Goal: Task Accomplishment & Management: Complete application form

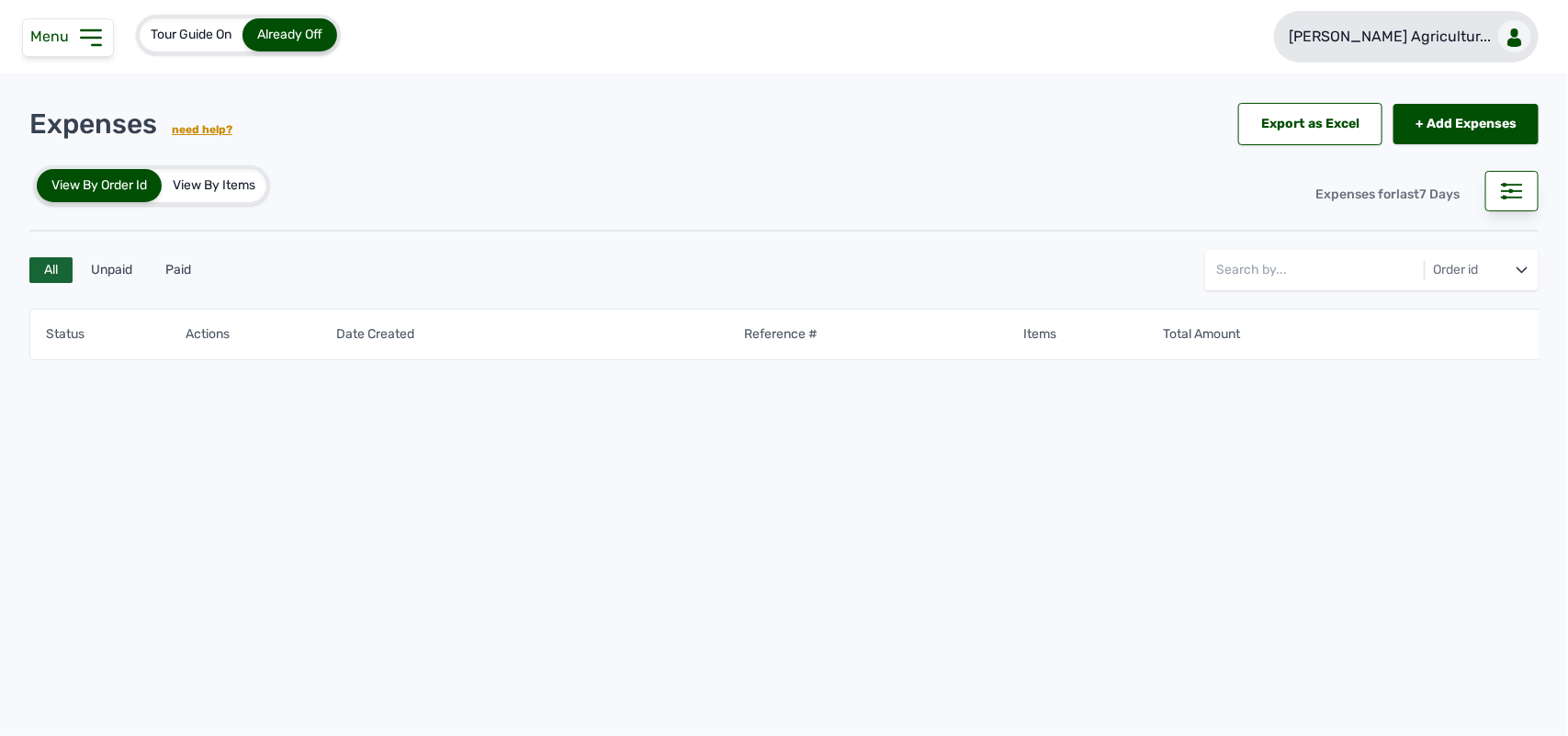
click at [1456, 33] on p "Rena Agricultur..." at bounding box center [1390, 37] width 202 height 22
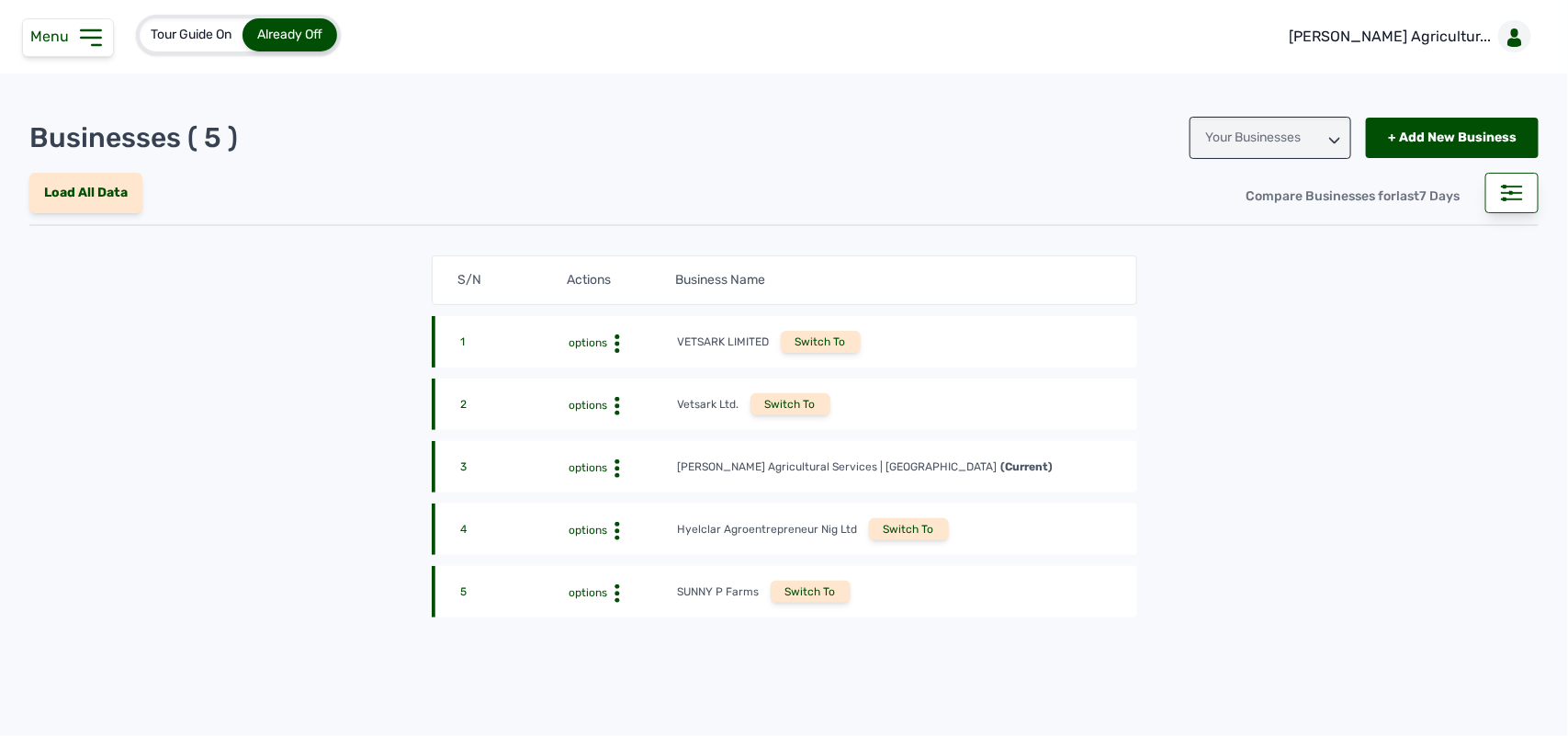
scroll to position [65, 0]
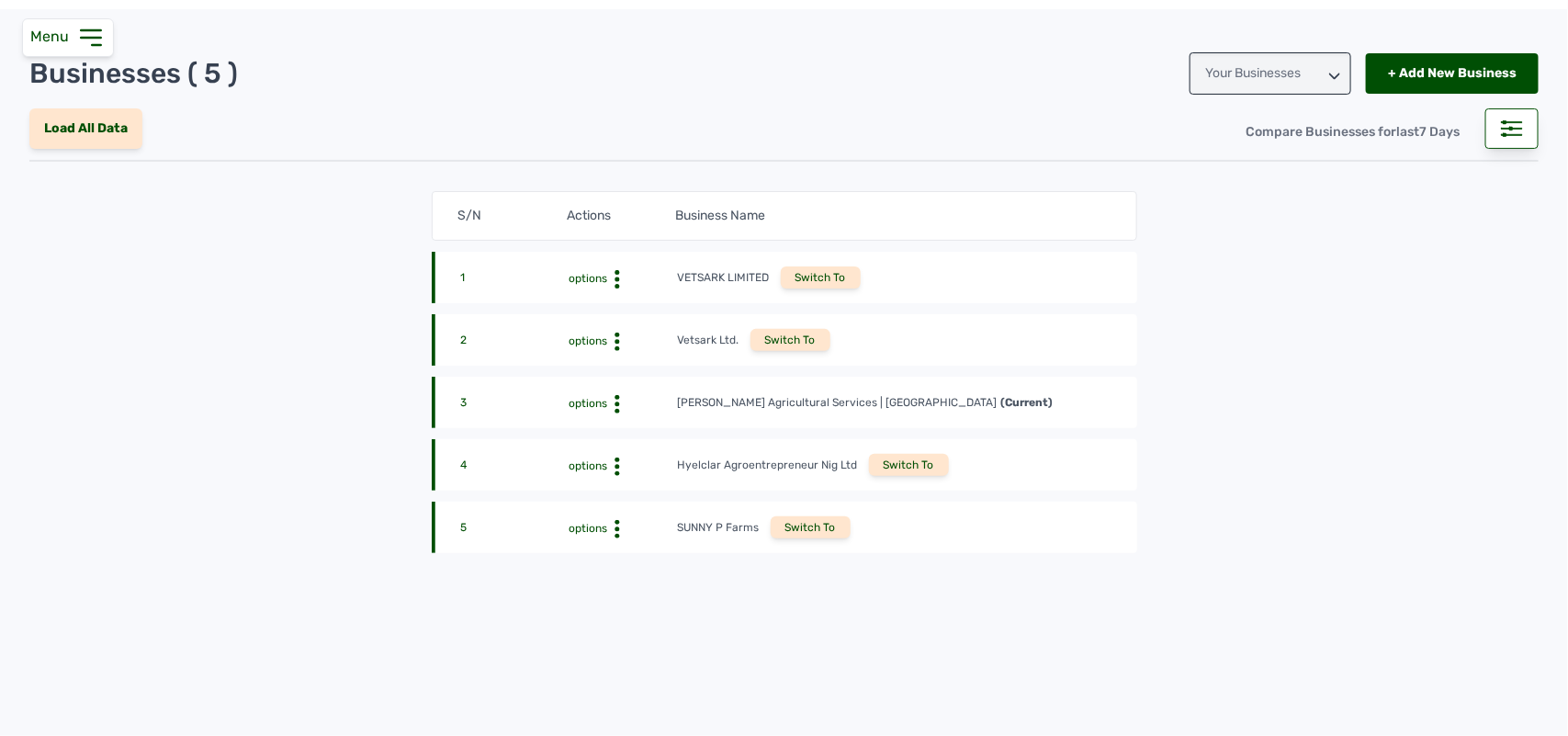
click at [1282, 66] on div "Your Businesses" at bounding box center [1269, 74] width 162 height 43
click at [1394, 78] on div "+ Add New Business" at bounding box center [1452, 74] width 173 height 41
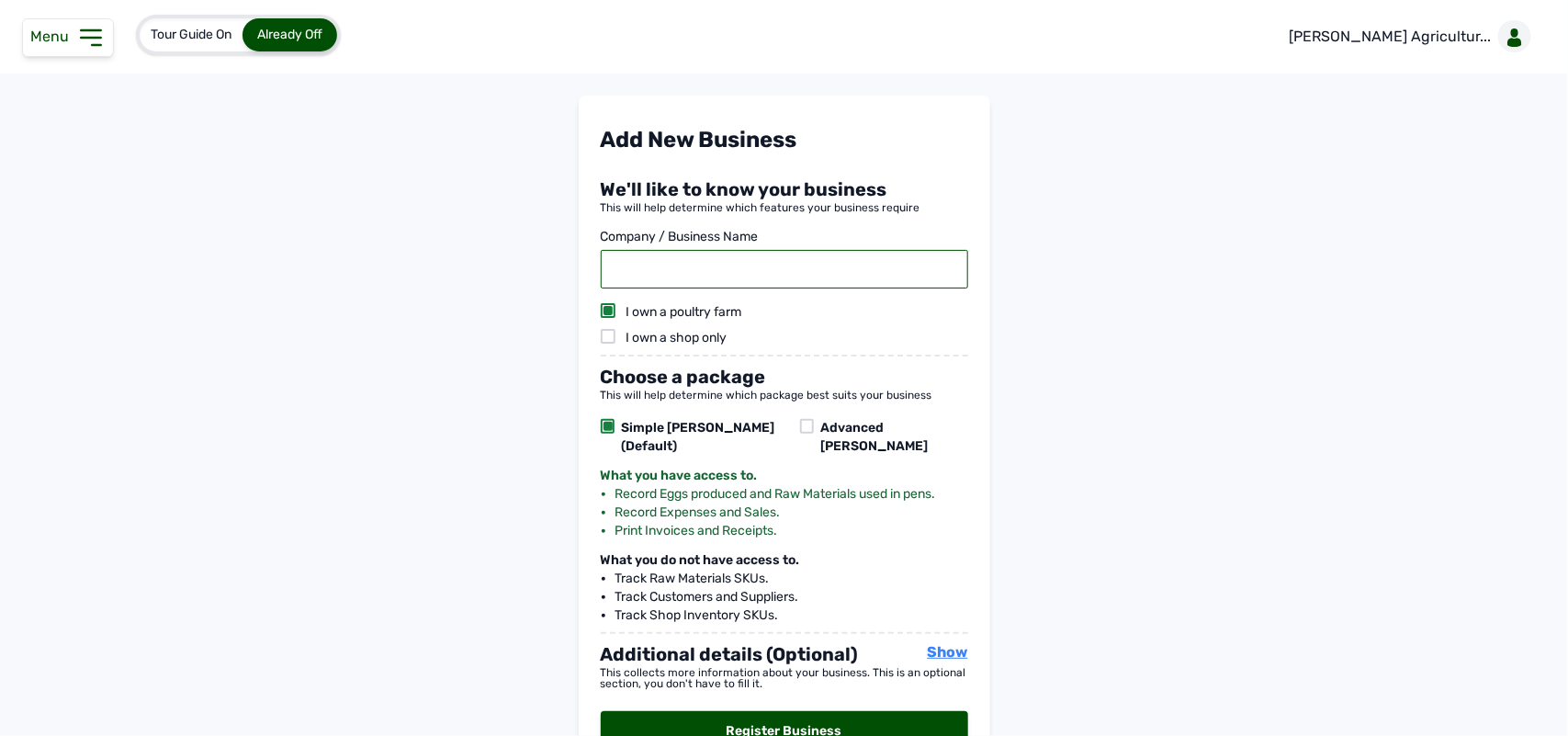
click at [759, 264] on input "text" at bounding box center [784, 269] width 367 height 39
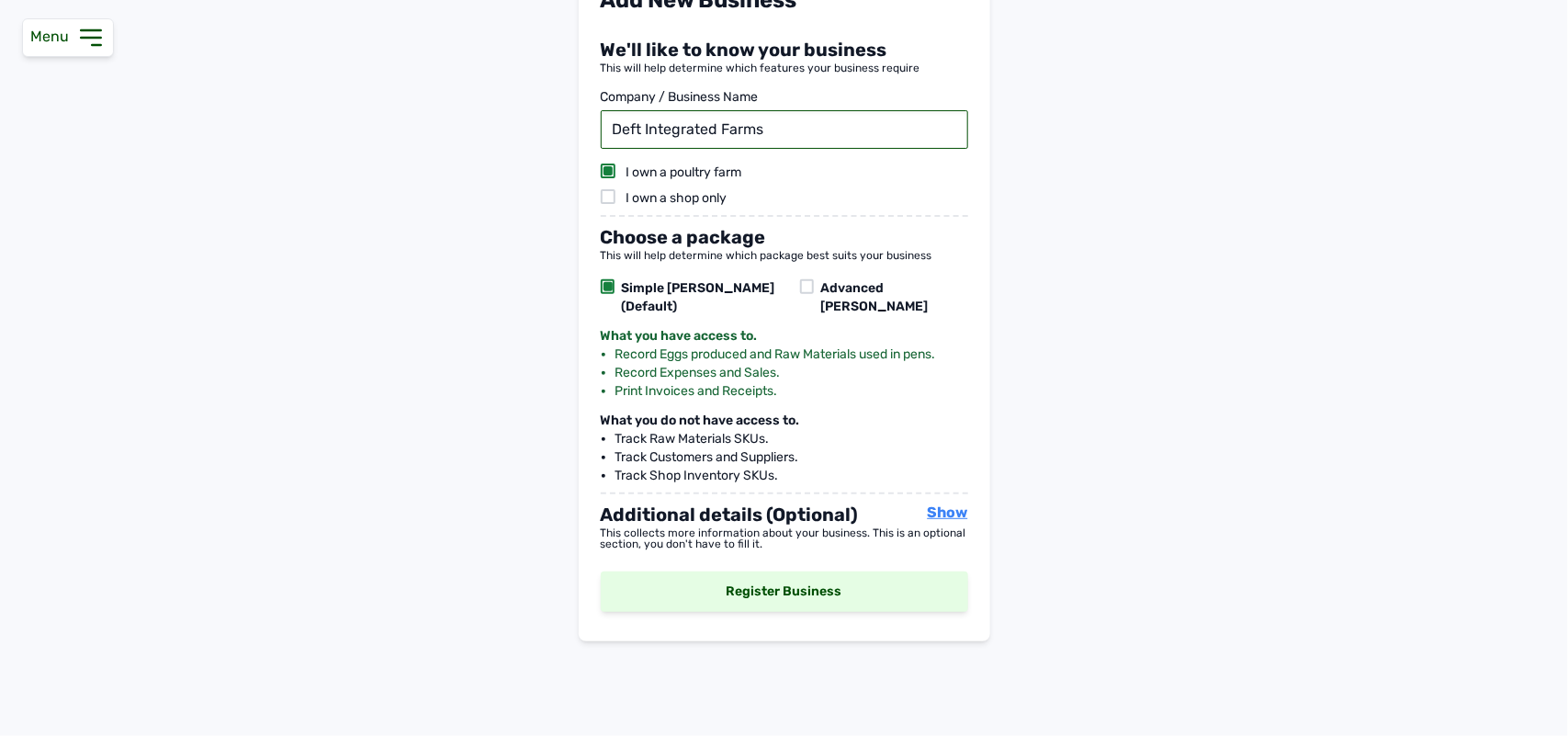
type input "Deft Integrated Farms"
click at [750, 571] on div "Register Business" at bounding box center [784, 592] width 367 height 41
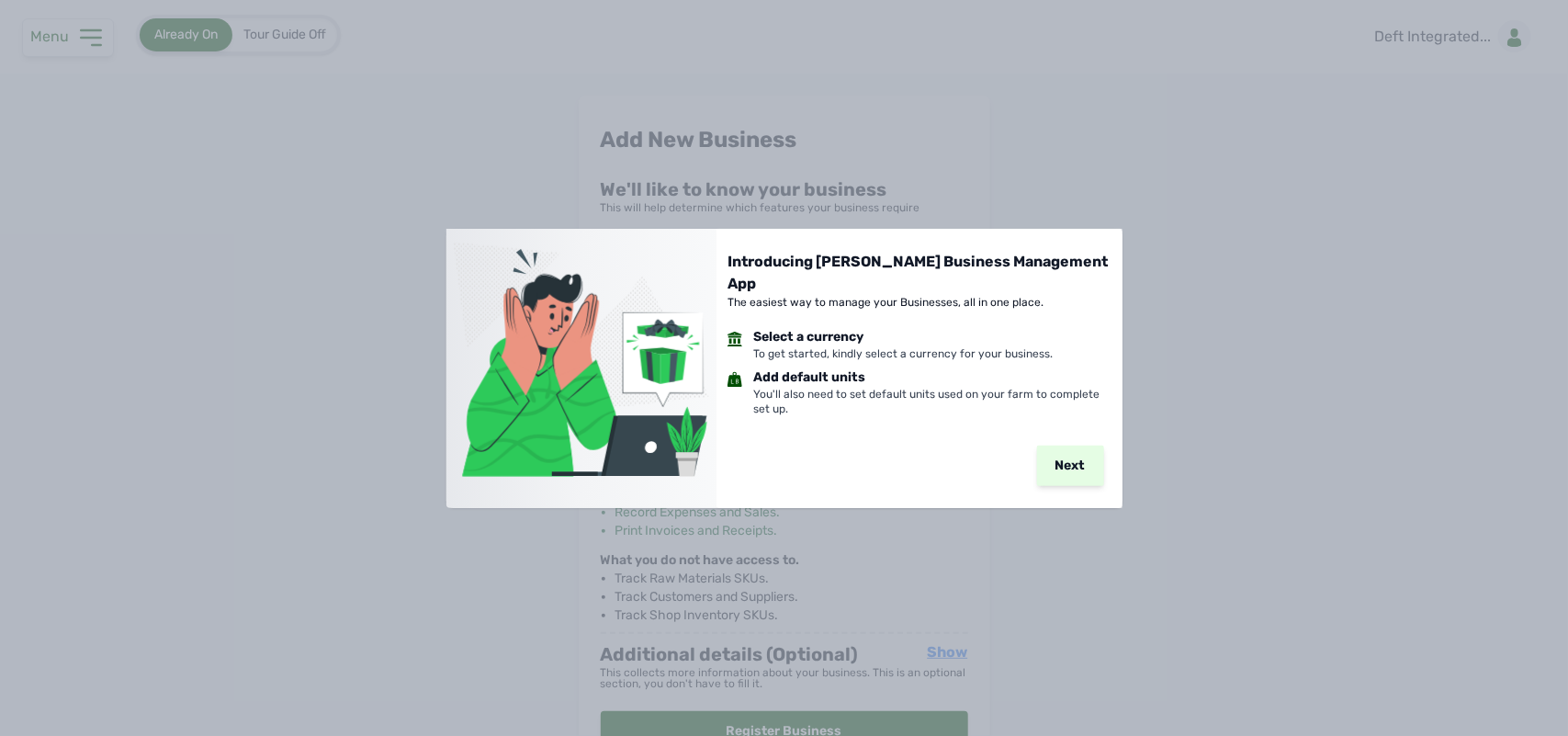
click at [1060, 470] on button "Next" at bounding box center [1070, 466] width 67 height 41
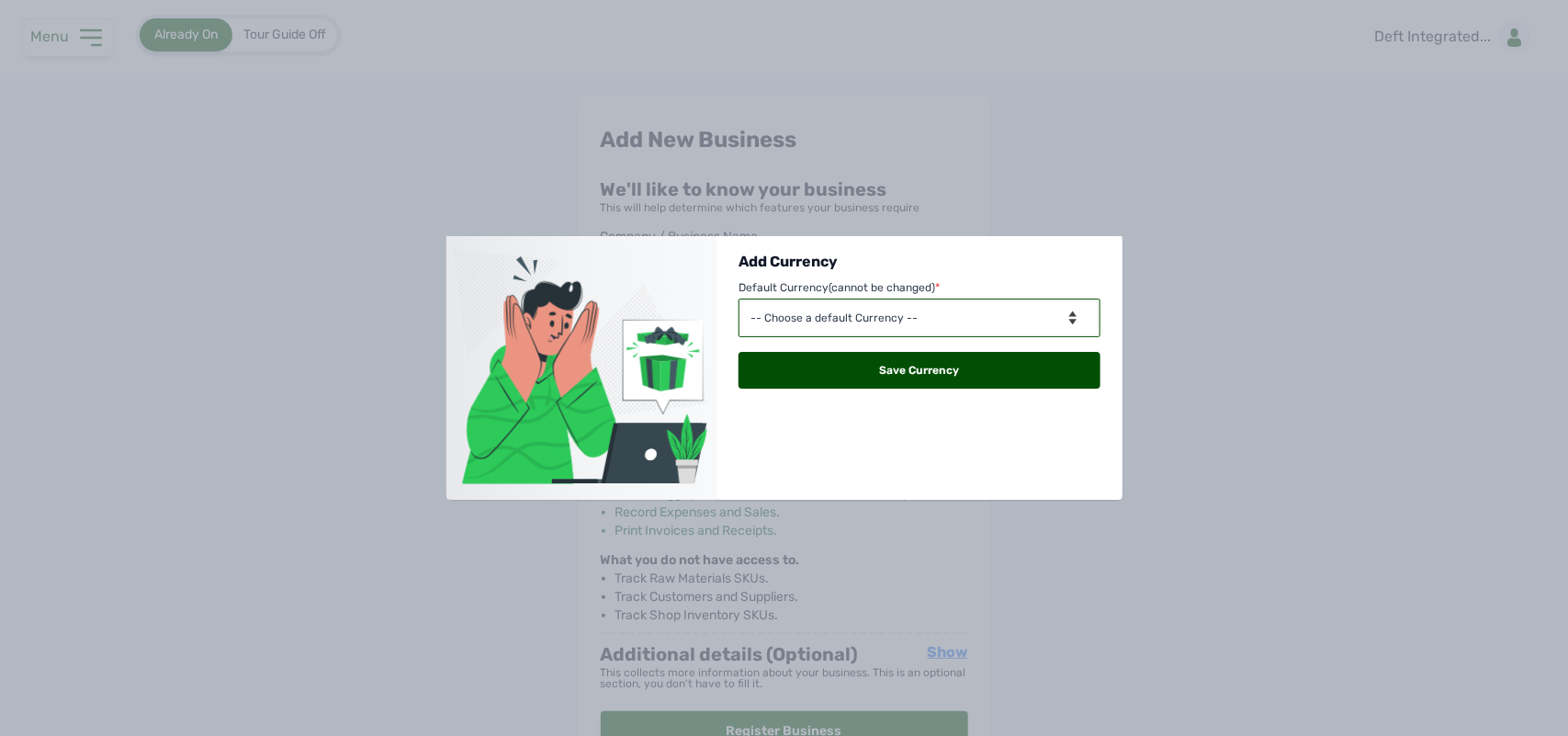
click at [1012, 318] on select "-- Choose a default Currency -- AFN - Afghanistan ALL - Albania DZD - Algeria E…" at bounding box center [919, 318] width 361 height 39
select select "NGN"
click at [739, 299] on select "-- Choose a default Currency -- AFN - Afghanistan ALL - Albania DZD - Algeria E…" at bounding box center [919, 318] width 361 height 39
click at [949, 363] on div "Save Currency" at bounding box center [919, 370] width 361 height 37
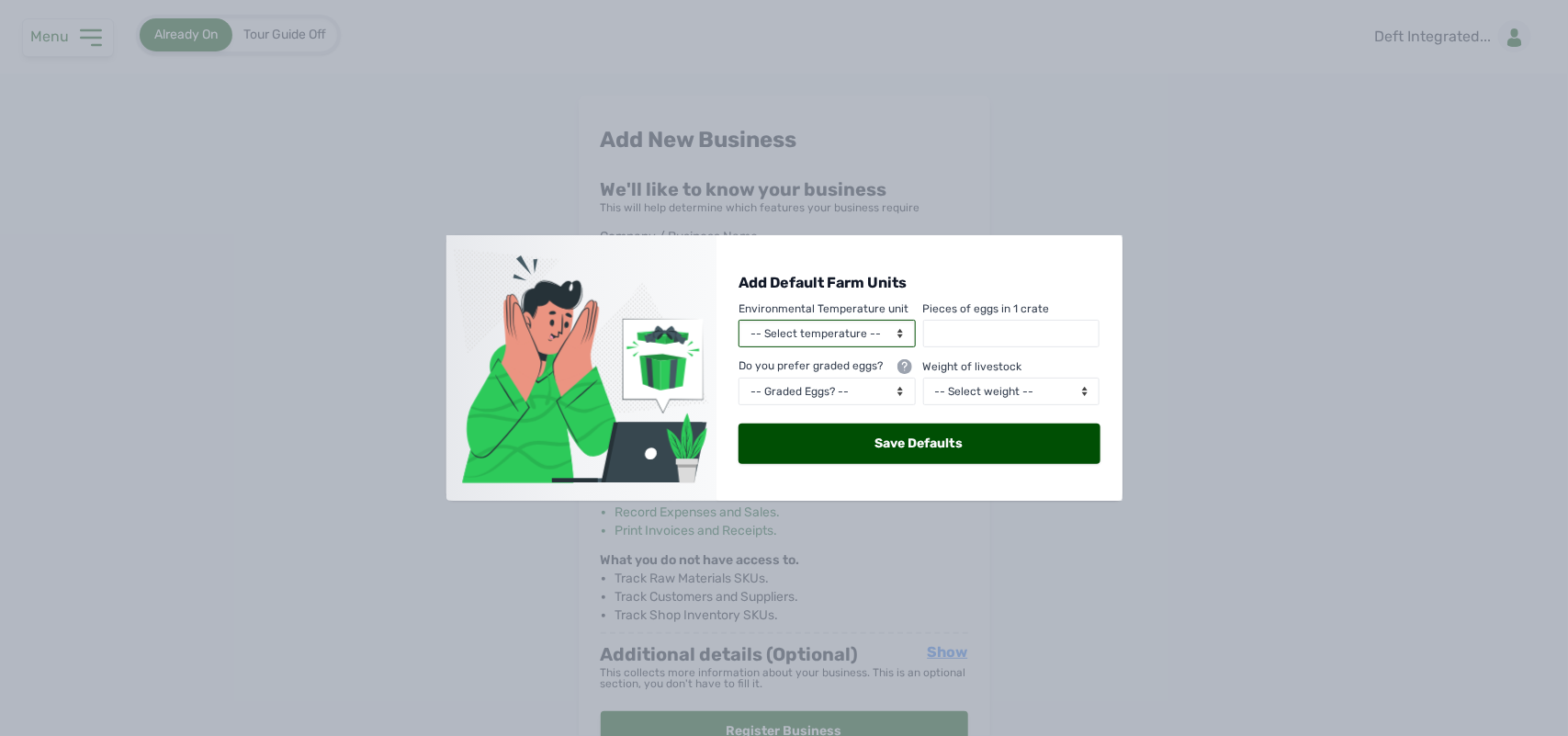
click at [874, 336] on select "-- Select temperature -- Celcius Kelvin" at bounding box center [827, 334] width 178 height 28
select select "celcius"
click at [739, 320] on select "-- Select temperature -- Celcius Kelvin" at bounding box center [827, 334] width 178 height 28
click at [850, 392] on select "-- Graded Eggs? -- Yes No" at bounding box center [827, 391] width 178 height 28
select select "true"
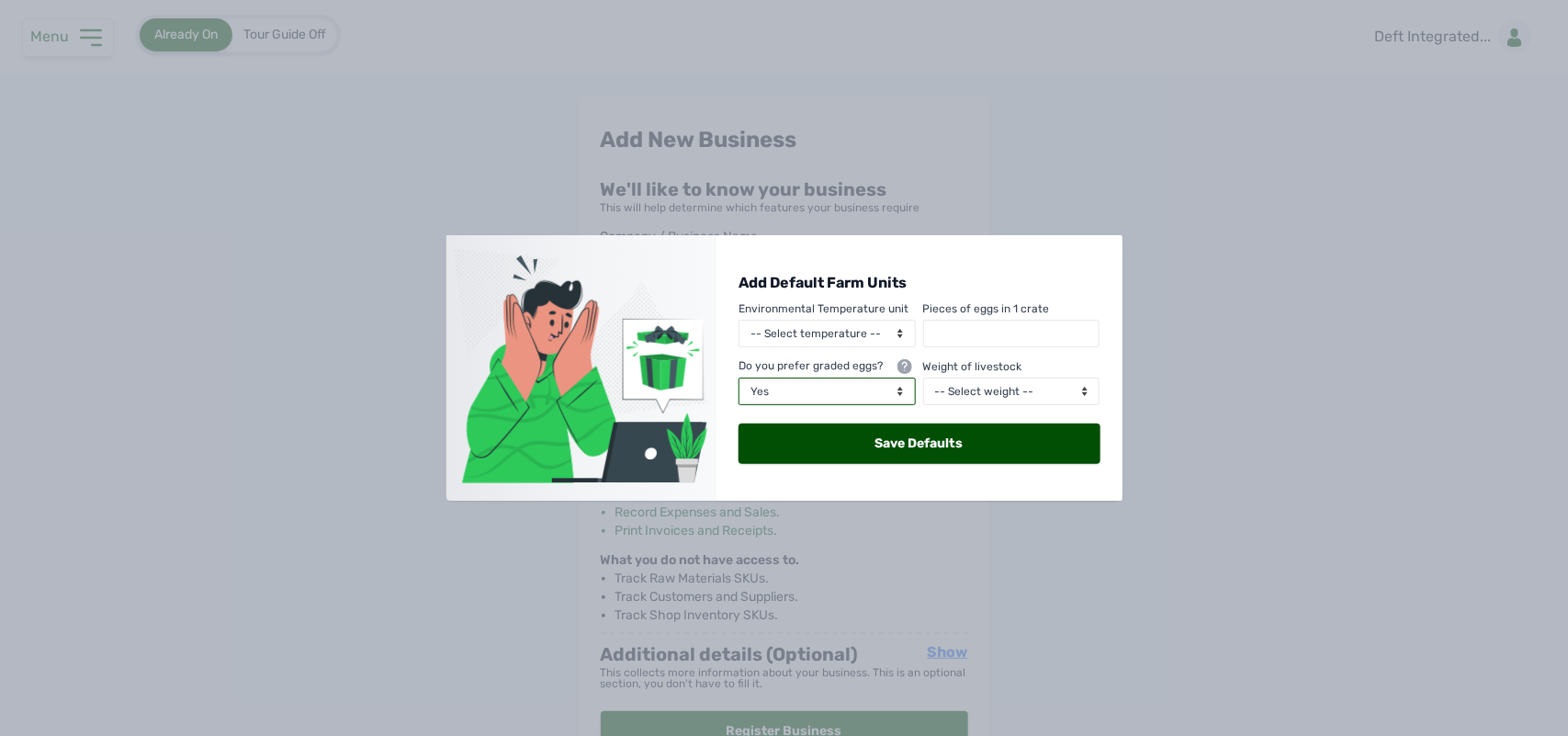
click at [739, 377] on select "-- Graded Eggs? -- Yes No" at bounding box center [827, 391] width 178 height 28
click at [1026, 334] on input "text" at bounding box center [1011, 334] width 178 height 28
type input "30"
click at [1024, 392] on select "-- Select weight -- Kilograms Grams Pounds" at bounding box center [1011, 391] width 178 height 28
select select "kg"
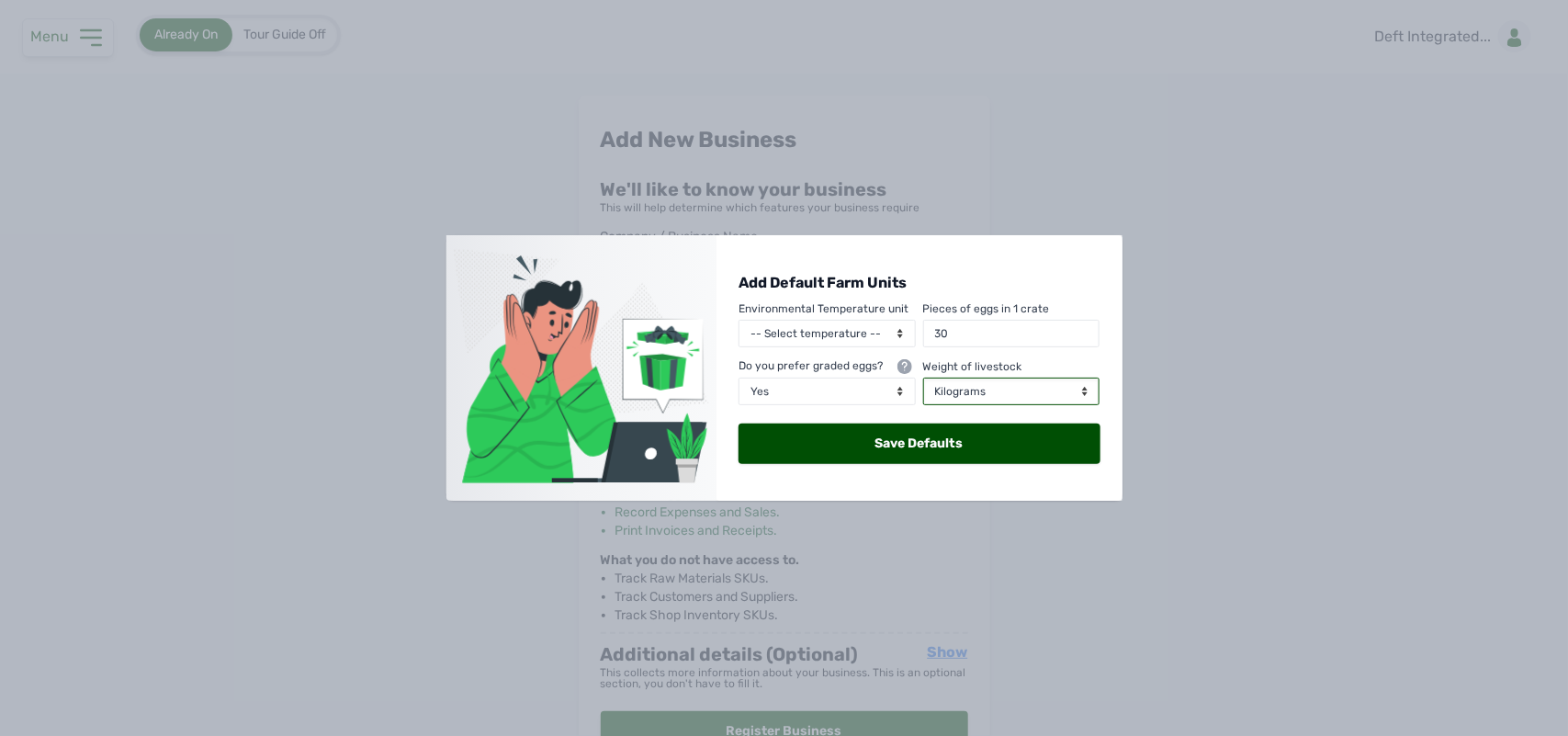
click at [923, 377] on select "-- Select weight -- Kilograms Grams Pounds" at bounding box center [1011, 391] width 178 height 28
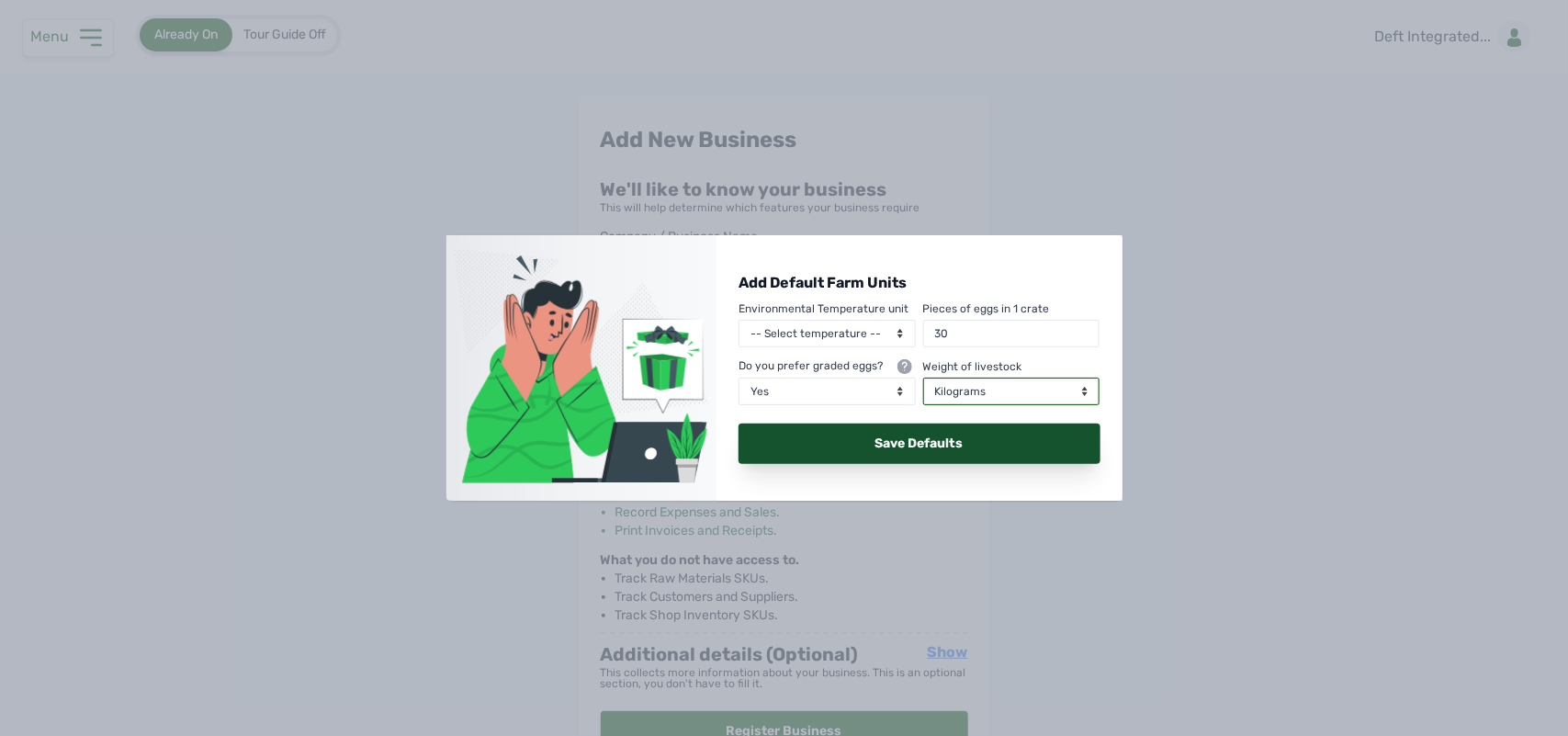
click at [920, 446] on div "Save Defaults" at bounding box center [919, 444] width 361 height 41
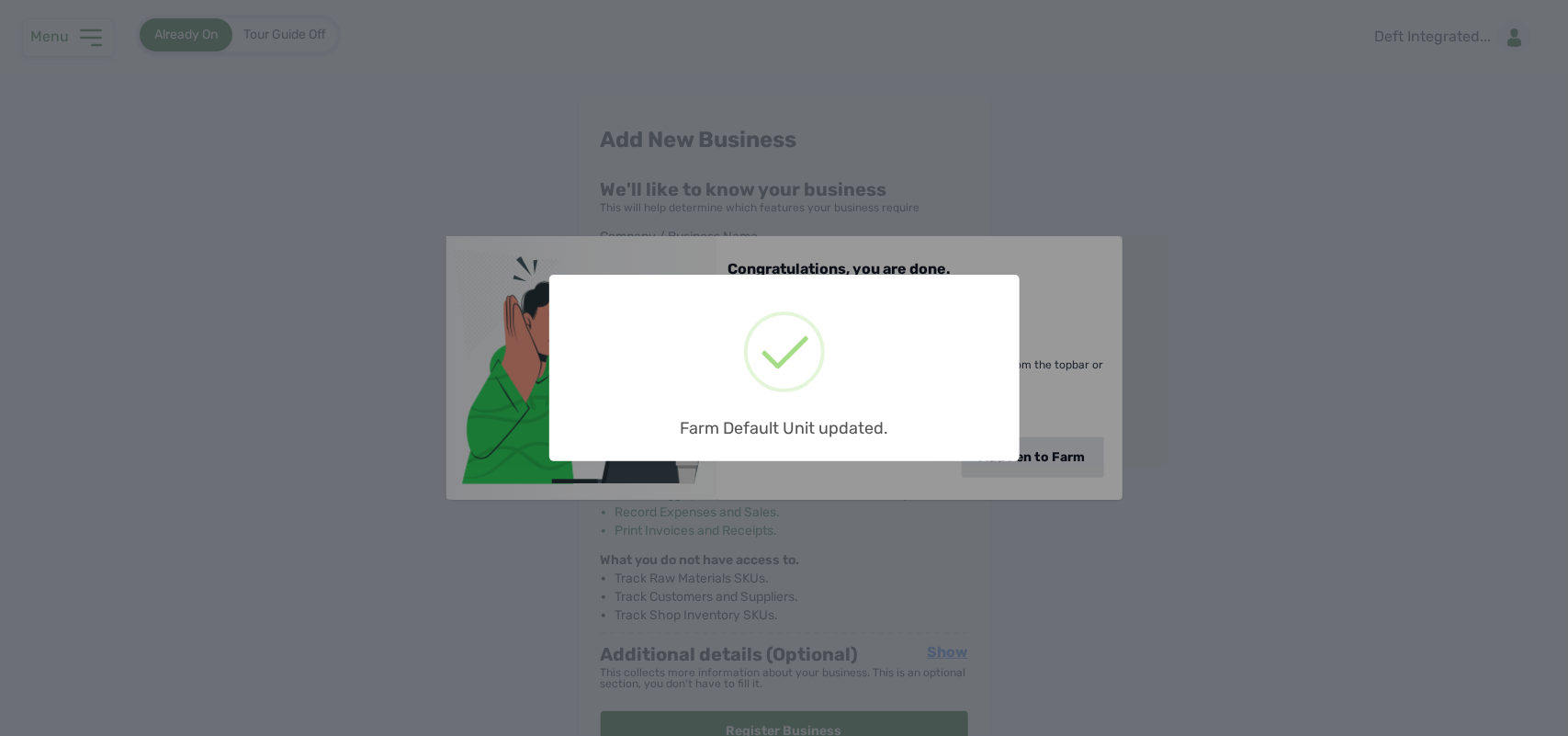
click at [1252, 383] on div "× Farm Default Unit updated. OK No Cancel" at bounding box center [784, 368] width 1568 height 736
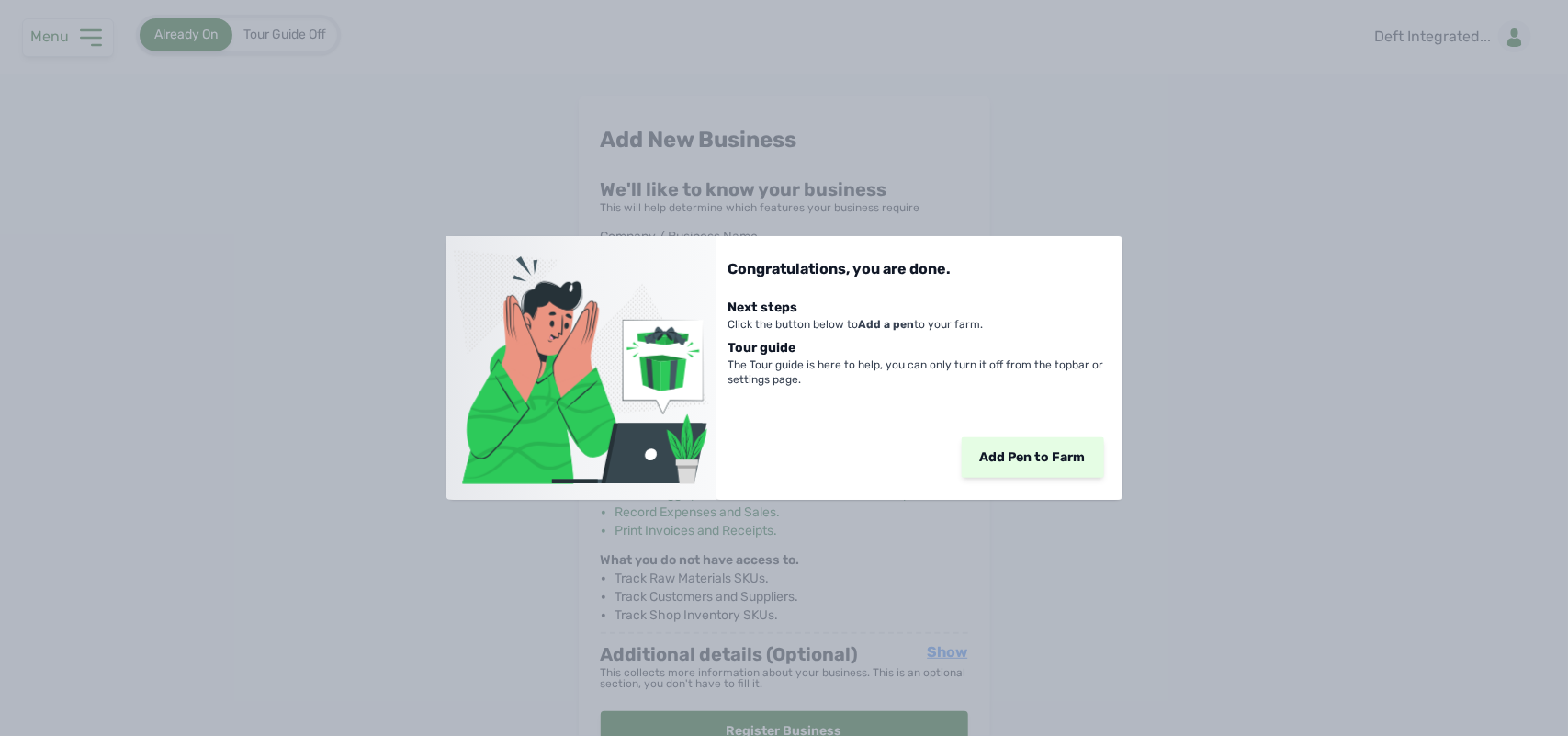
click at [1013, 450] on div "Add Pen to Farm" at bounding box center [1033, 458] width 142 height 41
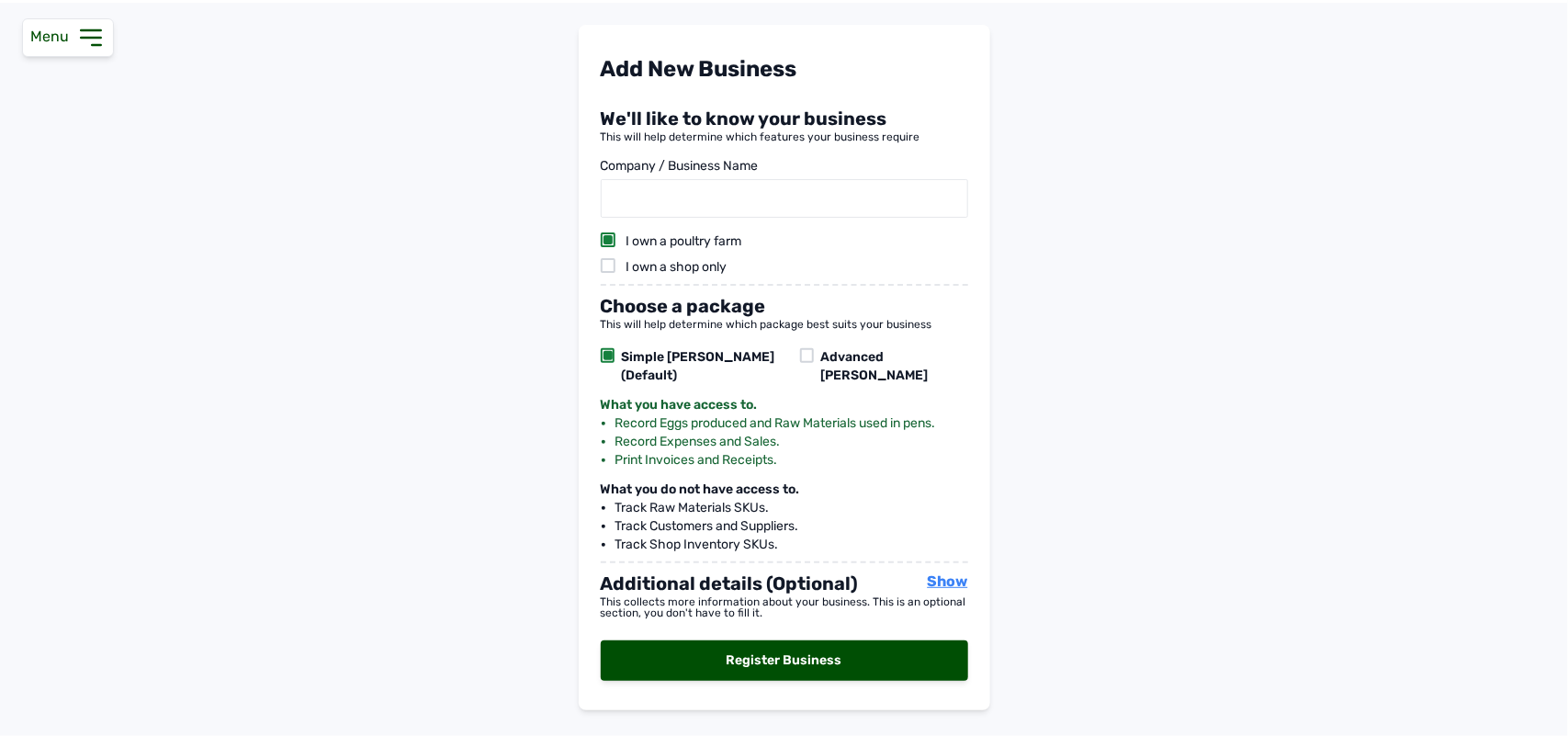
scroll to position [76, 0]
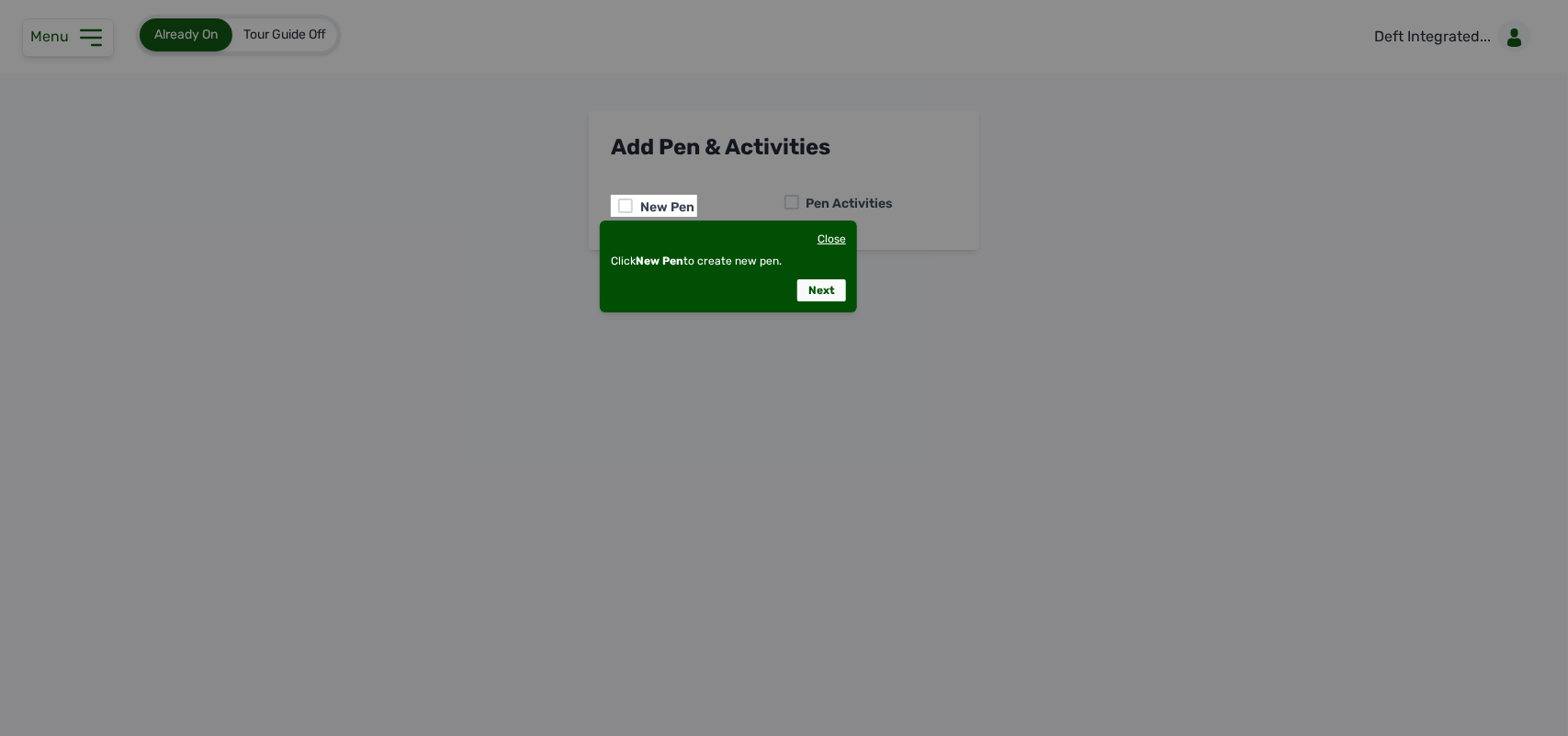
click at [833, 232] on div "Close" at bounding box center [831, 239] width 29 height 15
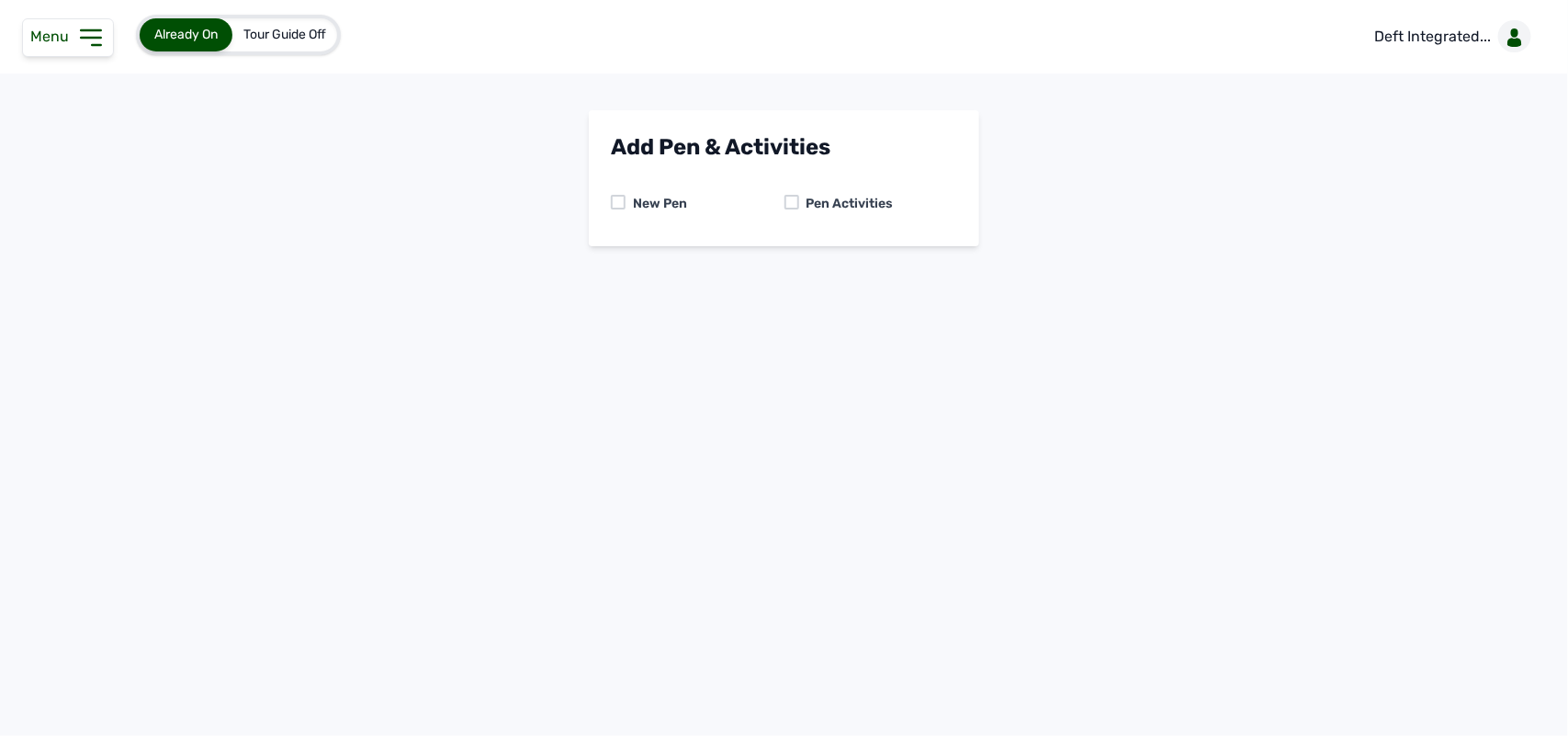
click at [288, 31] on span "Tour Guide Off" at bounding box center [284, 34] width 82 height 16
click at [795, 193] on div "New Pen Pen Activities" at bounding box center [784, 204] width 346 height 41
click at [792, 199] on div at bounding box center [791, 202] width 15 height 15
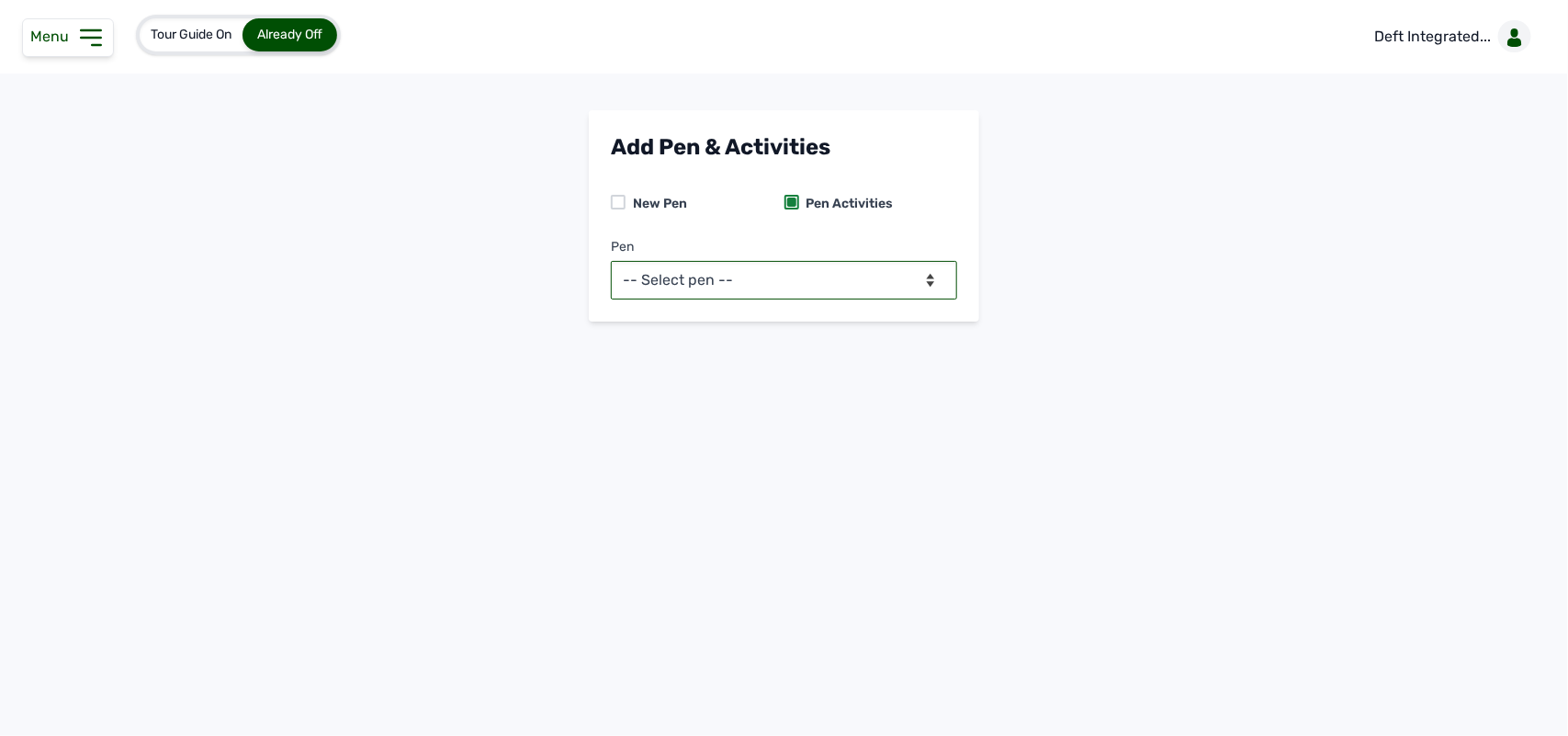
click at [777, 272] on select "-- Select pen --" at bounding box center [784, 280] width 346 height 39
click at [857, 278] on select "-- Select pen --" at bounding box center [784, 280] width 346 height 39
click at [799, 196] on div "Pen Activities" at bounding box center [846, 204] width 94 height 18
click at [617, 207] on div at bounding box center [619, 202] width 15 height 15
select select "0"
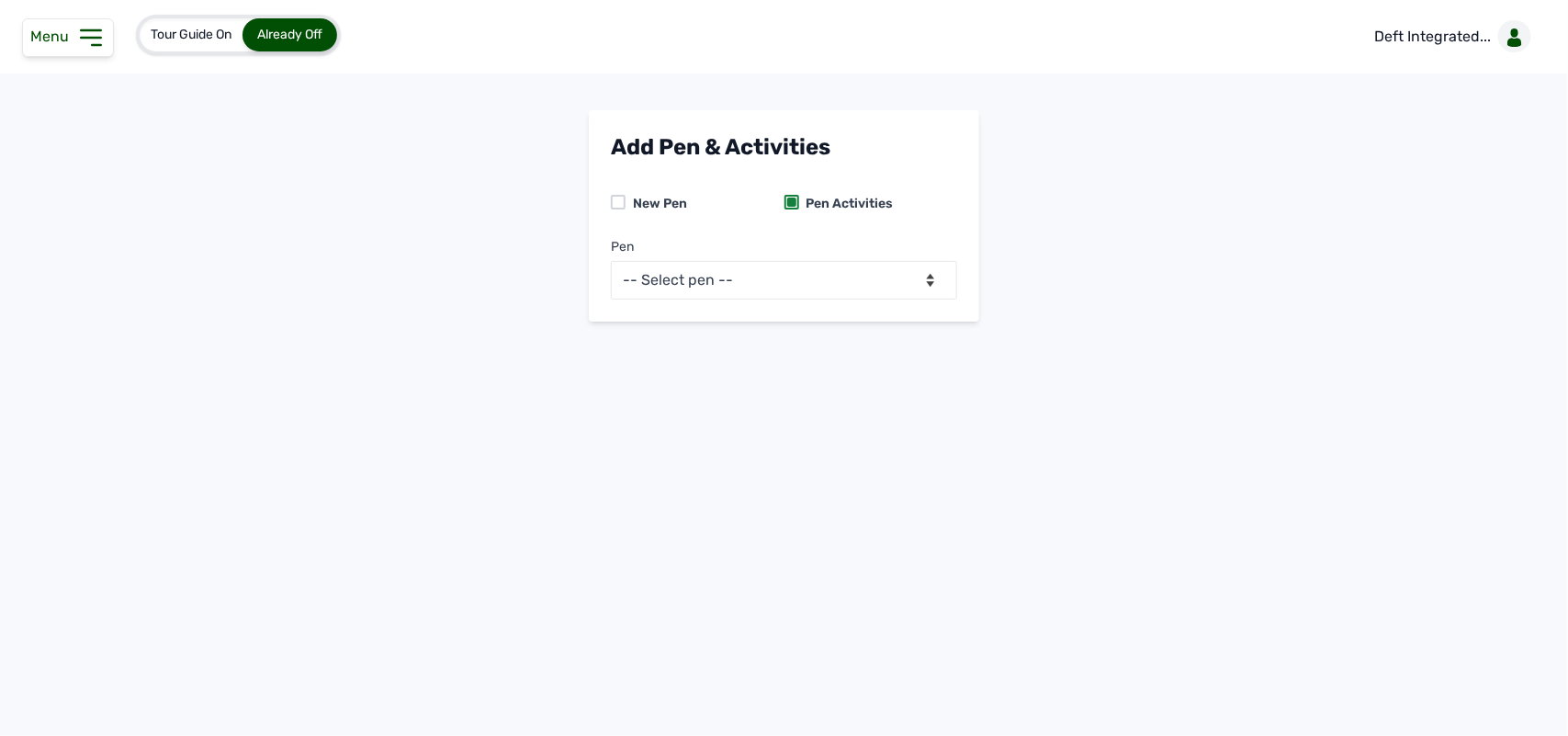
select select
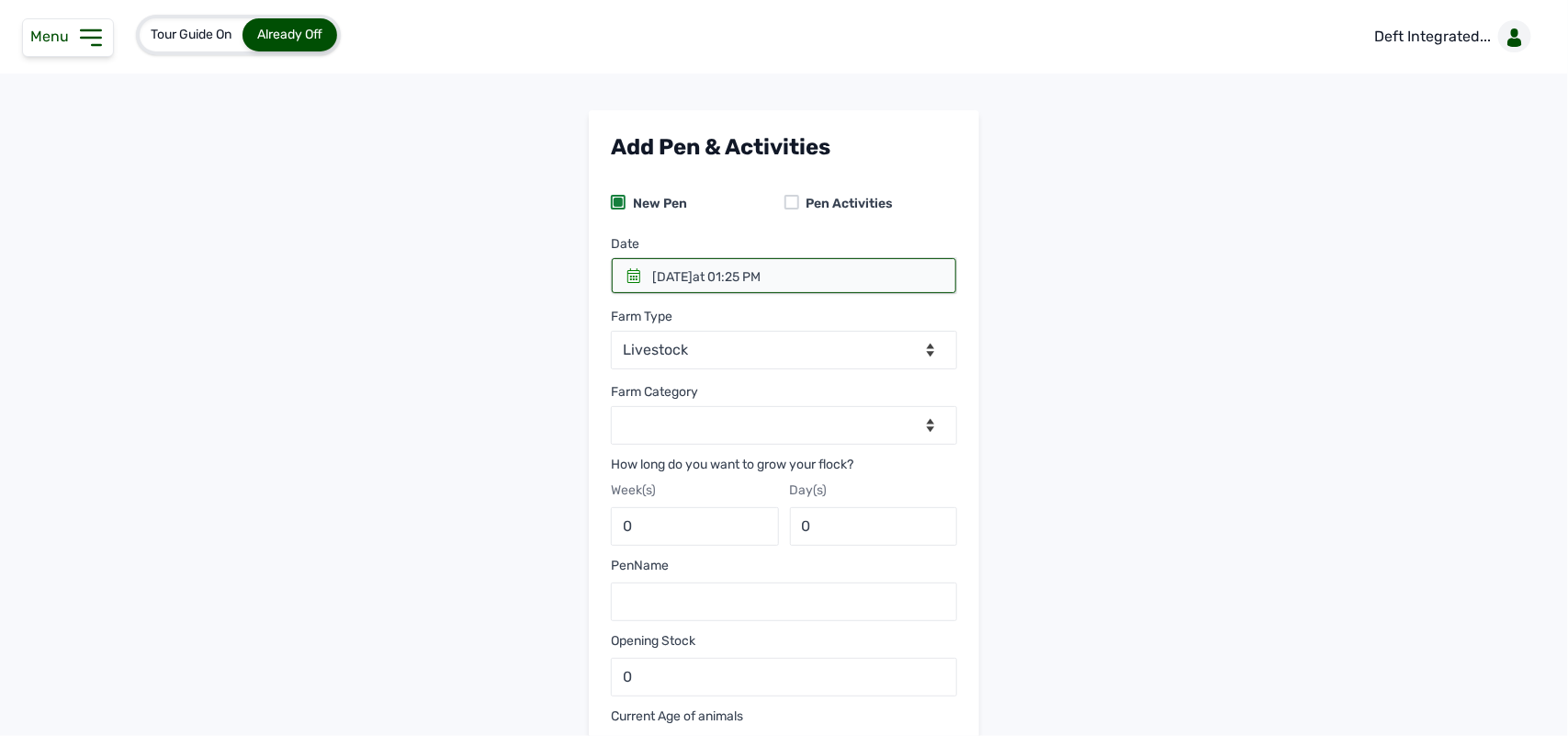
click at [663, 274] on div "1st Sept 2025 at 01:25 PM" at bounding box center [705, 277] width 108 height 18
click at [626, 276] on icon at bounding box center [633, 276] width 15 height 15
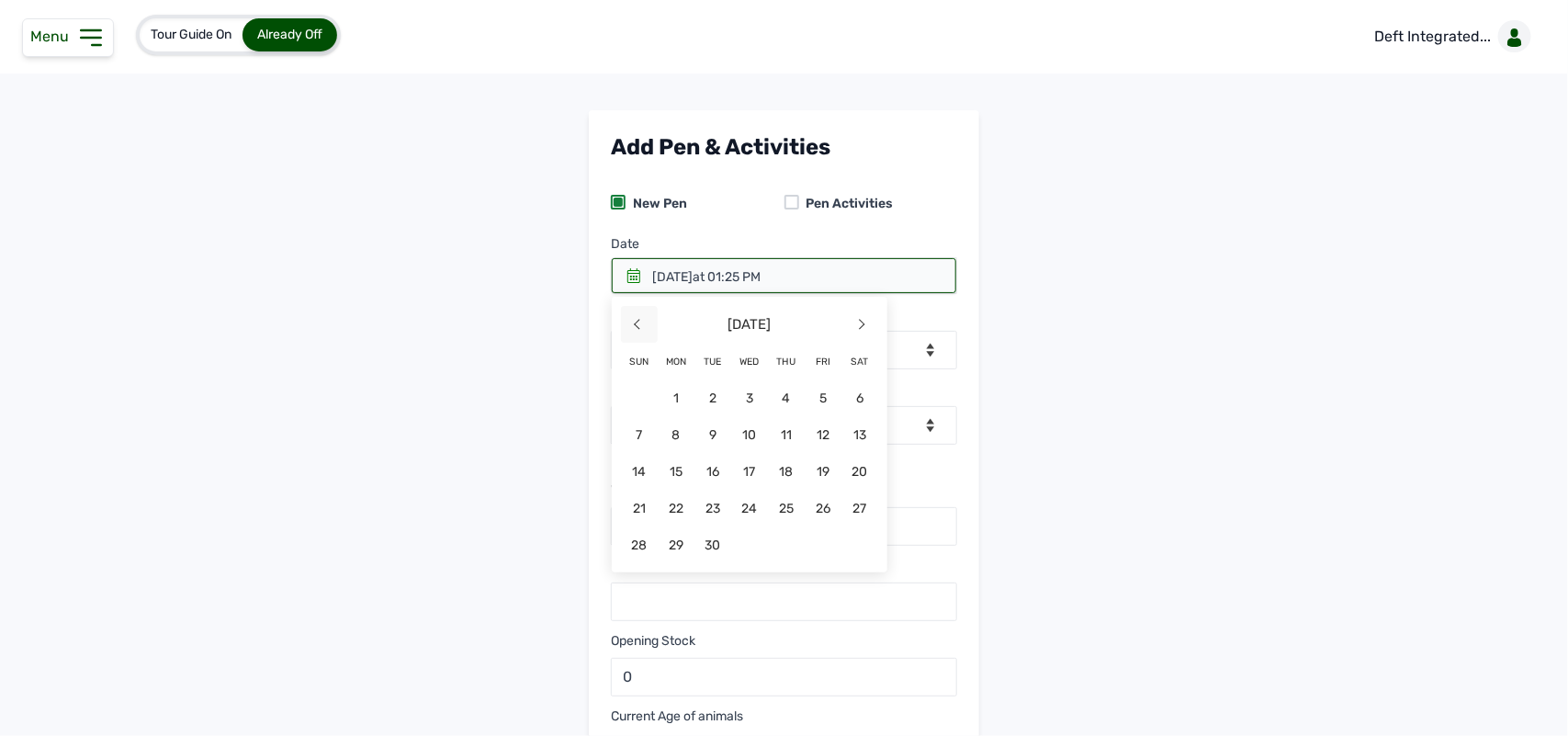
click at [634, 326] on span "<" at bounding box center [640, 325] width 37 height 37
click at [815, 538] on span "29" at bounding box center [823, 545] width 37 height 37
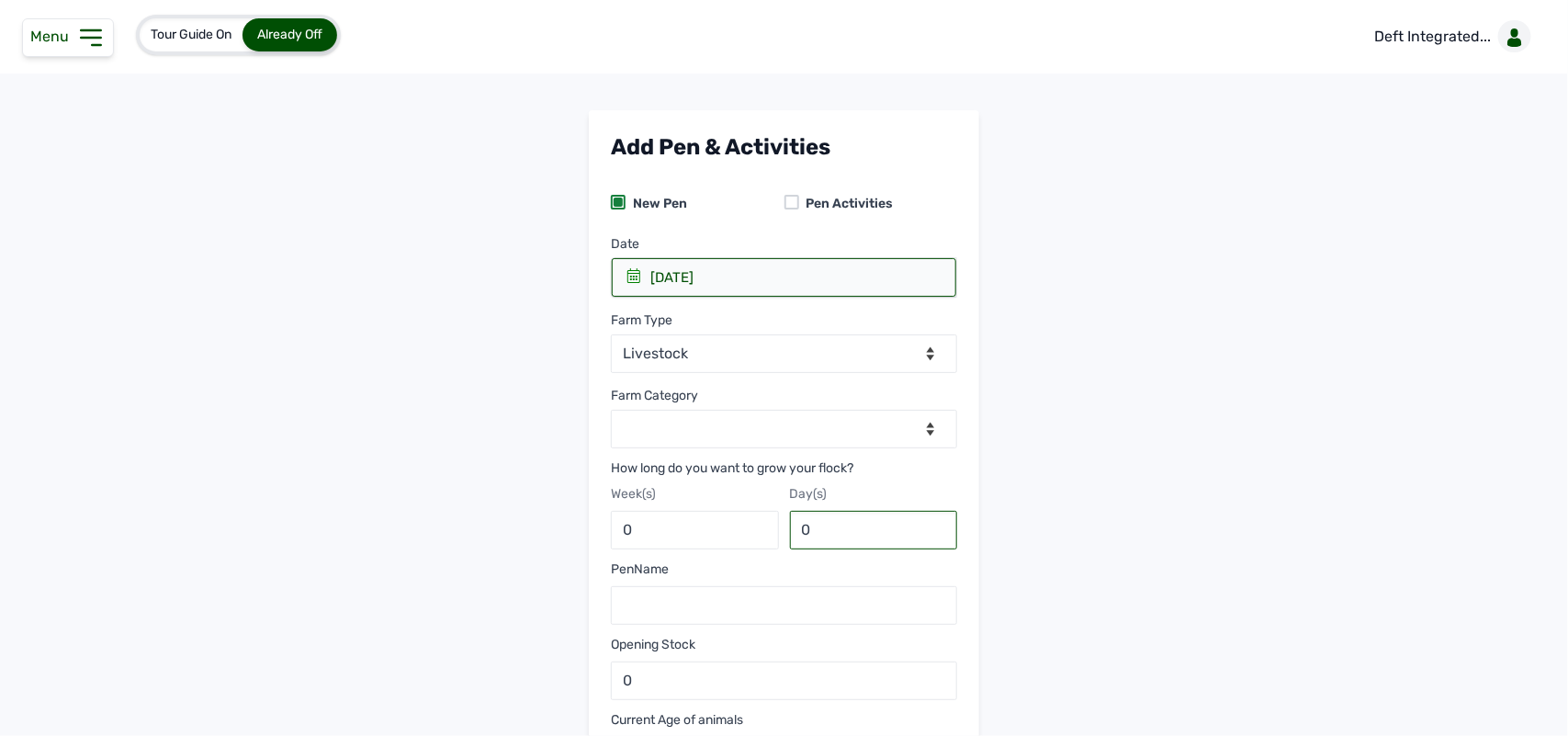
click at [815, 538] on input "0" at bounding box center [874, 530] width 168 height 39
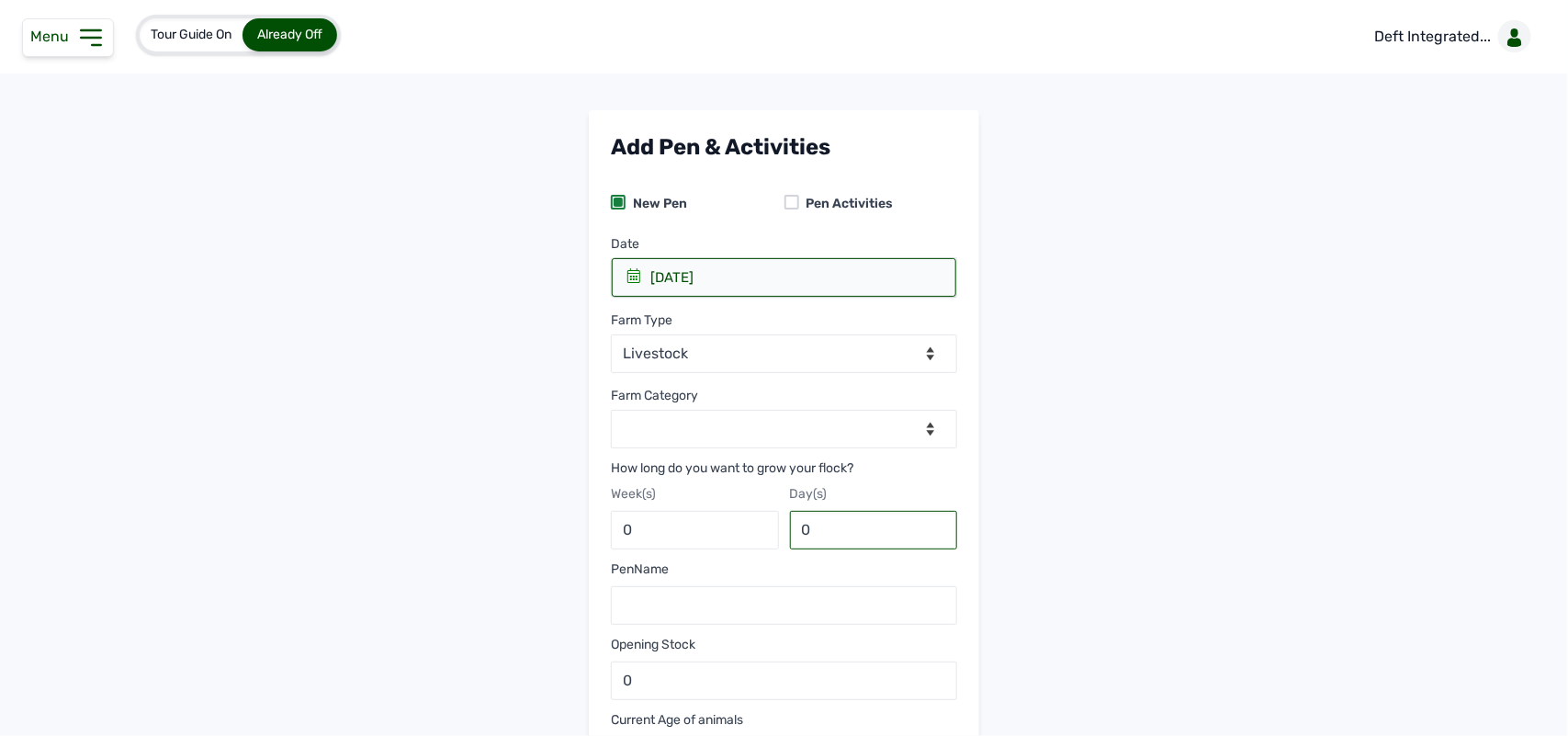
click at [815, 538] on input "0" at bounding box center [874, 530] width 168 height 39
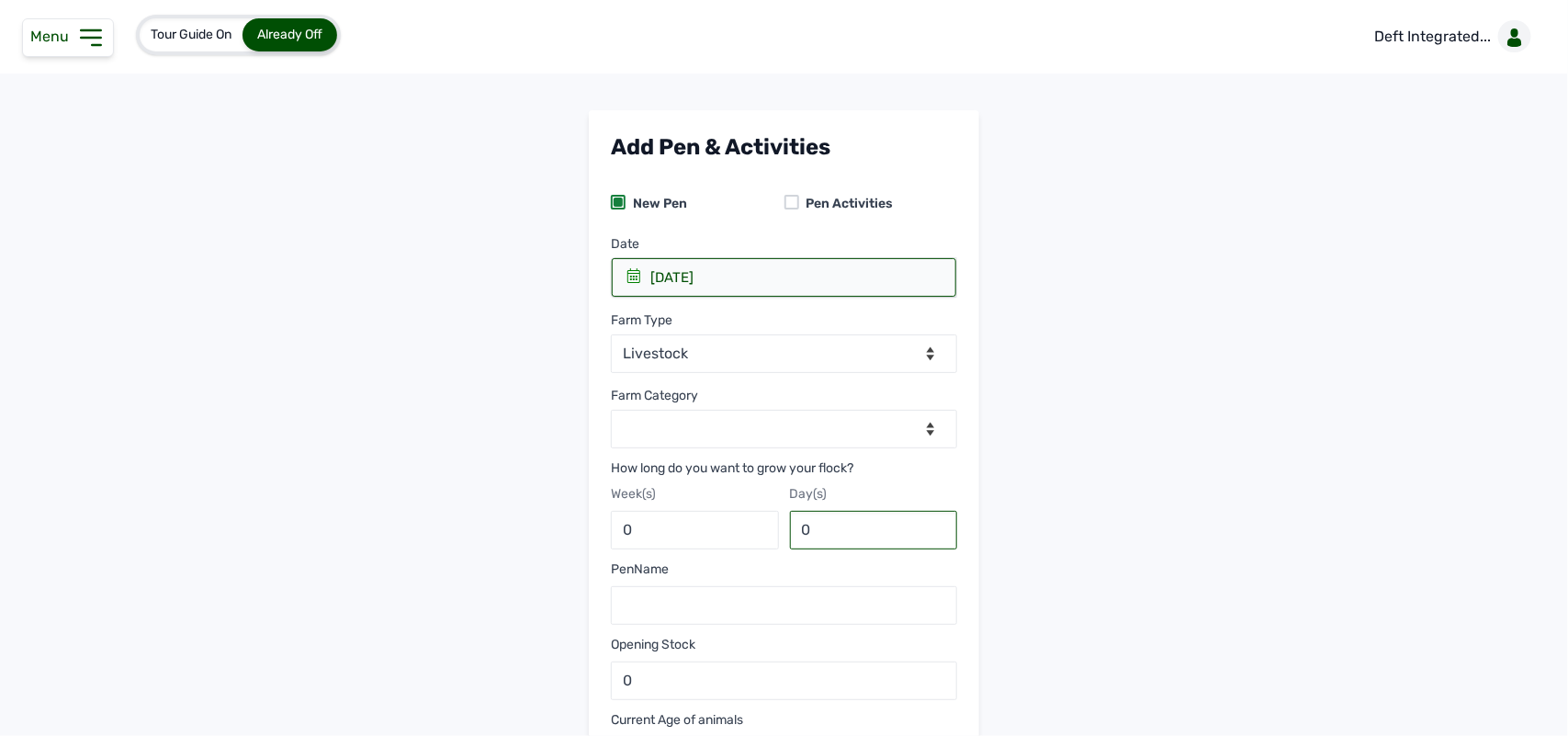
click at [815, 538] on input "0" at bounding box center [874, 530] width 168 height 39
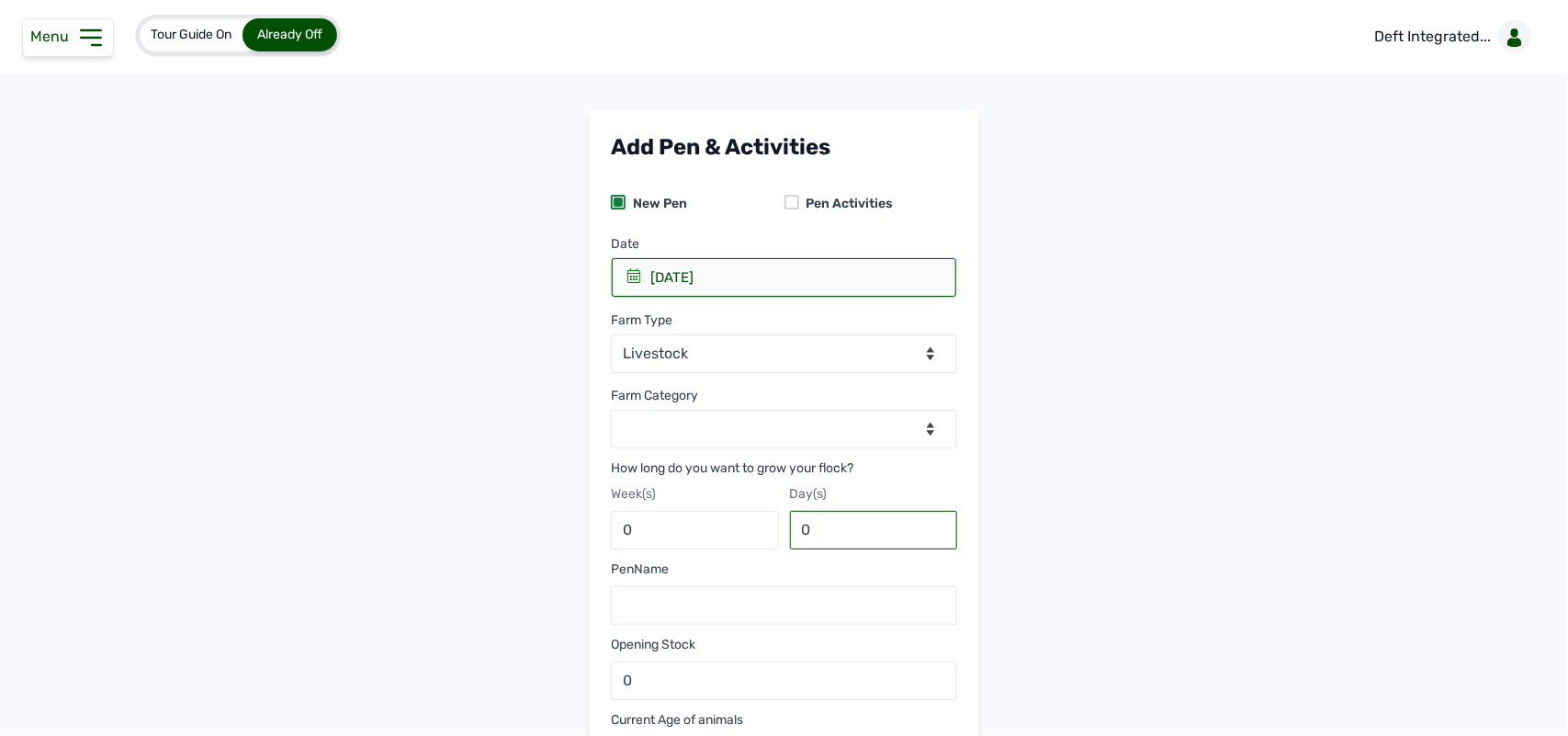
click at [815, 538] on input "0" at bounding box center [874, 530] width 168 height 39
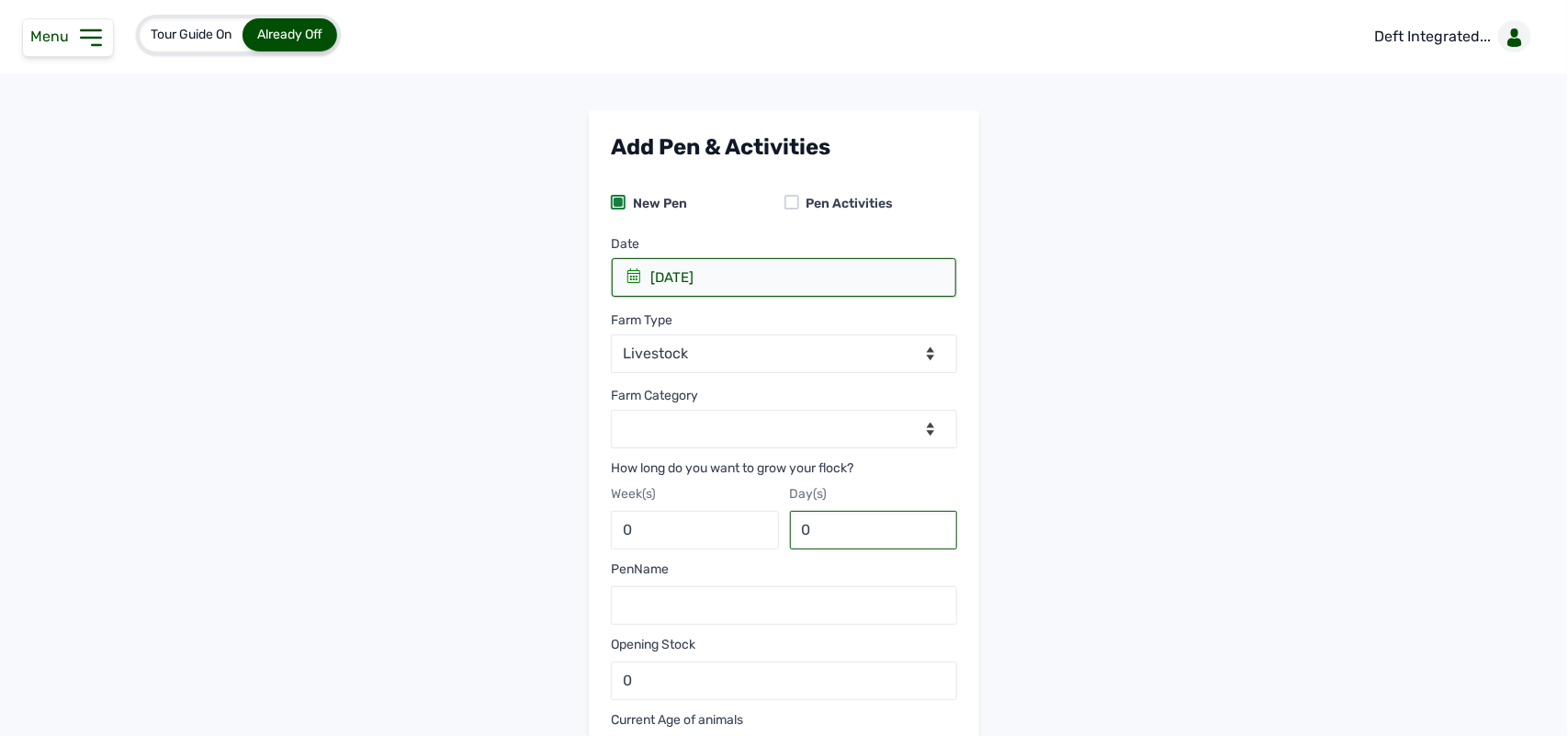
click at [820, 542] on input "0" at bounding box center [874, 530] width 168 height 39
click at [315, 134] on main "Add Pen & Activities New Pen Pen Activities Date 29 Aug 2025 2025 Friday 29 Aug…" at bounding box center [784, 543] width 1568 height 865
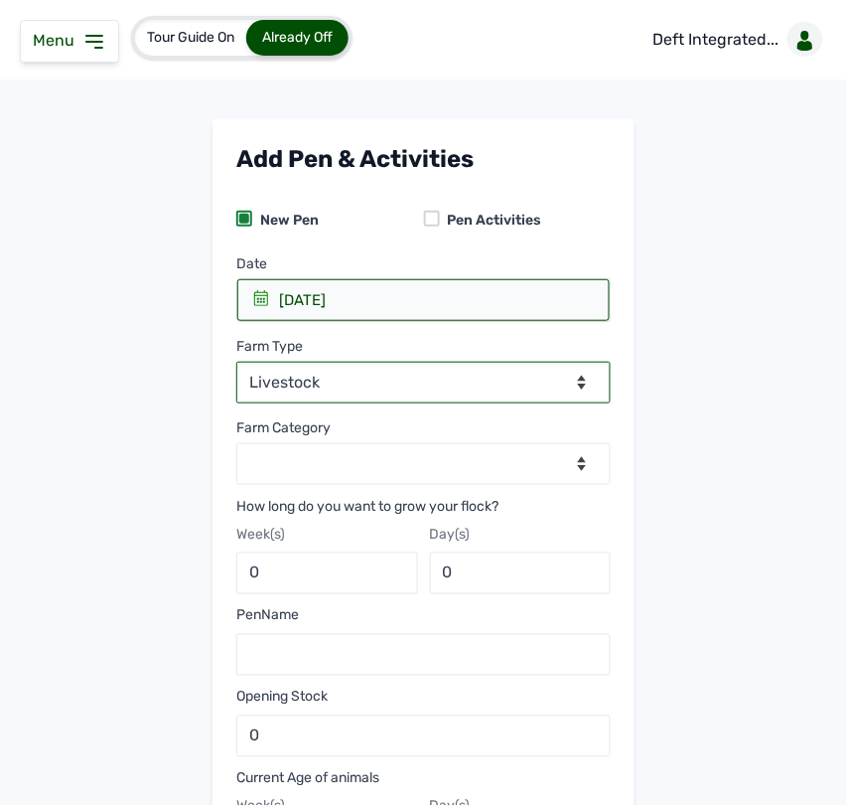
click at [368, 378] on select "--Select farm type-- Livestock" at bounding box center [423, 383] width 374 height 42
click at [236, 362] on select "--Select farm type-- Livestock" at bounding box center [423, 383] width 374 height 42
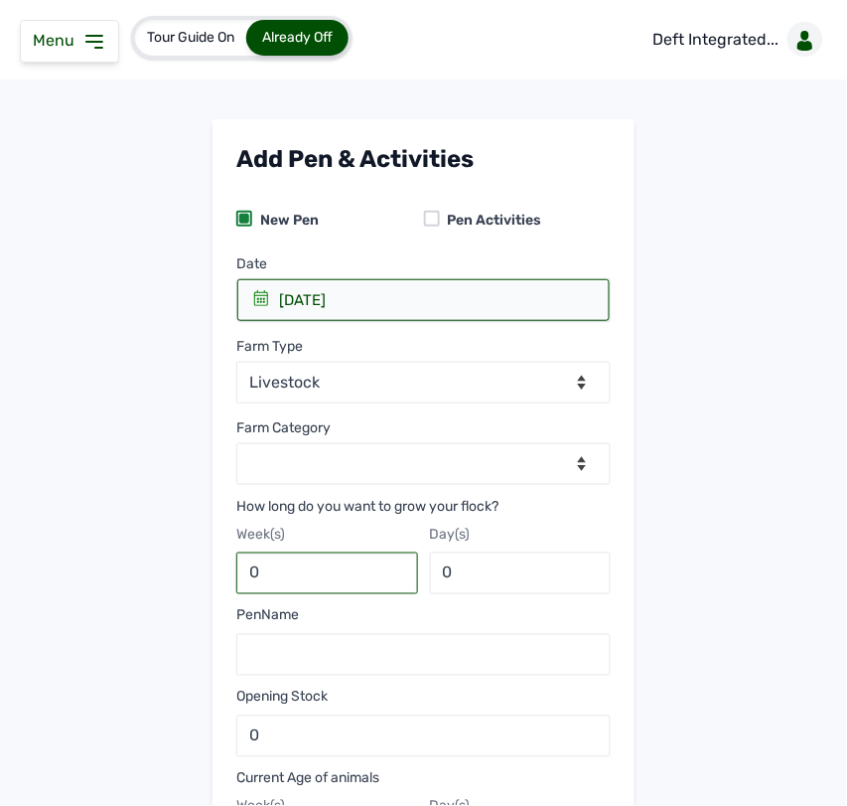
click at [368, 576] on input "0" at bounding box center [327, 573] width 182 height 42
type input "0"
type input "8"
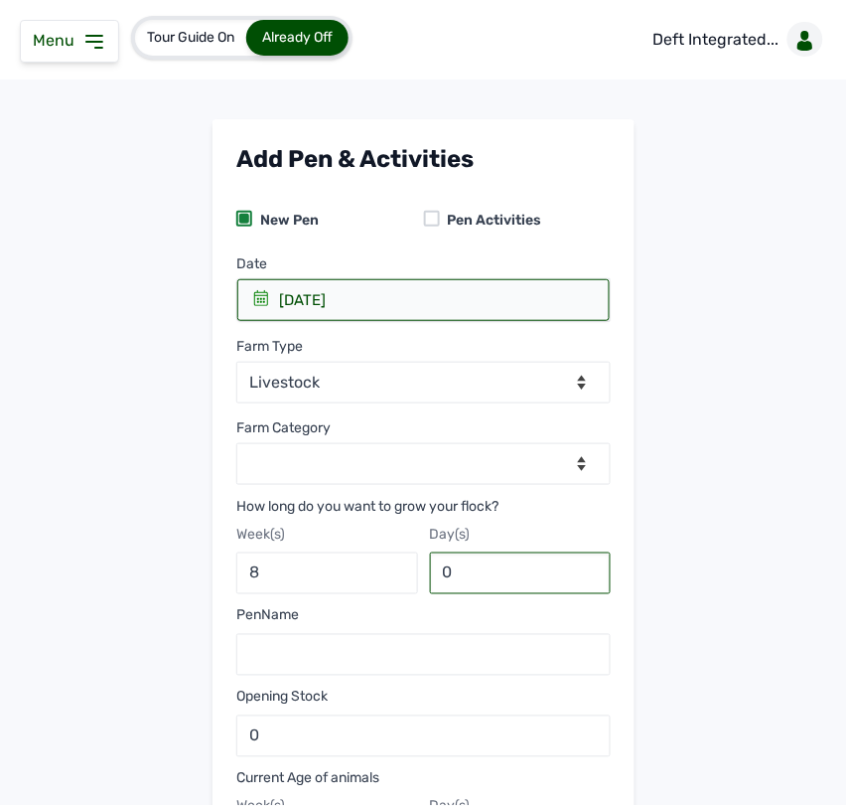
click at [472, 587] on input "0" at bounding box center [521, 573] width 182 height 42
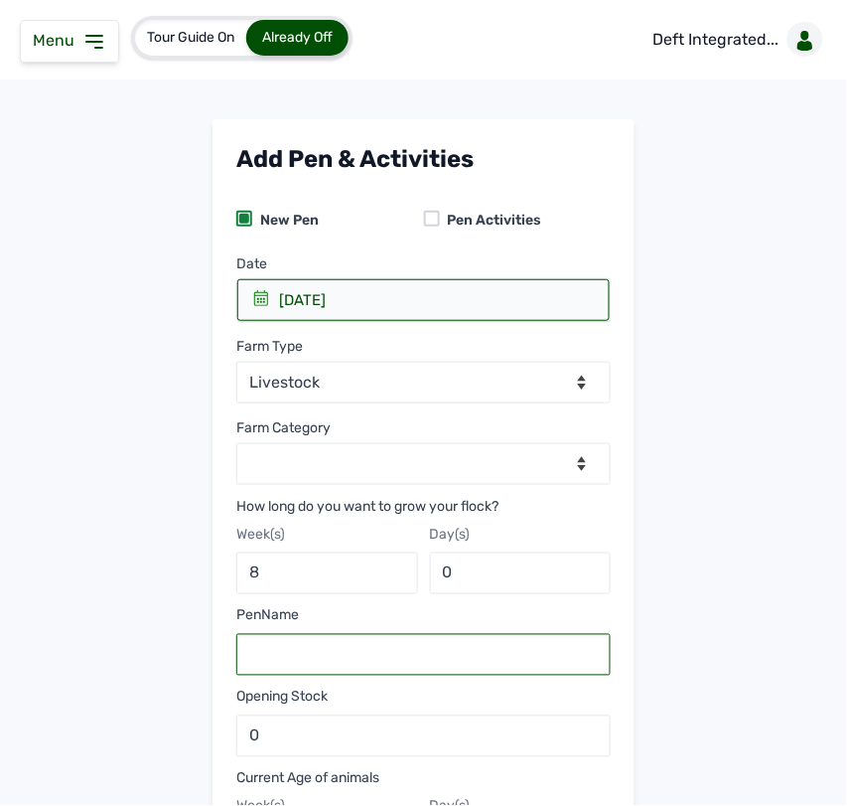
click at [314, 668] on input "text" at bounding box center [423, 655] width 374 height 42
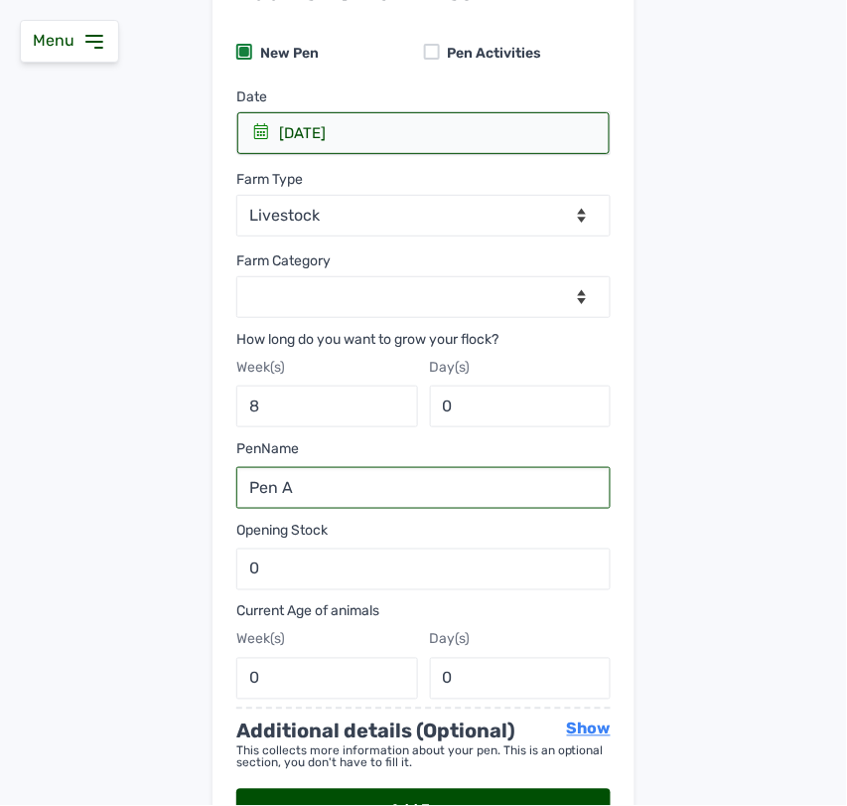
scroll to position [291, 0]
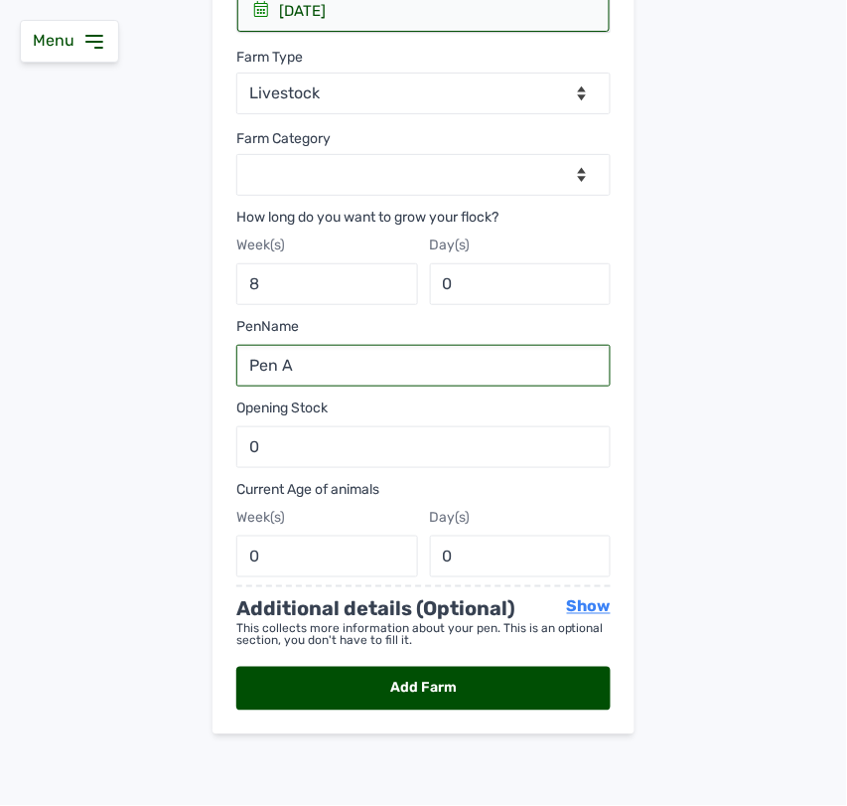
type input "Pen A"
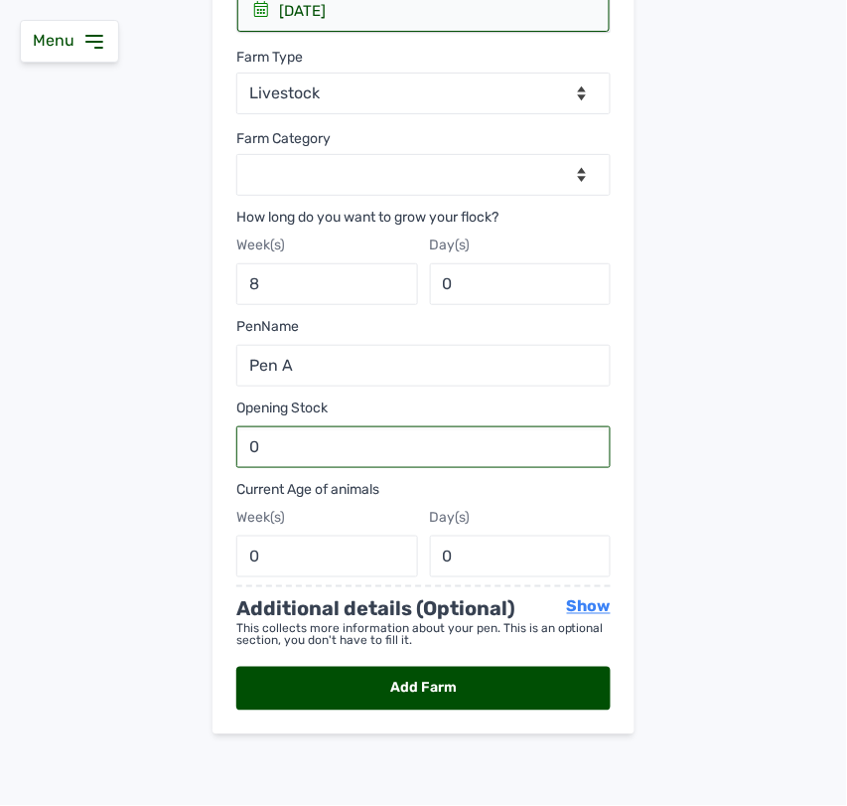
click at [409, 437] on input "0" at bounding box center [423, 447] width 374 height 42
type input "2040"
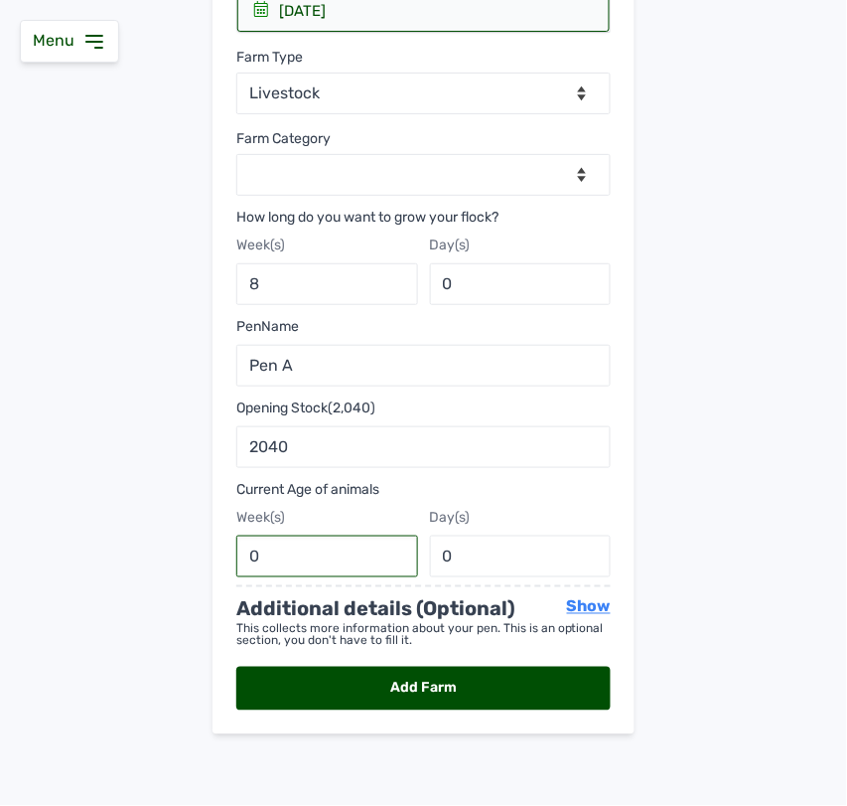
click at [359, 572] on input "0" at bounding box center [327, 556] width 182 height 42
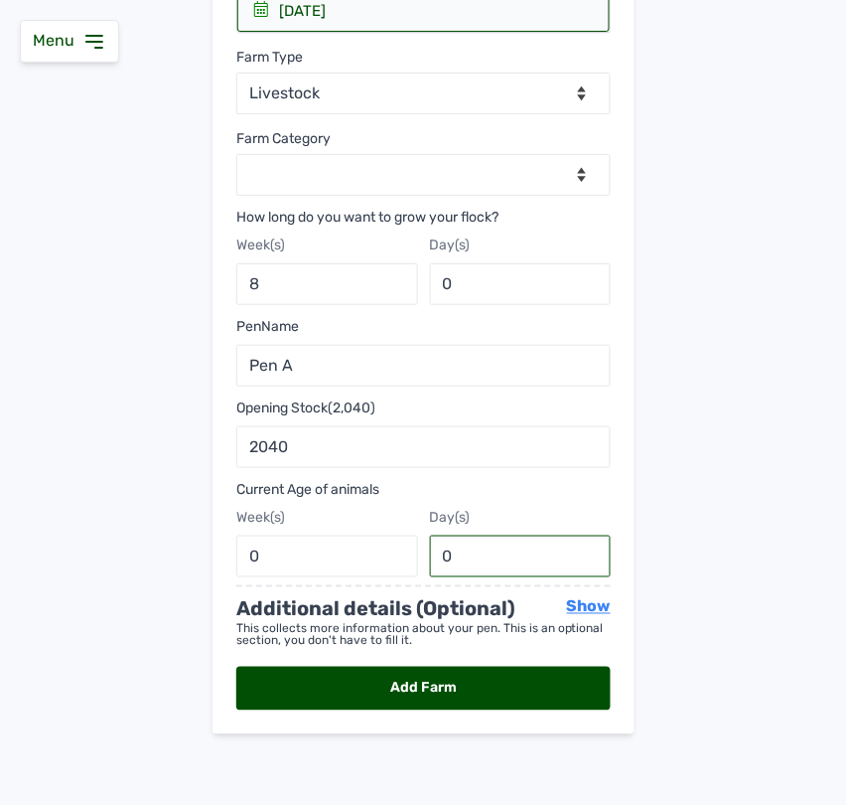
click at [472, 558] on input "0" at bounding box center [521, 556] width 182 height 42
type input "1"
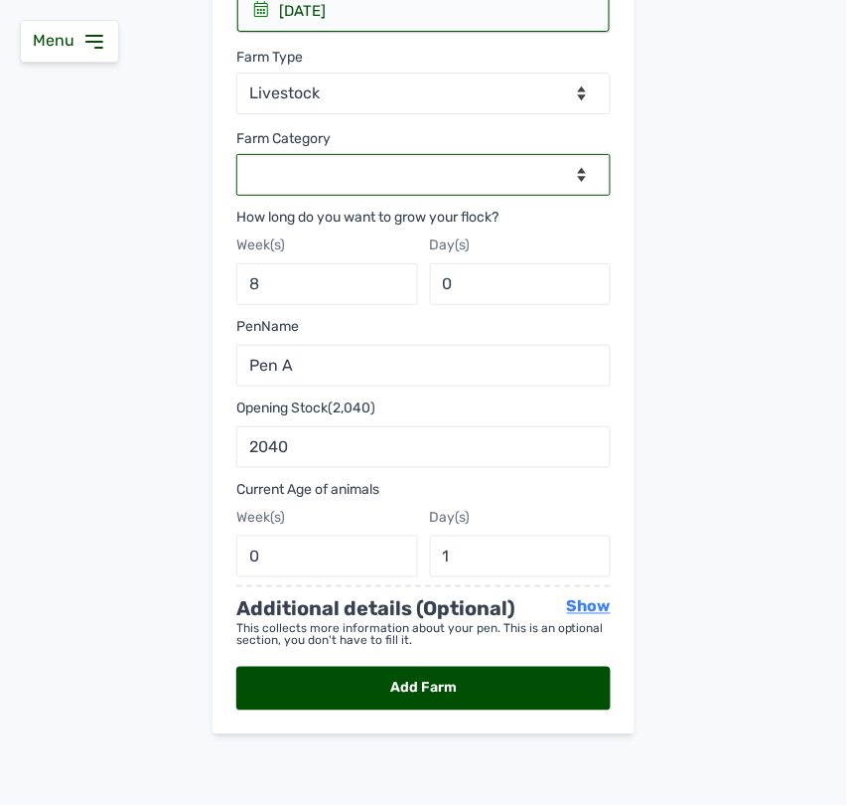
click at [526, 175] on select "--Select category-- Broilers Layers" at bounding box center [423, 175] width 374 height 42
select select "Broilers"
click at [236, 154] on select "--Select category-- Broilers Layers" at bounding box center [423, 175] width 374 height 42
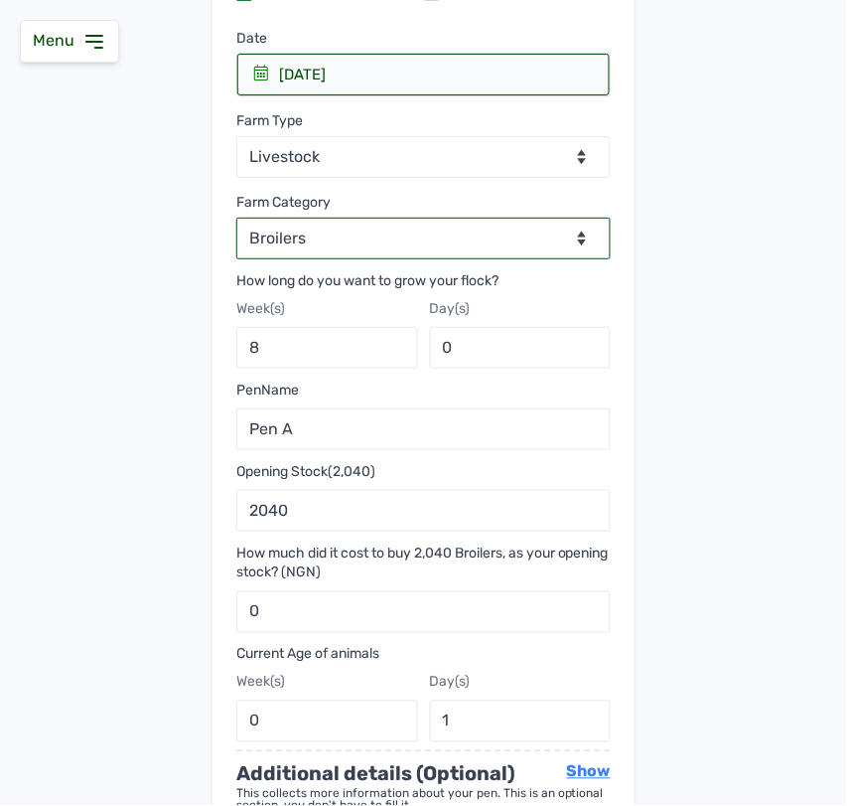
scroll to position [393, 0]
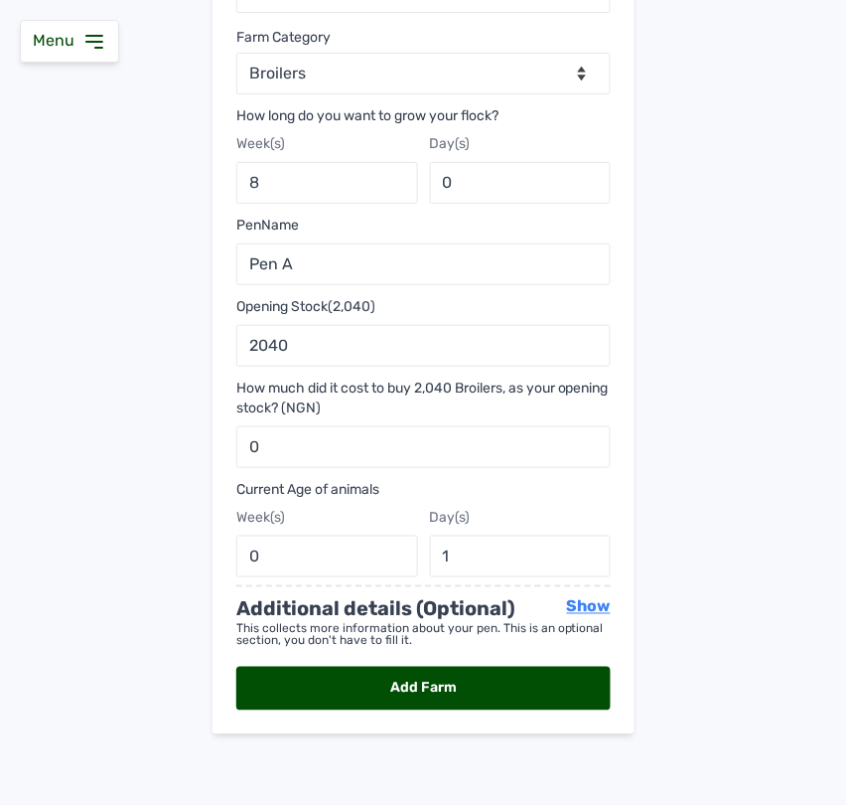
click at [440, 695] on div "Add Farm" at bounding box center [423, 689] width 374 height 44
click at [427, 443] on input "0" at bounding box center [423, 447] width 374 height 42
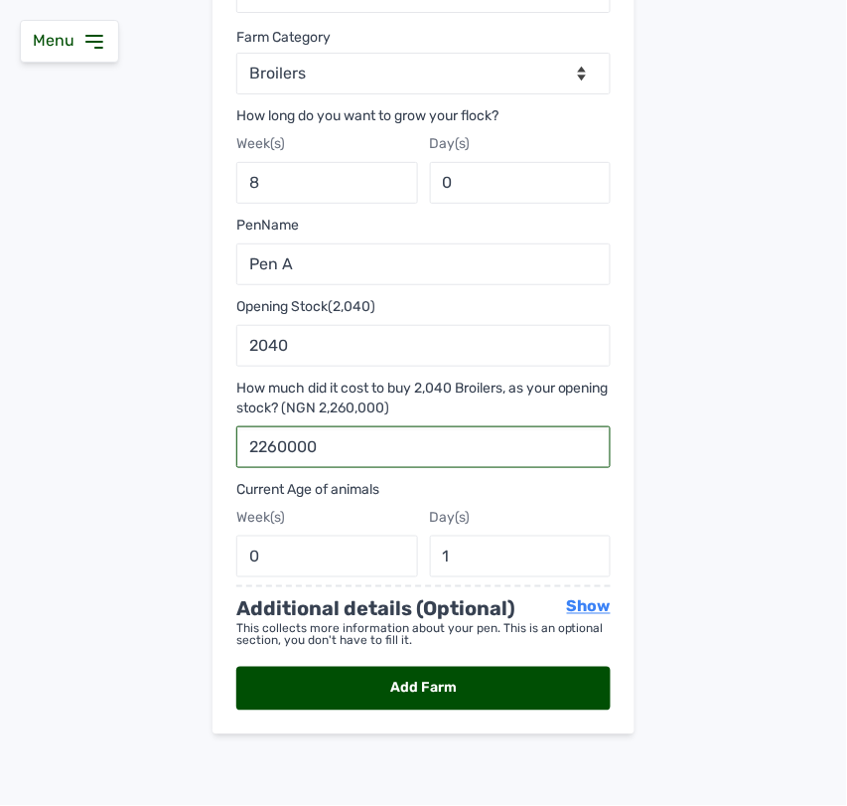
type input "2260000"
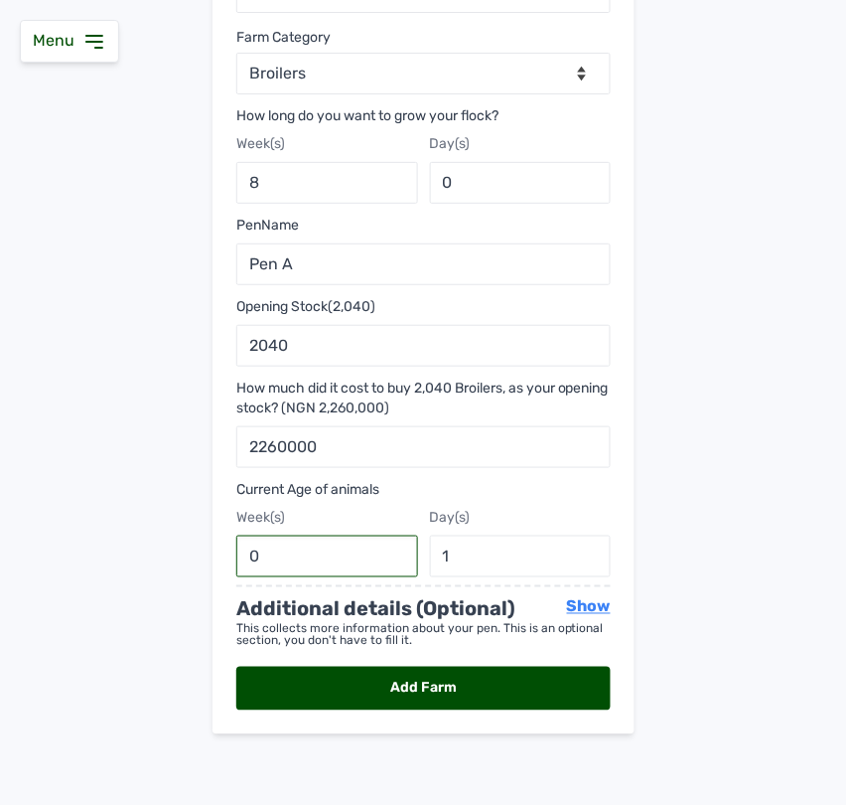
click at [344, 569] on input "0" at bounding box center [327, 556] width 182 height 42
click at [415, 687] on div "Add Farm" at bounding box center [423, 689] width 374 height 44
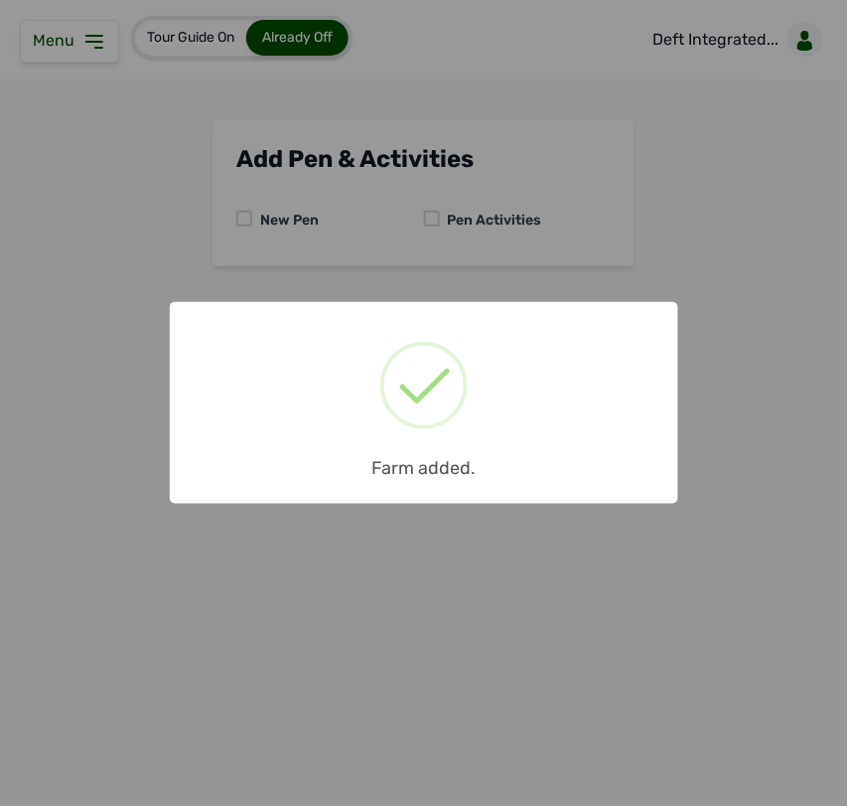
scroll to position [0, 0]
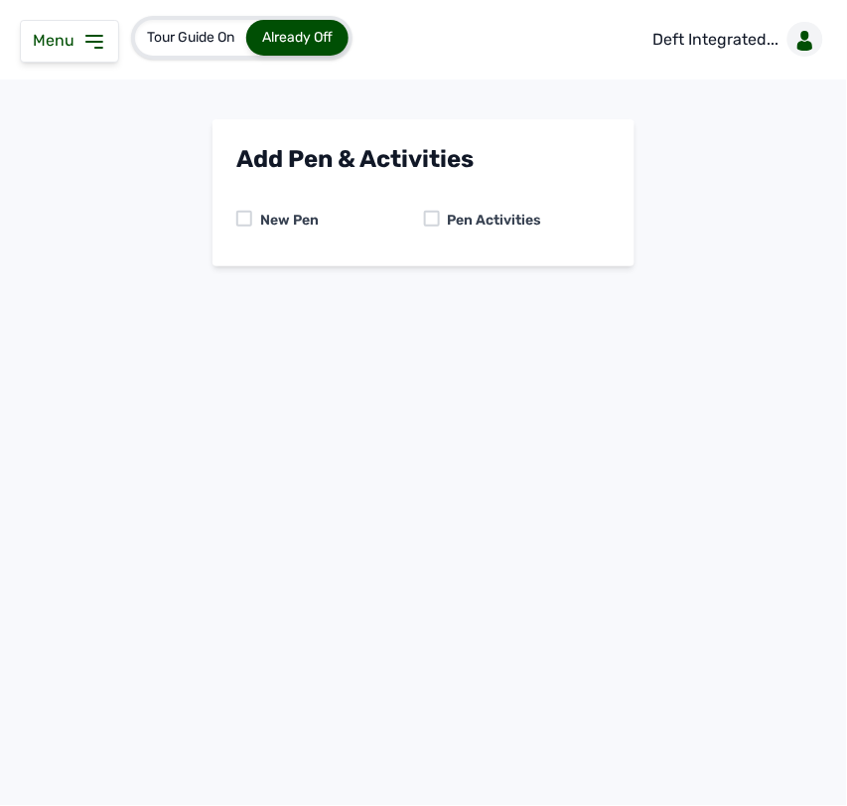
click at [86, 51] on icon at bounding box center [94, 42] width 24 height 24
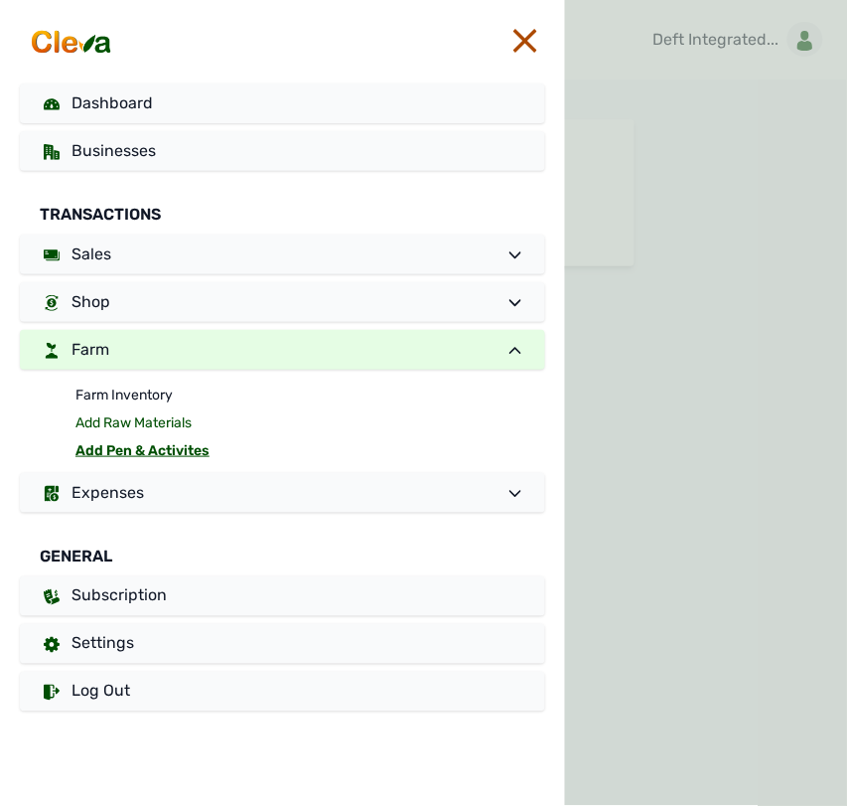
click at [149, 420] on link "Add Raw Materials" at bounding box center [310, 423] width 470 height 28
select select
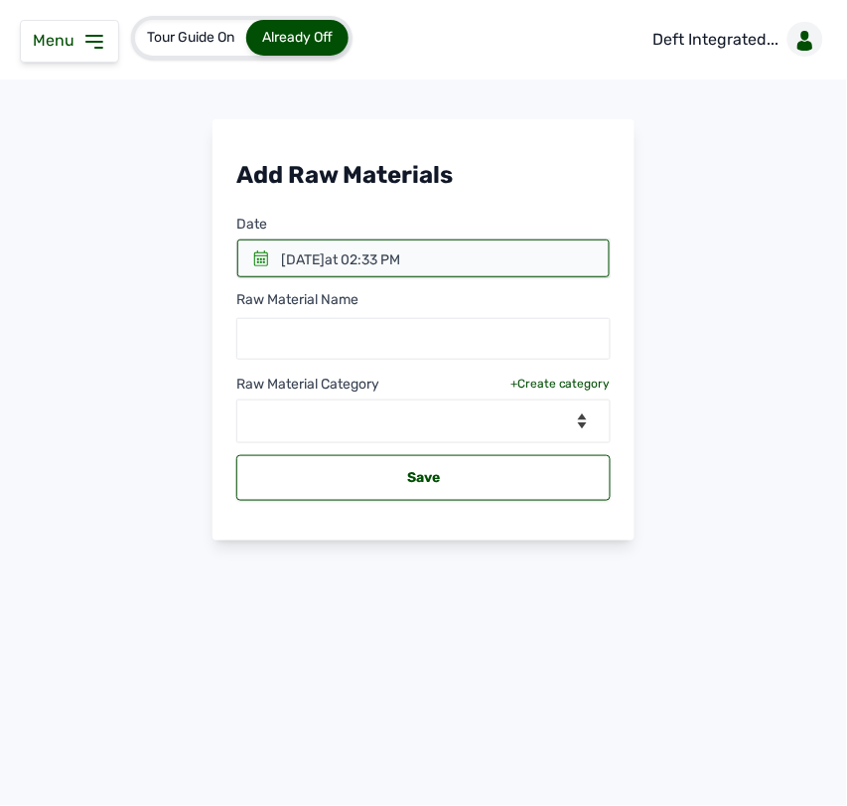
click at [400, 254] on span "at 02:33 PM" at bounding box center [362, 259] width 75 height 17
click at [261, 259] on icon at bounding box center [261, 258] width 14 height 16
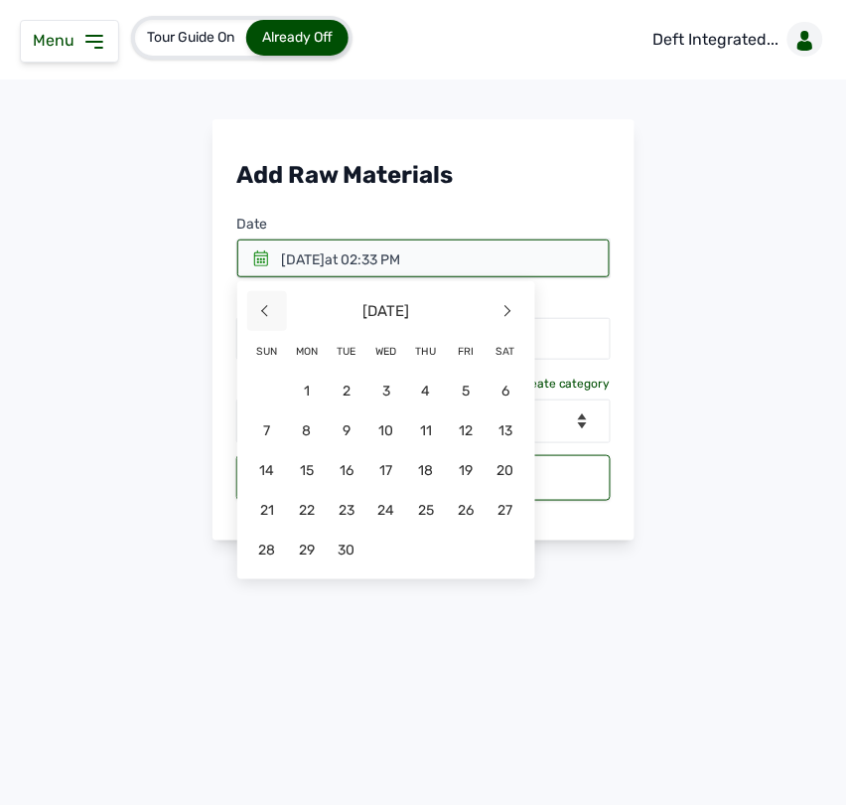
click at [261, 319] on span "<" at bounding box center [267, 311] width 40 height 40
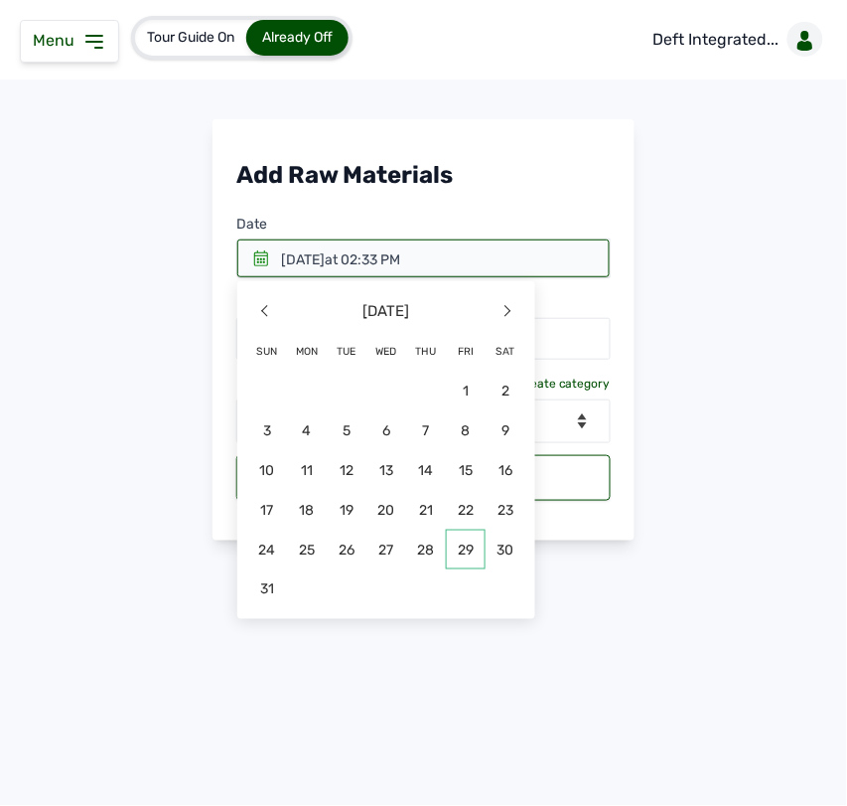
click at [468, 554] on span "29" at bounding box center [466, 549] width 40 height 40
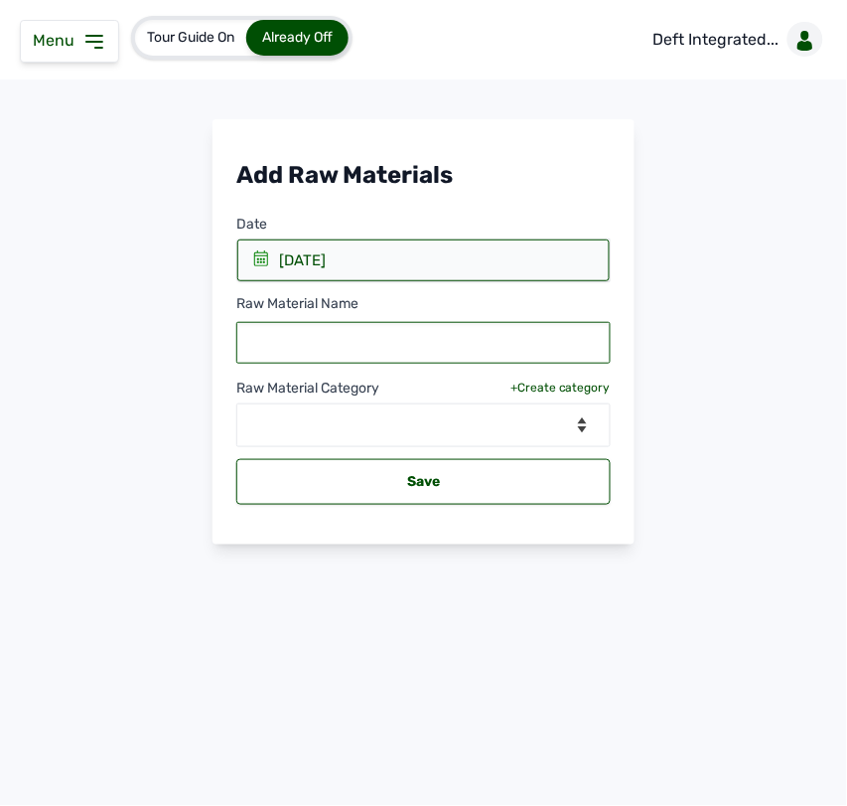
click at [354, 345] on input "text" at bounding box center [423, 343] width 374 height 42
type input "Starter Feed"
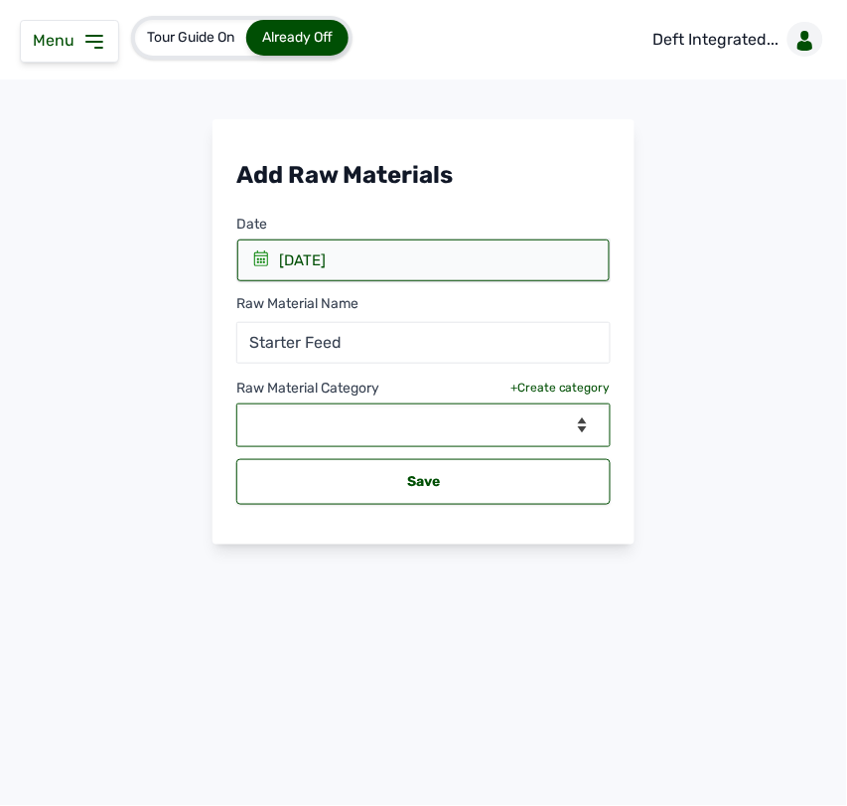
click at [361, 433] on select "--Select Category-- feeds medications vaccines" at bounding box center [423, 425] width 374 height 44
select select "feeds"
click at [236, 404] on select "--Select Category-- feeds medications vaccines" at bounding box center [423, 425] width 374 height 44
select select
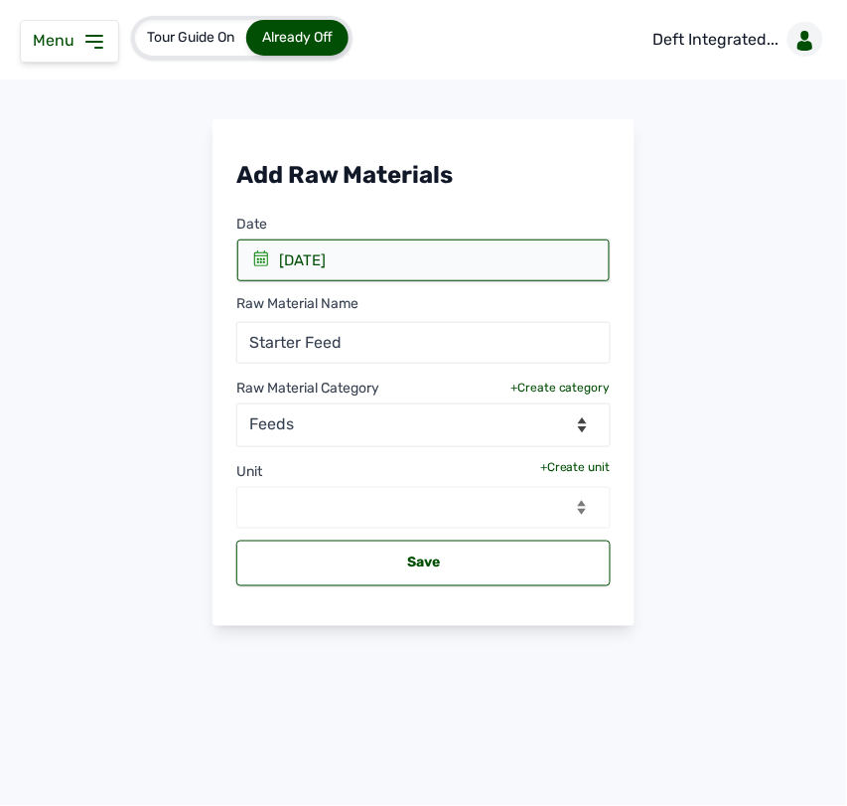
click at [576, 475] on div "+Create unit" at bounding box center [575, 467] width 71 height 16
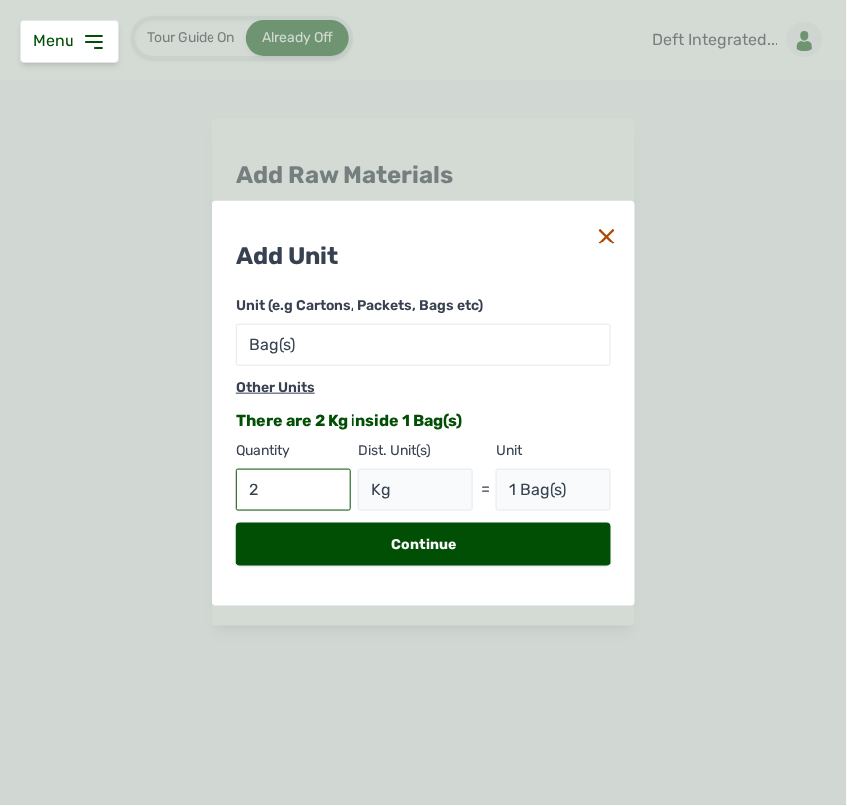
type input "25"
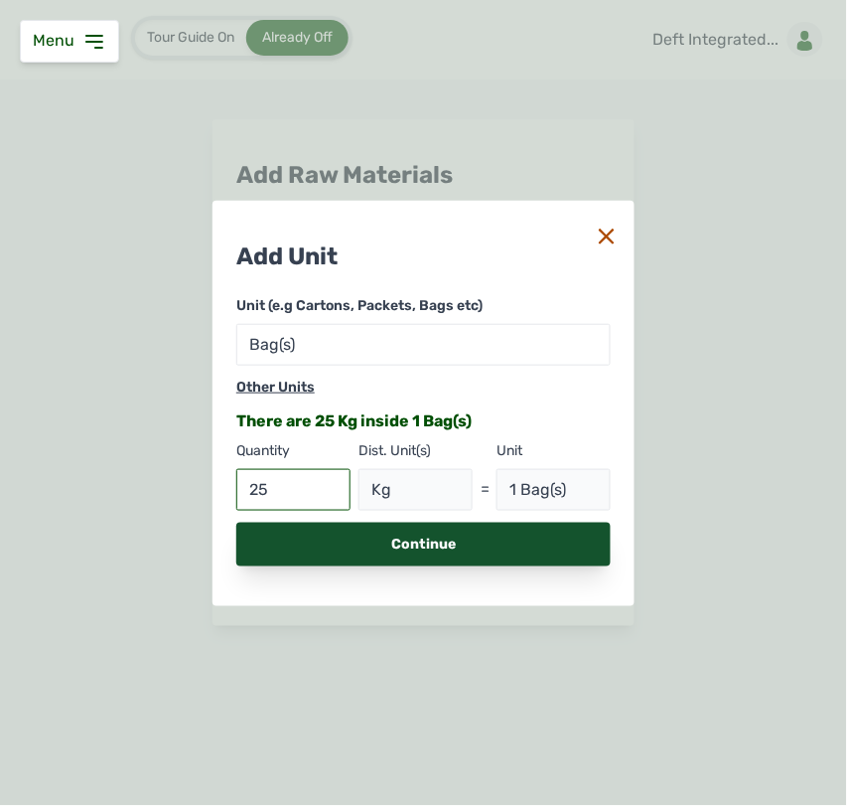
click at [319, 537] on div "Continue" at bounding box center [423, 544] width 374 height 44
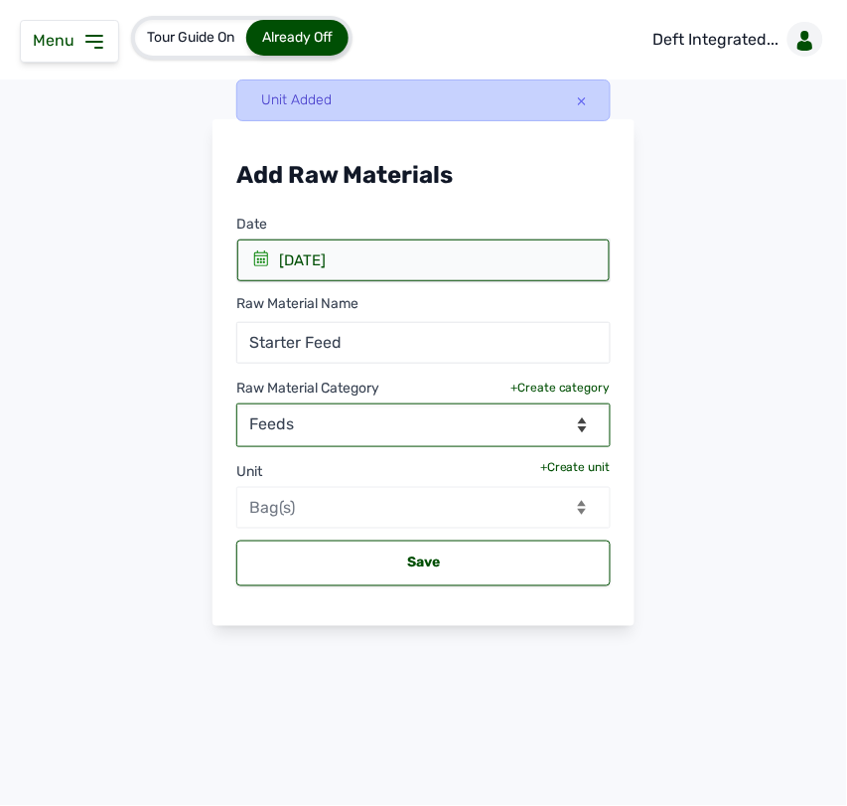
click at [299, 417] on select "--Select Category-- feeds medications vaccines" at bounding box center [423, 425] width 374 height 44
click at [236, 404] on select "--Select Category-- feeds medications vaccines" at bounding box center [423, 425] width 374 height 44
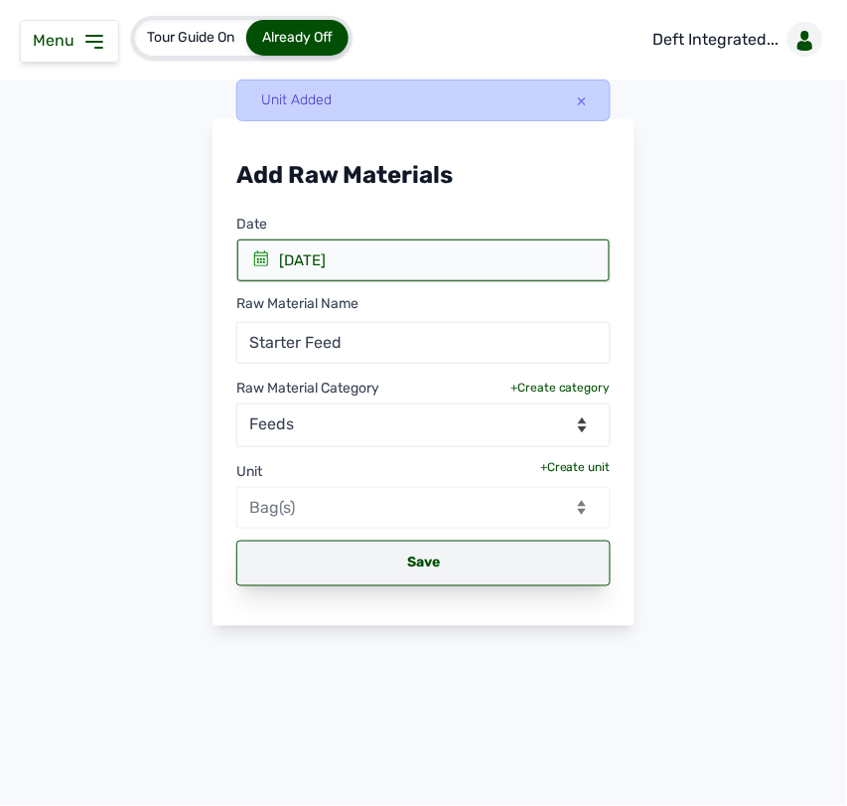
click at [433, 562] on div "Save" at bounding box center [423, 563] width 374 height 46
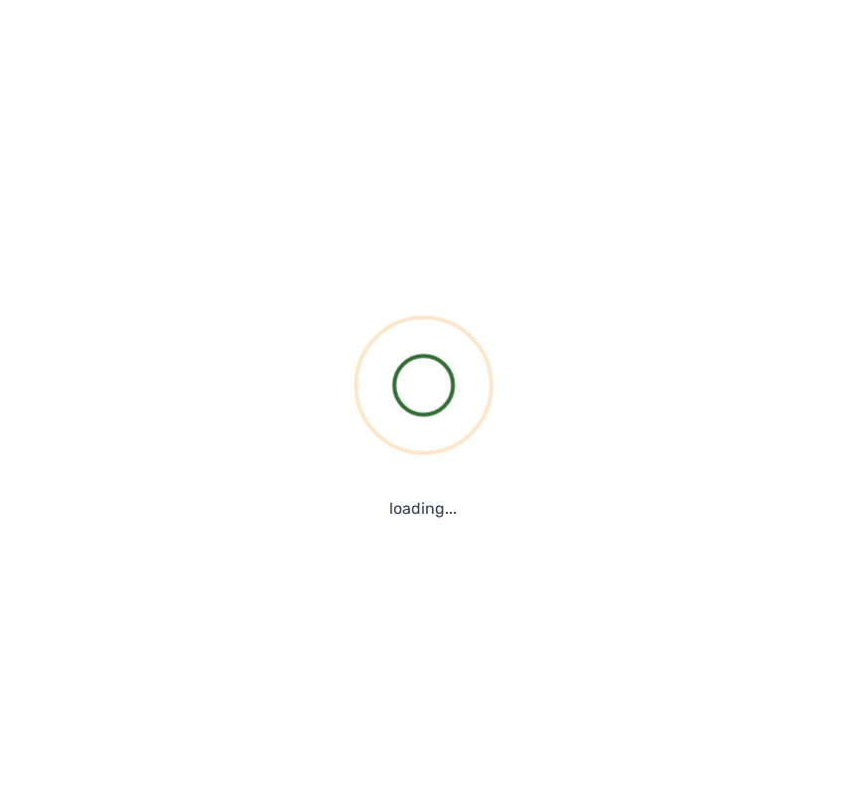
select select
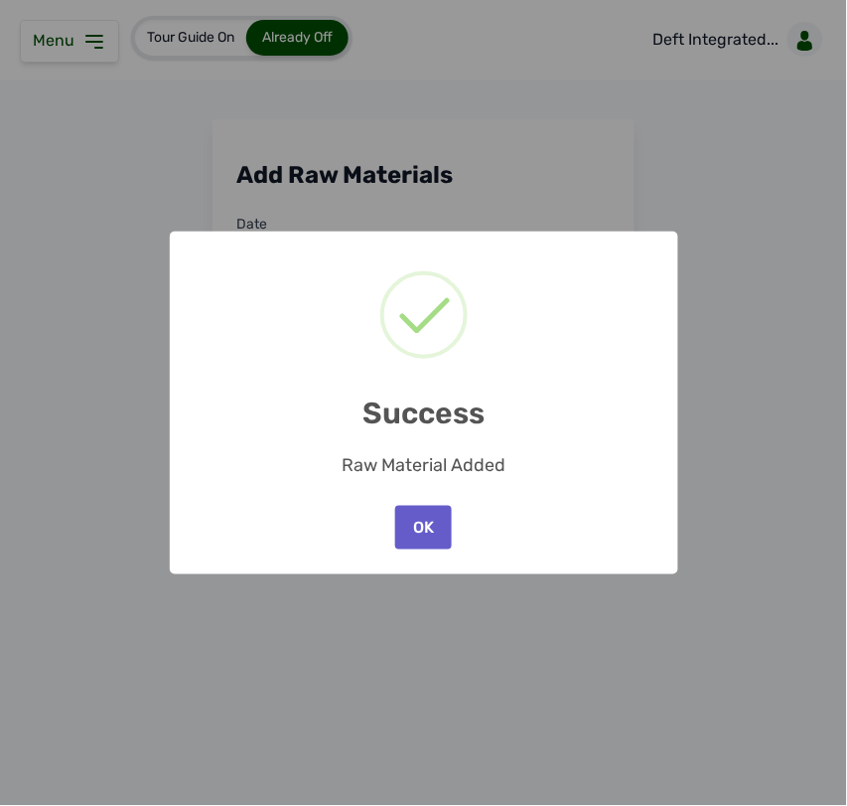
click at [425, 520] on button "OK" at bounding box center [423, 528] width 56 height 44
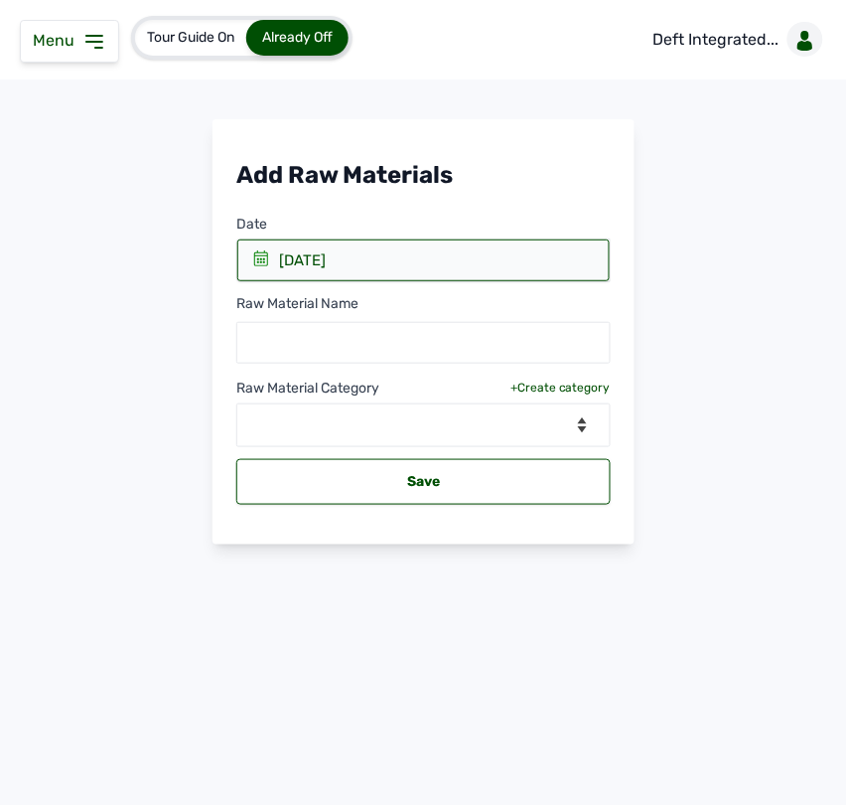
click at [100, 42] on icon at bounding box center [94, 42] width 16 height 12
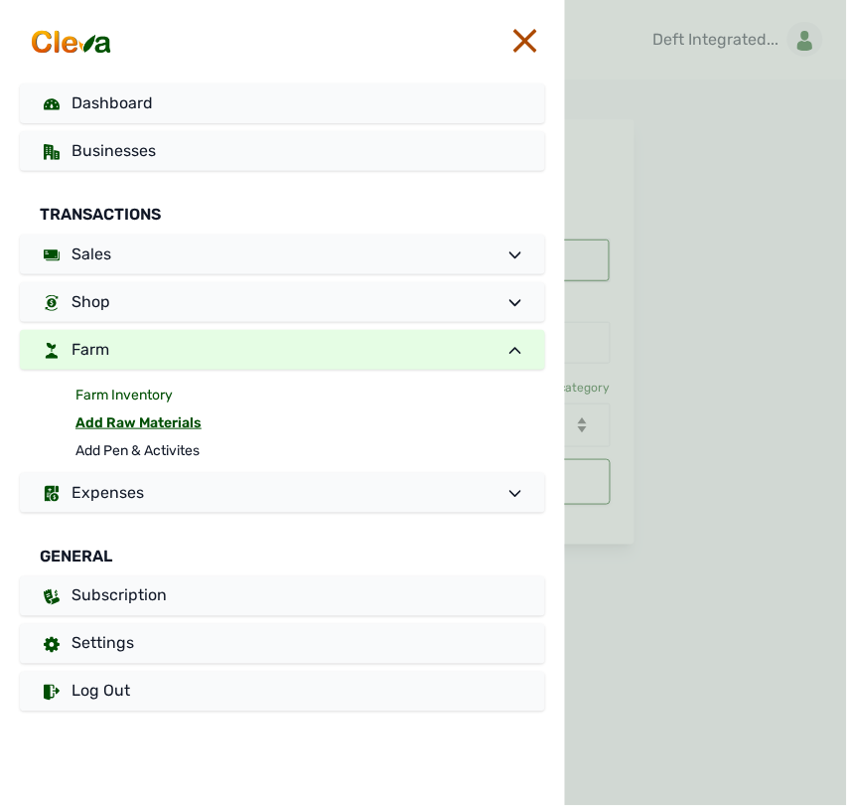
click at [144, 393] on link "Farm Inventory" at bounding box center [310, 395] width 470 height 28
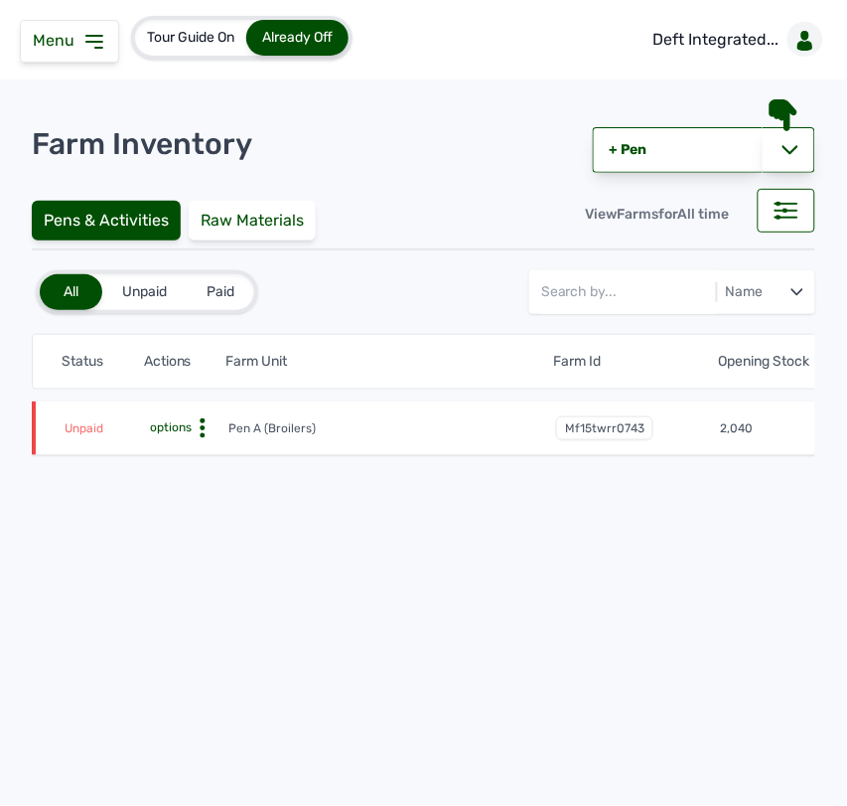
click at [204, 429] on circle at bounding box center [202, 428] width 5 height 5
click at [231, 211] on div "Raw Materials" at bounding box center [252, 221] width 127 height 40
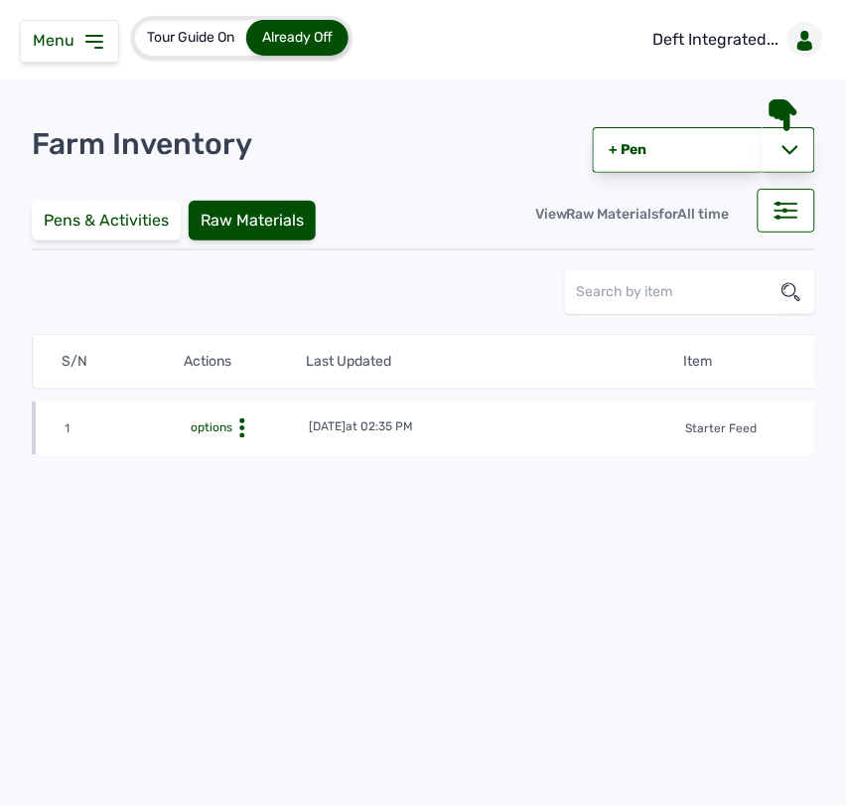
click at [240, 419] on circle at bounding box center [241, 420] width 5 height 5
click at [238, 425] on icon at bounding box center [242, 428] width 20 height 20
click at [502, 430] on td "1st Sept 2025 at 02:35 PM" at bounding box center [491, 428] width 367 height 22
click at [116, 207] on div "Pens & Activities" at bounding box center [106, 221] width 149 height 40
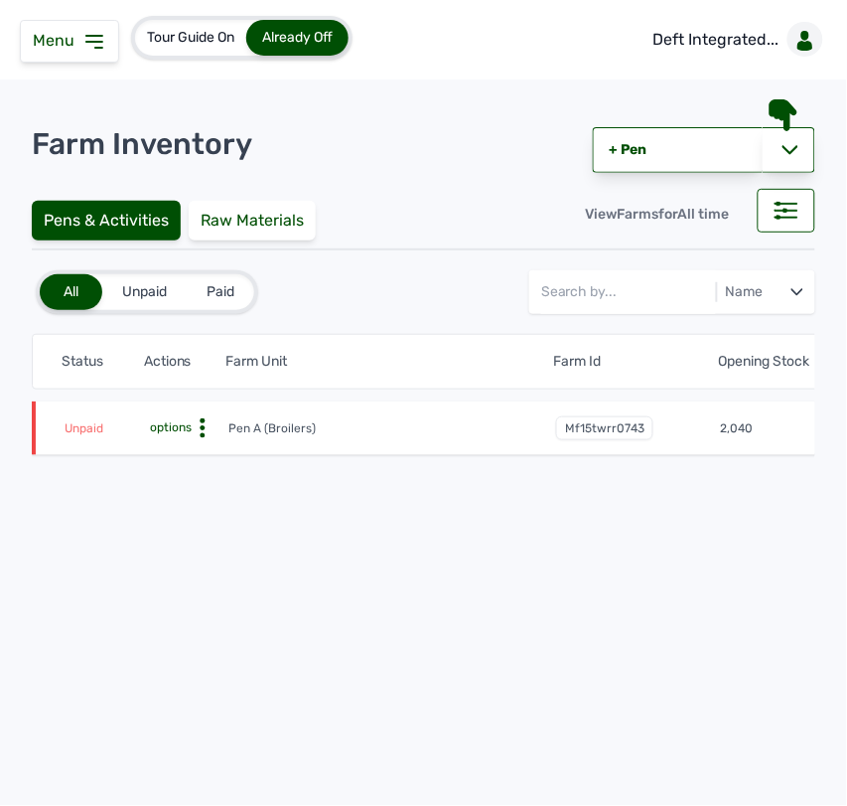
click at [200, 418] on icon at bounding box center [203, 428] width 20 height 20
click at [161, 520] on div "Disable" at bounding box center [154, 531] width 141 height 24
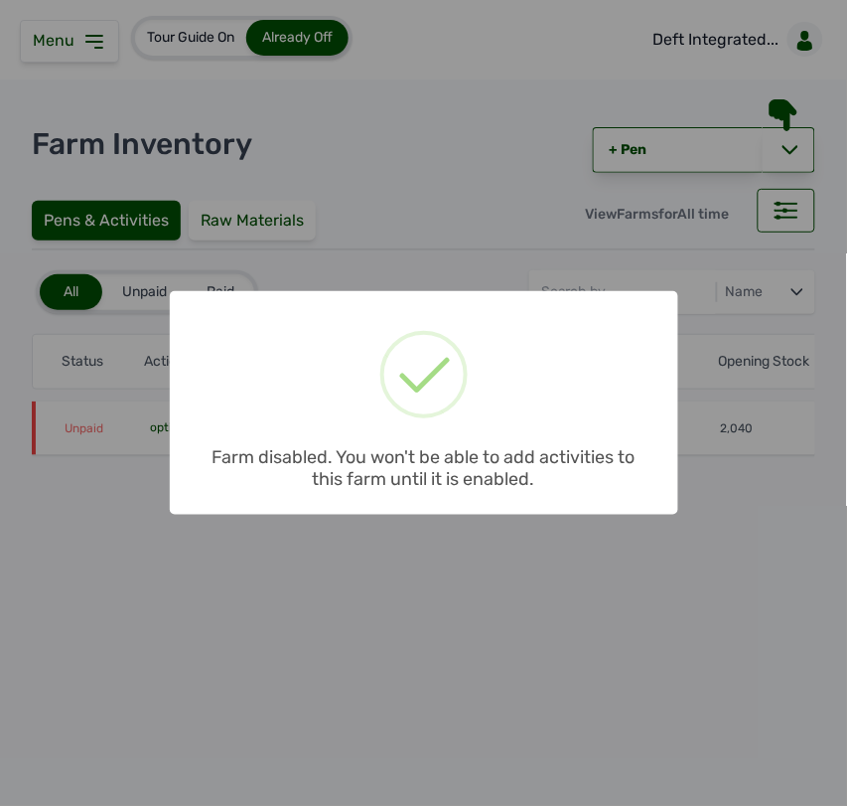
click at [303, 430] on div "Farm disabled. You won't be able to add activities to this farm until it is ena…" at bounding box center [424, 461] width 509 height 67
click at [122, 442] on div "× Farm disabled. You won't be able to add activities to this farm until it is e…" at bounding box center [423, 403] width 847 height 806
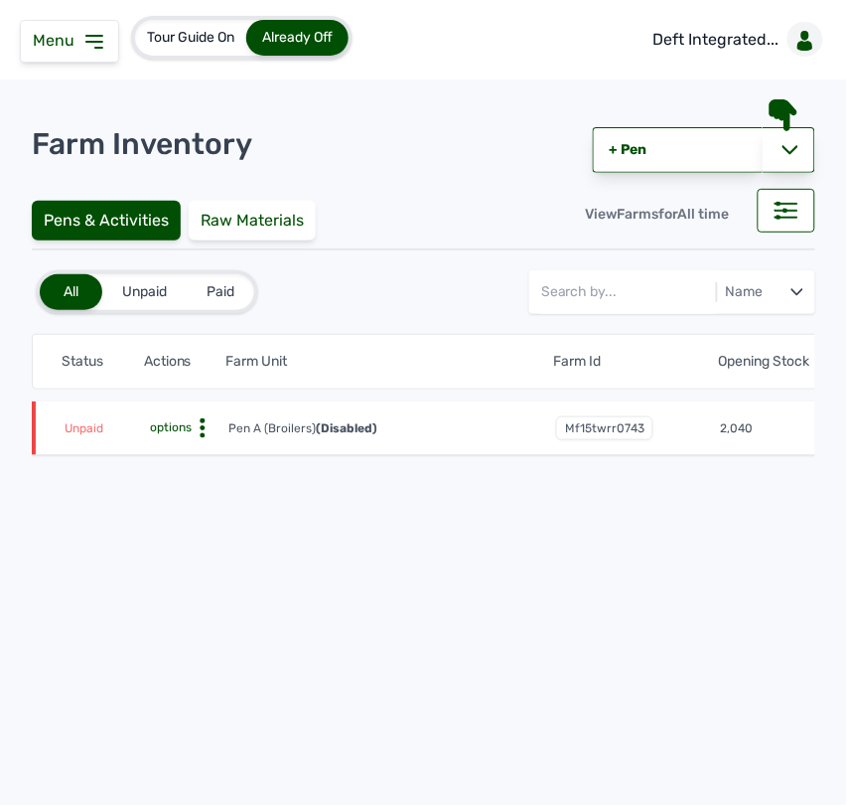
click at [194, 422] on icon at bounding box center [203, 428] width 20 height 20
click at [141, 526] on div "Enable" at bounding box center [154, 531] width 141 height 24
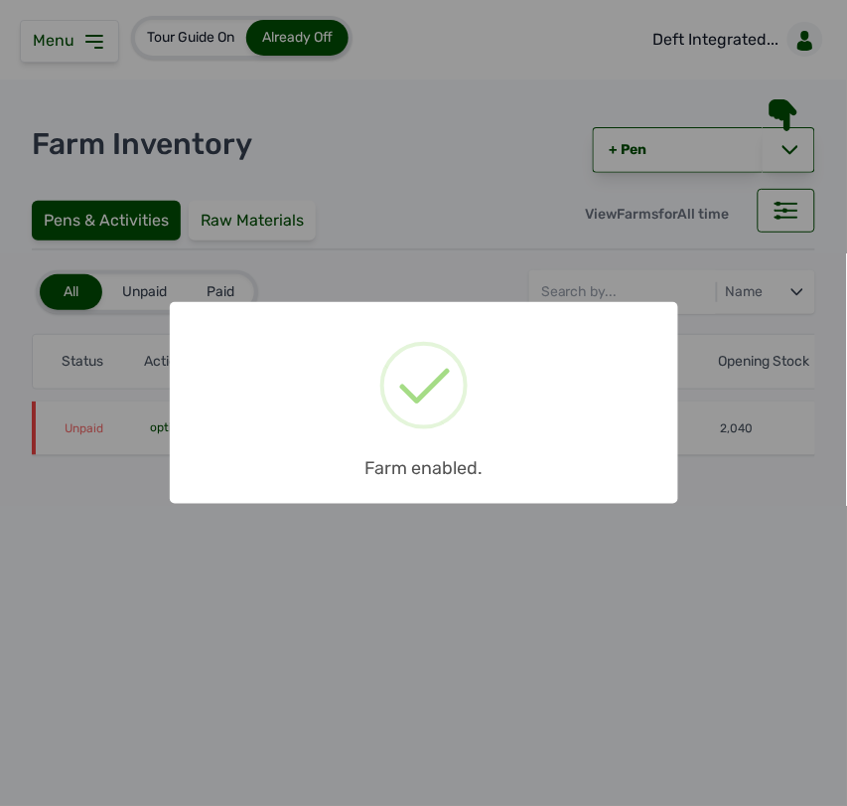
click at [107, 58] on div "× Farm enabled. OK No Cancel" at bounding box center [423, 403] width 847 height 806
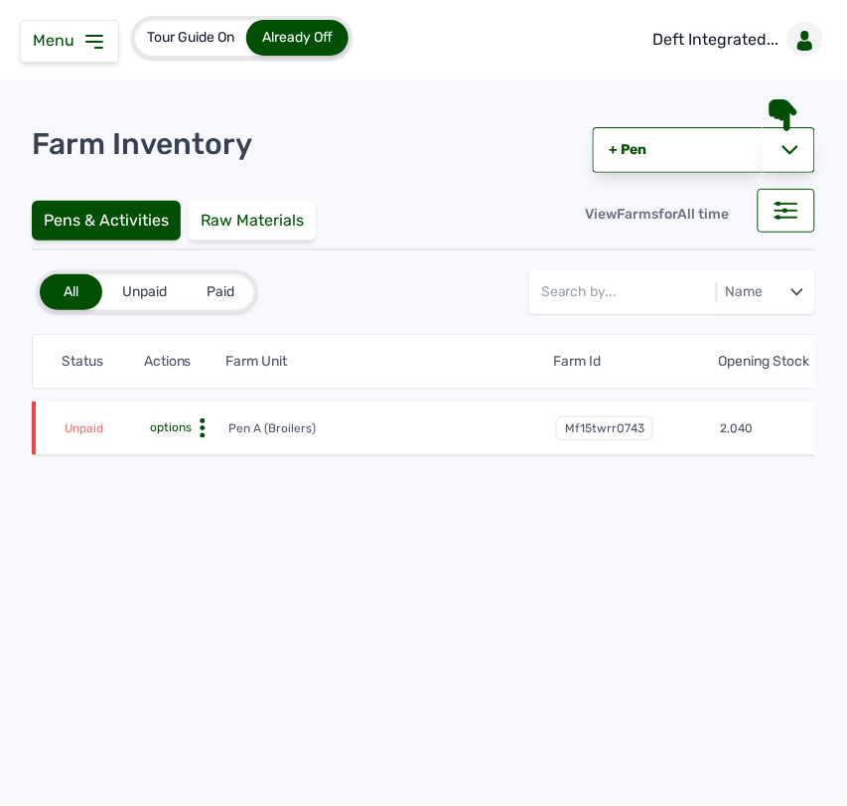
click at [101, 53] on icon at bounding box center [94, 42] width 24 height 24
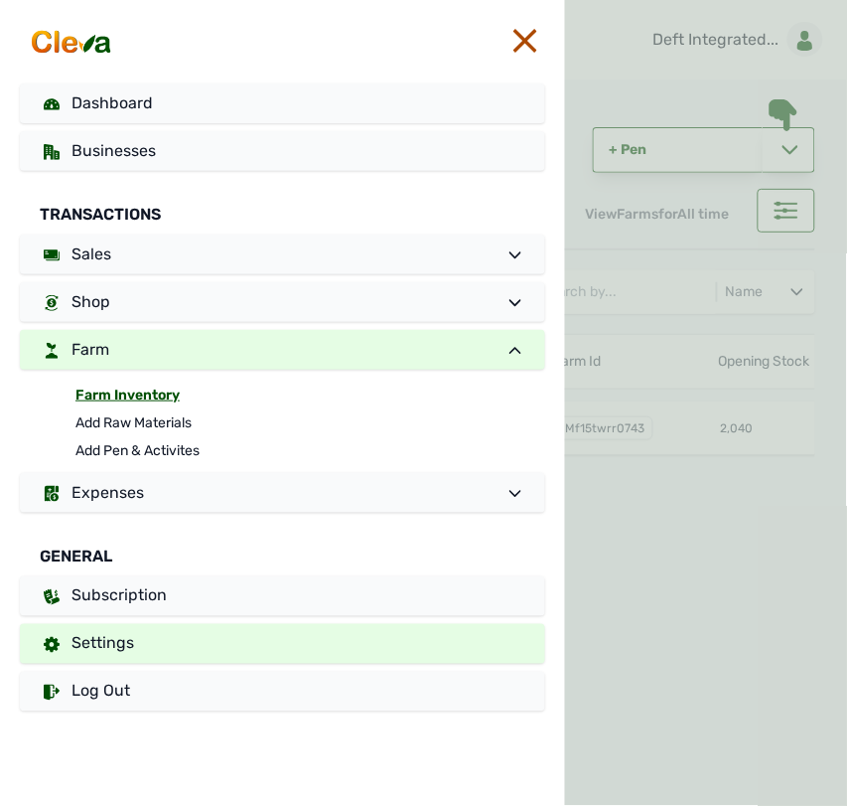
click at [134, 642] on link "Settings" at bounding box center [282, 644] width 525 height 40
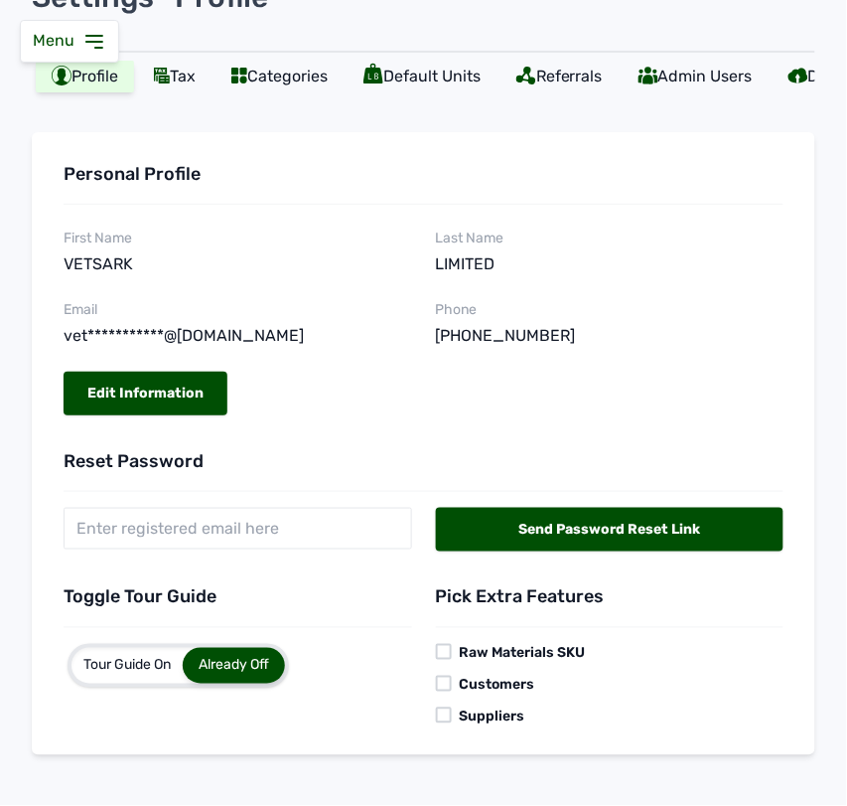
scroll to position [166, 0]
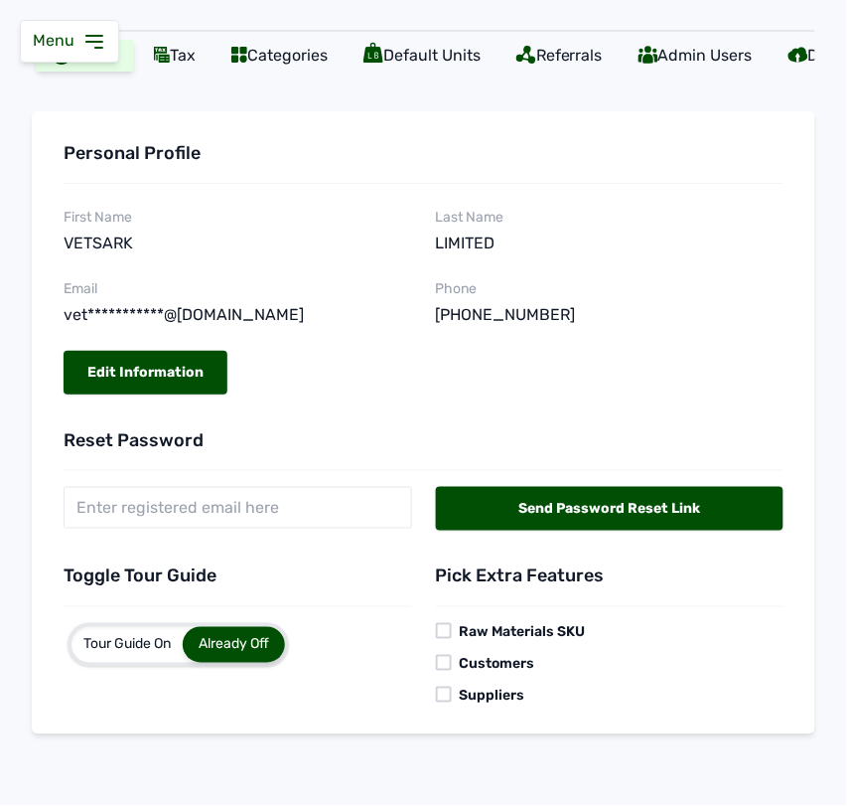
click at [442, 632] on div at bounding box center [444, 631] width 16 height 16
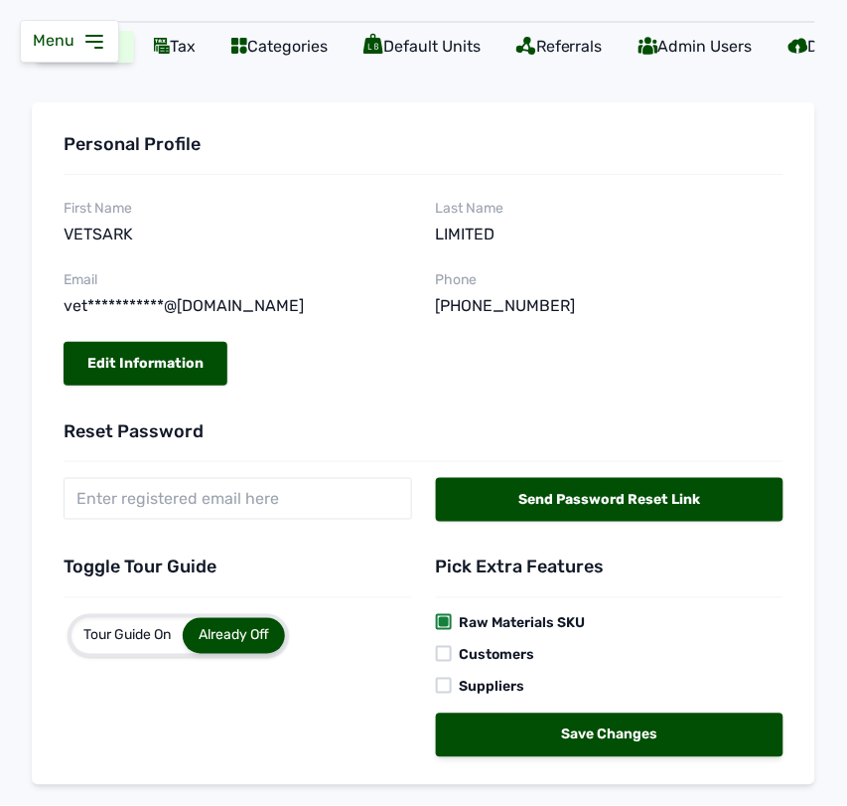
click at [436, 662] on div at bounding box center [444, 654] width 16 height 16
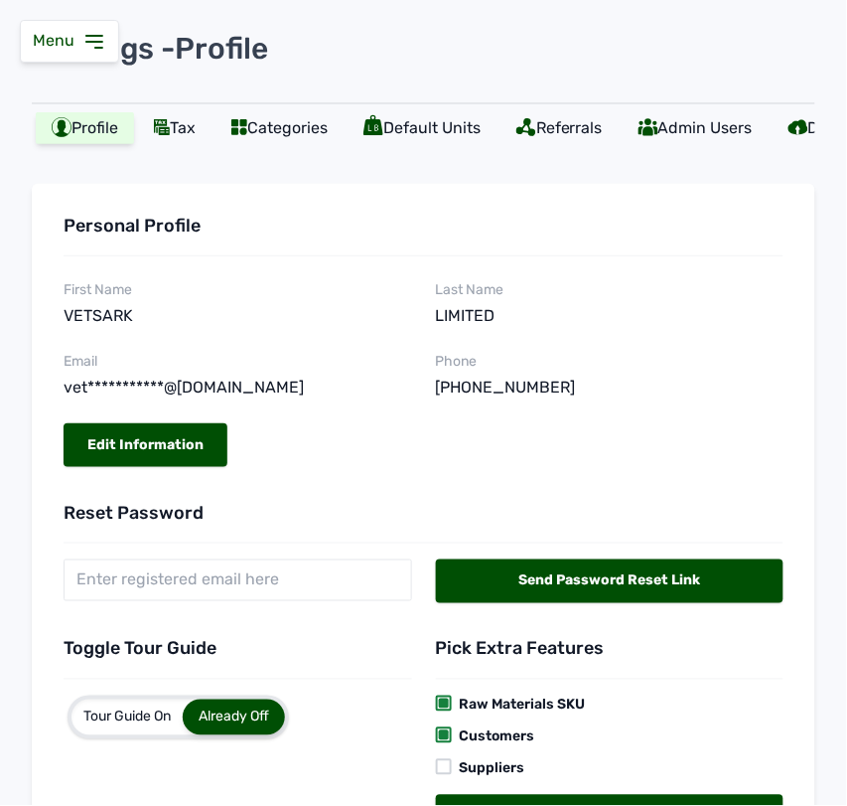
scroll to position [0, 0]
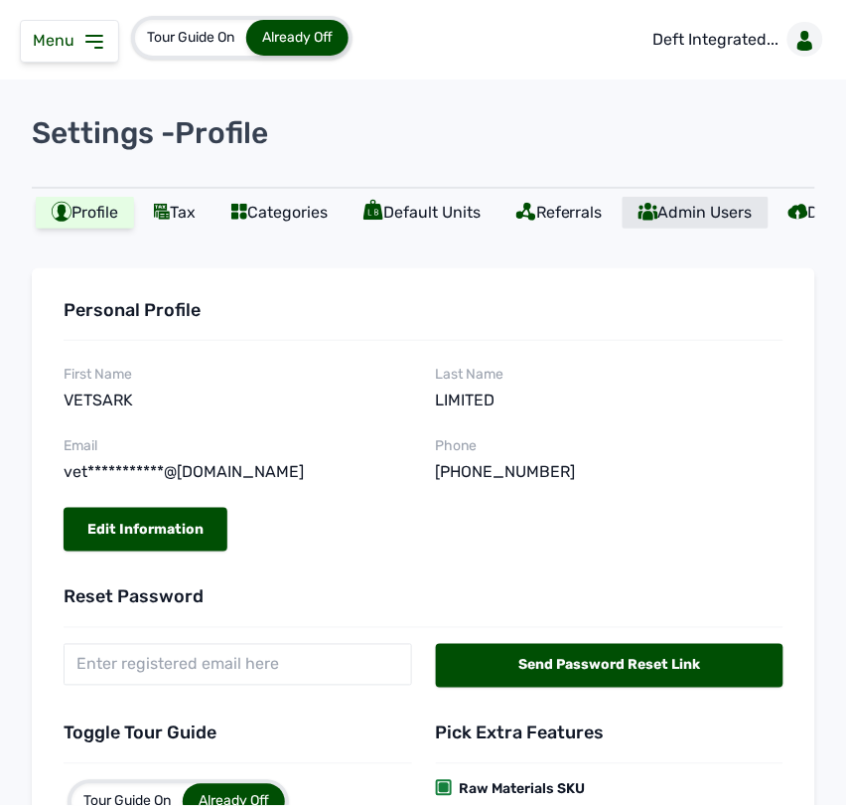
click at [696, 210] on div "Admin Users" at bounding box center [696, 213] width 146 height 32
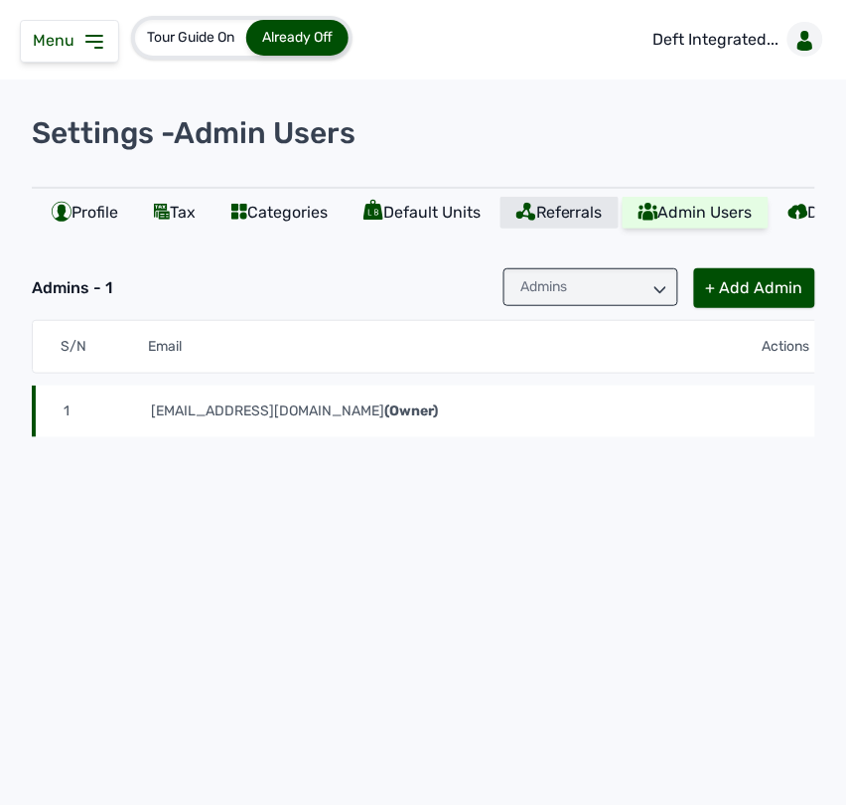
click at [581, 214] on div "Referrals" at bounding box center [560, 213] width 118 height 32
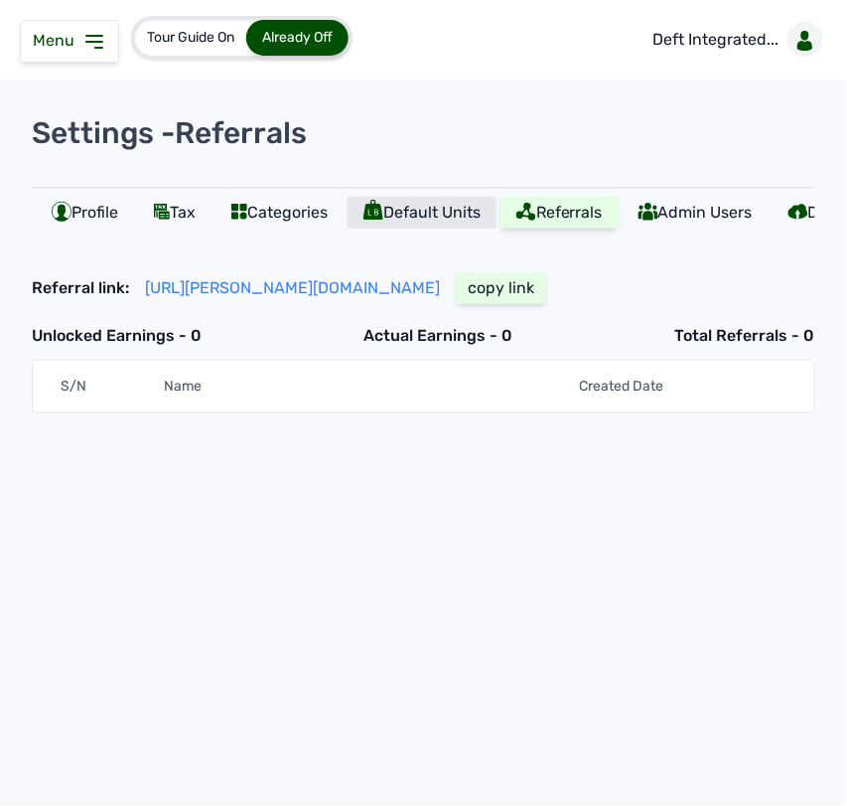
click at [435, 210] on div "Default Units" at bounding box center [422, 213] width 149 height 32
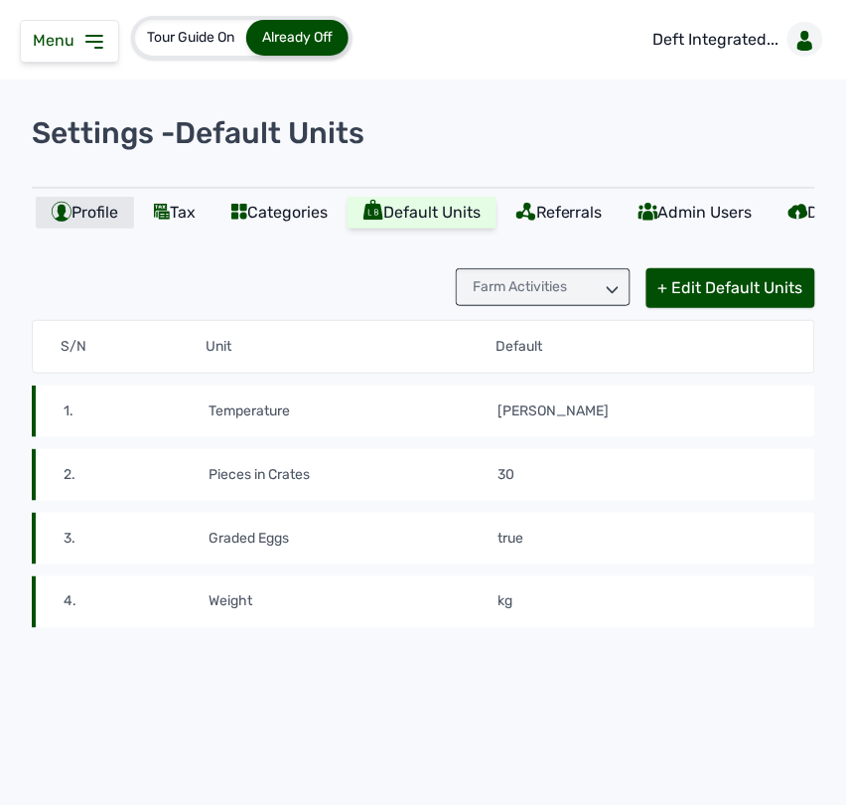
click at [75, 215] on div "Profile" at bounding box center [85, 213] width 98 height 32
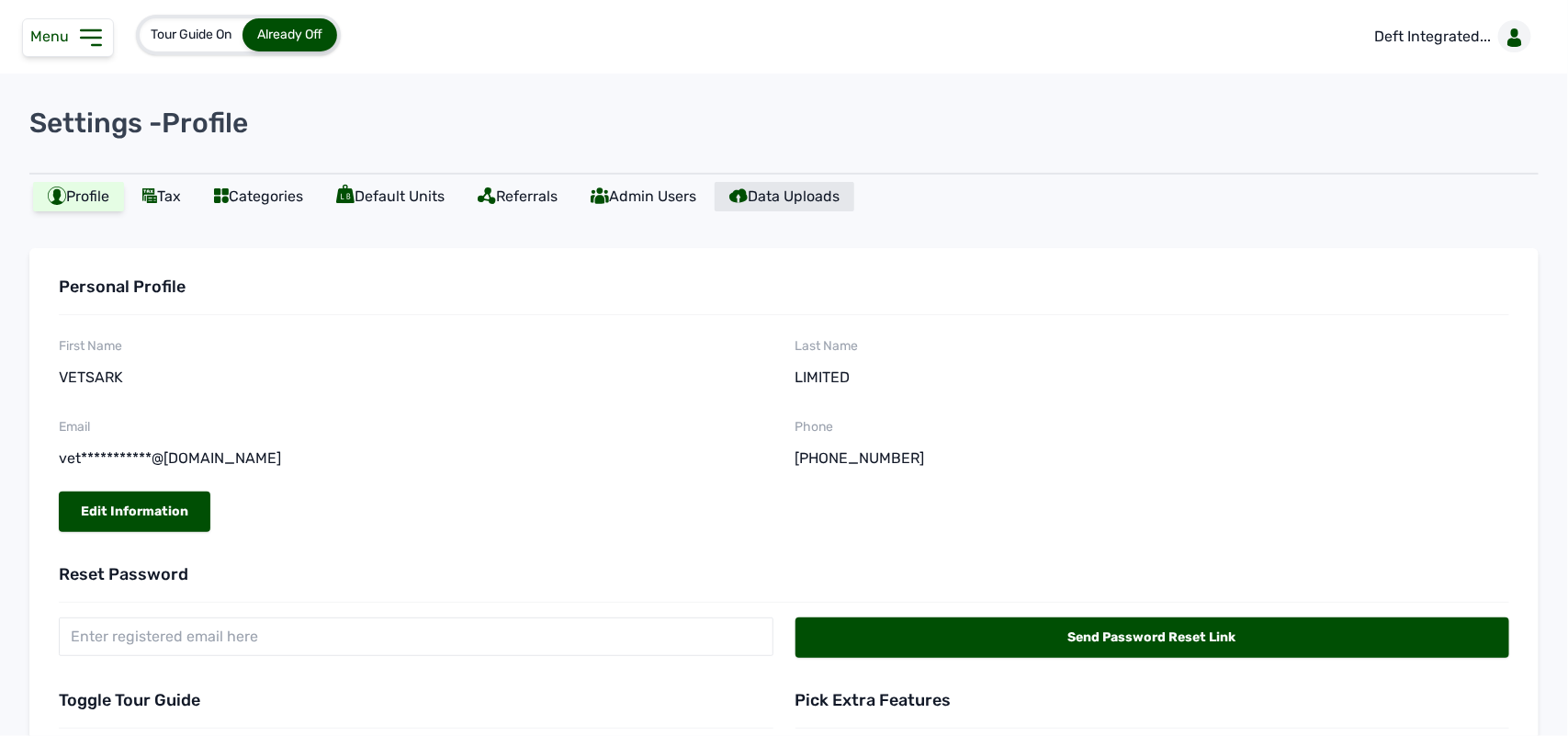
click at [817, 195] on div "Data Uploads" at bounding box center [784, 197] width 140 height 30
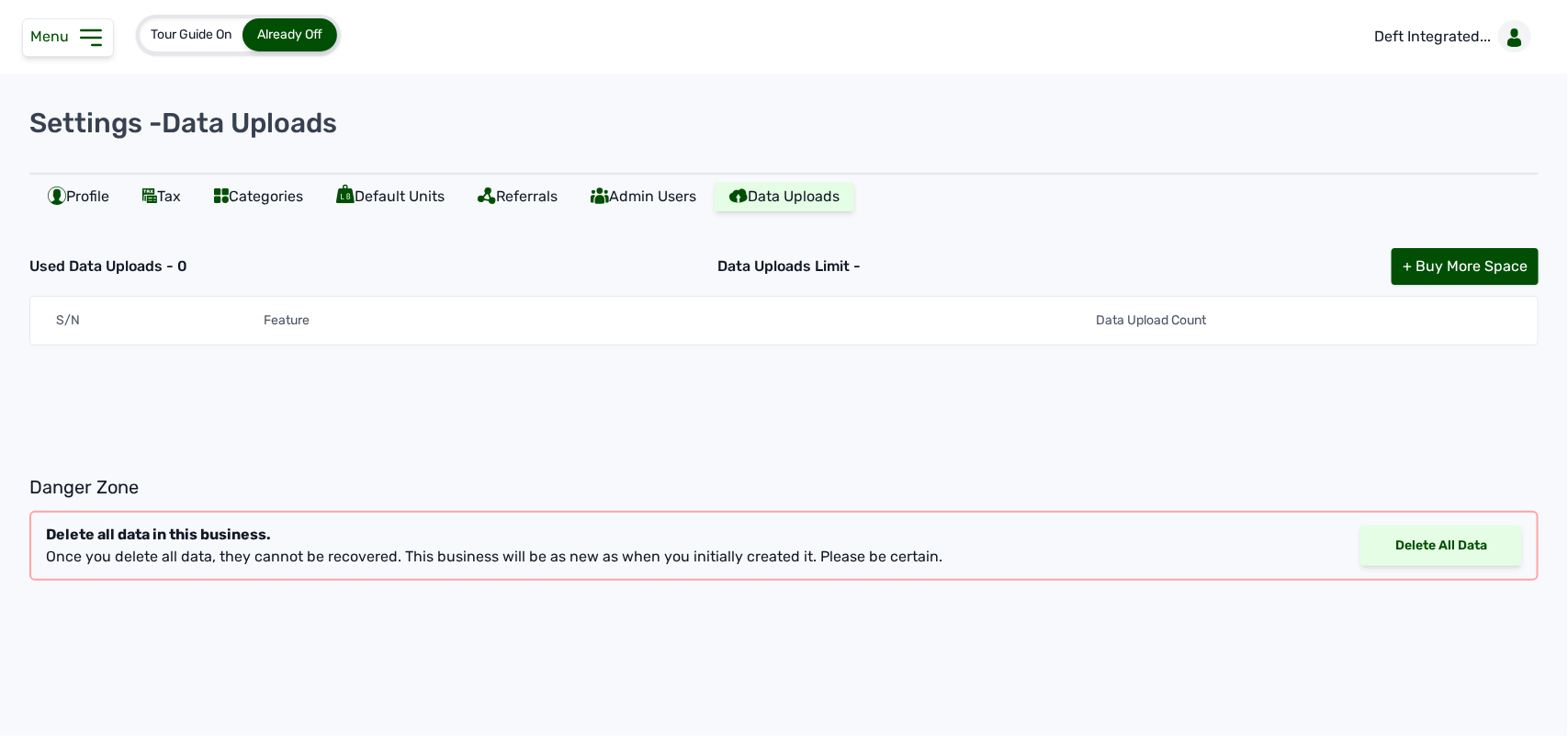
click at [1476, 561] on div "Delete All Data" at bounding box center [1440, 546] width 162 height 41
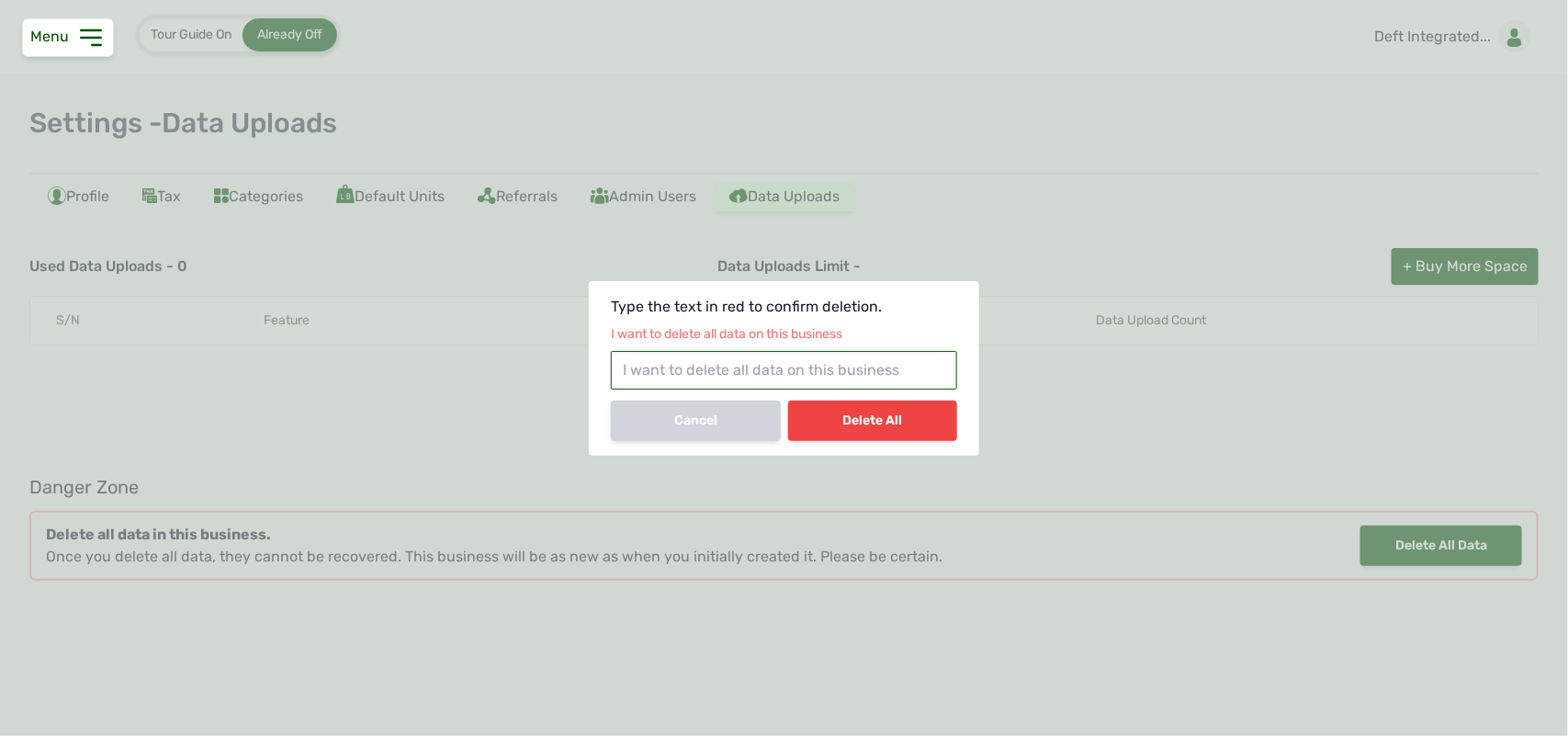
click at [788, 368] on input "text" at bounding box center [784, 370] width 346 height 39
type input "I want to delete all data on this business"
click at [885, 423] on div "Delete All" at bounding box center [873, 421] width 170 height 41
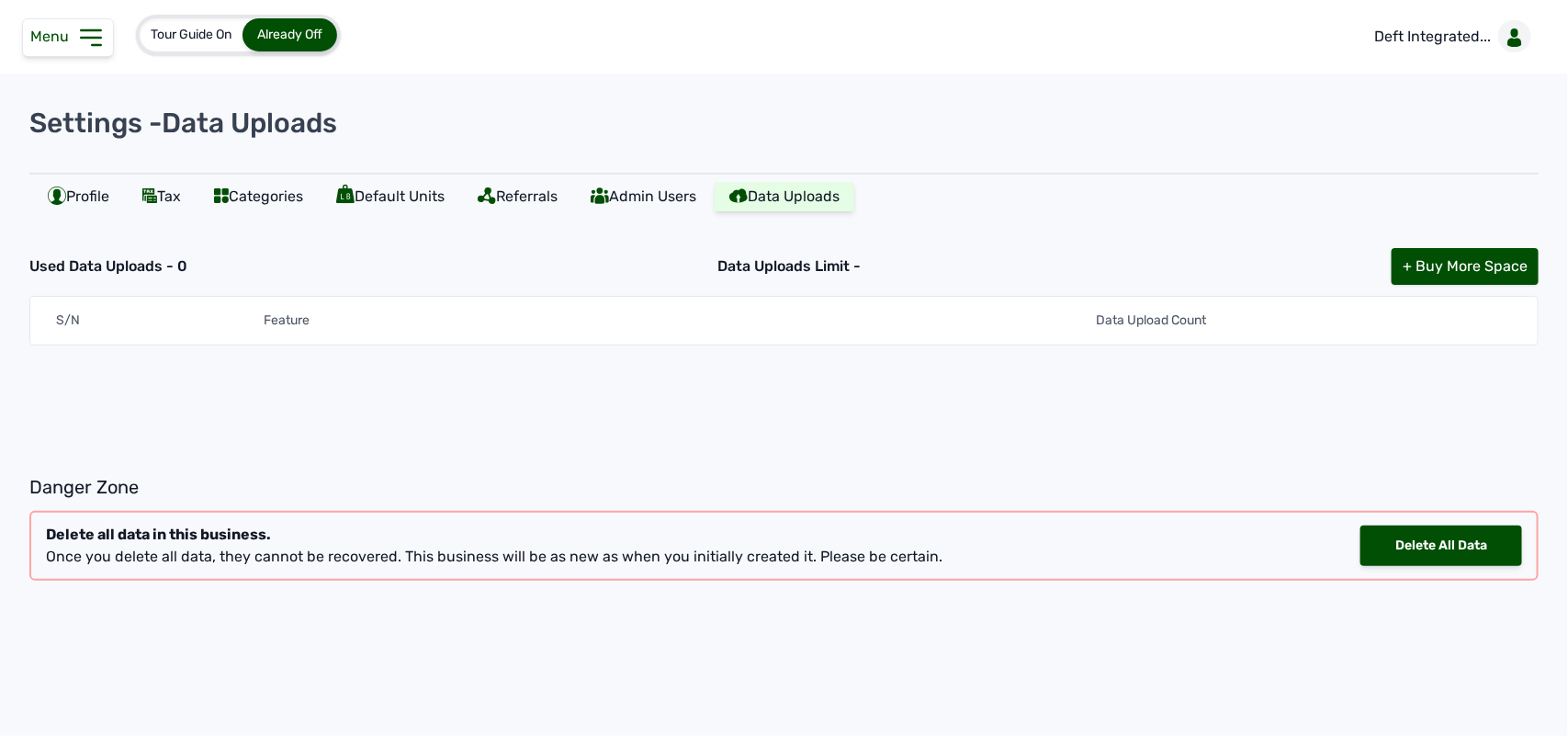
click at [61, 38] on span "Menu" at bounding box center [54, 36] width 46 height 18
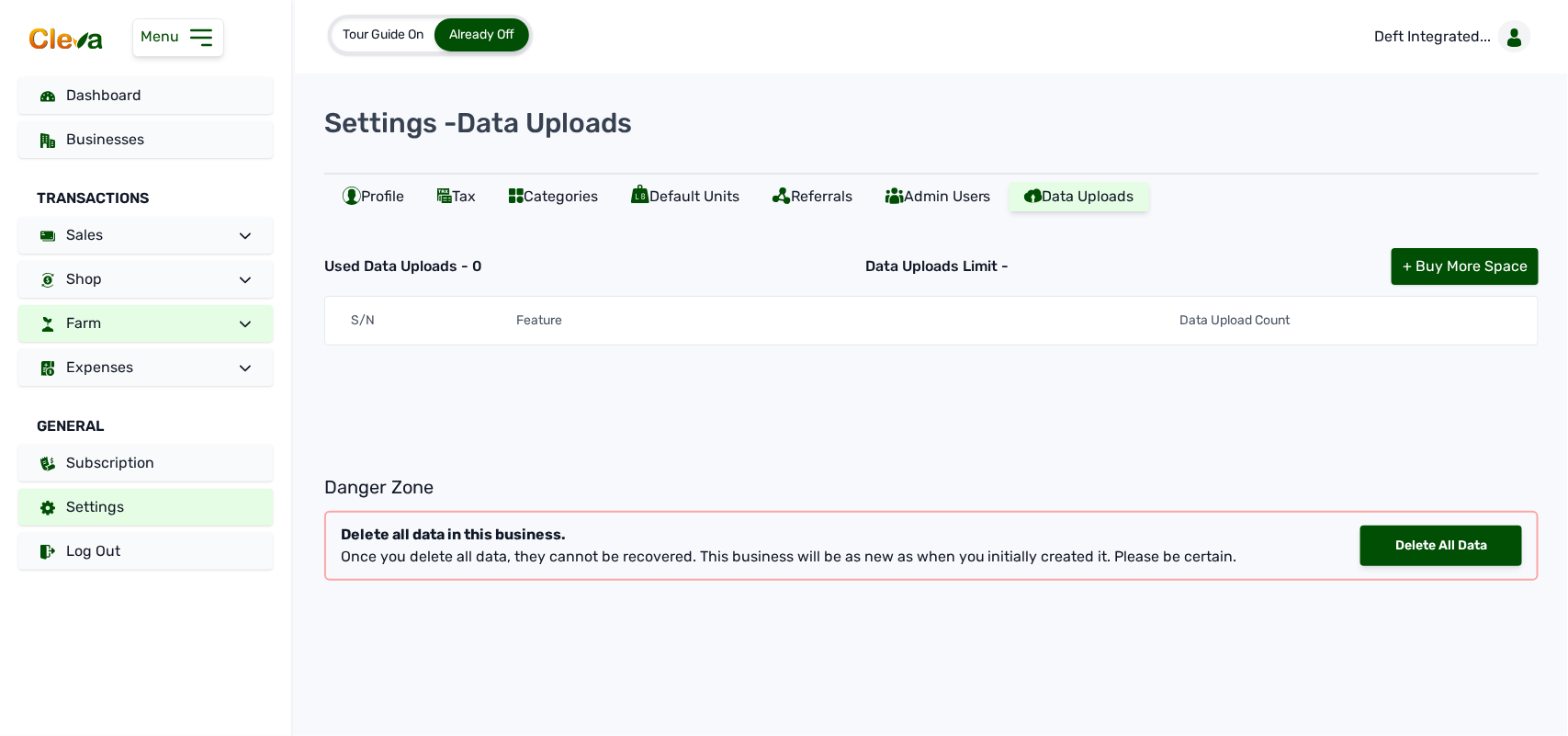
click at [140, 326] on link "Farm" at bounding box center [145, 324] width 254 height 37
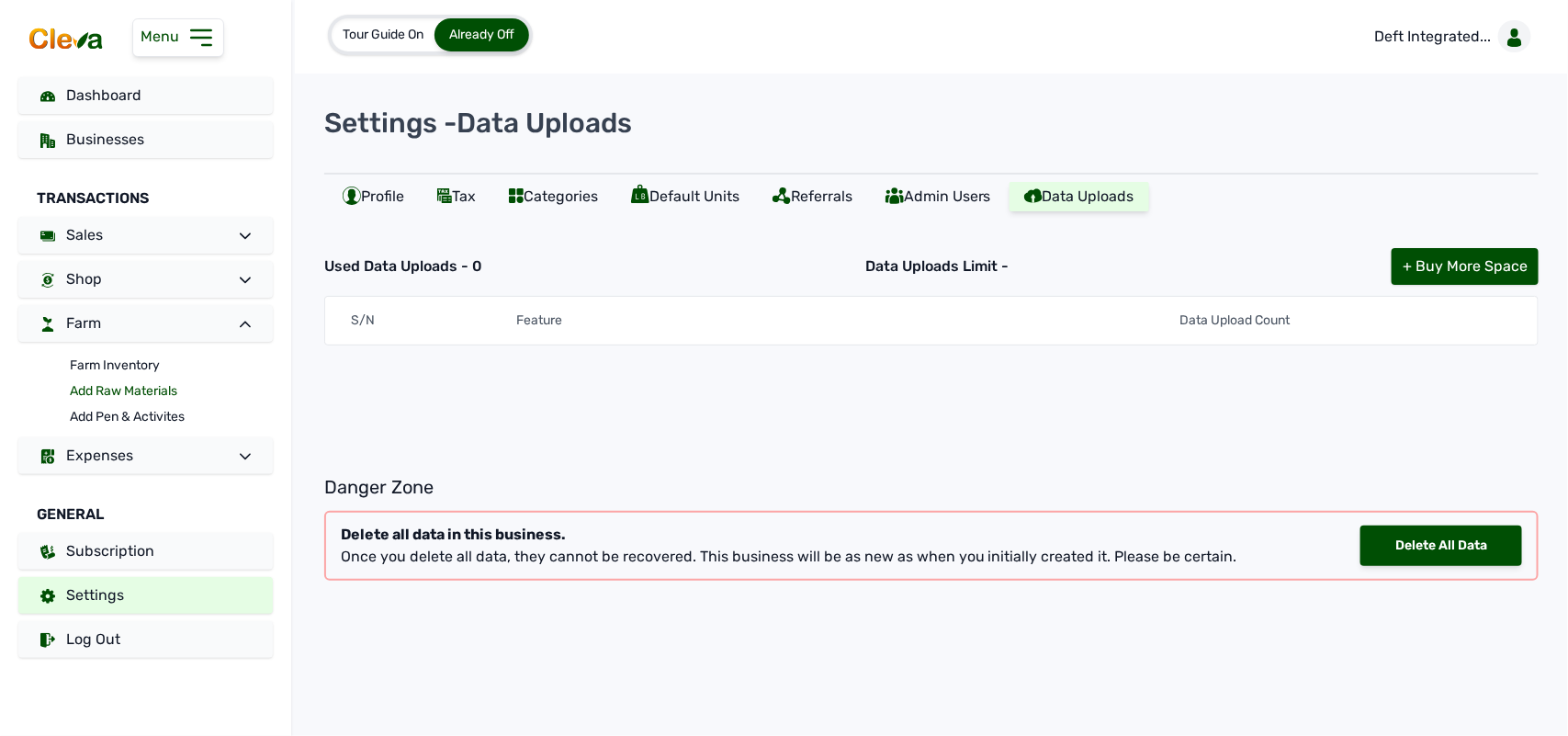
click at [129, 387] on link "Add Raw Materials" at bounding box center [171, 391] width 203 height 26
select select
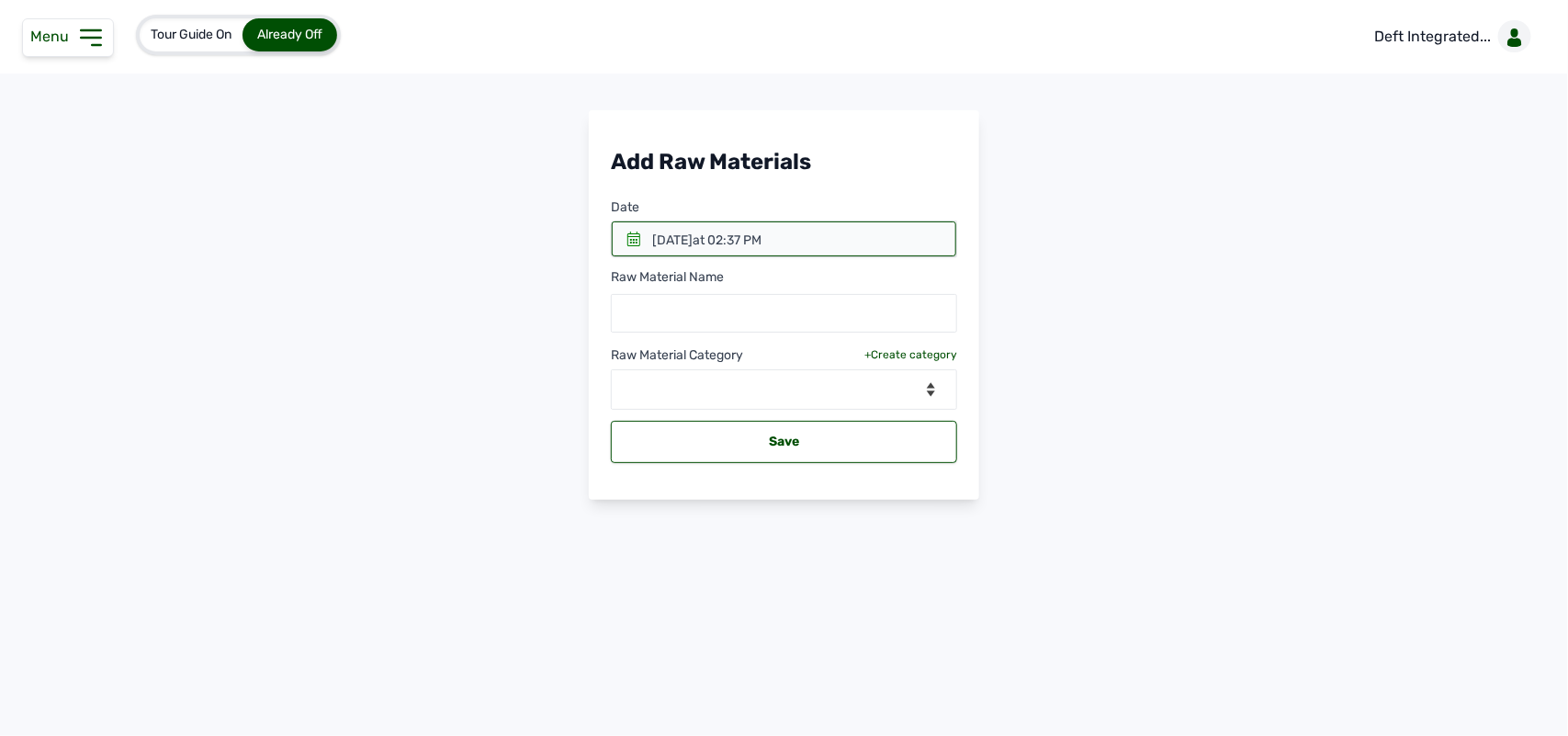
click at [630, 244] on icon at bounding box center [633, 239] width 15 height 15
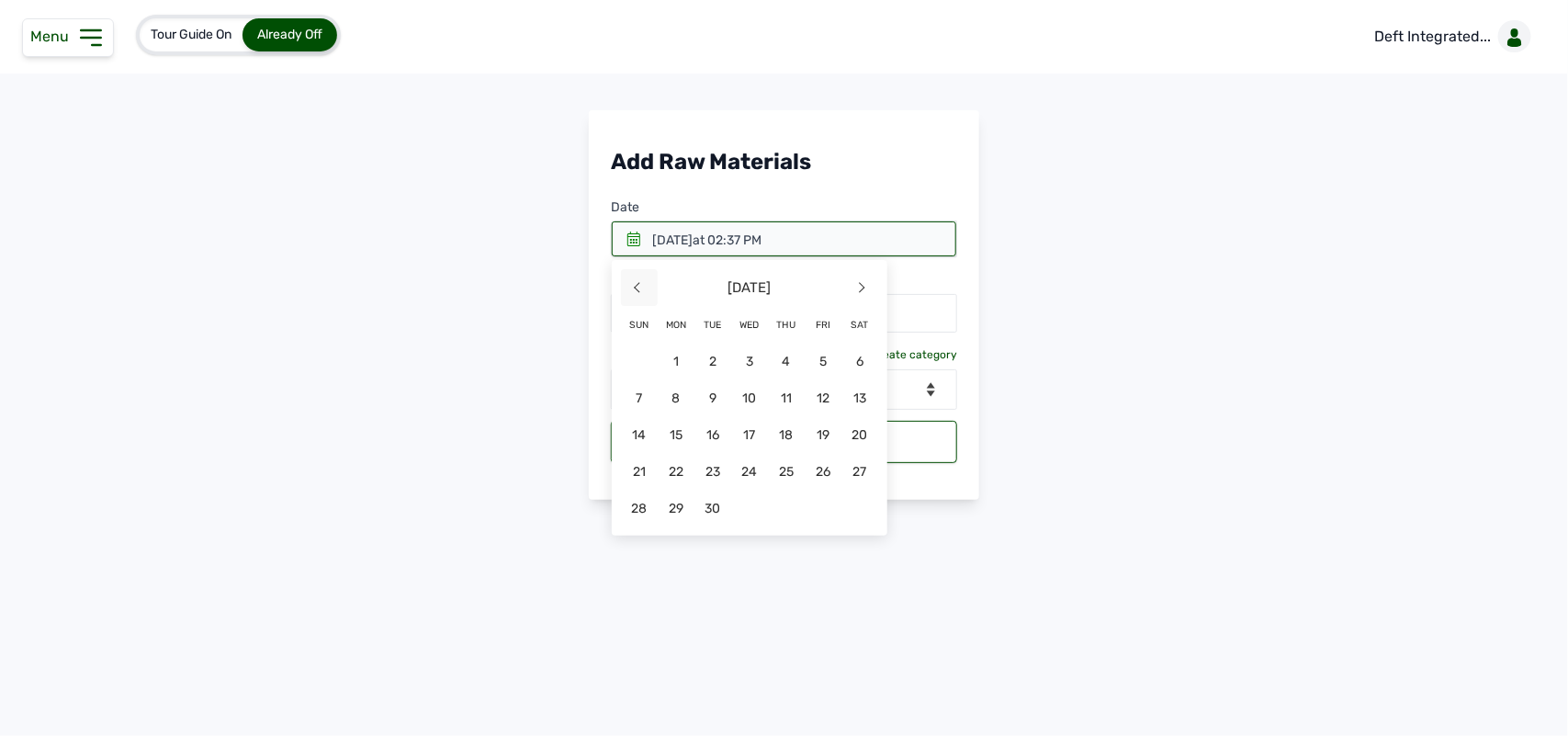
click at [635, 280] on span "<" at bounding box center [640, 288] width 37 height 37
click at [831, 516] on span "29" at bounding box center [823, 508] width 37 height 37
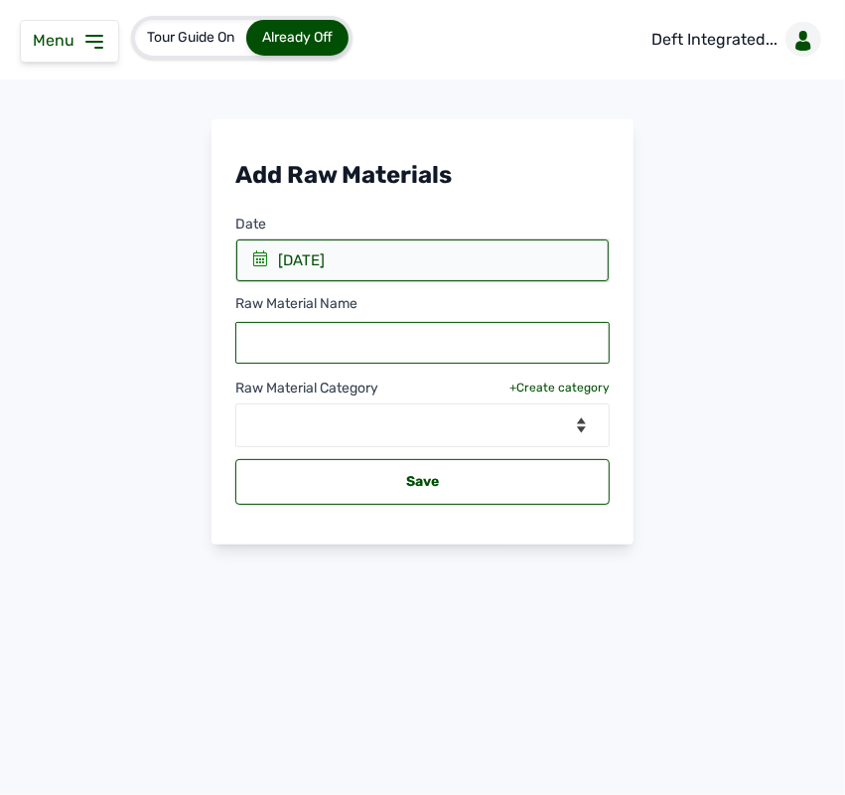
click at [423, 351] on input "text" at bounding box center [422, 343] width 374 height 42
click at [303, 343] on input "Starter eeds" at bounding box center [422, 343] width 374 height 42
type input "Starter feeds"
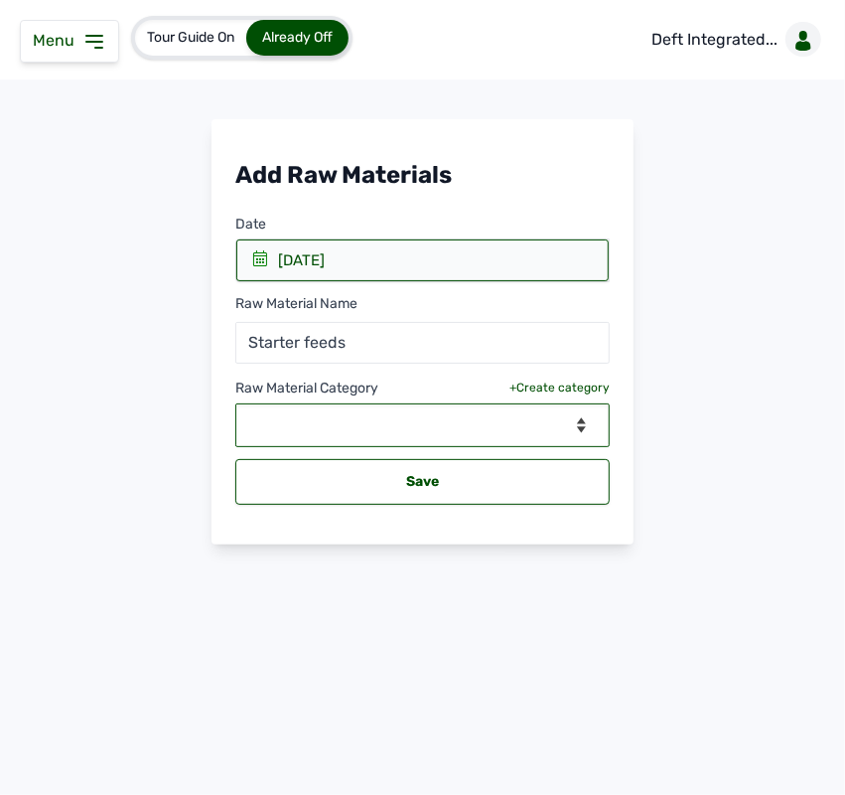
click at [354, 412] on select "--Select Category-- feeds medications vaccines" at bounding box center [422, 425] width 374 height 44
select select "feeds"
click at [235, 404] on select "--Select Category-- feeds medications vaccines" at bounding box center [422, 425] width 374 height 44
select select
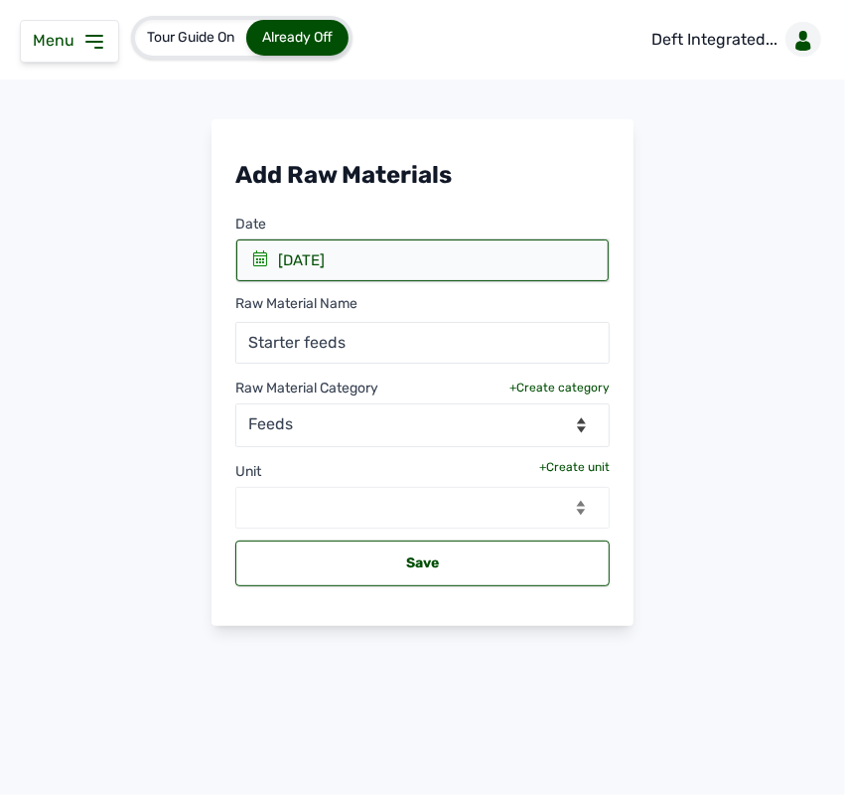
click at [559, 462] on div "+Create unit" at bounding box center [574, 467] width 71 height 16
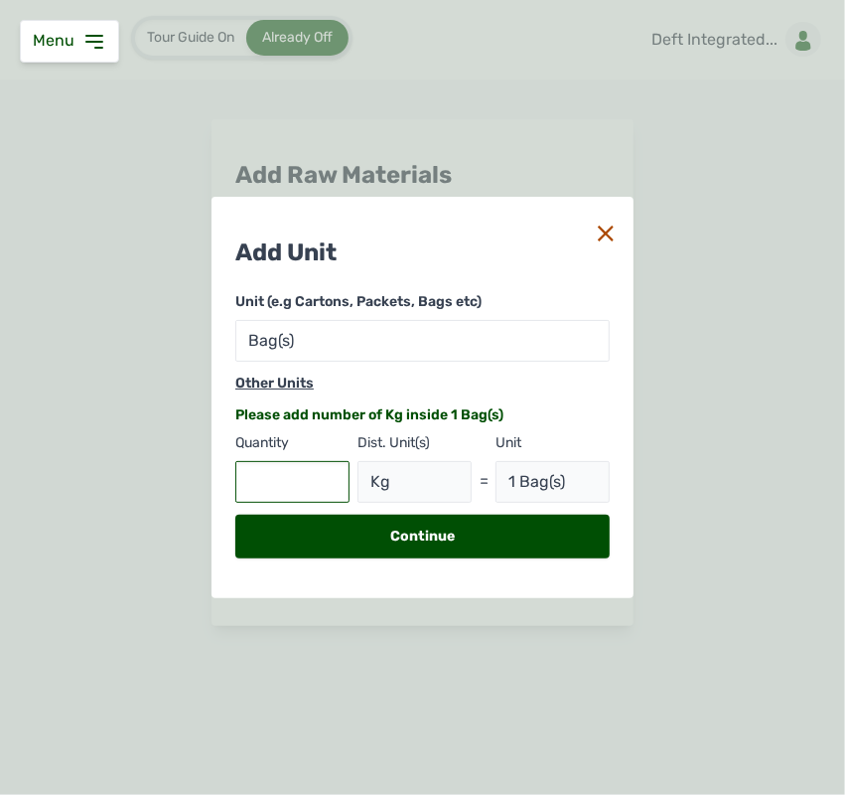
click at [289, 487] on input "text" at bounding box center [292, 482] width 114 height 42
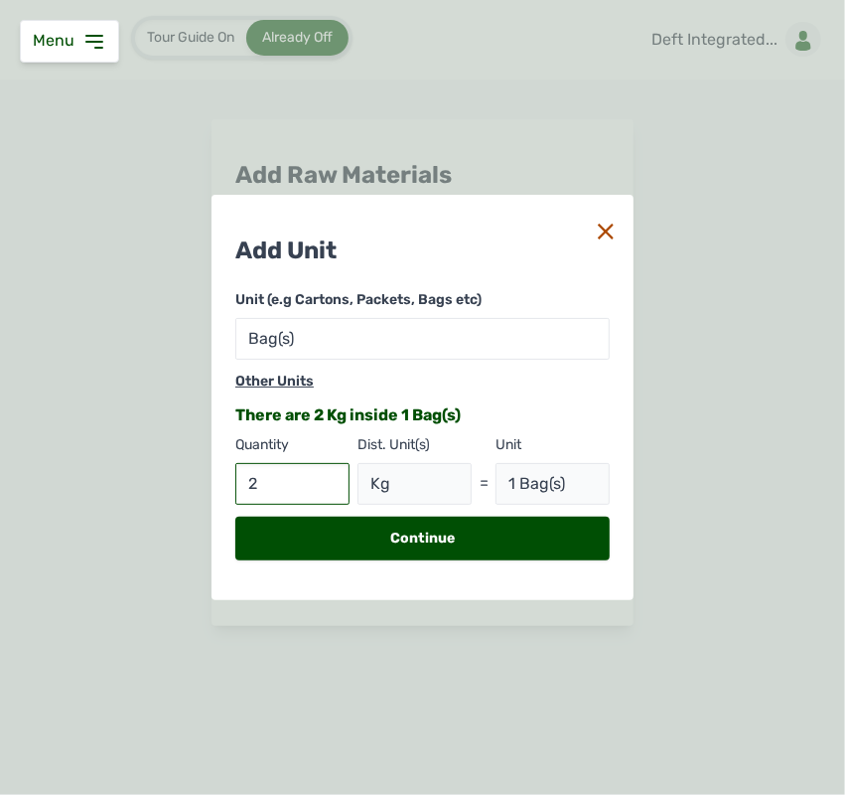
type input "25"
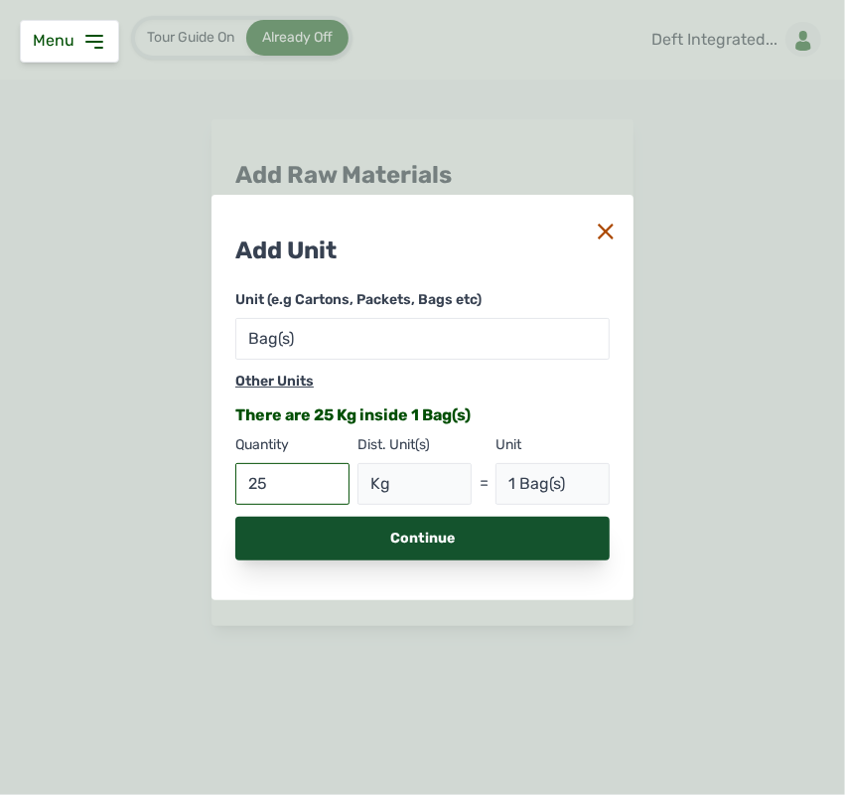
click at [374, 529] on div "Continue" at bounding box center [422, 539] width 374 height 44
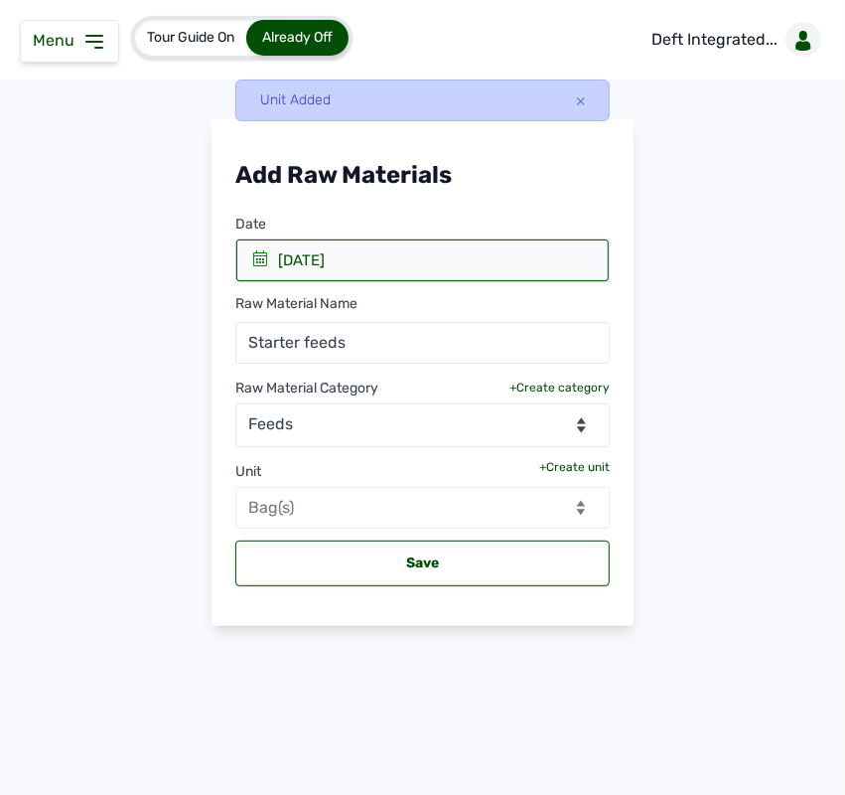
click at [92, 47] on icon at bounding box center [94, 42] width 24 height 24
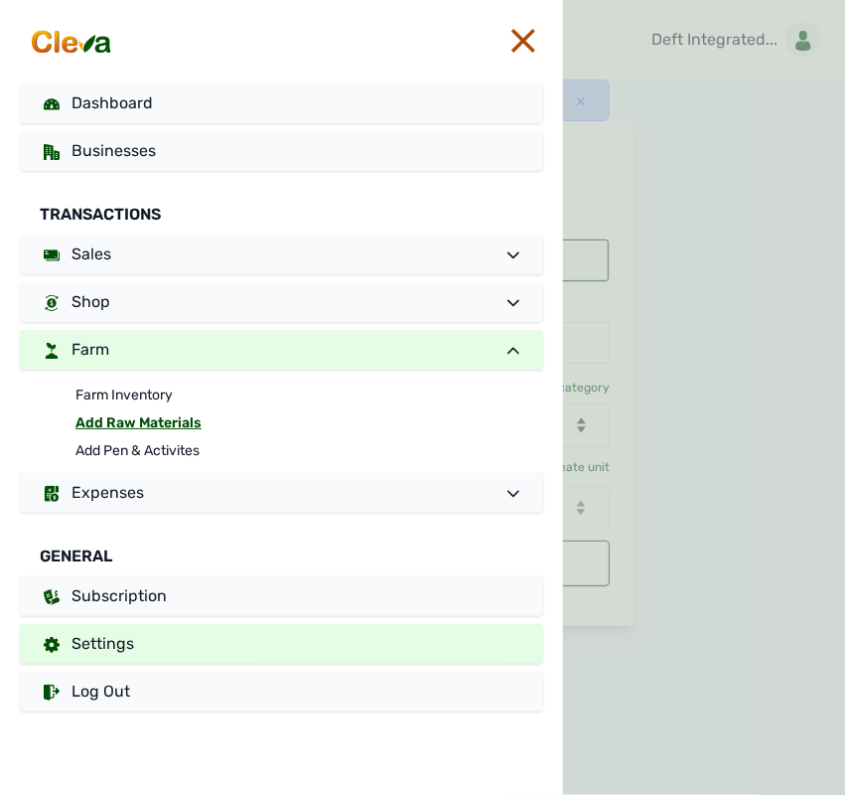
click at [164, 647] on link "Settings" at bounding box center [281, 644] width 523 height 40
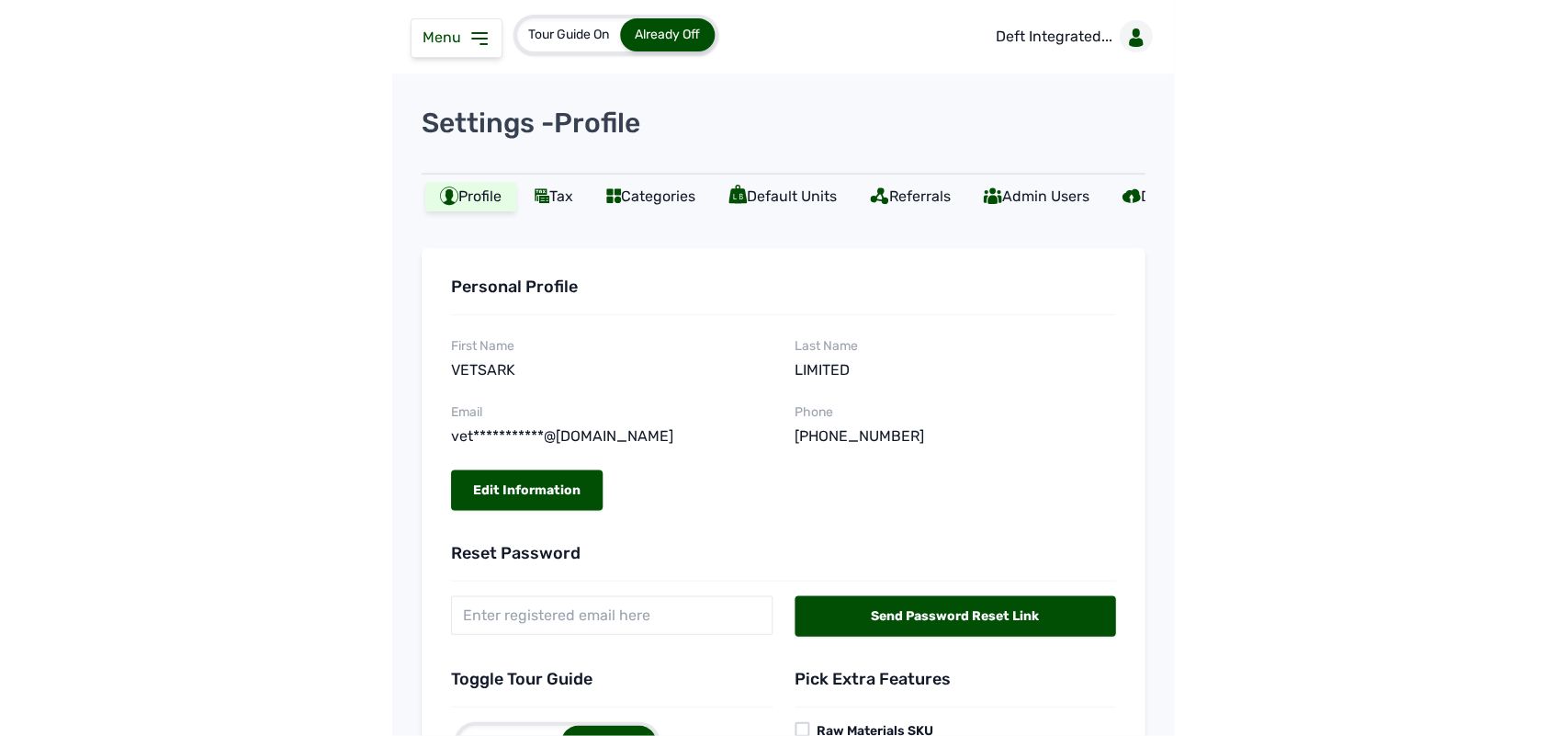
scroll to position [164, 0]
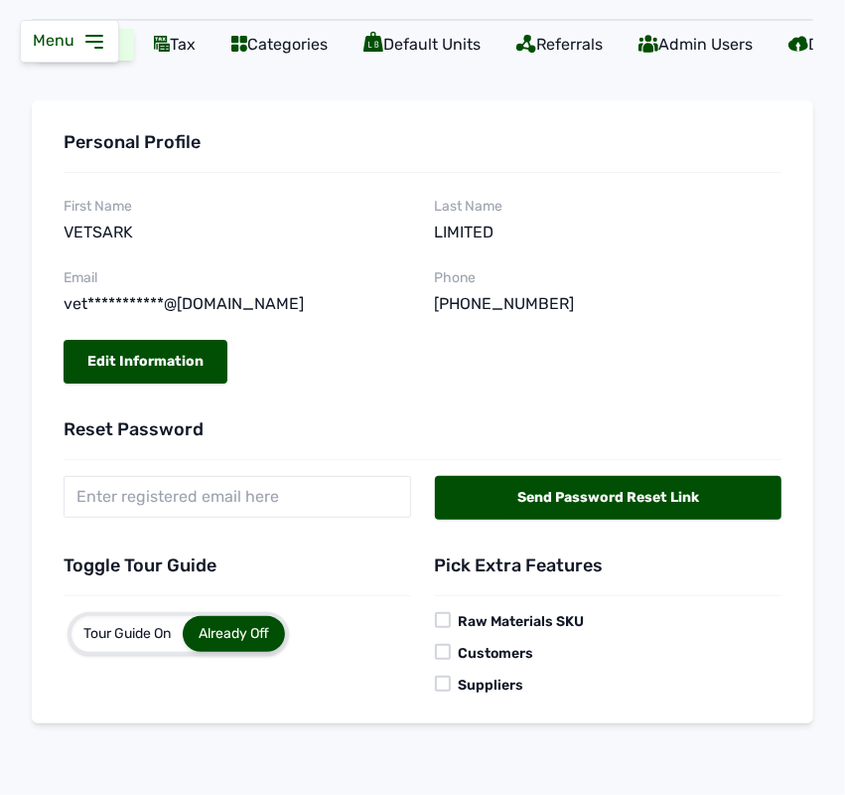
click at [435, 618] on div at bounding box center [443, 620] width 16 height 16
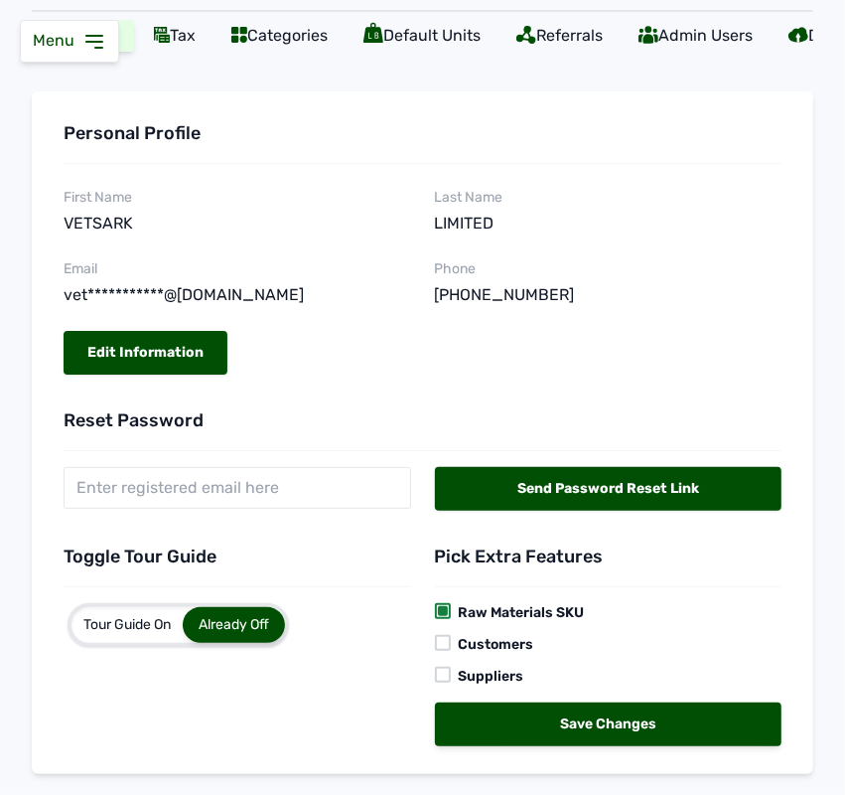
click at [439, 647] on div at bounding box center [443, 643] width 16 height 16
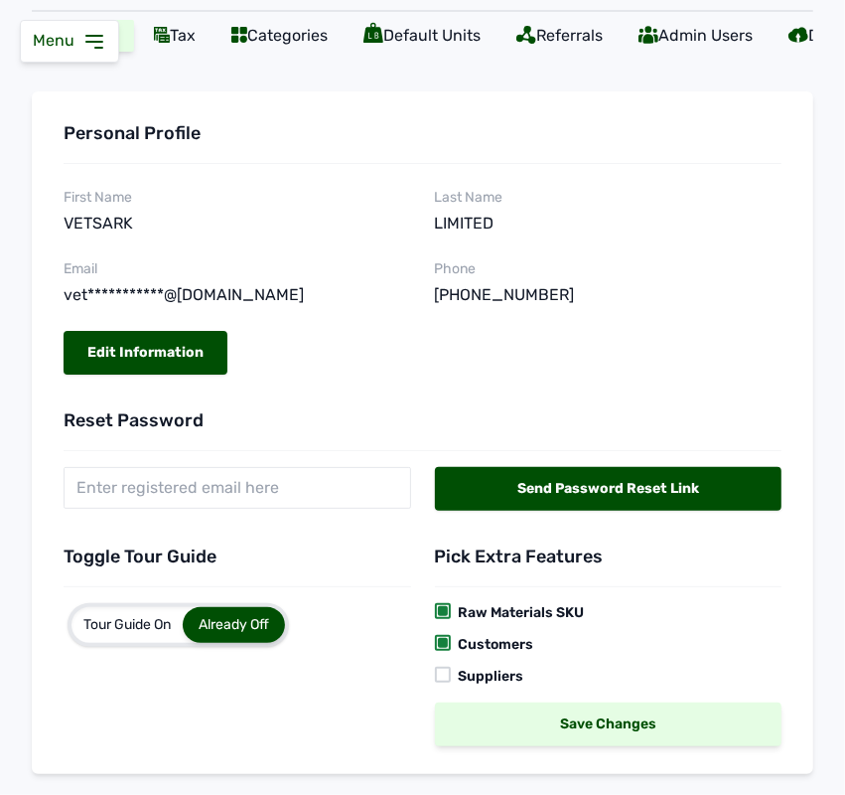
click at [508, 727] on div "Save Changes" at bounding box center [609, 724] width 348 height 44
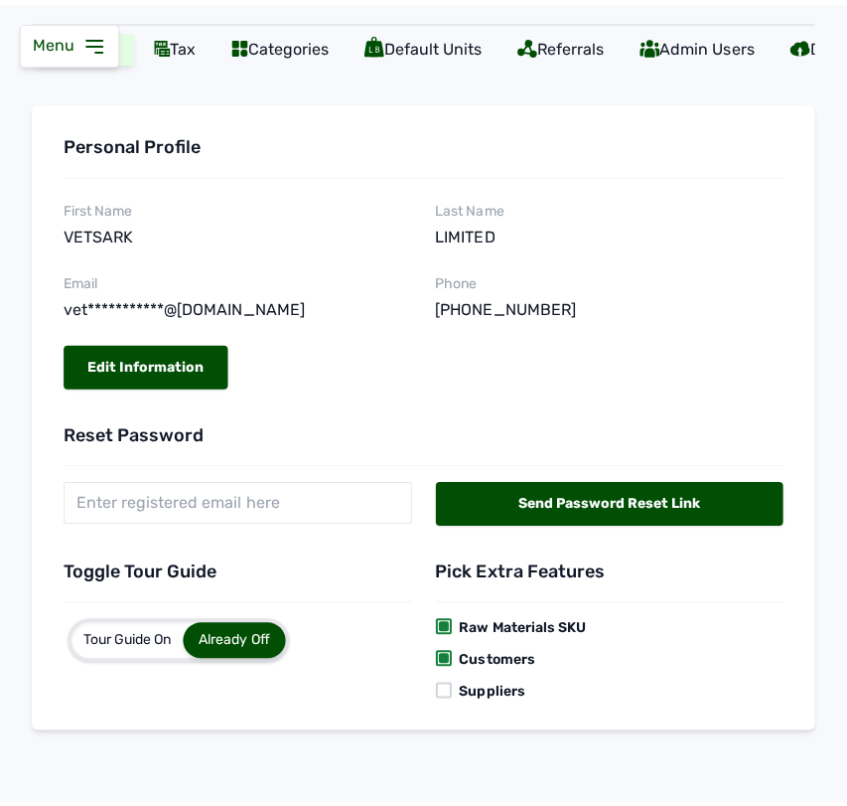
scroll to position [176, 0]
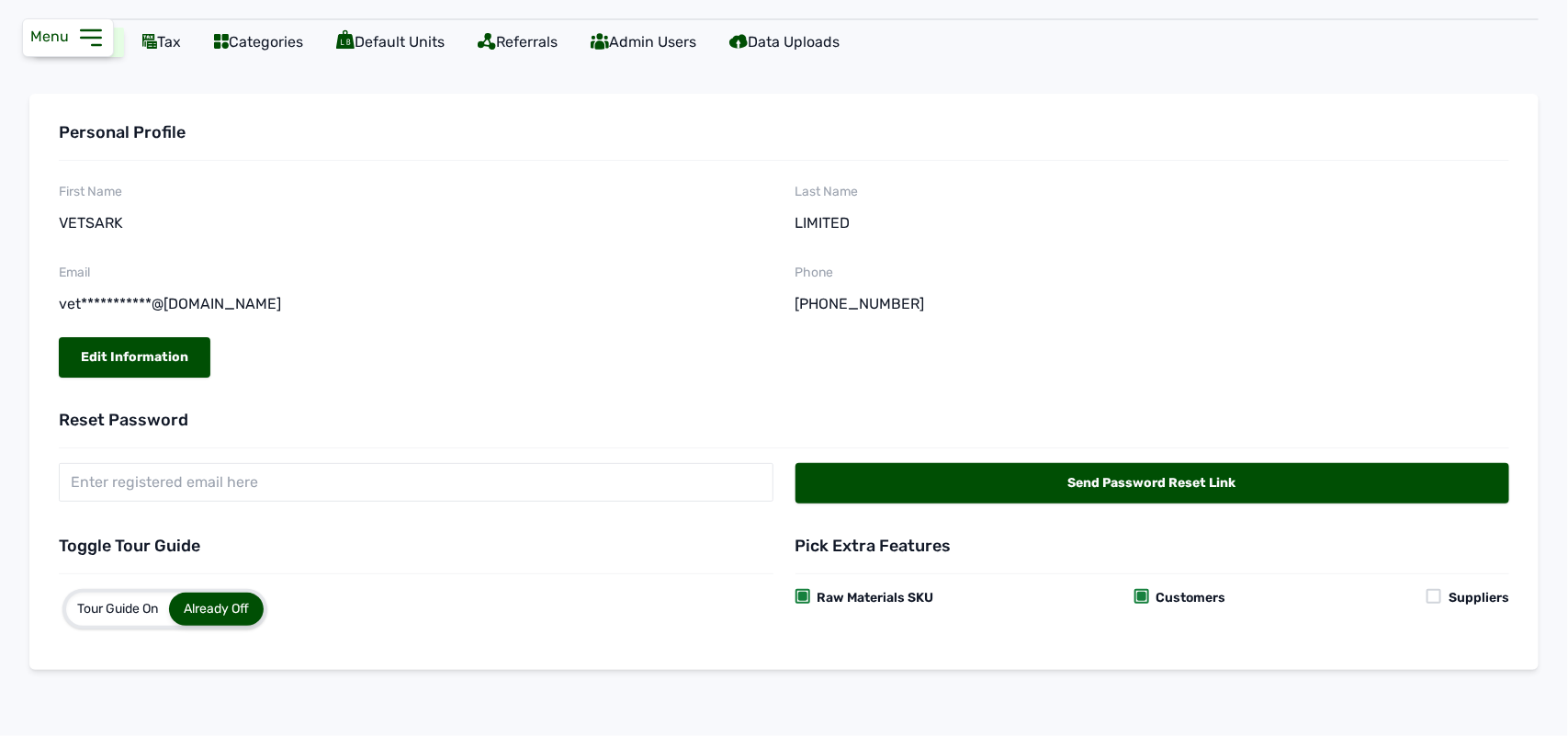
click at [92, 40] on icon at bounding box center [91, 38] width 30 height 30
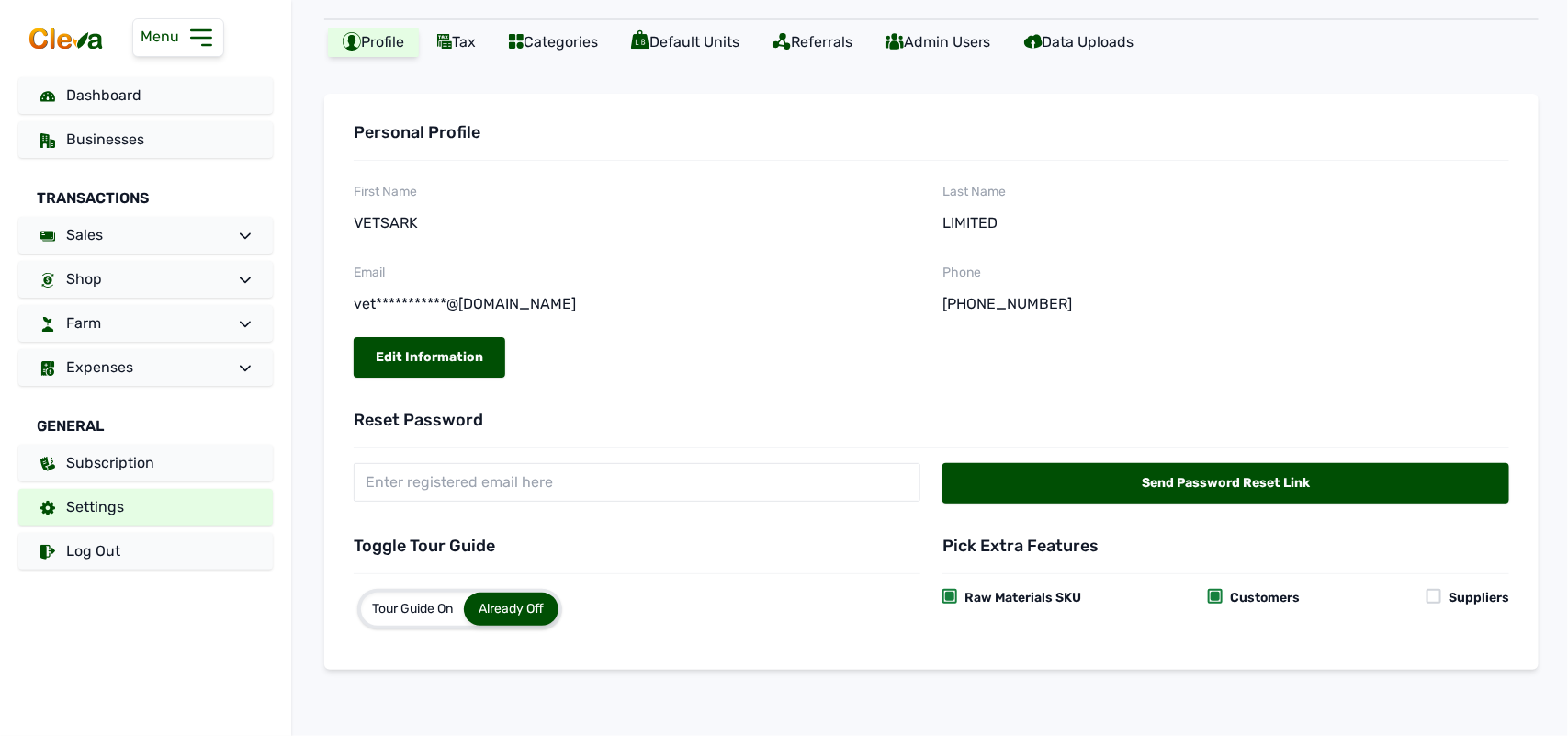
click at [130, 303] on div "Dashboard Businesses Transactions Sales Shop Farm Expenses General Subscription…" at bounding box center [145, 323] width 291 height 492
click at [134, 315] on link "Farm" at bounding box center [145, 324] width 254 height 37
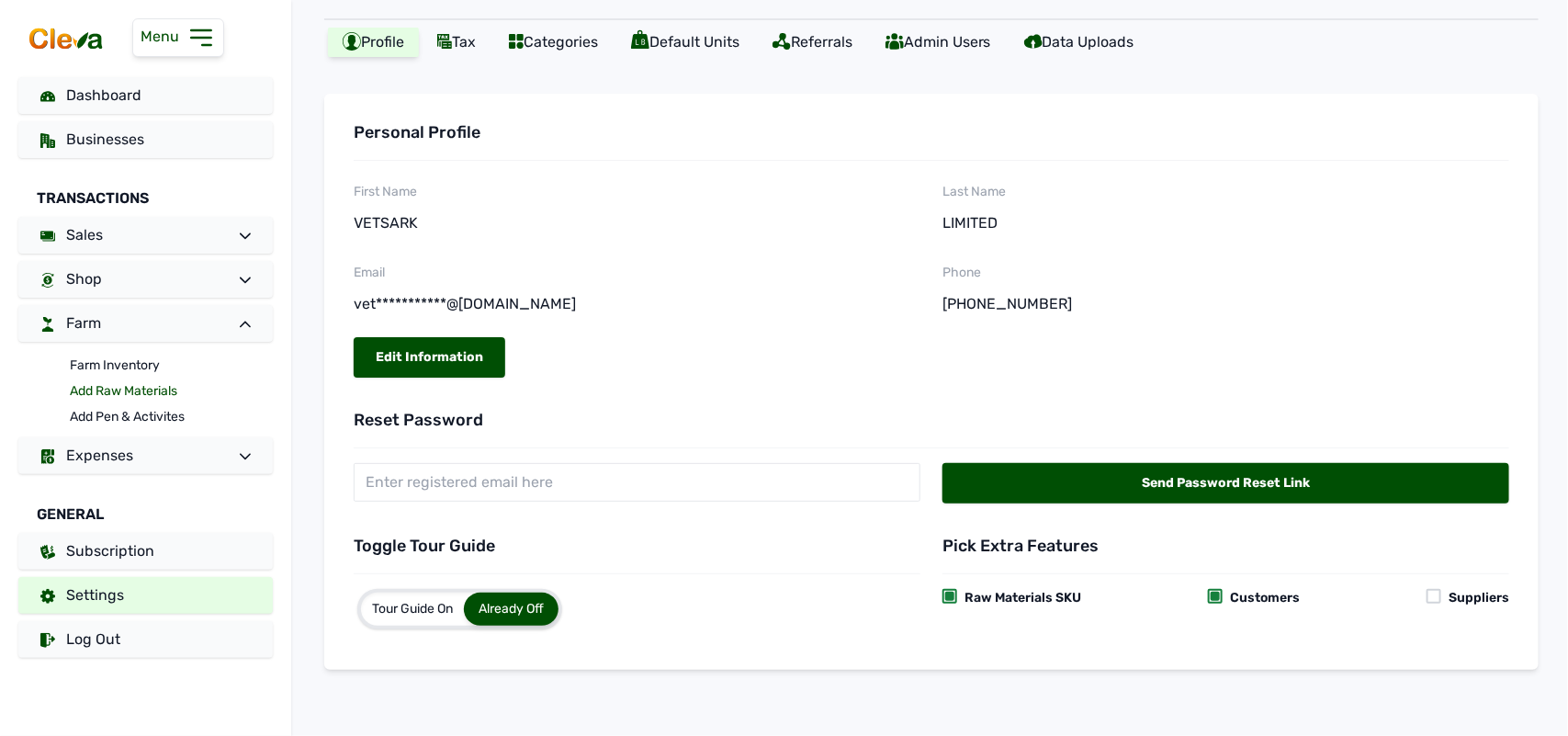
click at [122, 384] on link "Add Raw Materials" at bounding box center [171, 391] width 203 height 26
select select
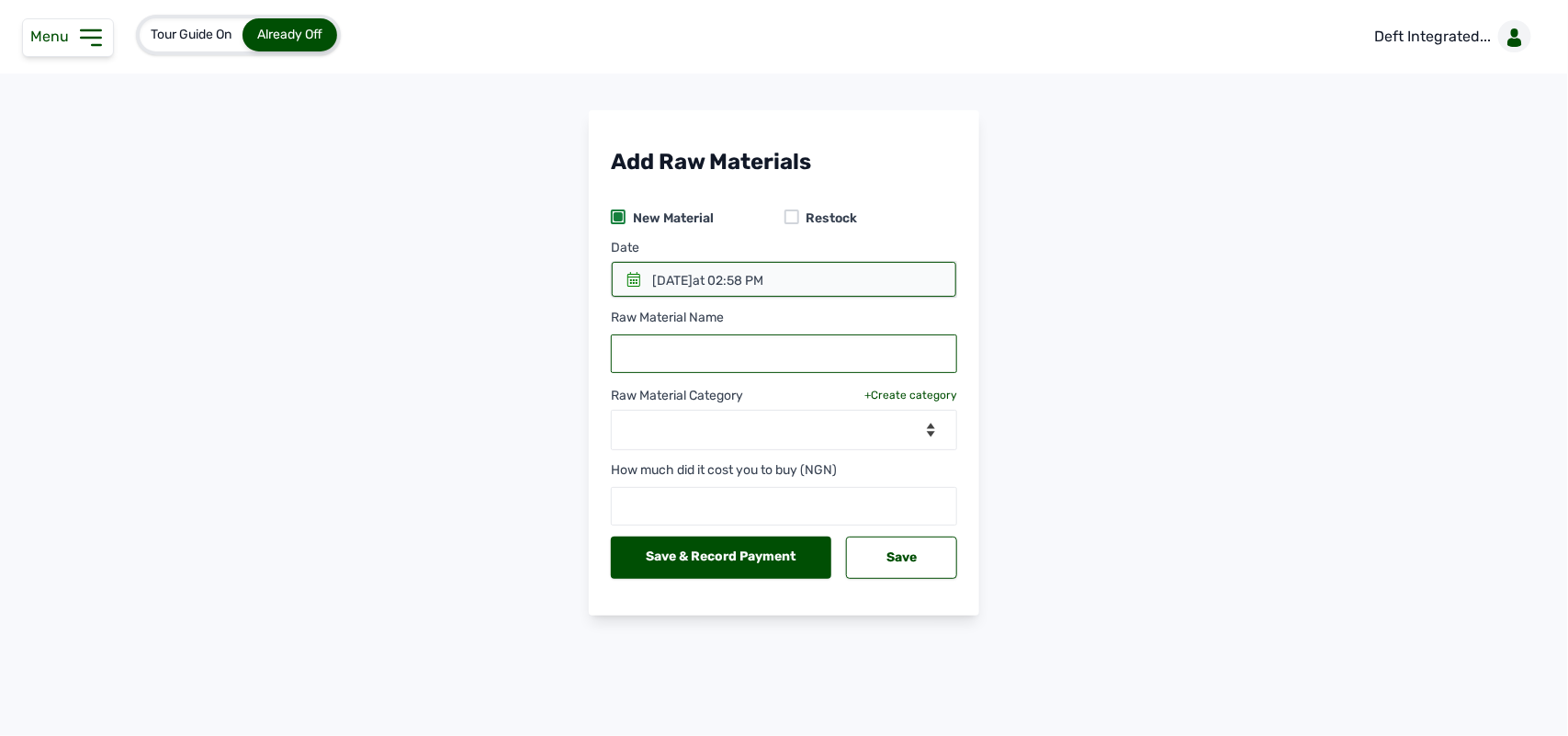
click at [694, 359] on input "text" at bounding box center [784, 354] width 346 height 39
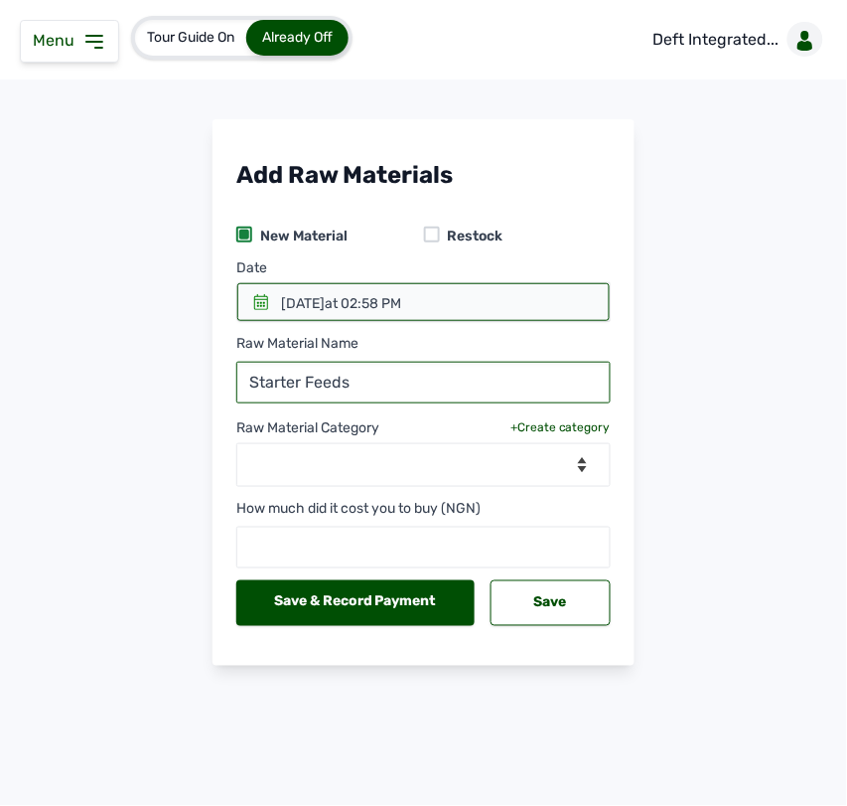
type input "Starter Feeds"
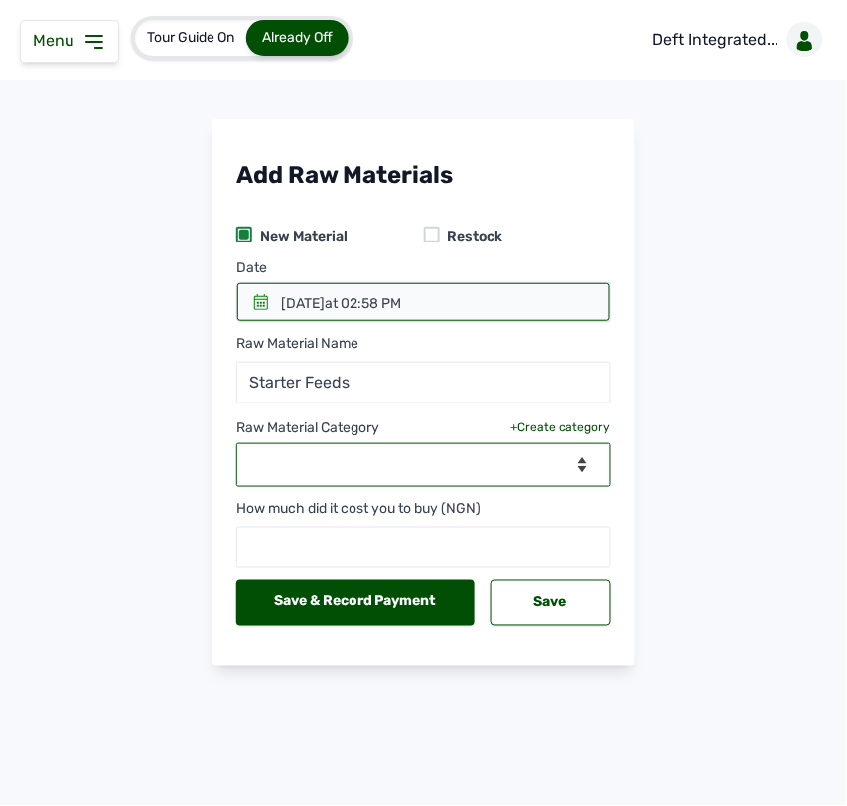
click at [553, 453] on select "--Select Category-- feeds medications vaccines" at bounding box center [423, 465] width 374 height 44
select select "feeds"
click at [236, 444] on select "--Select Category-- feeds medications vaccines" at bounding box center [423, 465] width 374 height 44
select select
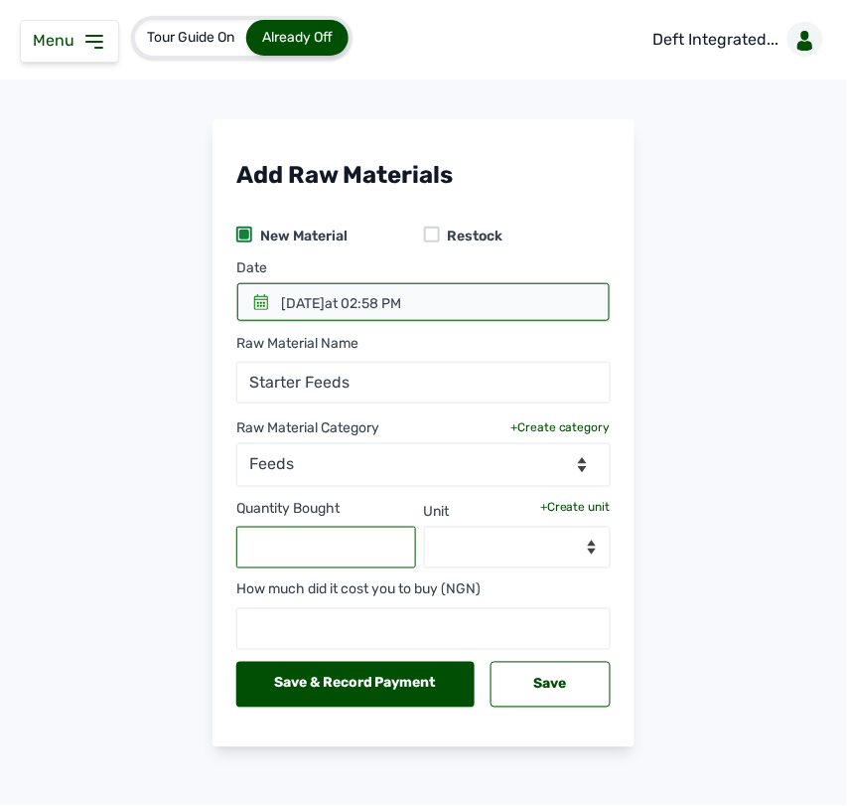
click at [366, 551] on input "text" at bounding box center [326, 547] width 180 height 42
click at [351, 549] on input "text" at bounding box center [326, 547] width 180 height 42
type input "80"
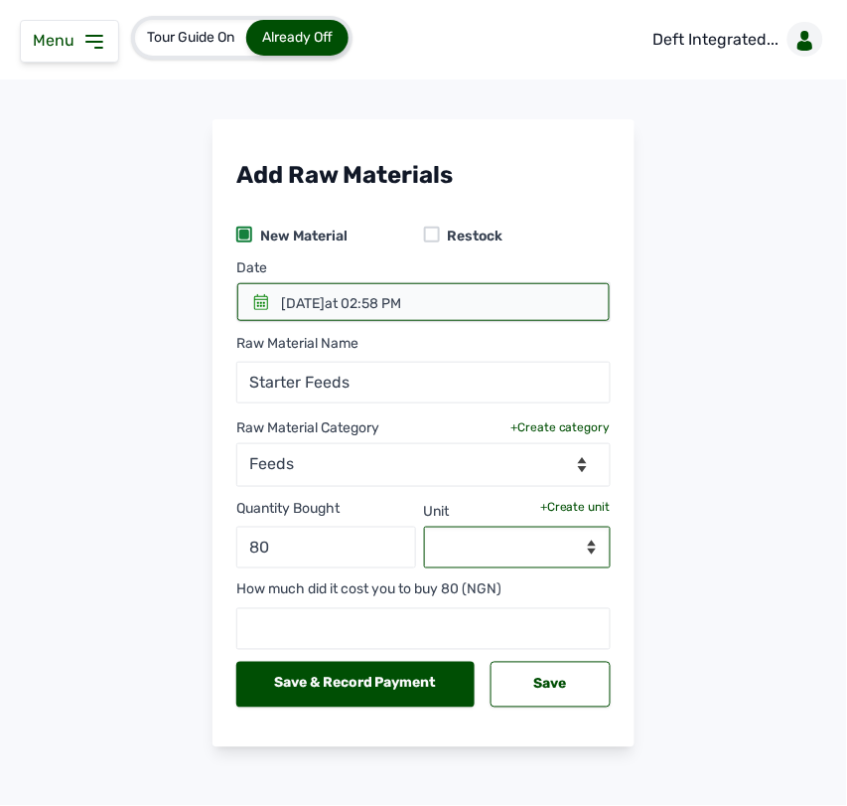
click at [500, 538] on select "--Select unit--" at bounding box center [518, 547] width 188 height 42
click at [571, 500] on div "+Create unit" at bounding box center [575, 507] width 71 height 16
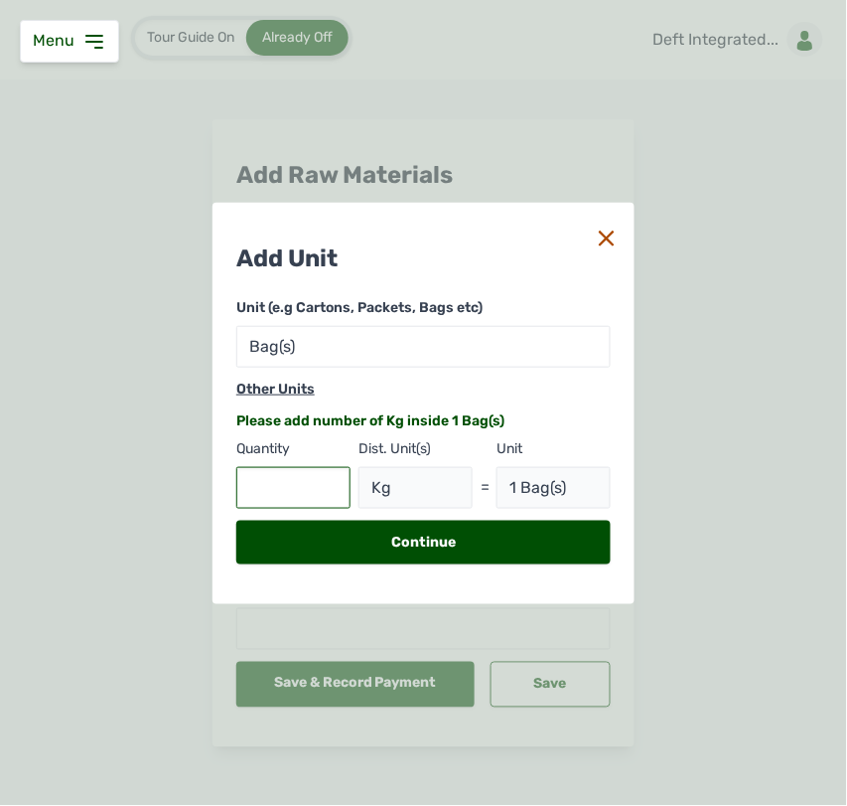
click at [293, 488] on input "text" at bounding box center [293, 488] width 114 height 42
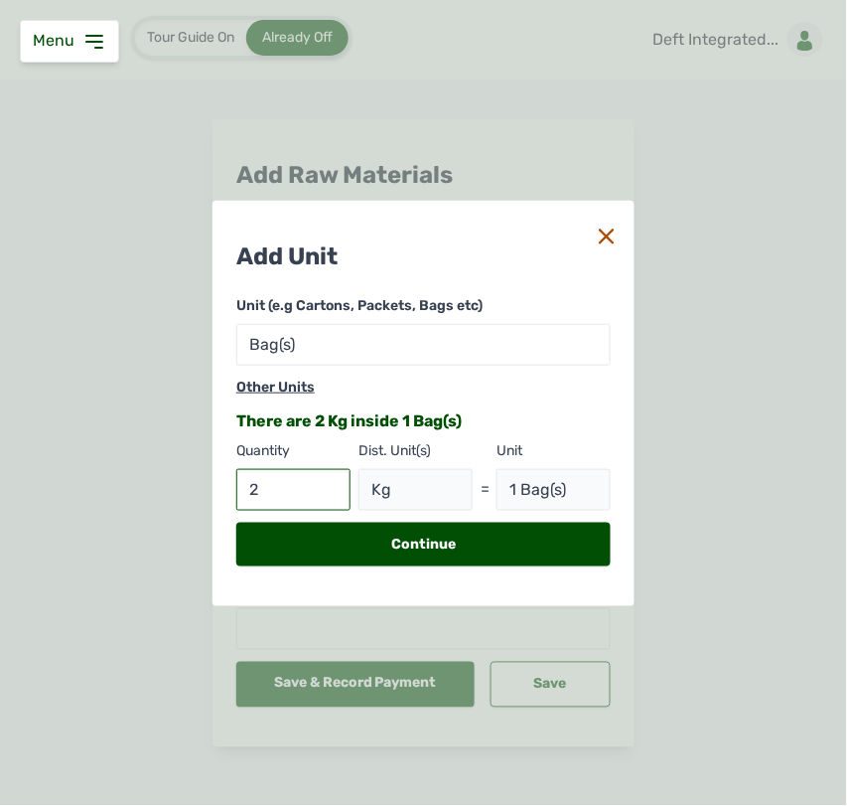
type input "25"
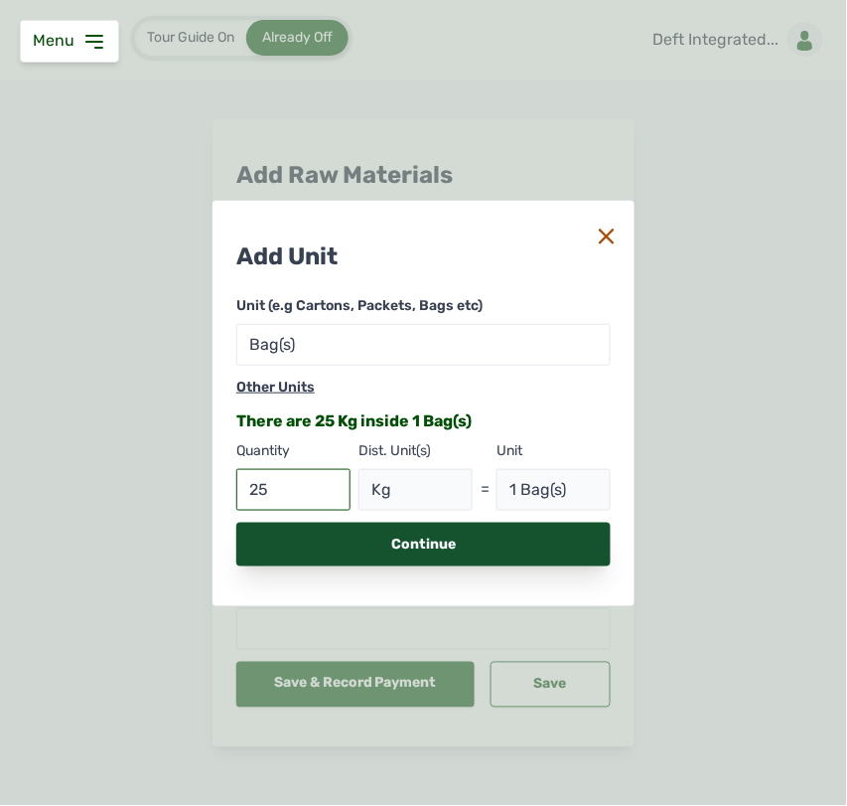
click at [388, 557] on div "Continue" at bounding box center [423, 544] width 374 height 44
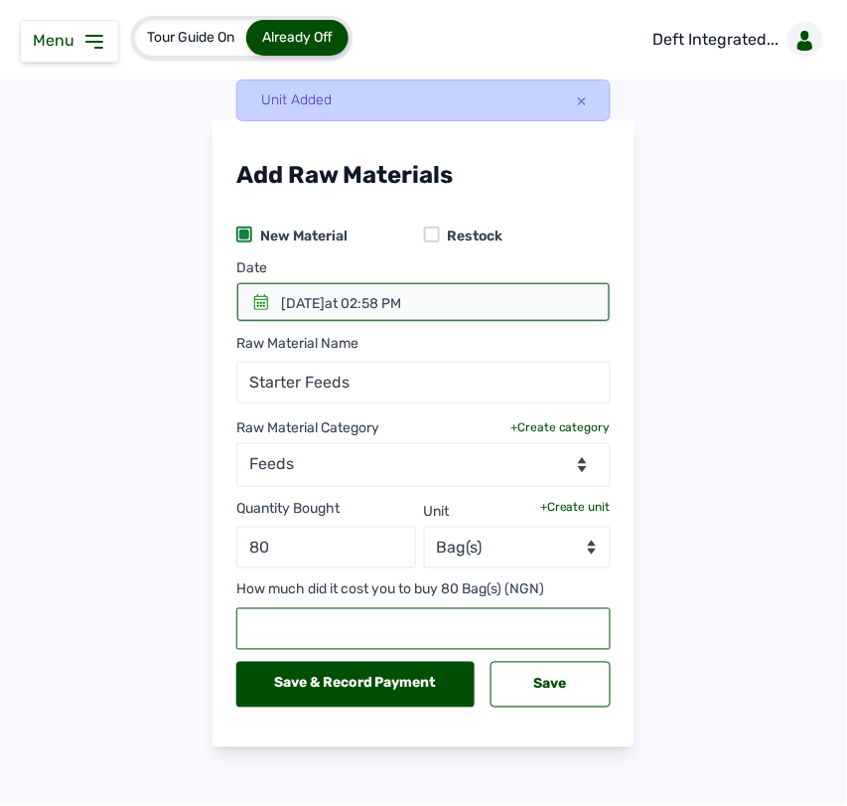
click at [382, 642] on input "text" at bounding box center [423, 629] width 374 height 42
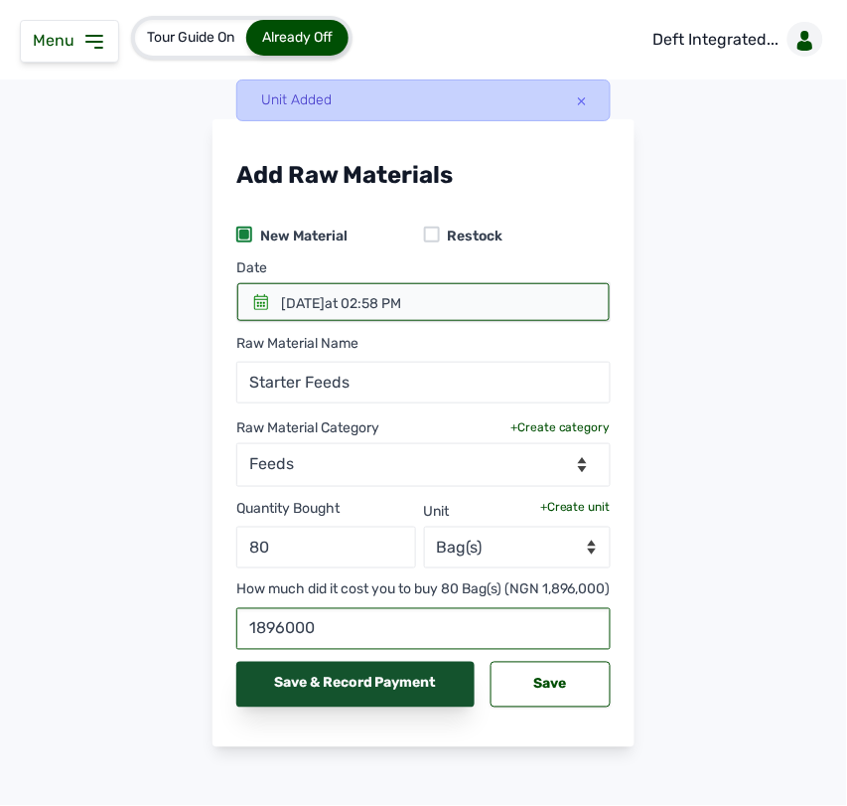
type input "1896000"
click at [459, 696] on div "Save & Record Payment" at bounding box center [355, 685] width 238 height 46
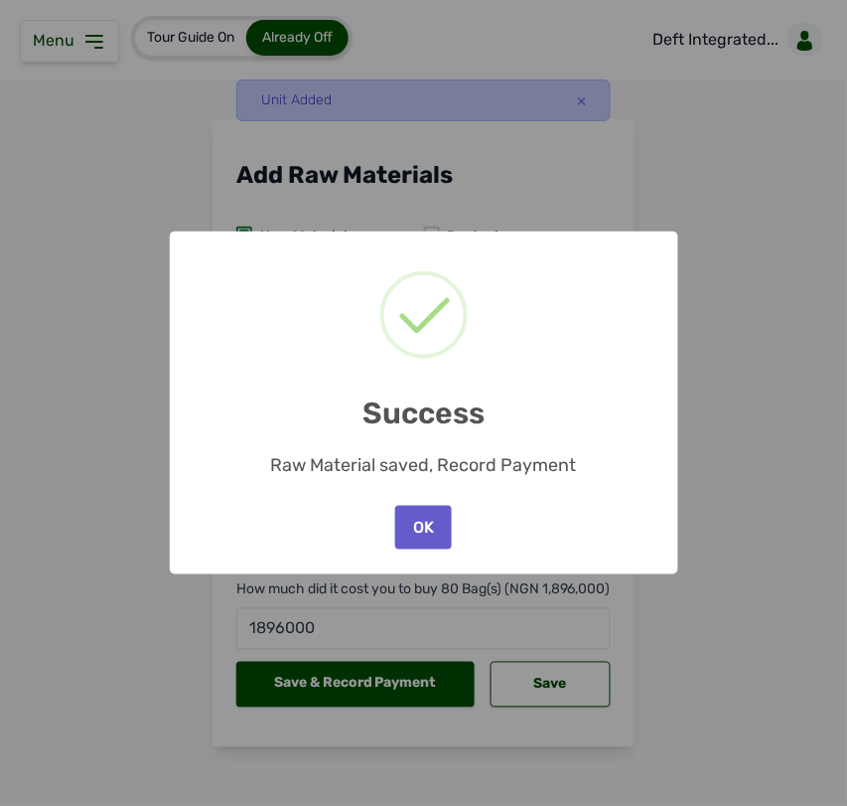
click at [422, 519] on button "OK" at bounding box center [423, 528] width 56 height 44
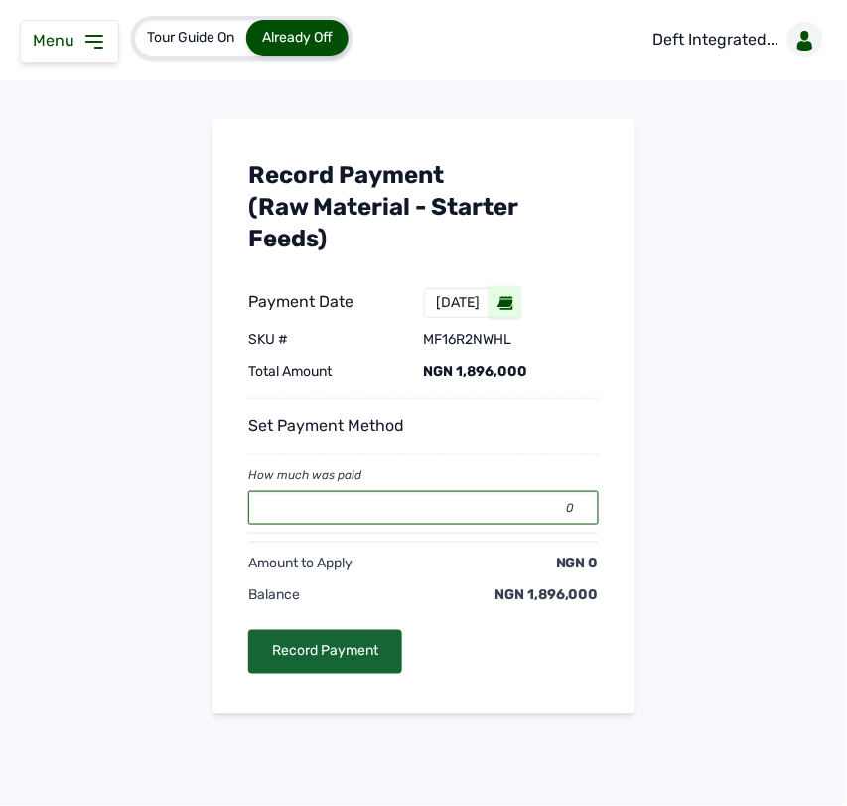
click at [398, 508] on input "0" at bounding box center [423, 508] width 351 height 34
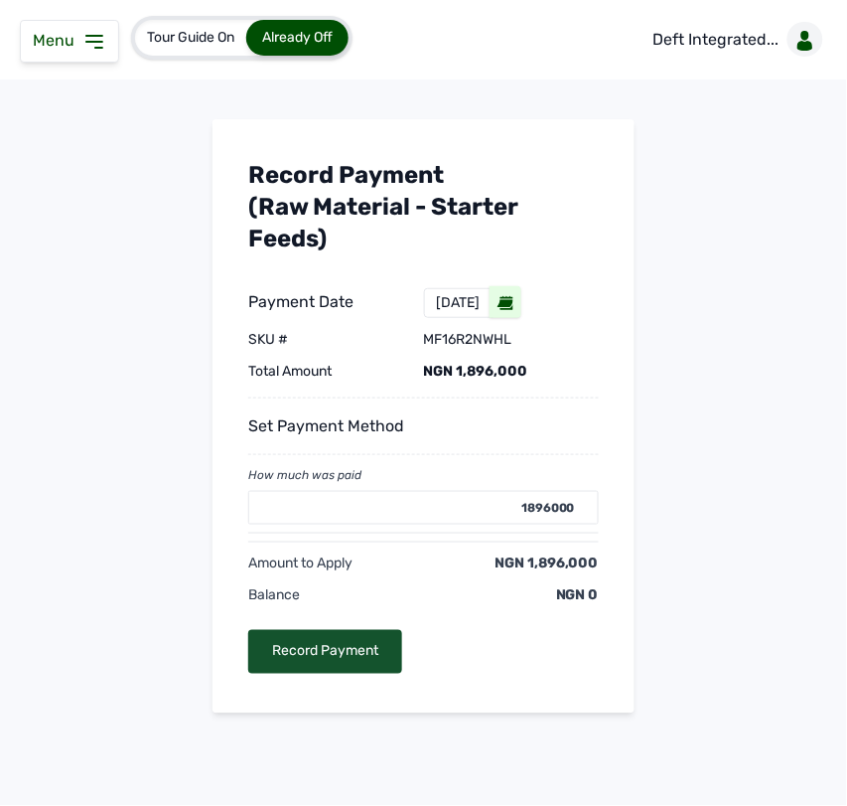
click at [345, 637] on div "Record Payment" at bounding box center [325, 652] width 154 height 44
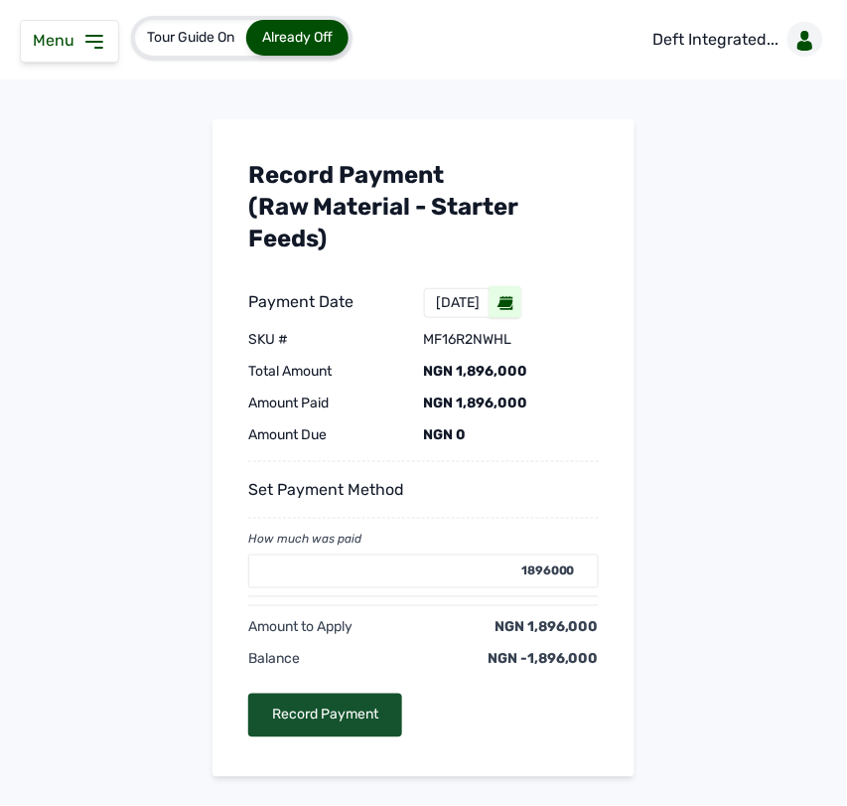
type input "0"
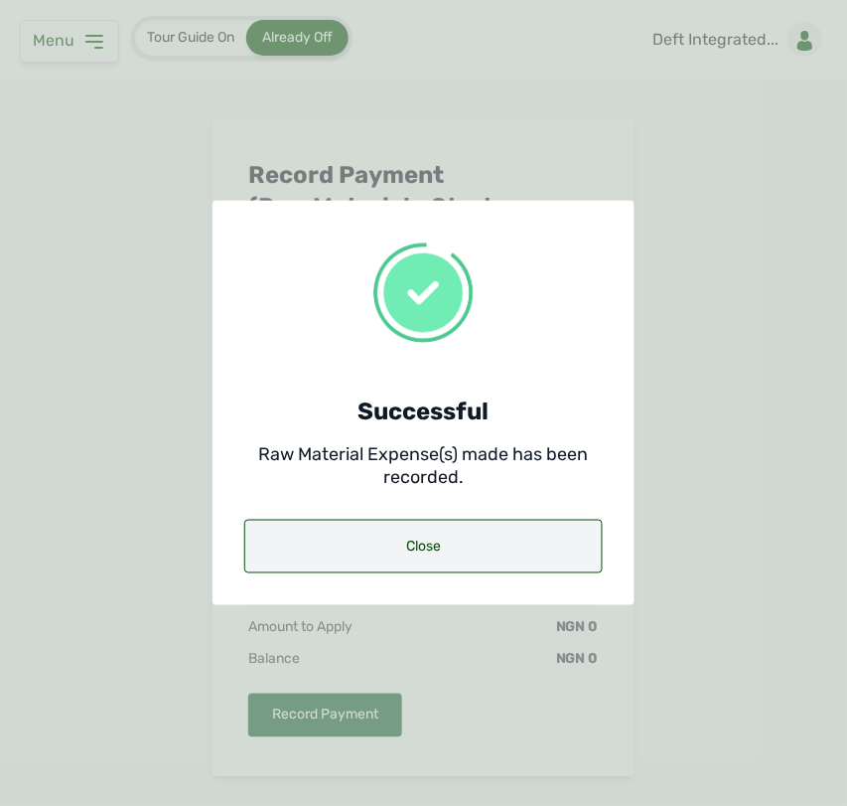
click at [419, 547] on div "Close" at bounding box center [423, 547] width 359 height 54
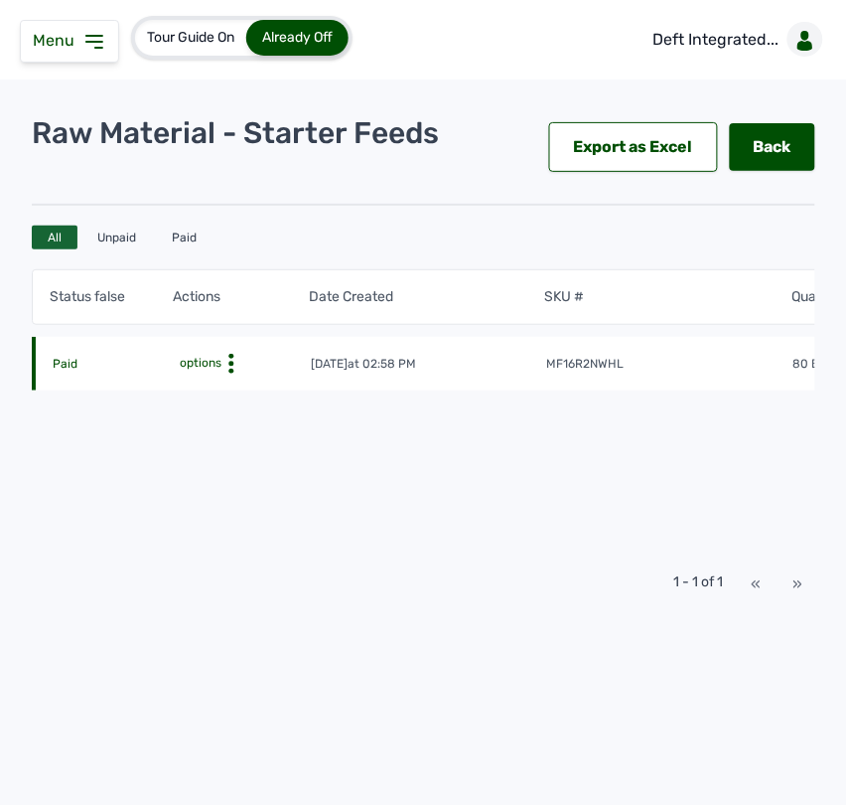
click at [222, 361] on icon at bounding box center [232, 364] width 20 height 20
click at [219, 395] on div "Edit" at bounding box center [226, 394] width 141 height 24
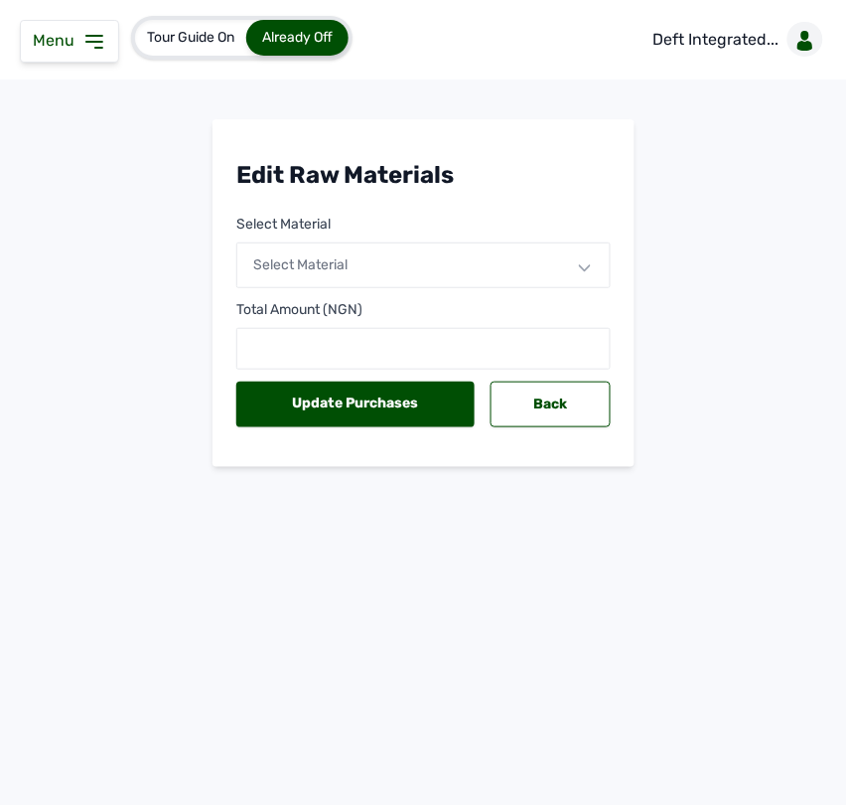
click at [594, 259] on div "Select Material" at bounding box center [423, 265] width 374 height 46
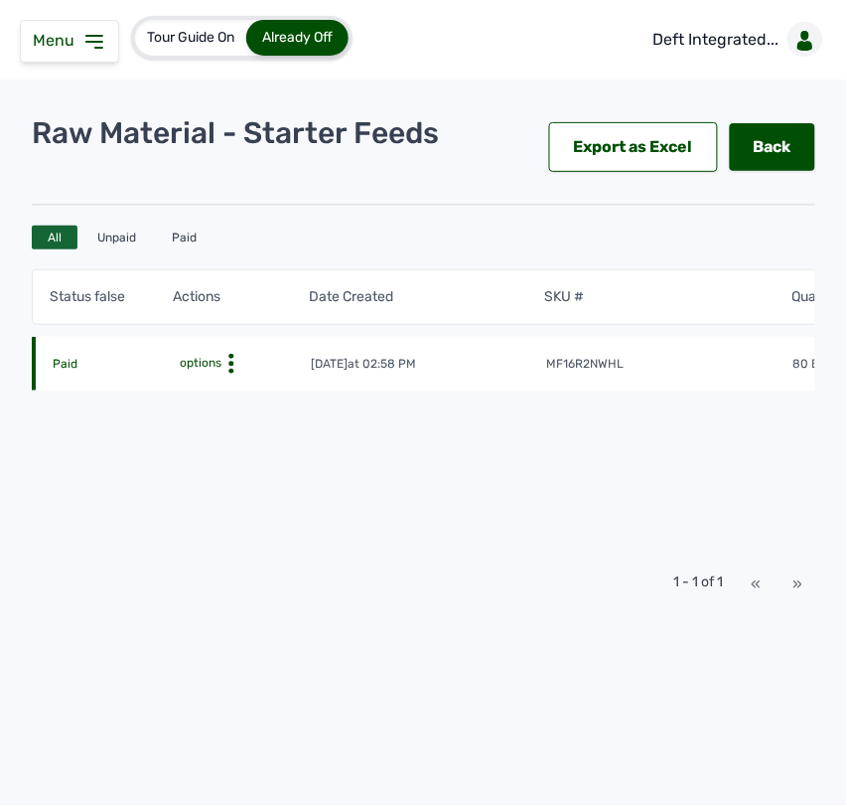
click at [92, 51] on icon at bounding box center [94, 42] width 24 height 24
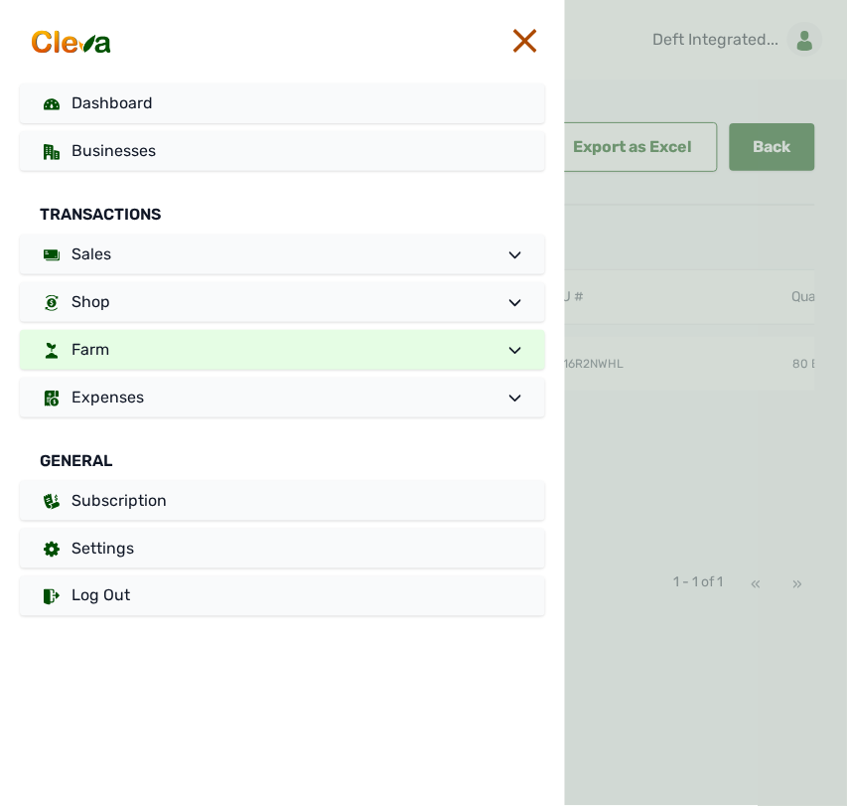
click at [639, 524] on div at bounding box center [706, 403] width 282 height 806
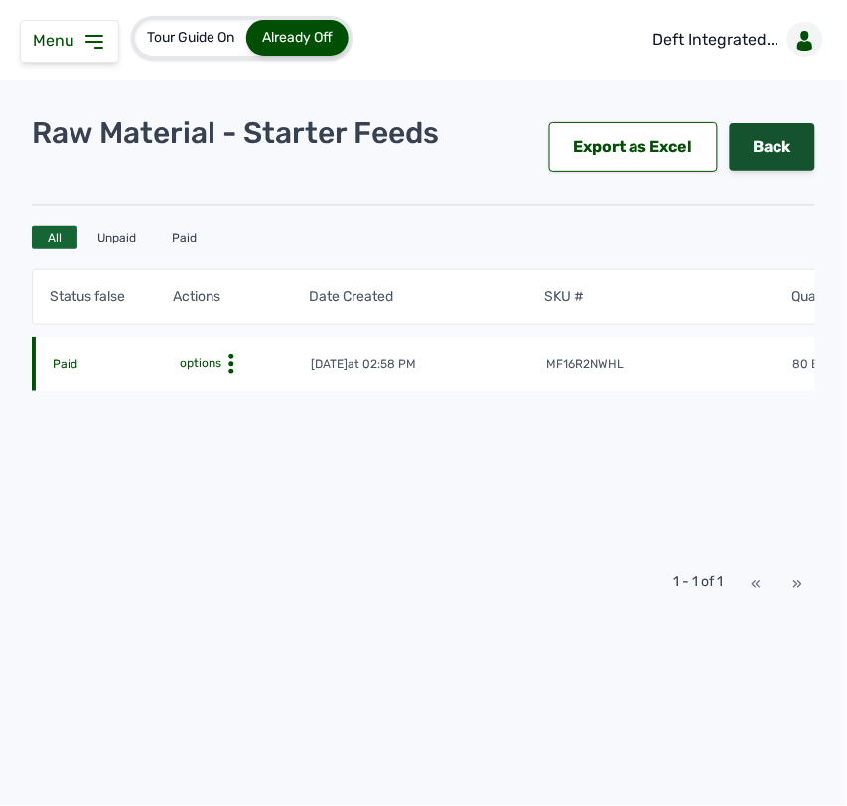
click at [796, 144] on link "Back" at bounding box center [772, 147] width 85 height 48
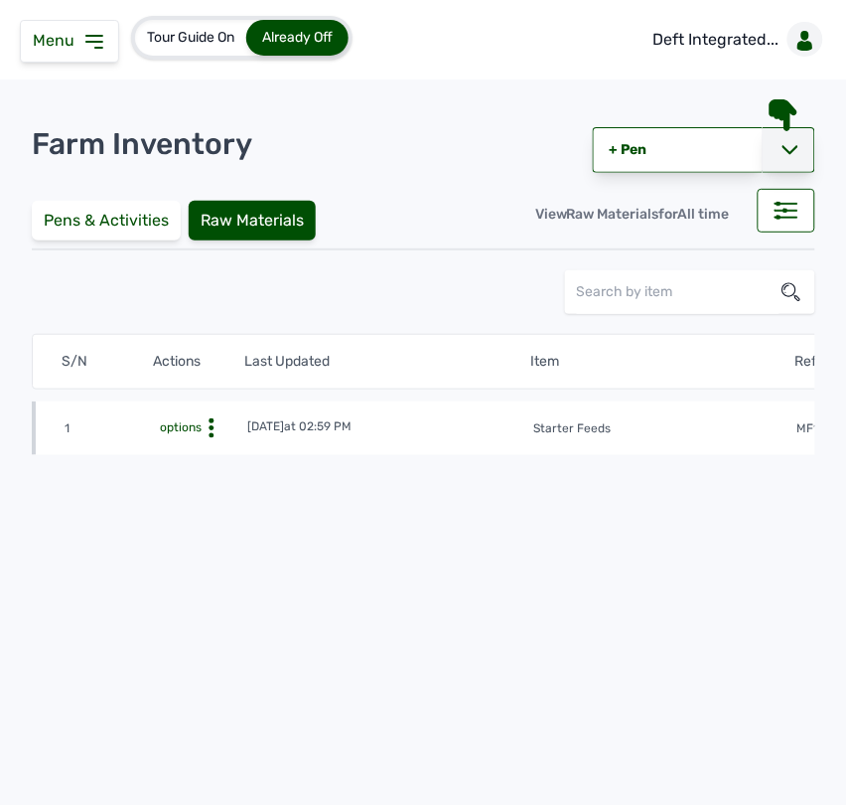
click at [800, 145] on div at bounding box center [789, 150] width 53 height 46
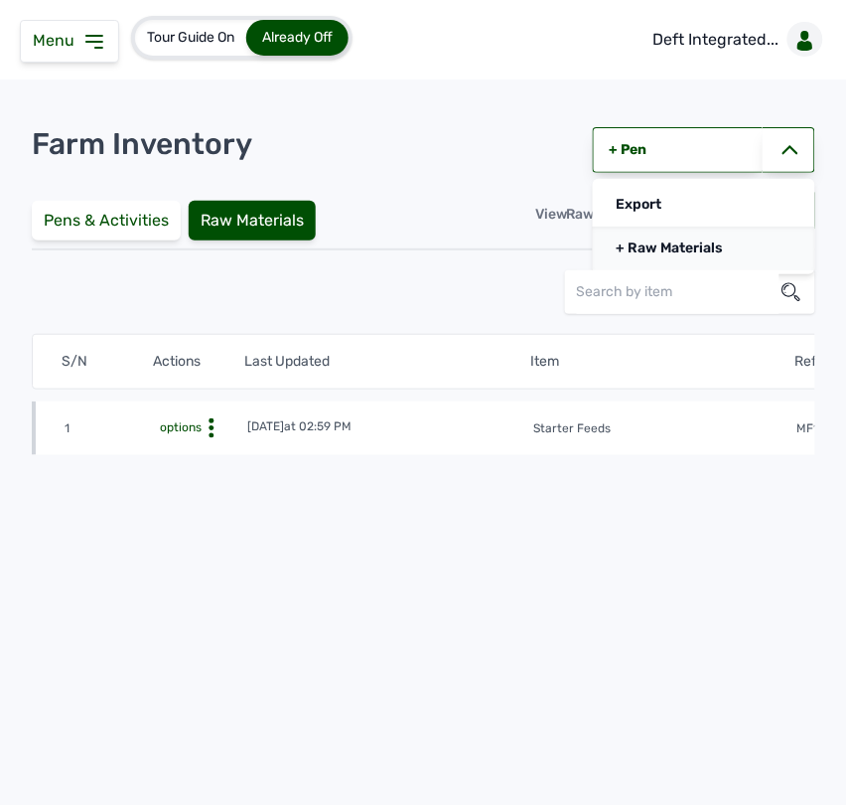
click at [703, 241] on link "+ Raw Materials" at bounding box center [704, 248] width 223 height 44
select select
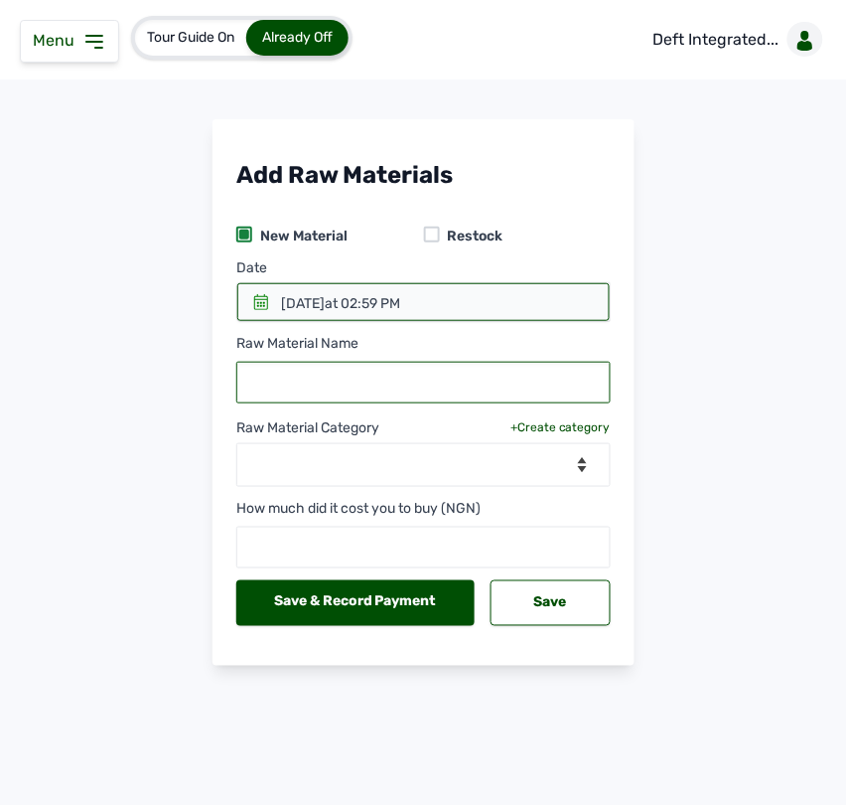
click at [439, 380] on input "text" at bounding box center [423, 383] width 374 height 42
type input "Grower"
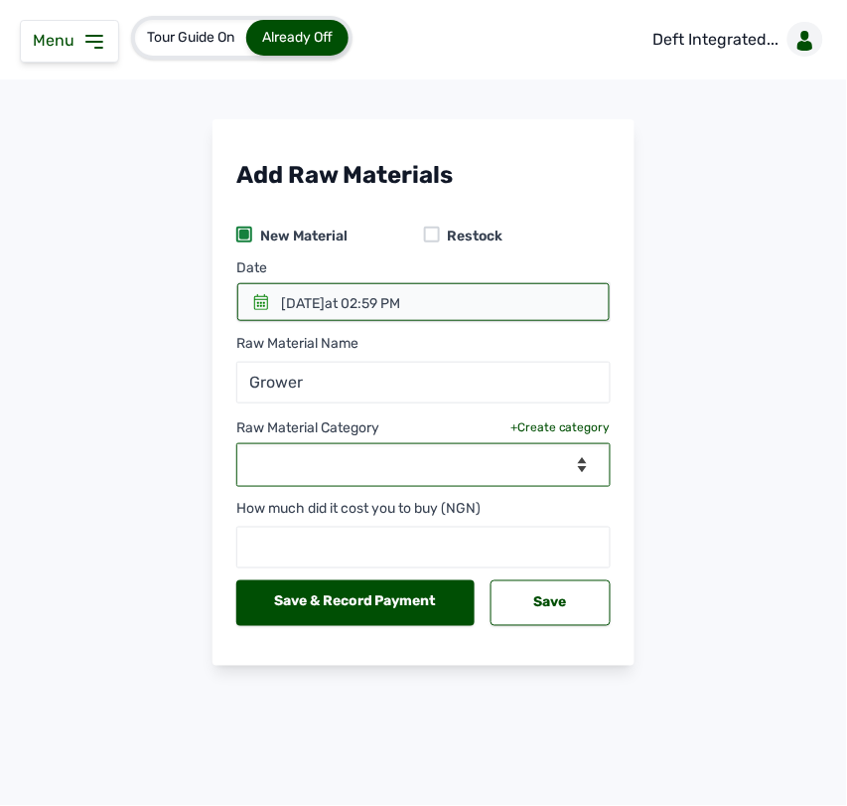
click at [417, 468] on select "--Select Category-- feeds medications vaccines" at bounding box center [423, 465] width 374 height 44
select select "feeds"
click at [236, 444] on select "--Select Category-- feeds medications vaccines" at bounding box center [423, 465] width 374 height 44
select select
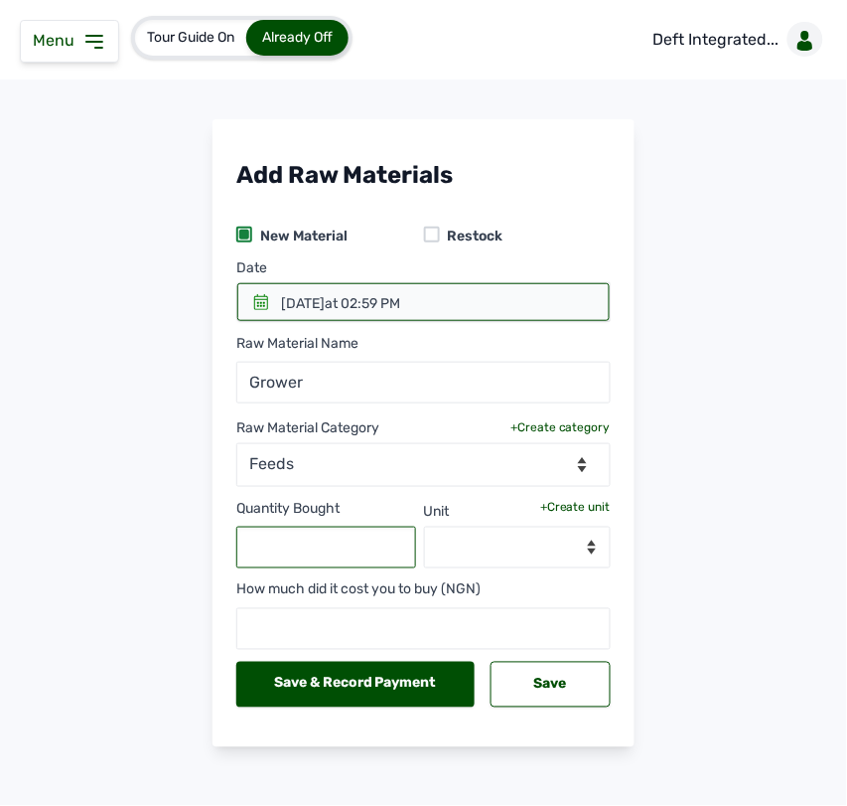
click at [329, 554] on input "text" at bounding box center [326, 547] width 180 height 42
type input "70"
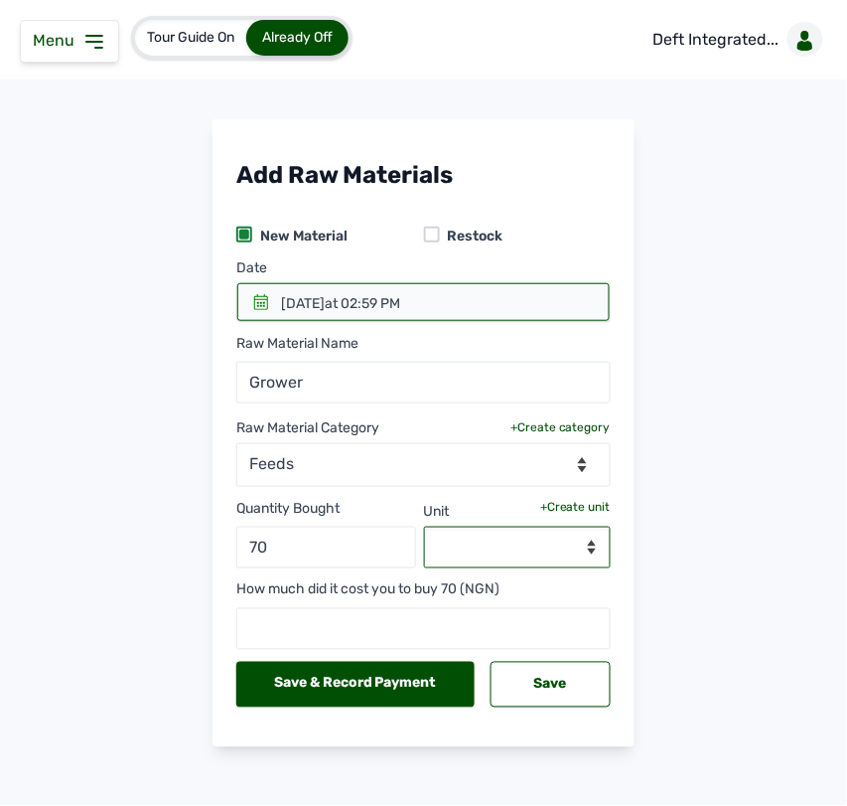
click at [497, 552] on select "--Select unit--" at bounding box center [518, 547] width 188 height 42
click at [587, 513] on div "+Create unit" at bounding box center [575, 507] width 71 height 16
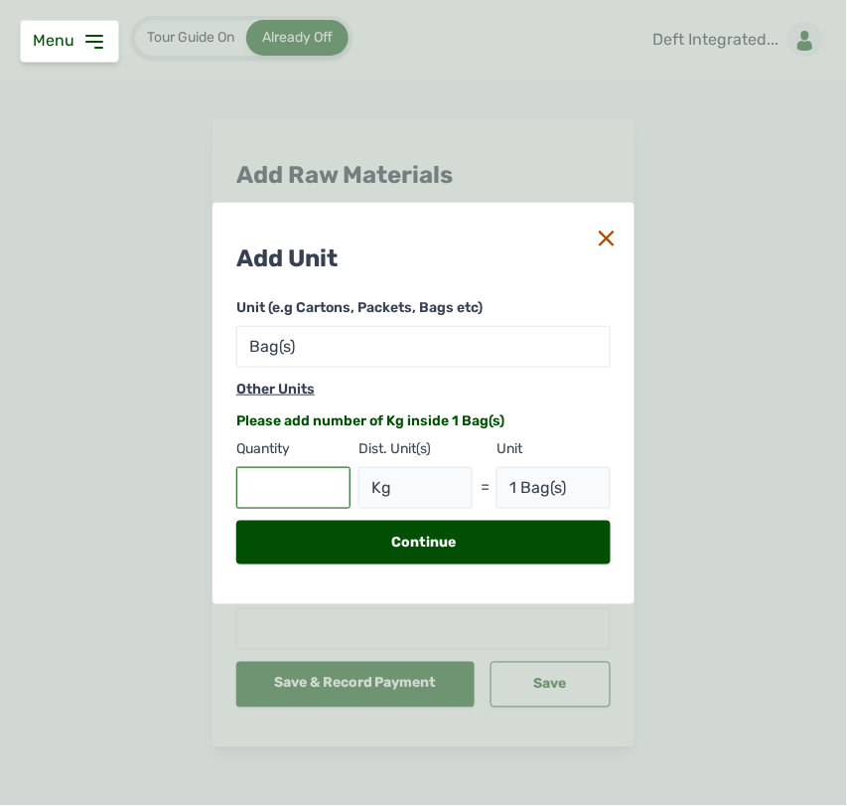
click at [300, 483] on input "text" at bounding box center [293, 488] width 114 height 42
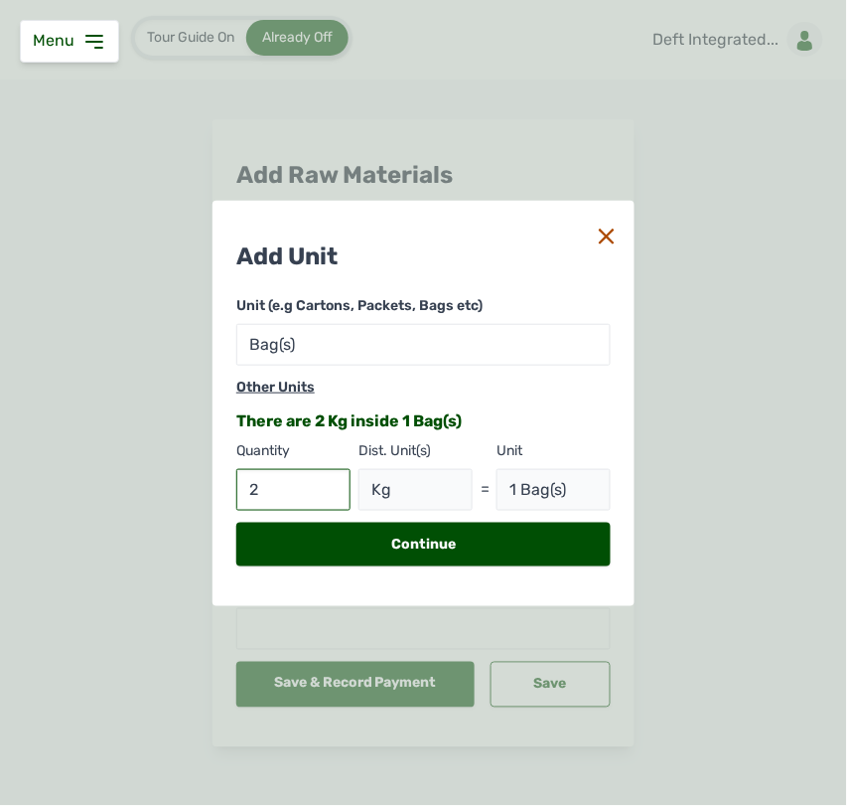
type input "25"
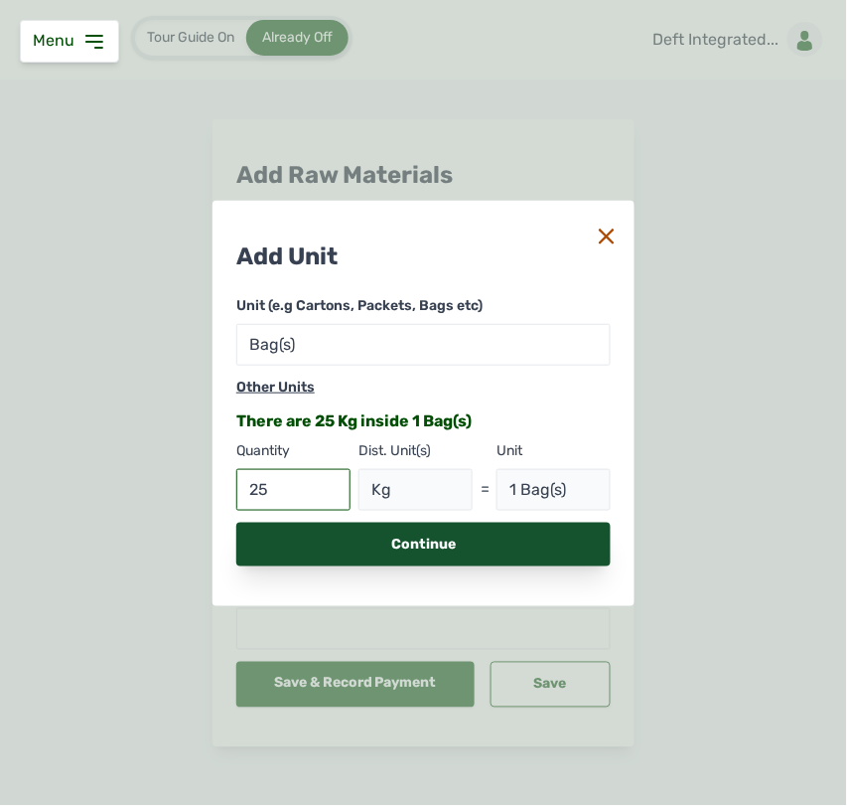
click at [377, 548] on div "Continue" at bounding box center [423, 544] width 374 height 44
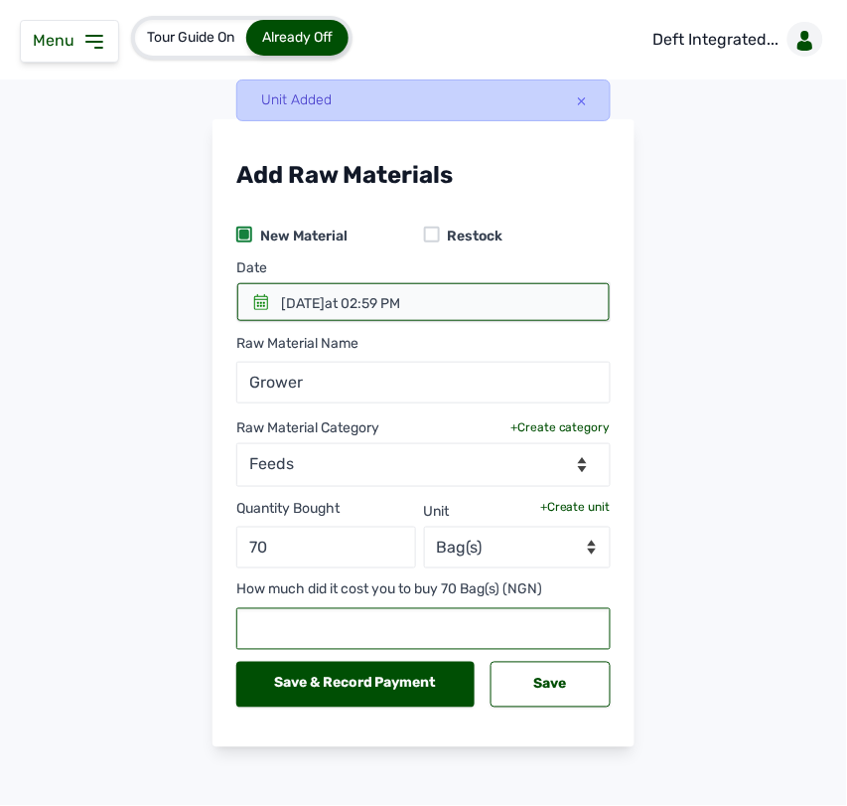
click at [334, 628] on input "text" at bounding box center [423, 629] width 374 height 42
type input "1650460"
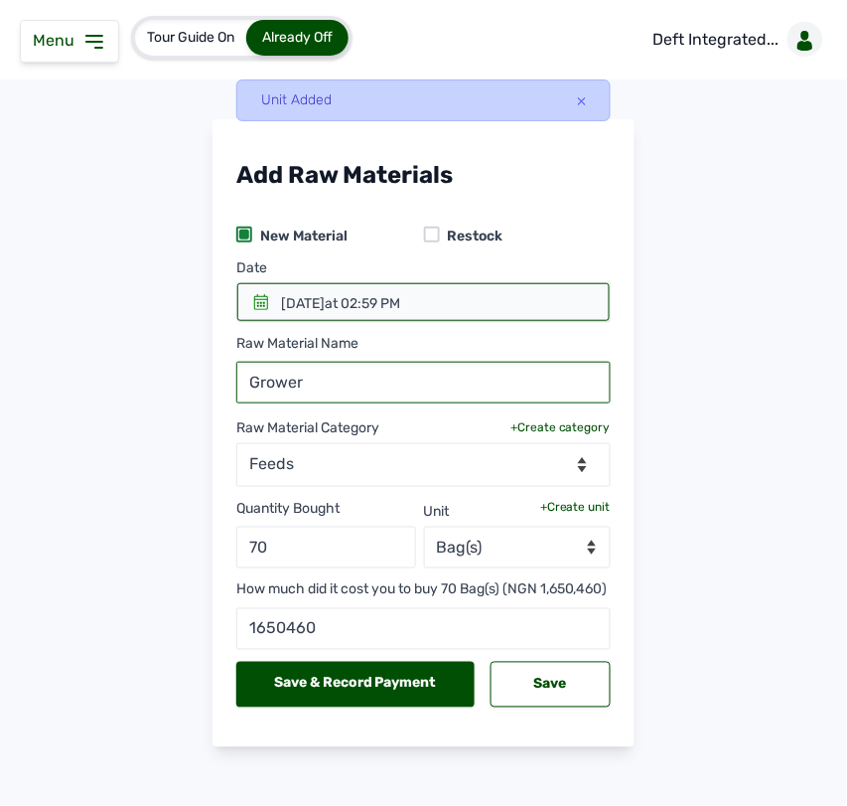
click at [320, 388] on input "Grower" at bounding box center [423, 383] width 374 height 42
type input "Grower feeds"
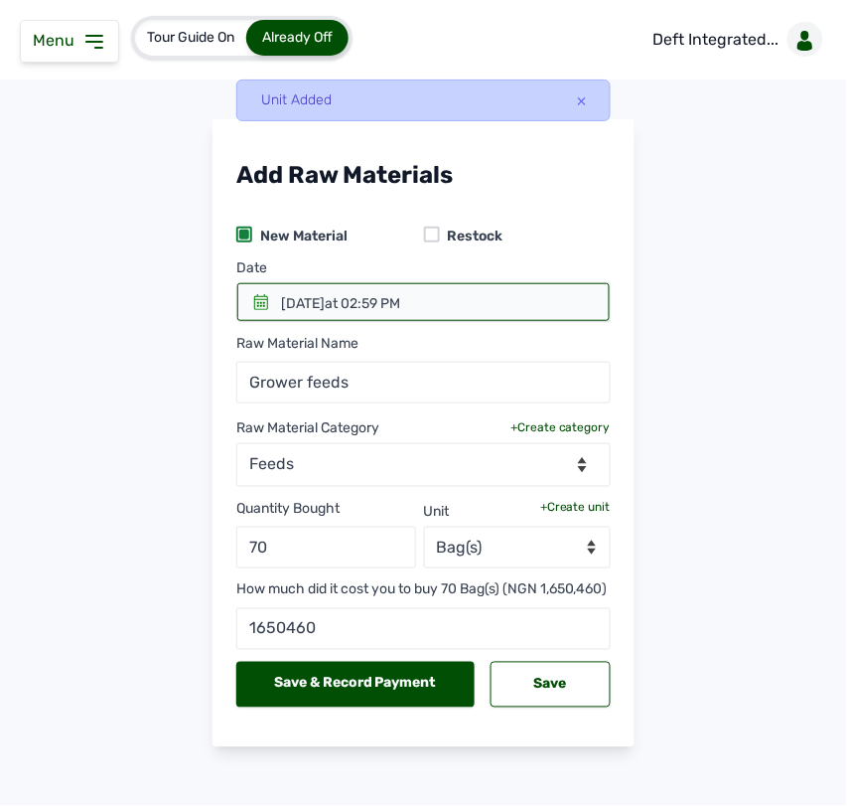
click at [259, 289] on div at bounding box center [423, 302] width 373 height 38
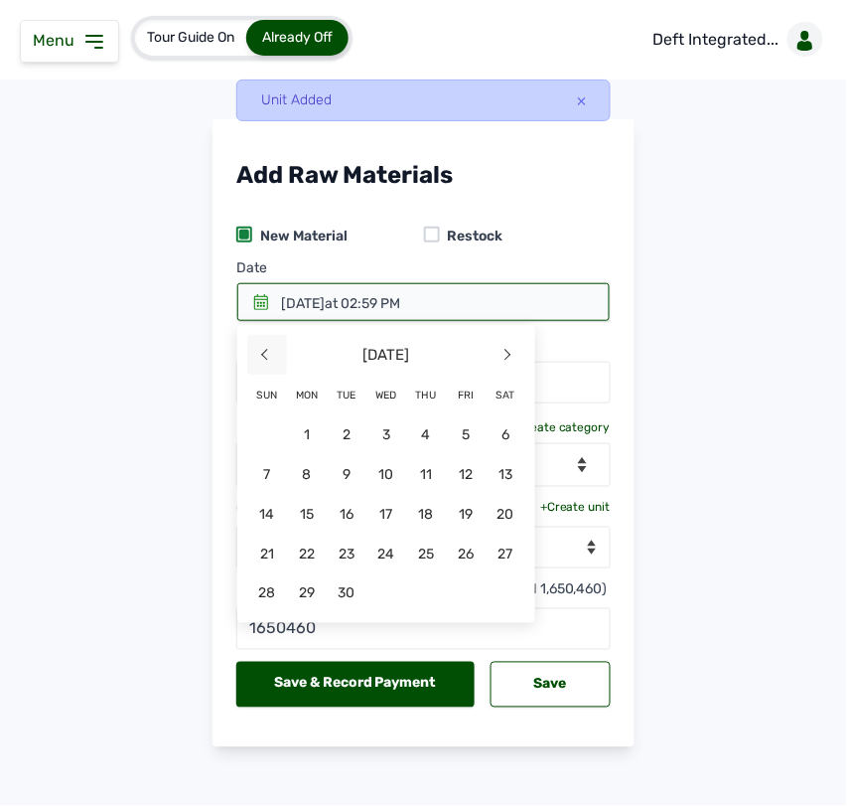
click at [259, 358] on span "<" at bounding box center [267, 355] width 40 height 40
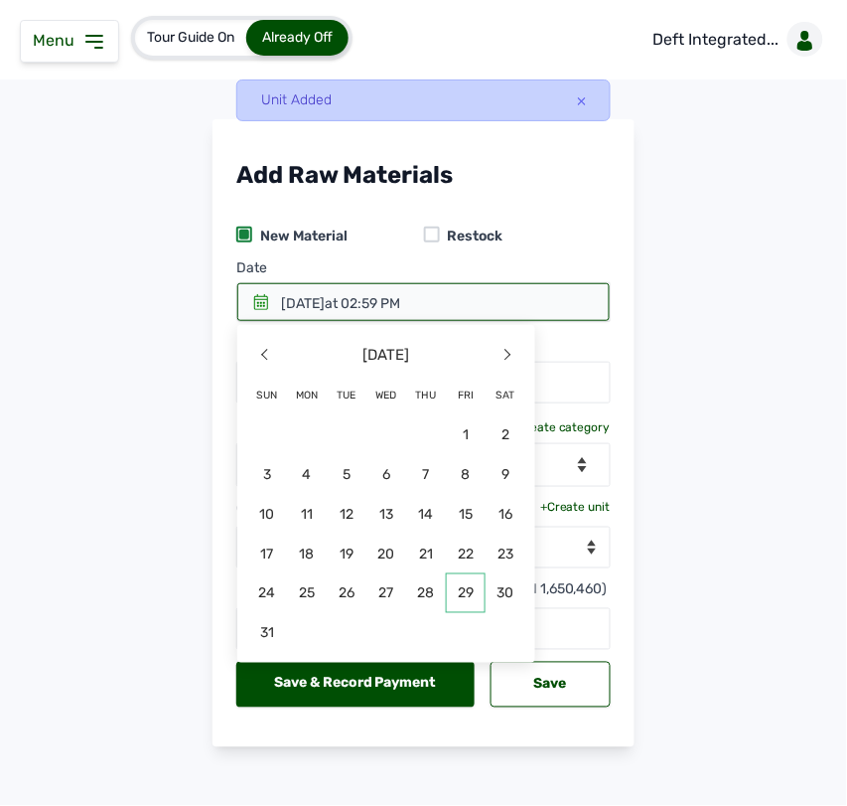
click at [454, 583] on span "29" at bounding box center [466, 593] width 40 height 40
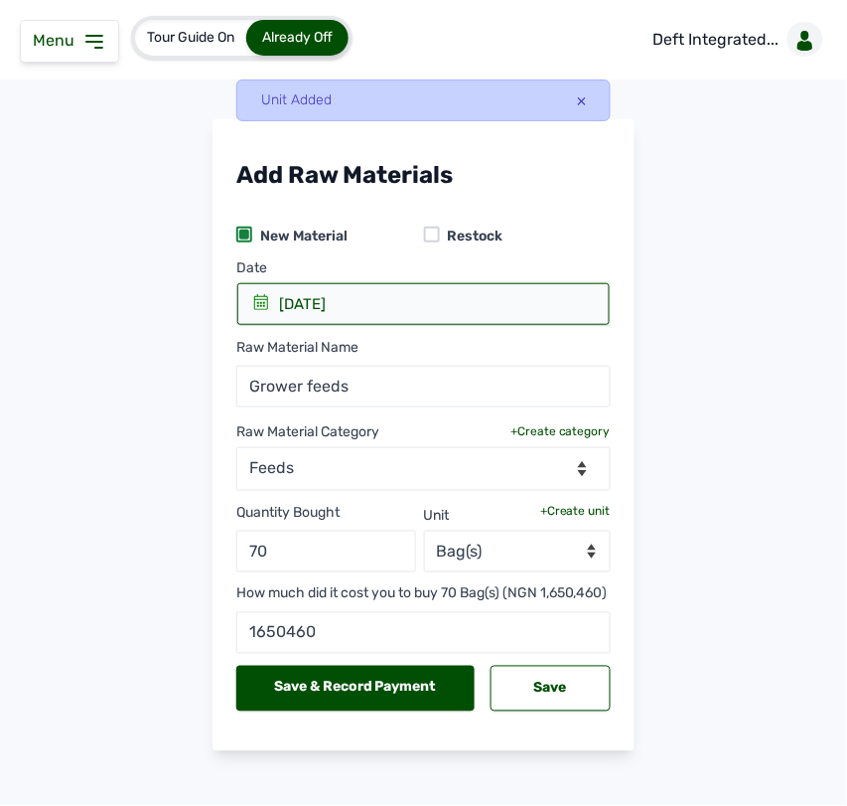
click at [578, 100] on icon at bounding box center [582, 101] width 8 height 8
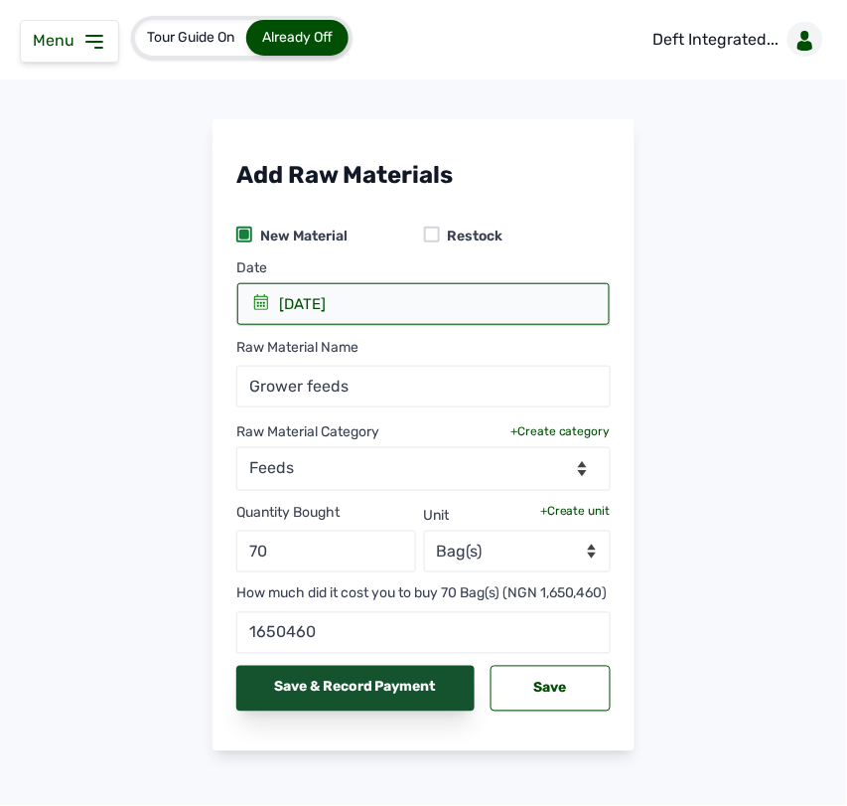
click at [326, 711] on div "Save & Record Payment" at bounding box center [355, 689] width 238 height 46
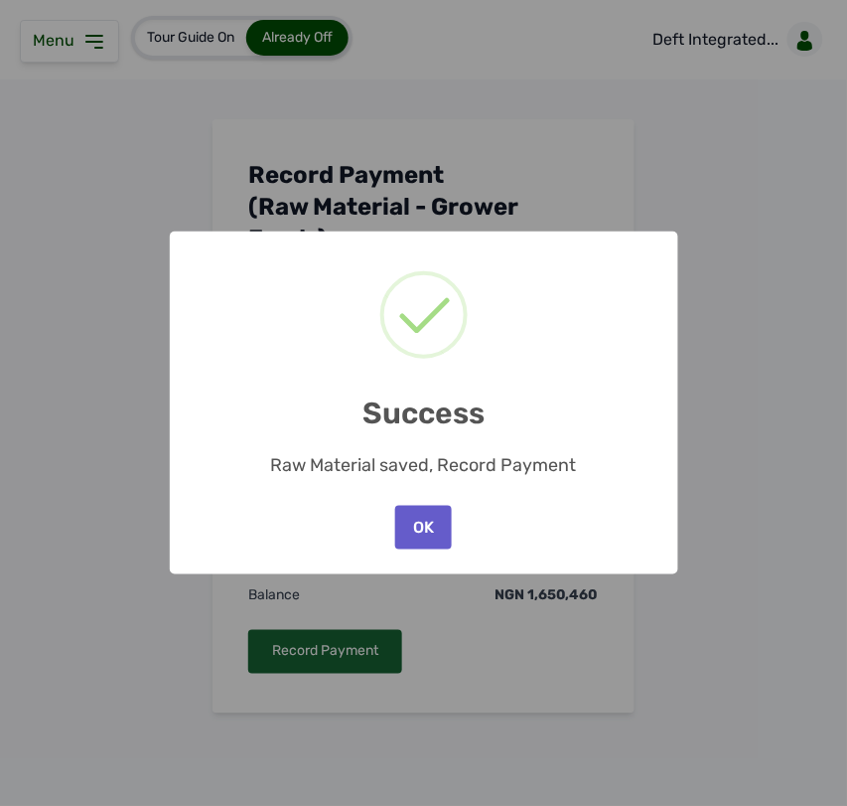
click at [427, 518] on button "OK" at bounding box center [423, 528] width 56 height 44
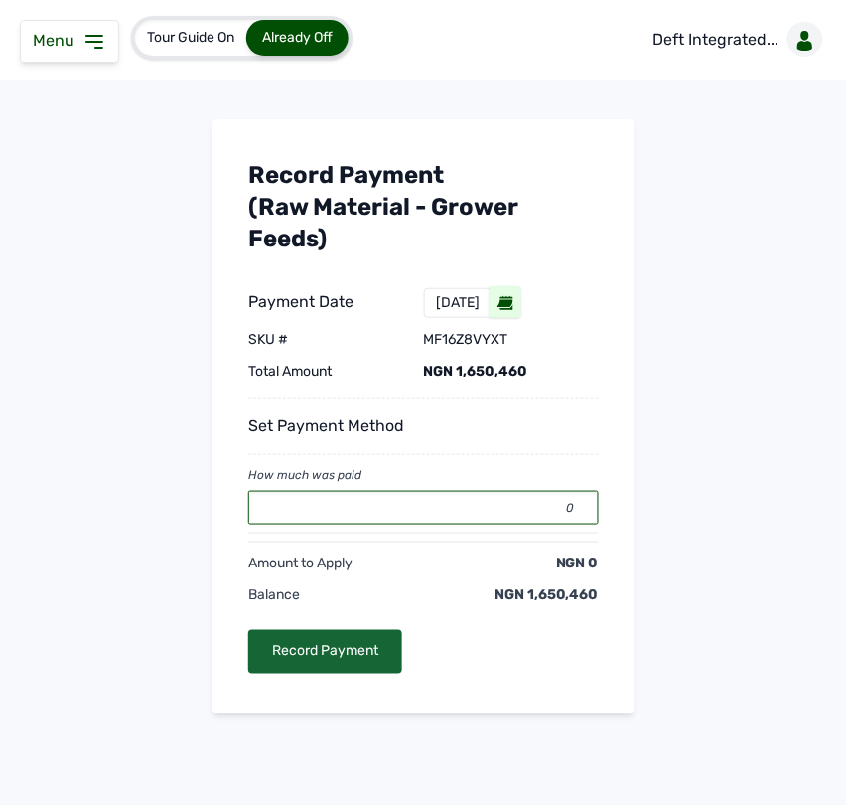
click at [346, 514] on input "0" at bounding box center [423, 508] width 351 height 34
type input "1650460"
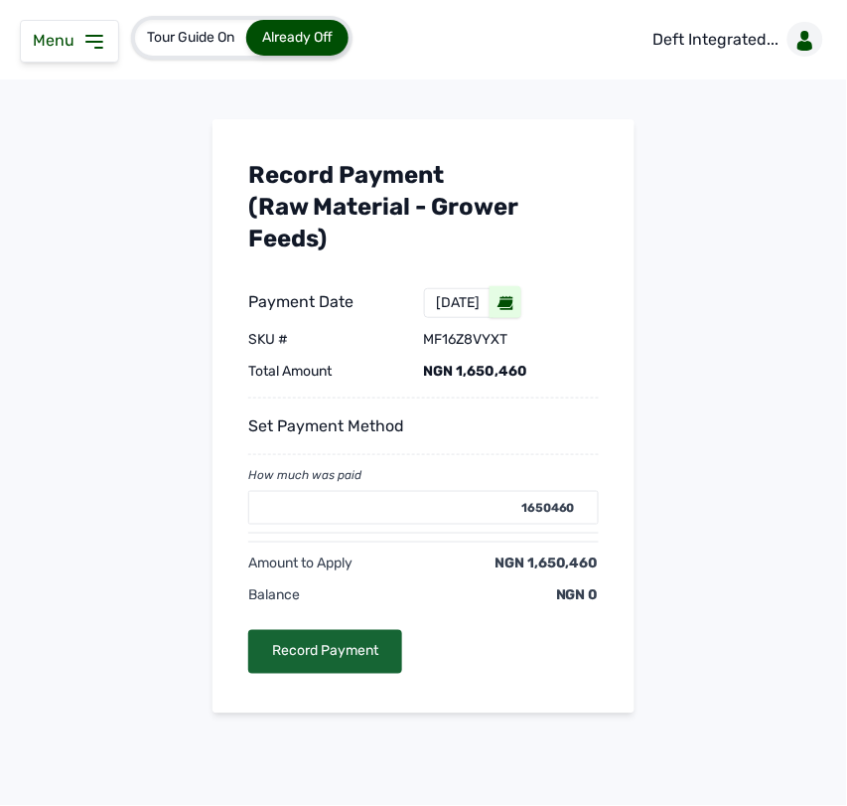
click at [206, 134] on div "Record Payment (Raw Material - Grower feeds) Payment Date 1st Sept 2025 SKU # m…" at bounding box center [424, 416] width 784 height 594
select select
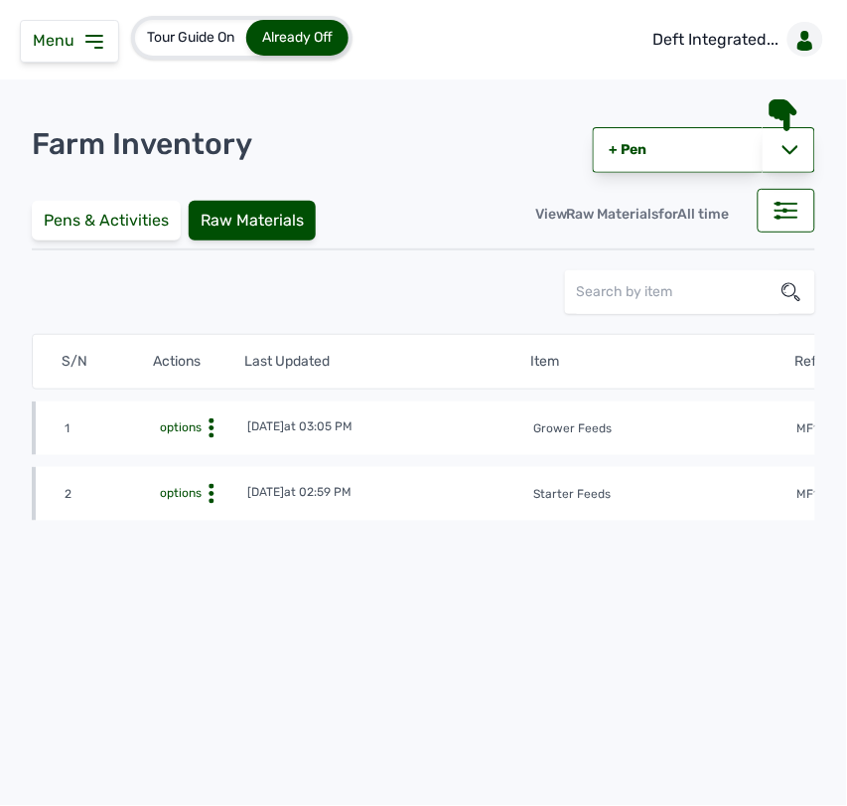
click at [425, 432] on td "1st Sept 2025 at 03:05 PM" at bounding box center [383, 428] width 275 height 22
click at [210, 425] on icon at bounding box center [212, 428] width 20 height 20
click at [214, 453] on div "View" at bounding box center [173, 459] width 141 height 24
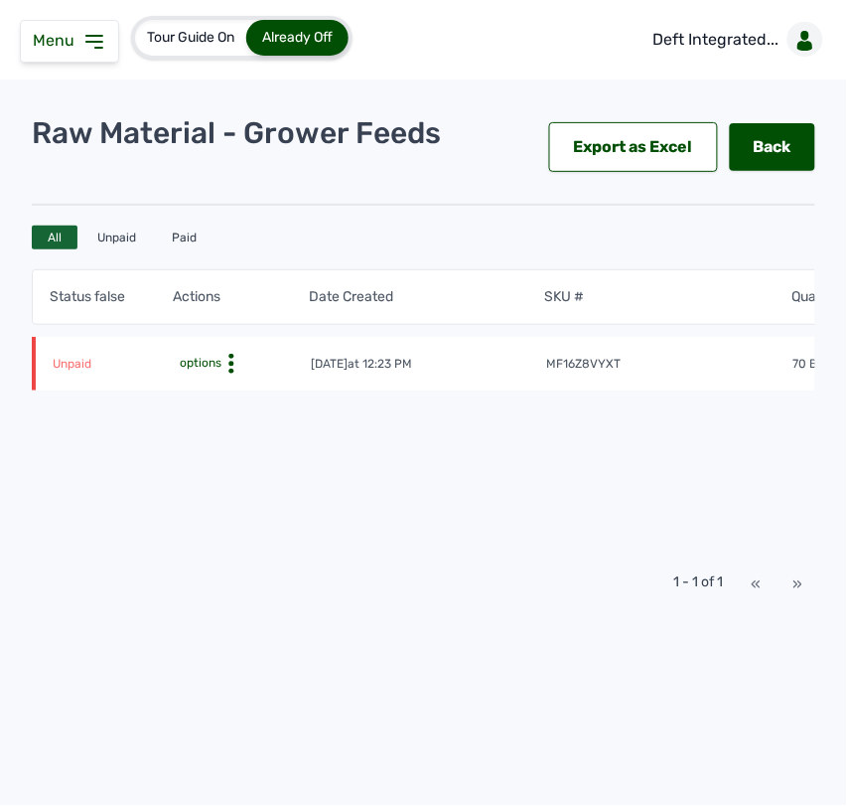
click at [230, 359] on icon at bounding box center [232, 364] width 20 height 20
click at [236, 413] on div "Make Payment" at bounding box center [226, 418] width 141 height 24
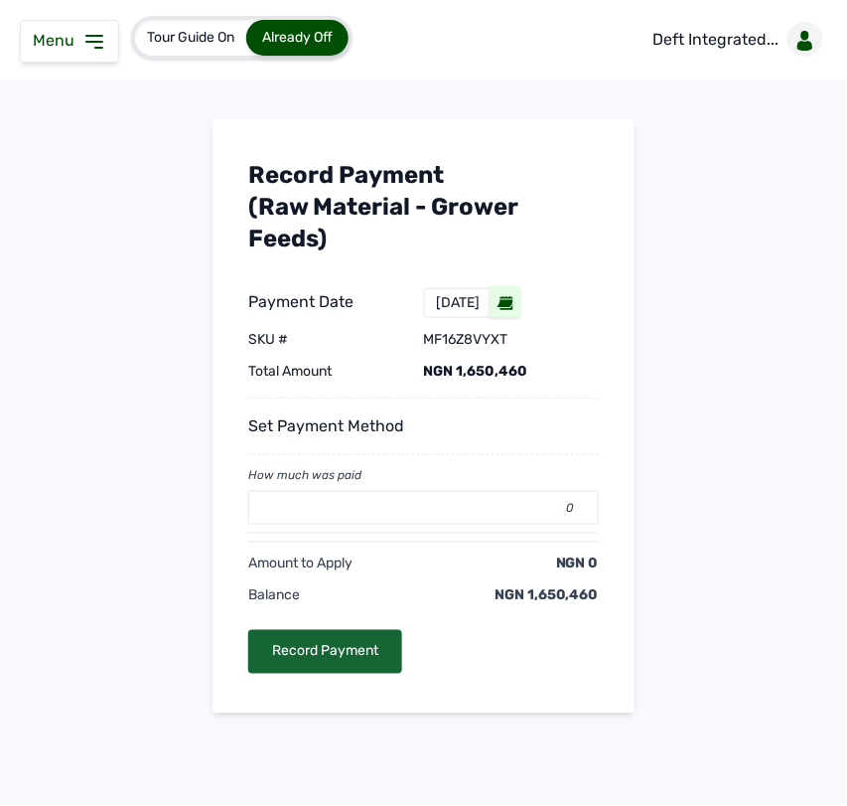
click at [374, 488] on div "How much was paid 0" at bounding box center [423, 496] width 351 height 58
click at [374, 505] on input "0" at bounding box center [423, 508] width 351 height 34
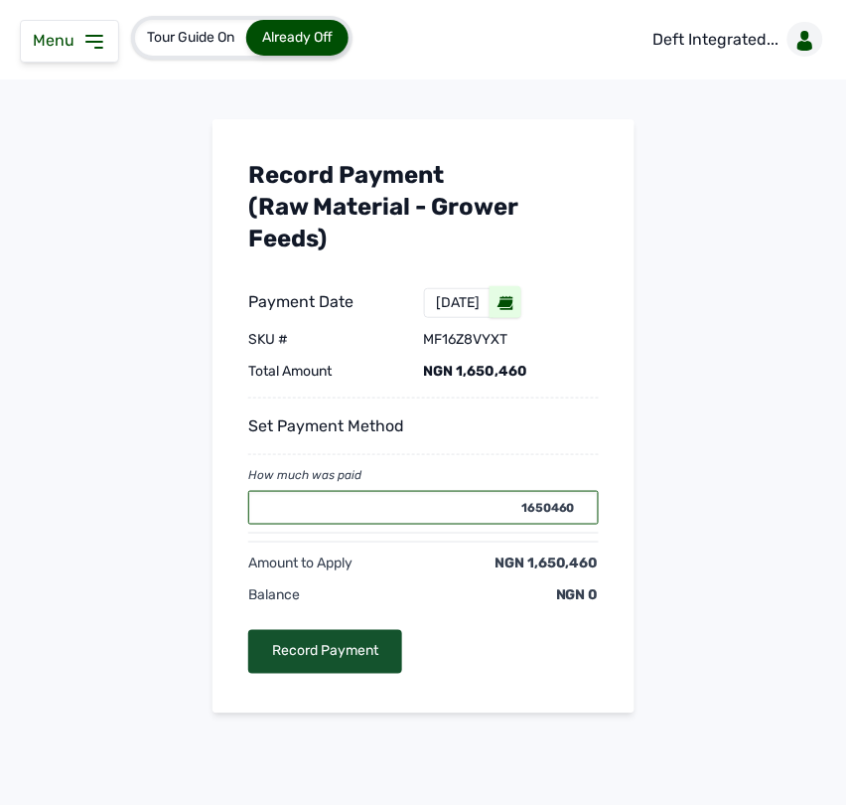
click at [345, 659] on div "Record Payment" at bounding box center [325, 652] width 154 height 44
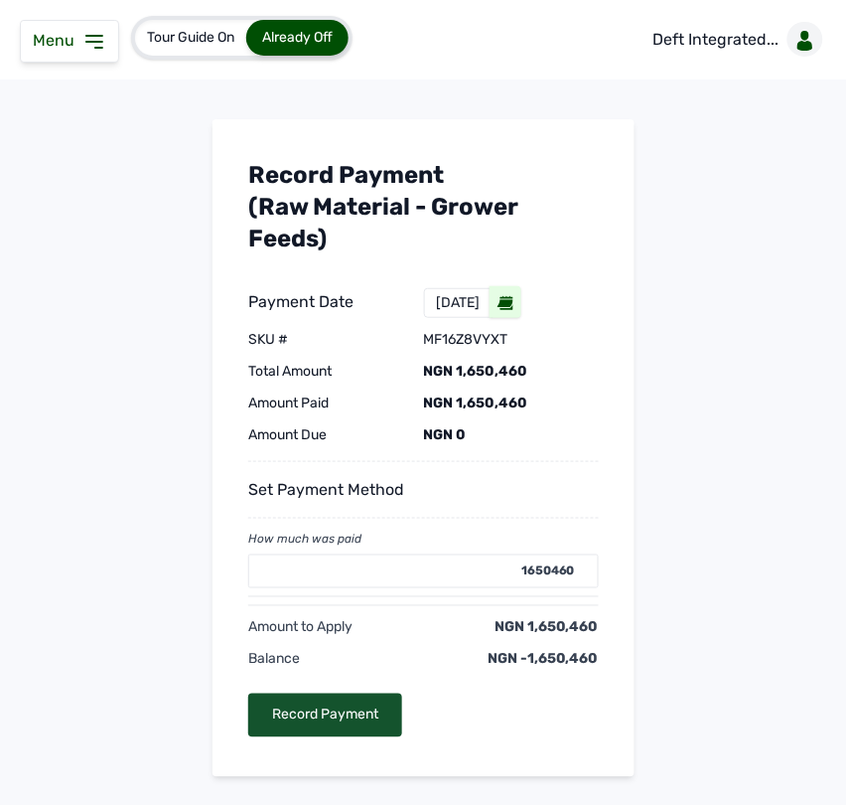
type input "0"
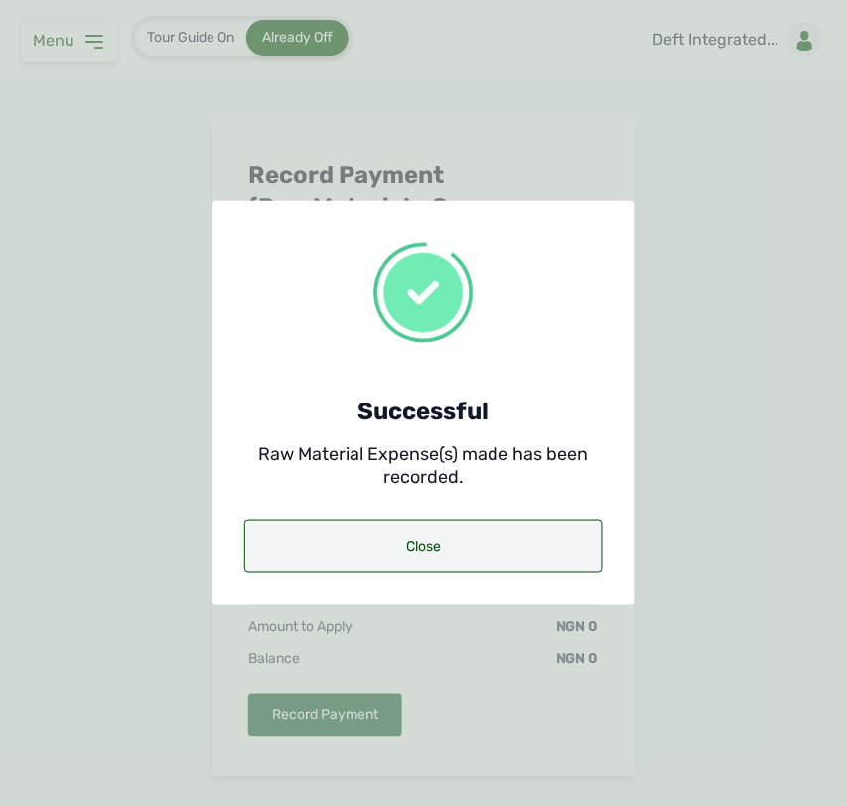
click at [361, 553] on div "Close" at bounding box center [423, 547] width 359 height 54
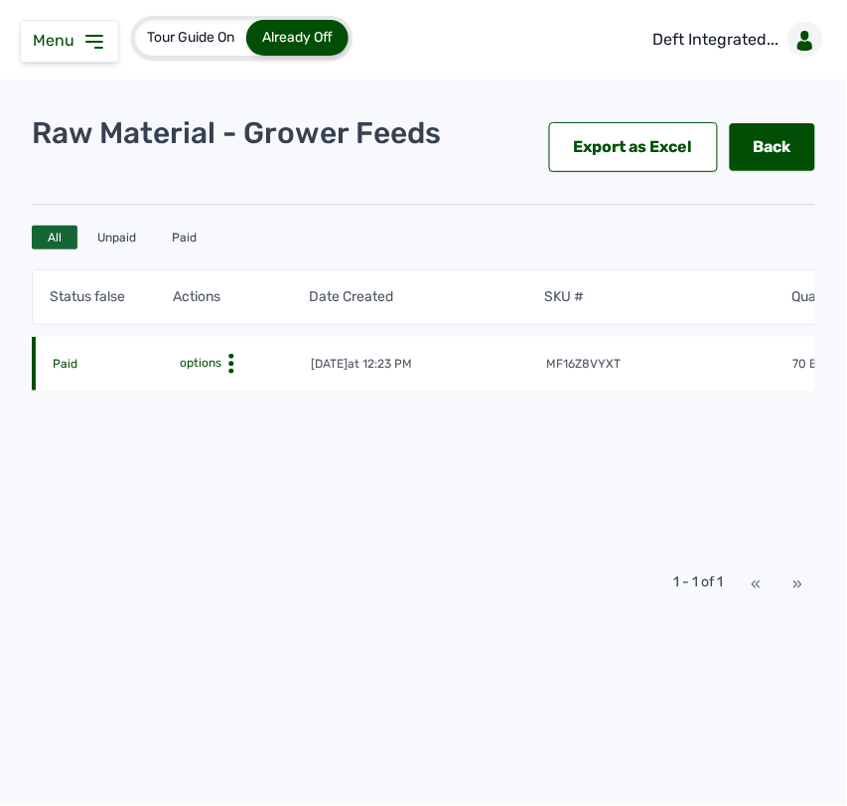
click at [91, 32] on icon at bounding box center [94, 42] width 24 height 24
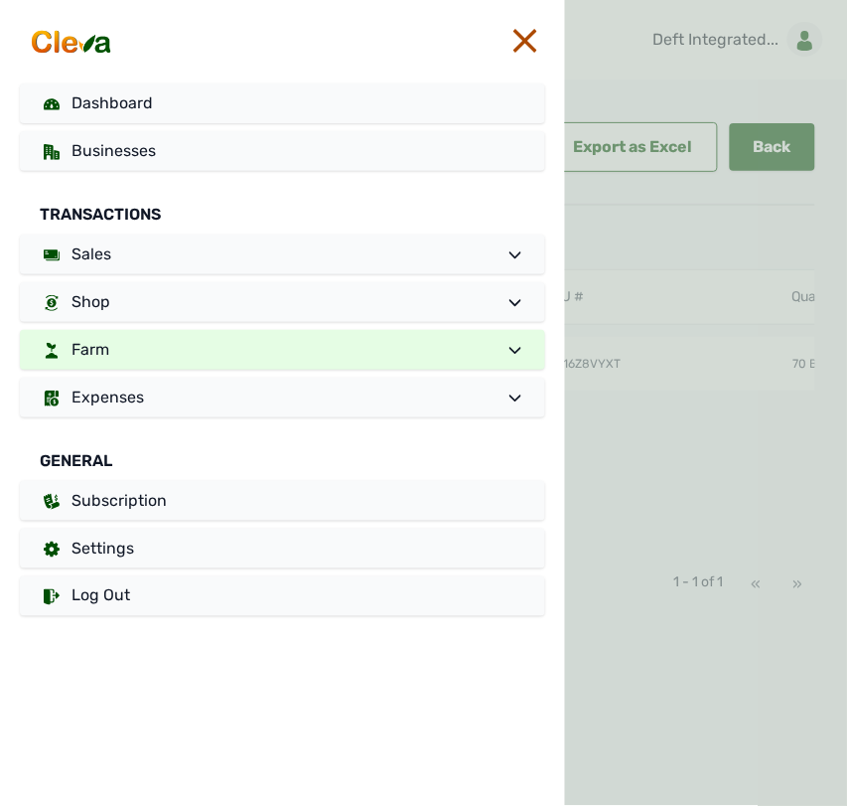
click at [167, 361] on link "Farm" at bounding box center [282, 350] width 525 height 40
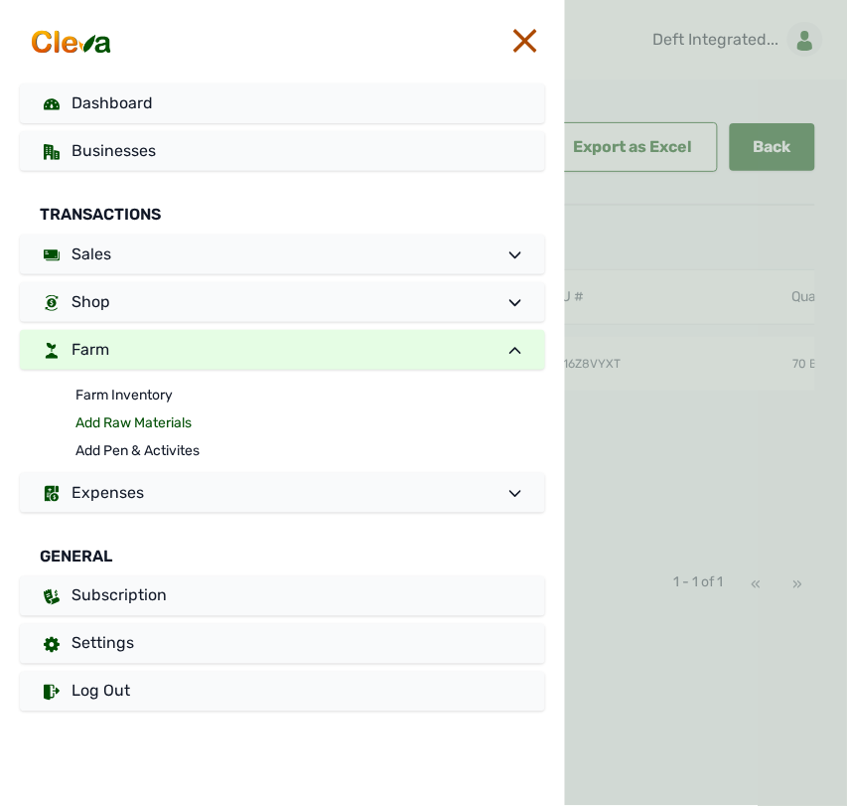
click at [164, 410] on link "Add Raw Materials" at bounding box center [310, 423] width 470 height 28
select select
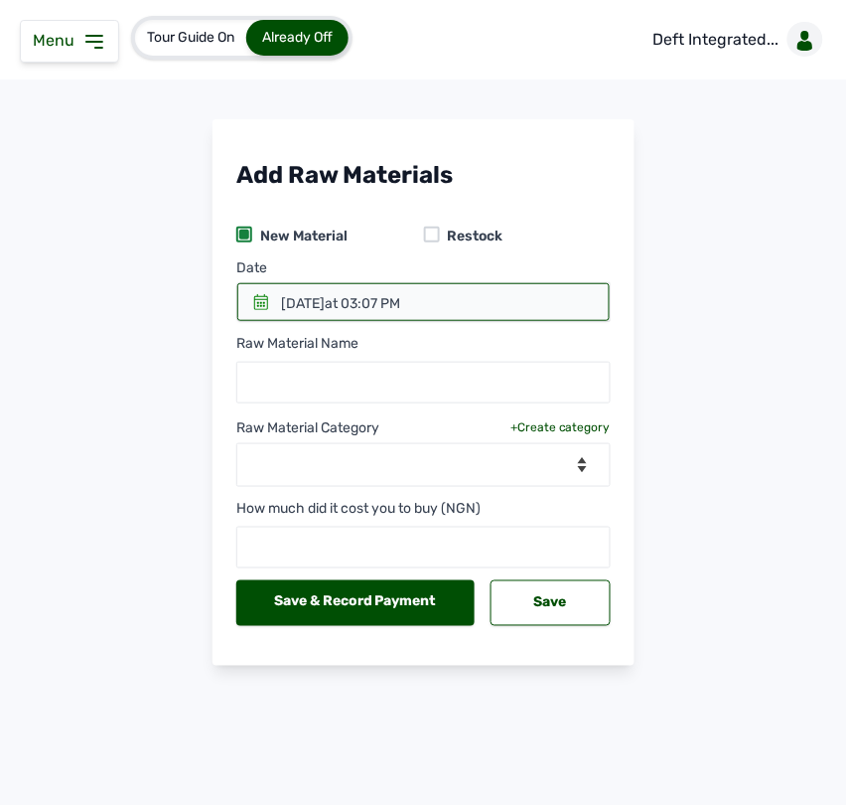
click at [265, 301] on icon at bounding box center [261, 302] width 16 height 16
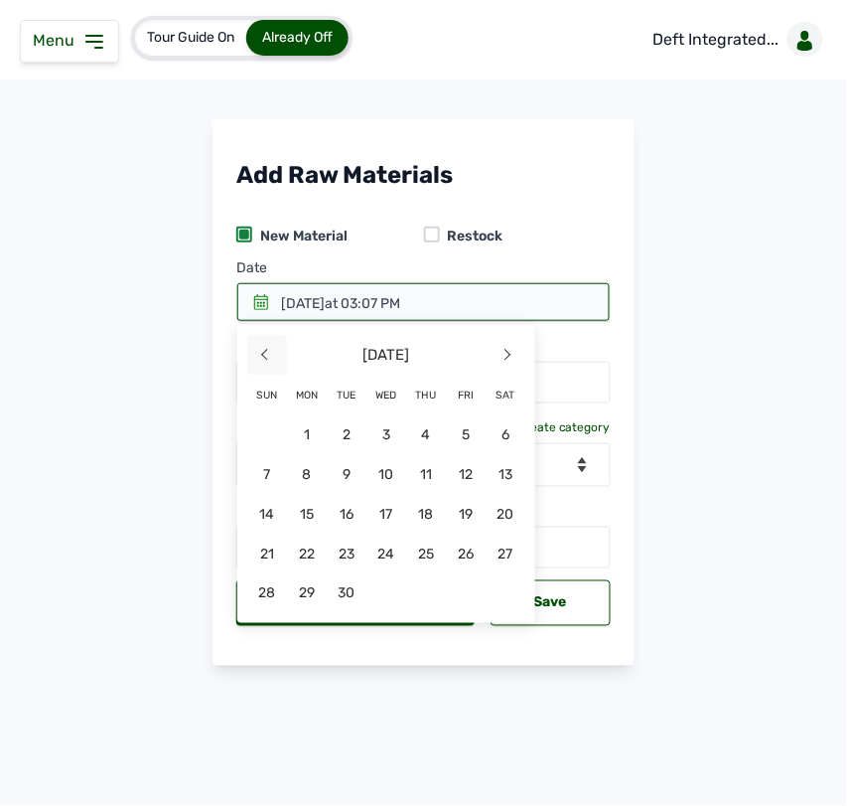
click at [279, 351] on span "<" at bounding box center [267, 355] width 40 height 40
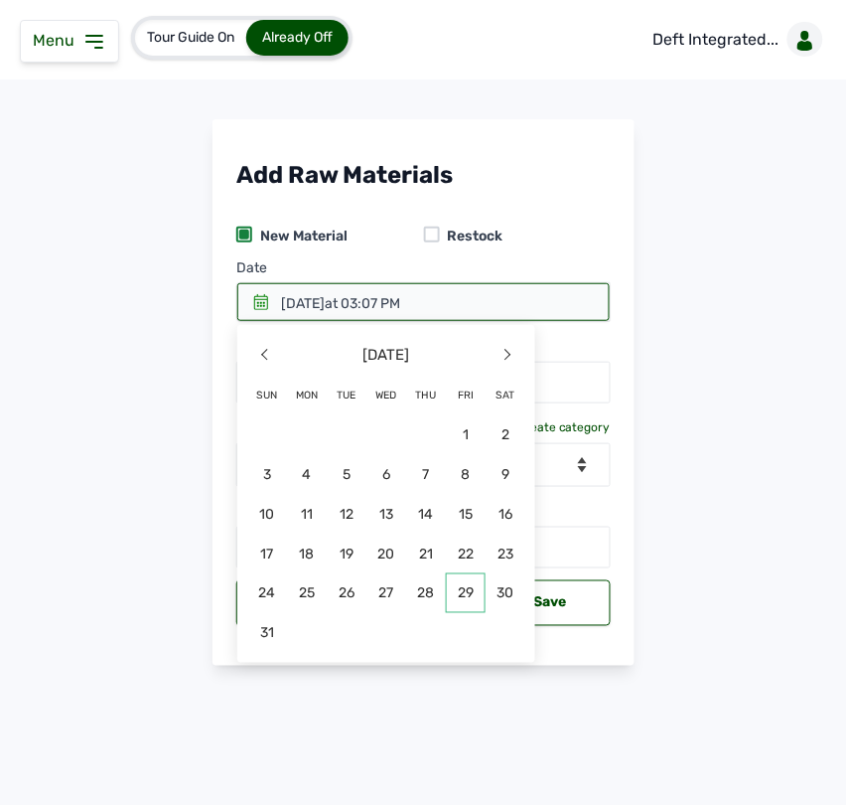
click at [473, 599] on span "29" at bounding box center [466, 593] width 40 height 40
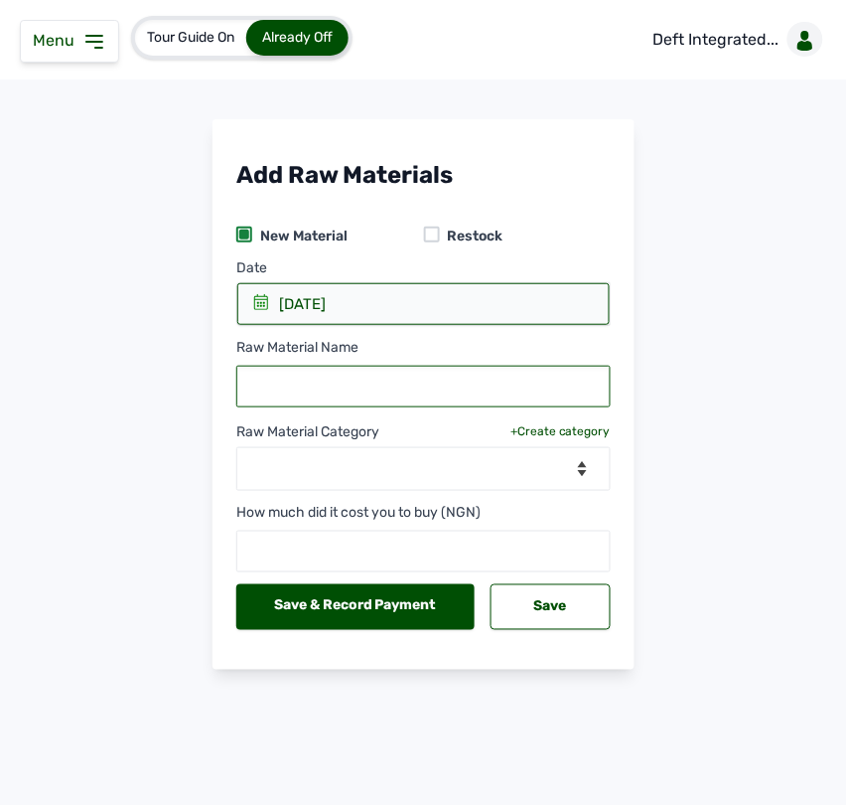
click at [360, 398] on input "text" at bounding box center [423, 387] width 374 height 42
type input "Finishers Feed"
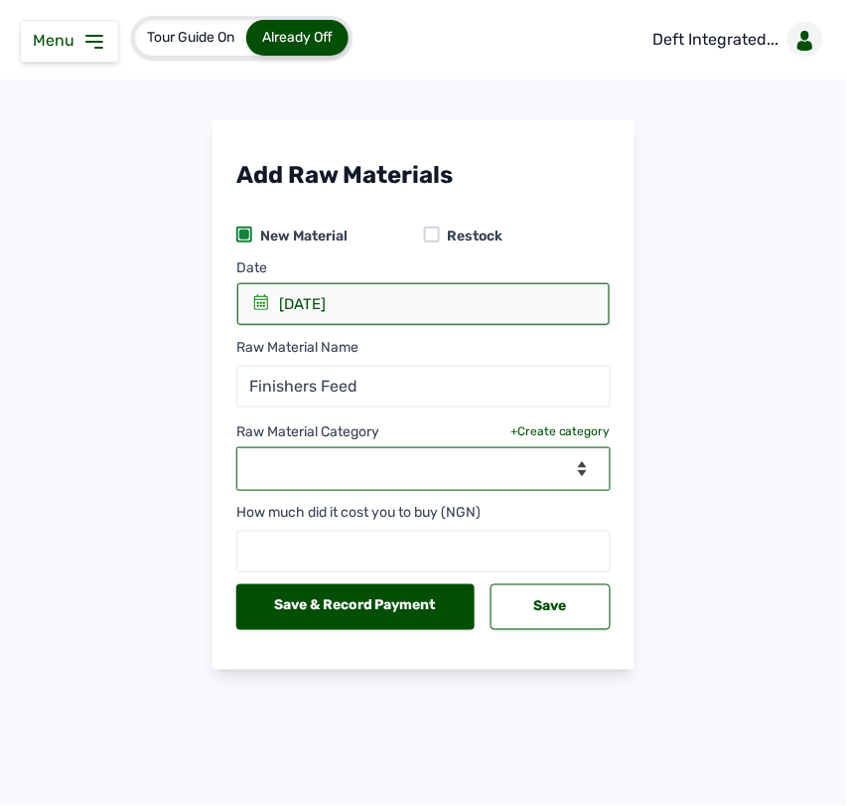
click at [368, 458] on select "--Select Category-- feeds medications vaccines" at bounding box center [423, 469] width 374 height 44
select select "feeds"
click at [236, 448] on select "--Select Category-- feeds medications vaccines" at bounding box center [423, 469] width 374 height 44
select select
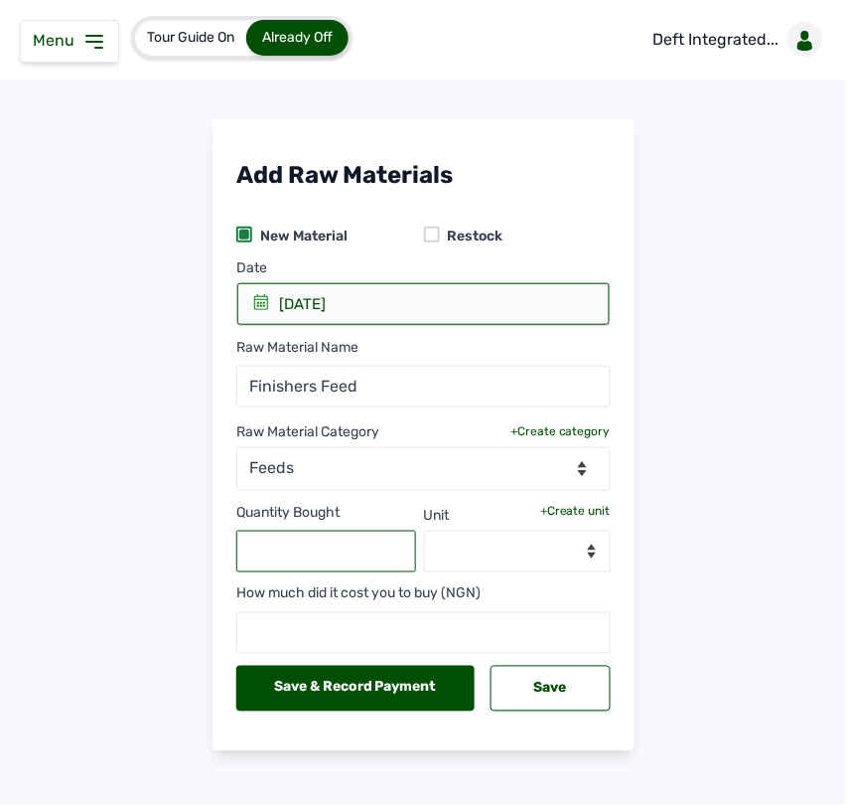
click at [308, 551] on input "text" at bounding box center [326, 551] width 180 height 42
type input "130"
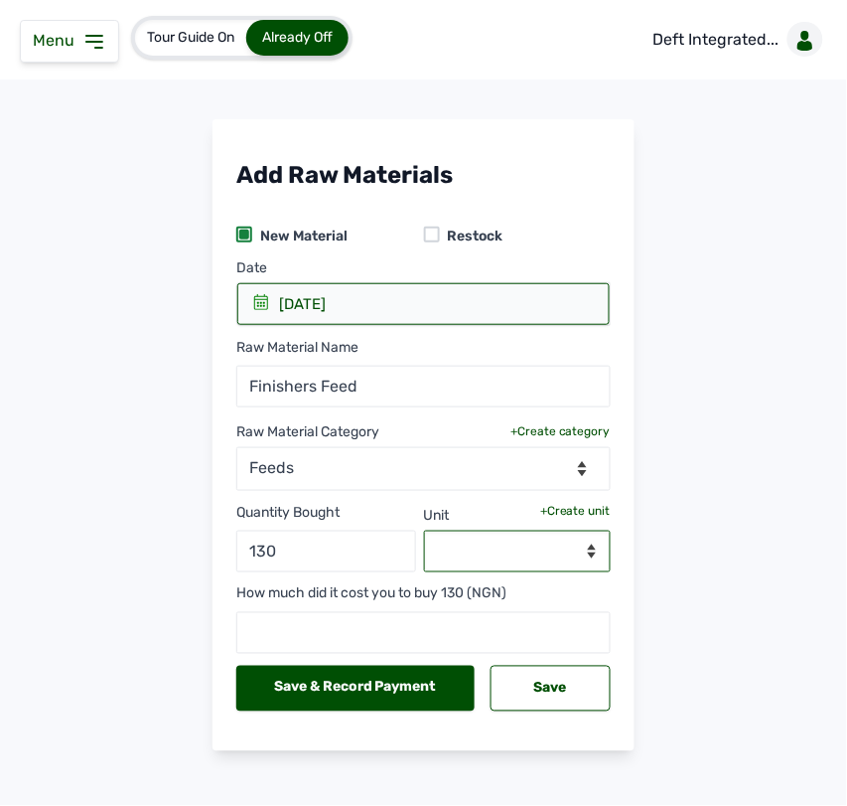
click at [524, 556] on select "--Select unit--" at bounding box center [518, 551] width 188 height 42
click at [569, 500] on div "Quantity Bought 130 Unit +Create unit --Select unit--" at bounding box center [423, 531] width 374 height 81
click at [557, 517] on div "+Create unit" at bounding box center [575, 511] width 71 height 16
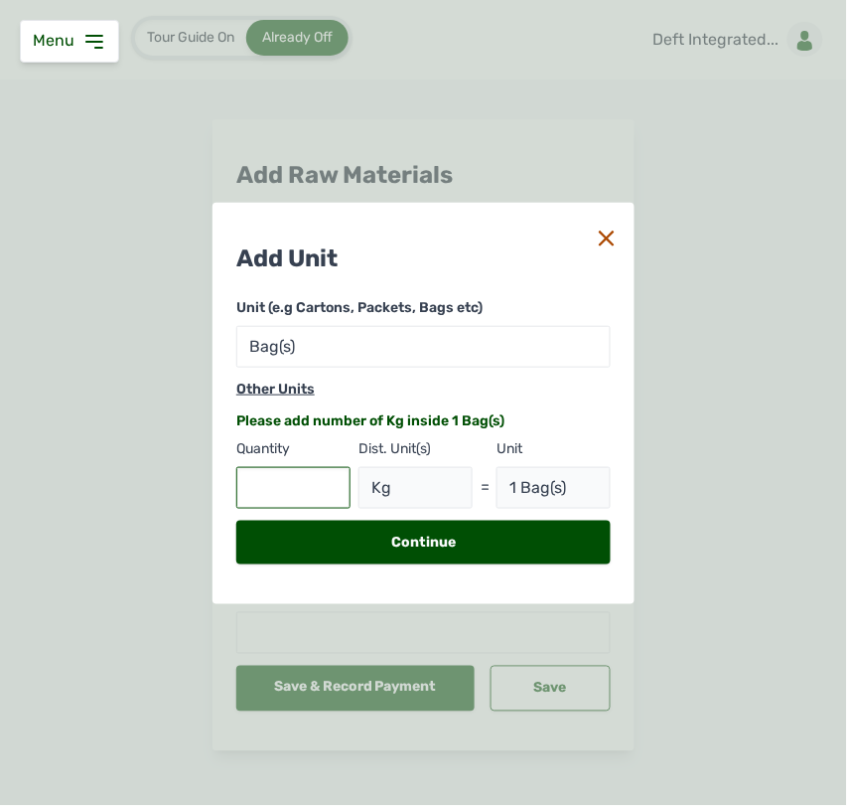
click at [294, 487] on input "text" at bounding box center [293, 488] width 114 height 42
type input "1"
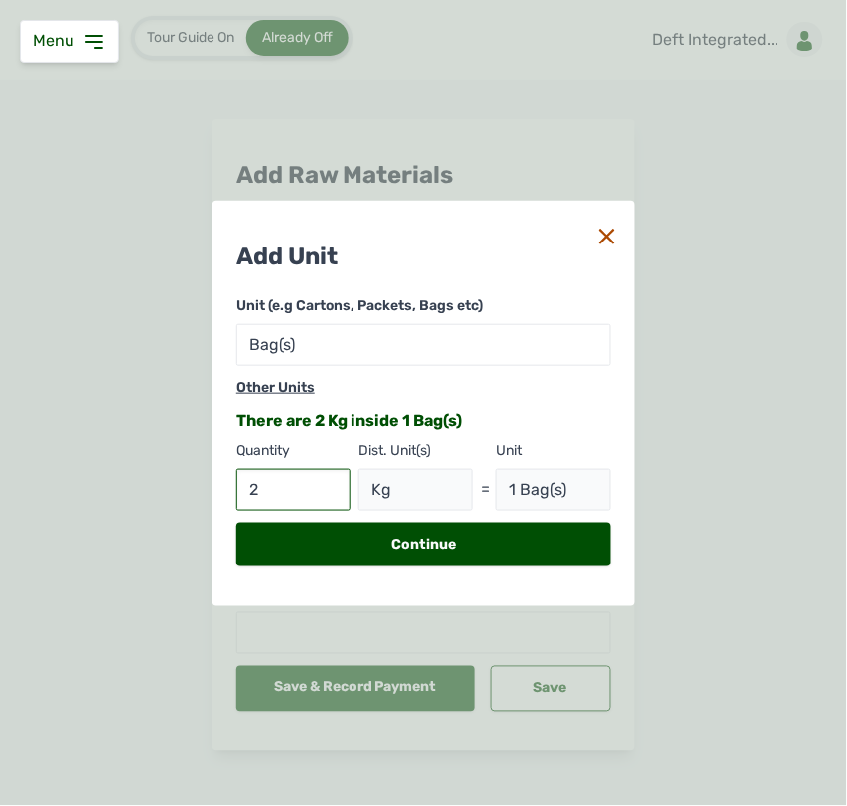
type input "25"
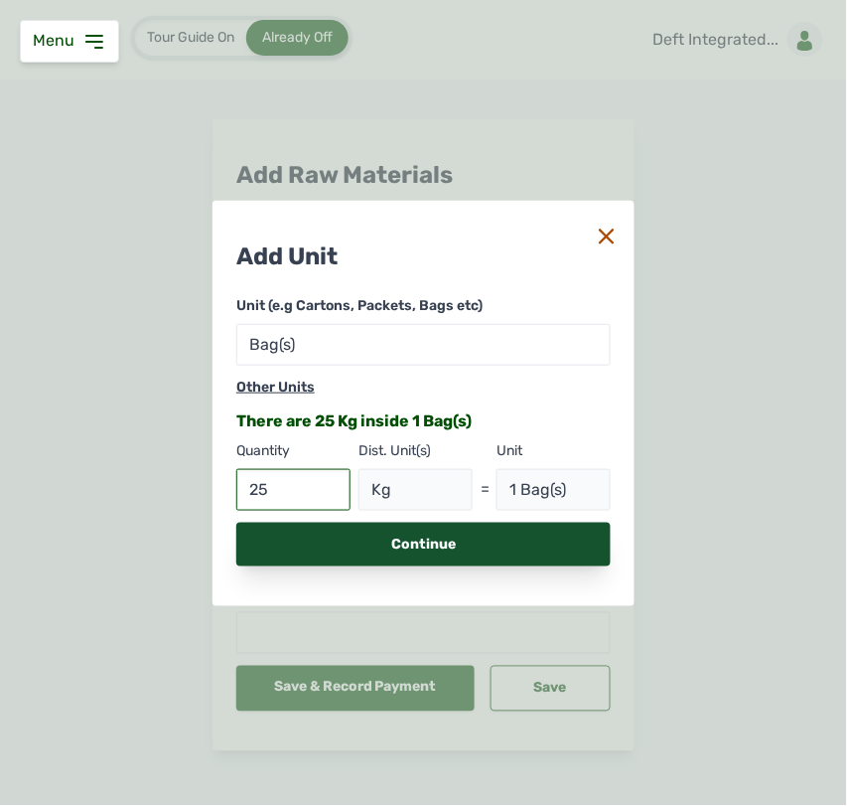
click at [339, 534] on div "Continue" at bounding box center [423, 544] width 374 height 44
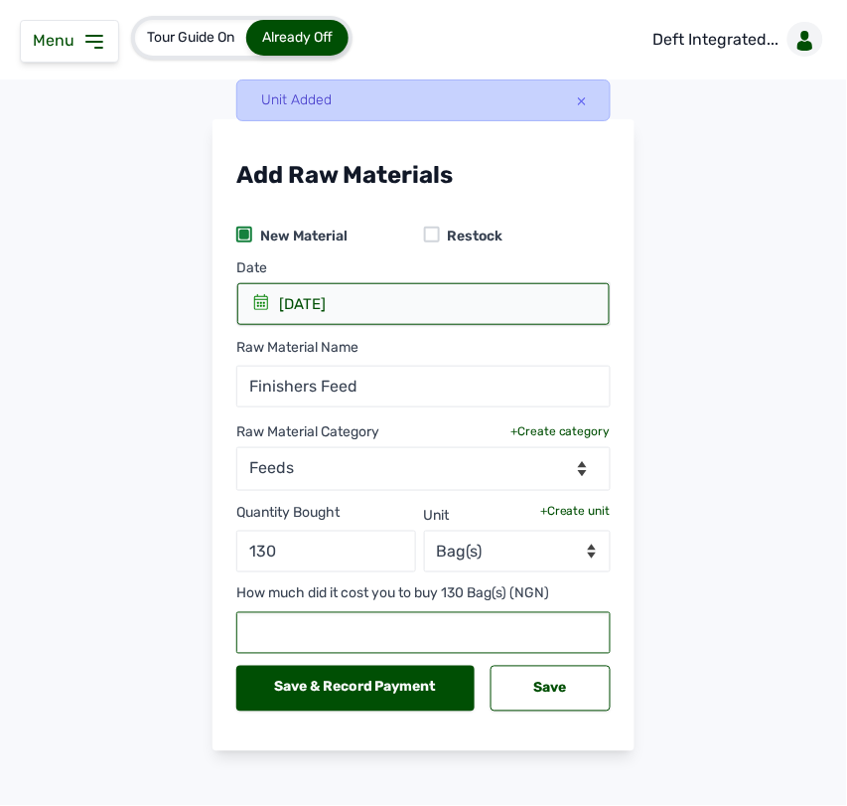
click at [310, 631] on input "text" at bounding box center [423, 633] width 374 height 42
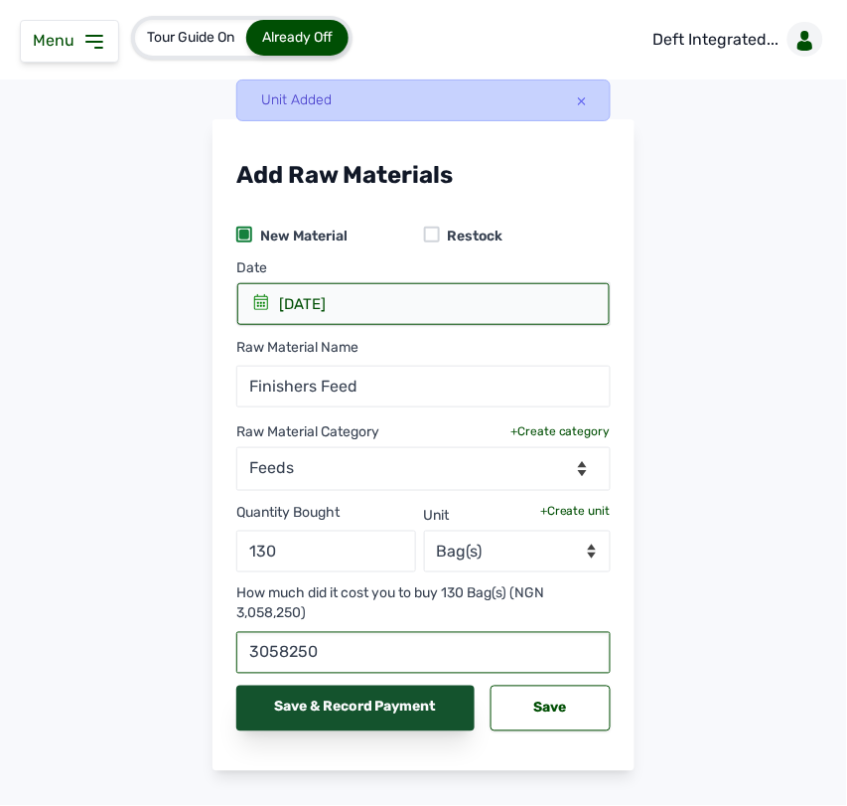
type input "3058250"
click at [335, 710] on div "Save & Record Payment" at bounding box center [355, 708] width 238 height 46
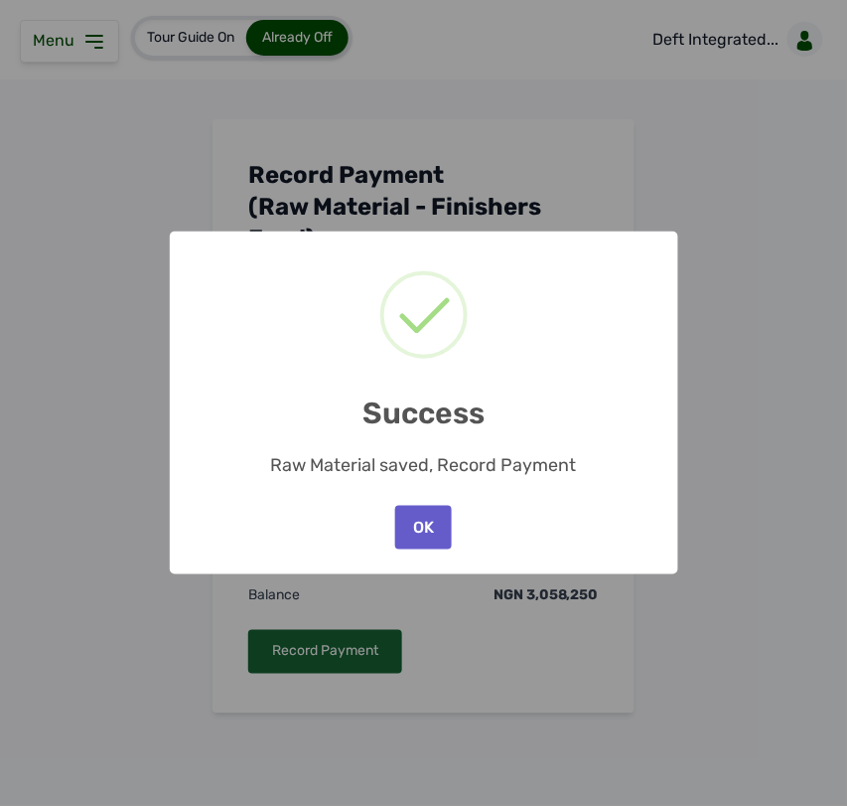
click at [425, 528] on button "OK" at bounding box center [423, 528] width 56 height 44
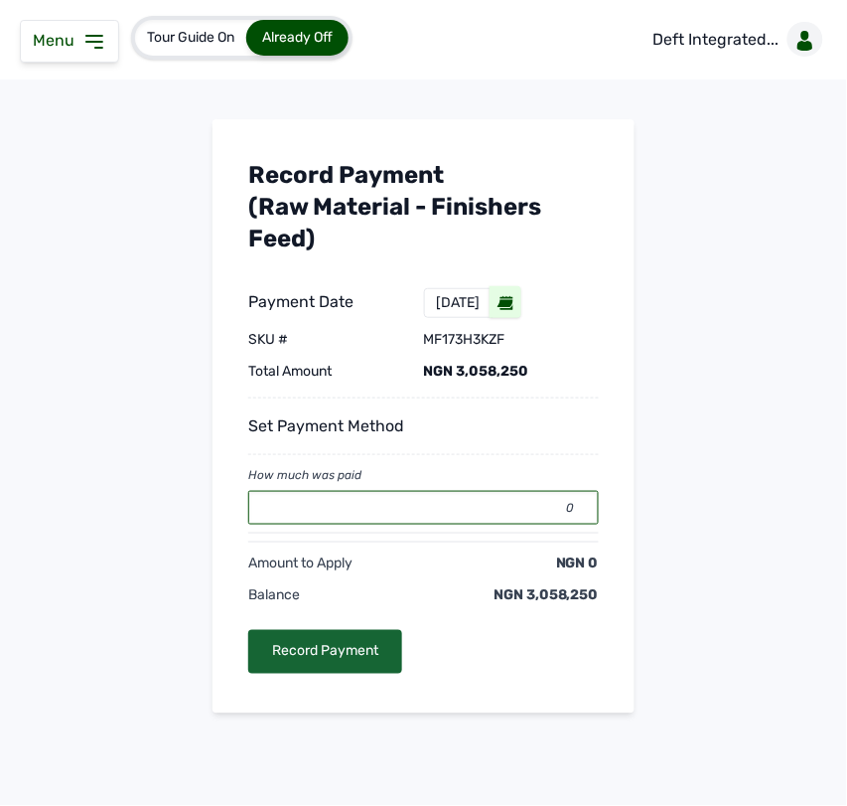
click at [497, 507] on input "0" at bounding box center [423, 508] width 351 height 34
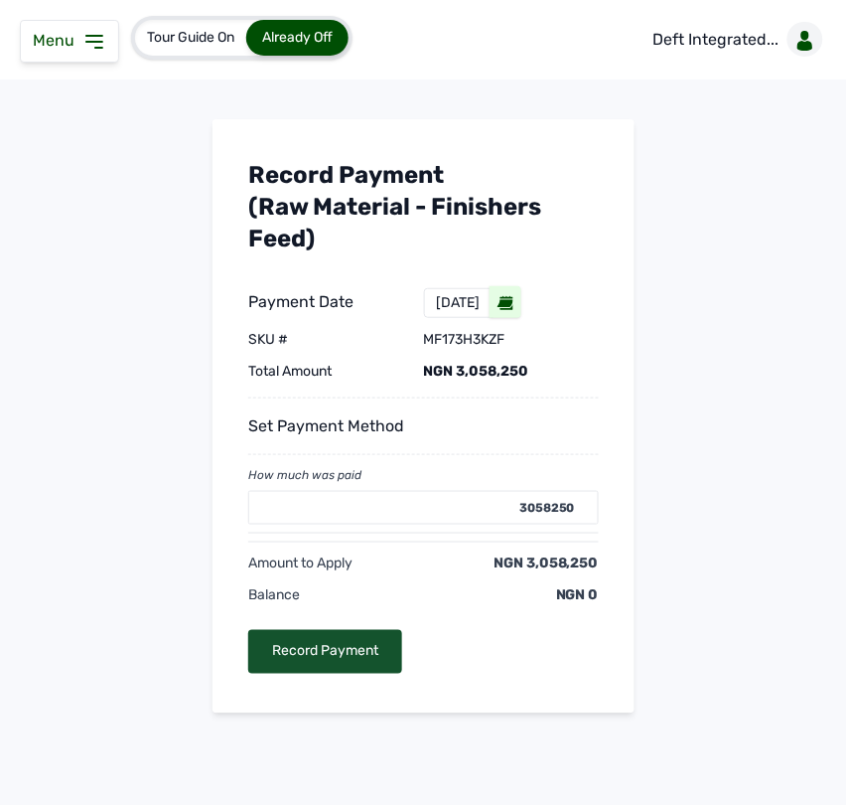
click at [356, 652] on div "Record Payment" at bounding box center [325, 652] width 154 height 44
type input "0"
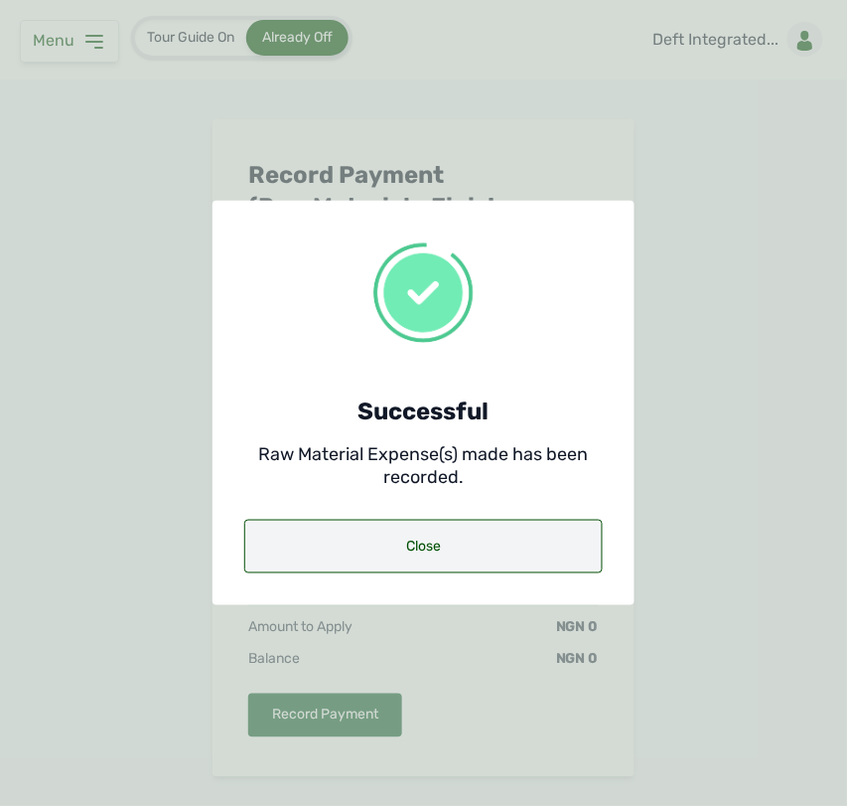
click at [402, 543] on div "Close" at bounding box center [423, 547] width 359 height 54
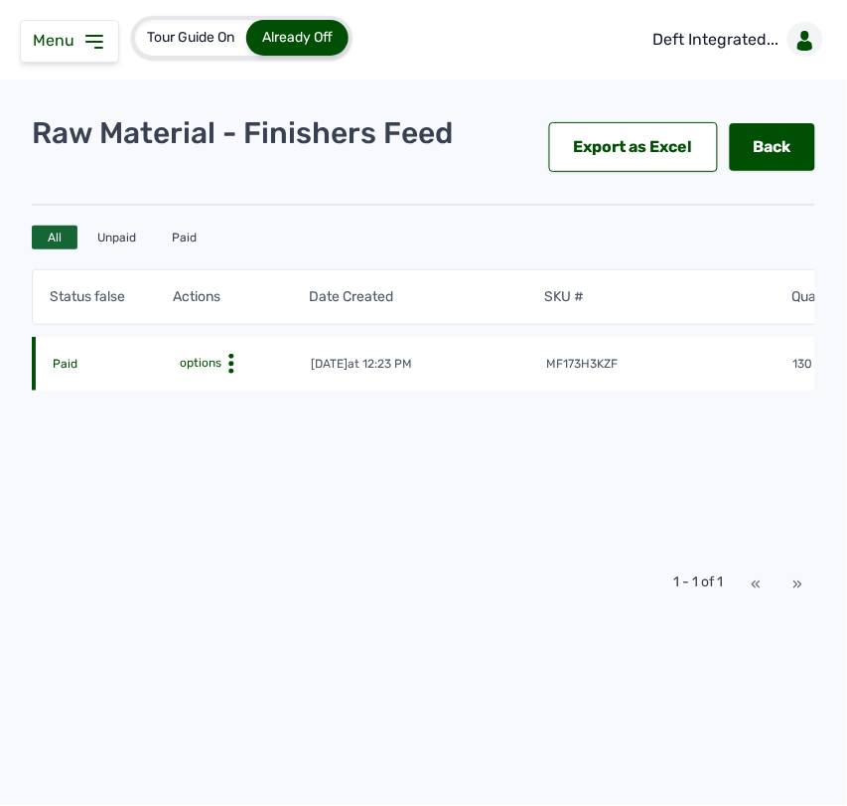
click at [94, 45] on icon at bounding box center [94, 42] width 24 height 24
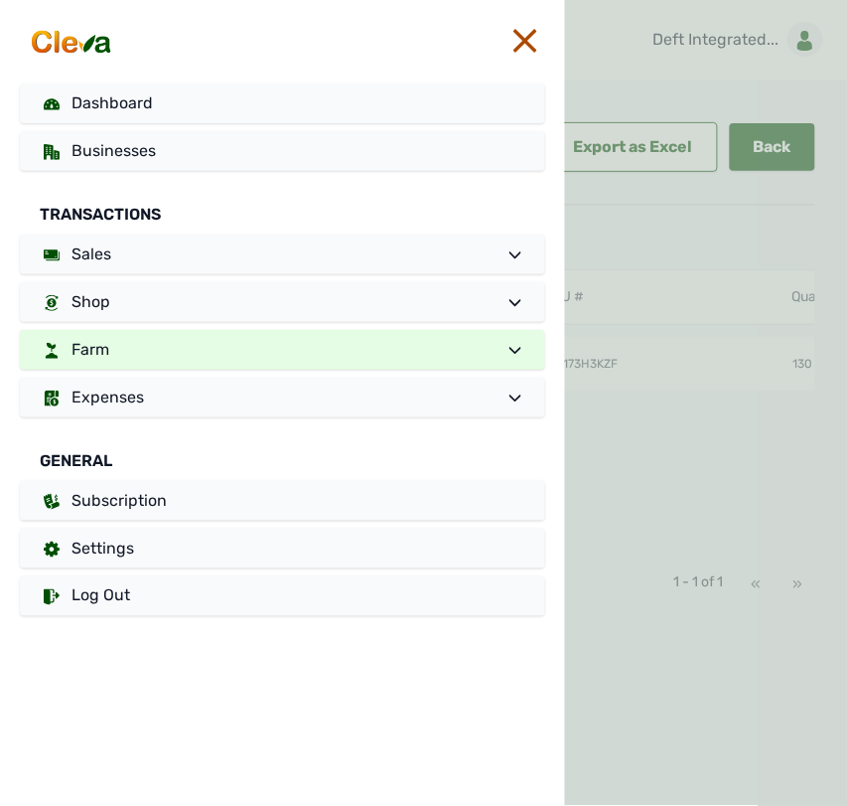
click at [85, 331] on link "Farm" at bounding box center [282, 350] width 525 height 40
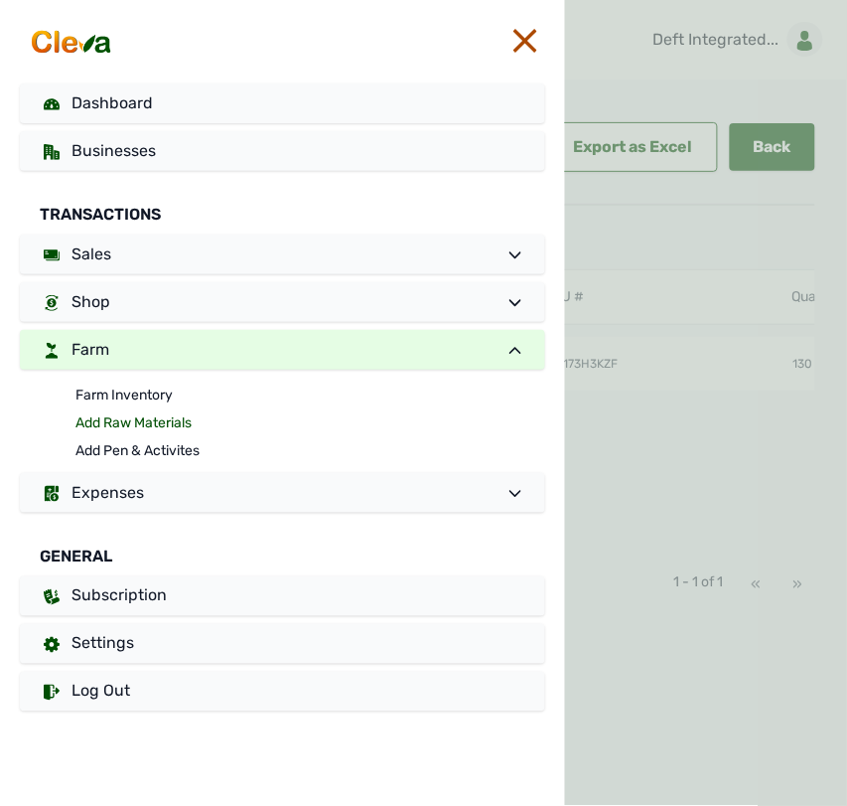
click at [91, 417] on link "Add Raw Materials" at bounding box center [310, 423] width 470 height 28
select select
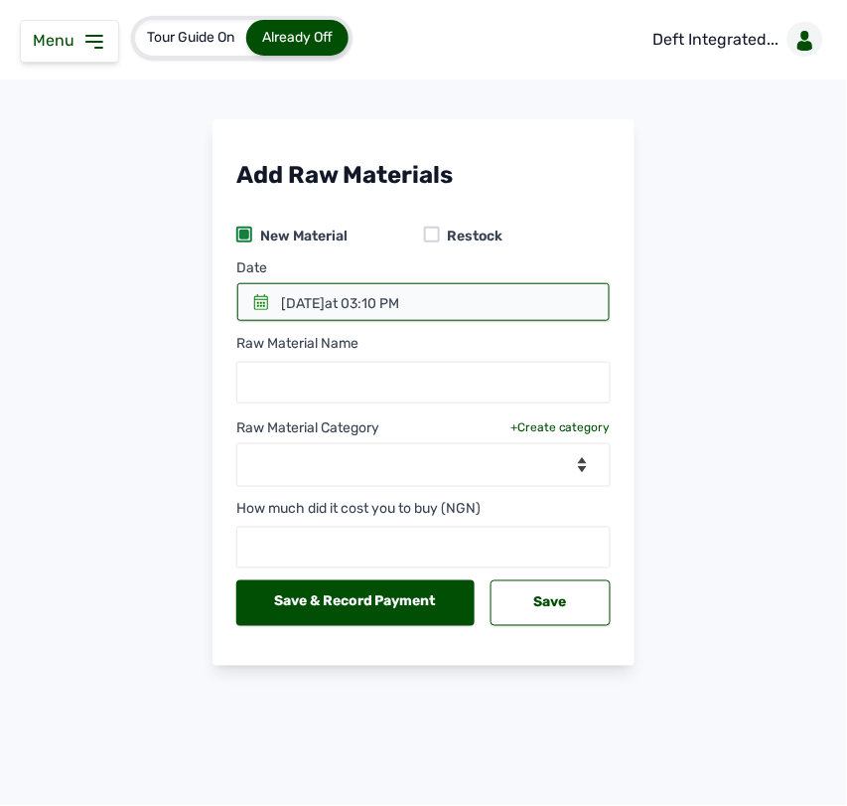
click at [762, 280] on main "Add Raw Materials New Material Restock Date < Sep 2025 > Sun Mon Tue Wed Thu Fr…" at bounding box center [423, 408] width 847 height 578
click at [264, 299] on icon at bounding box center [261, 302] width 16 height 16
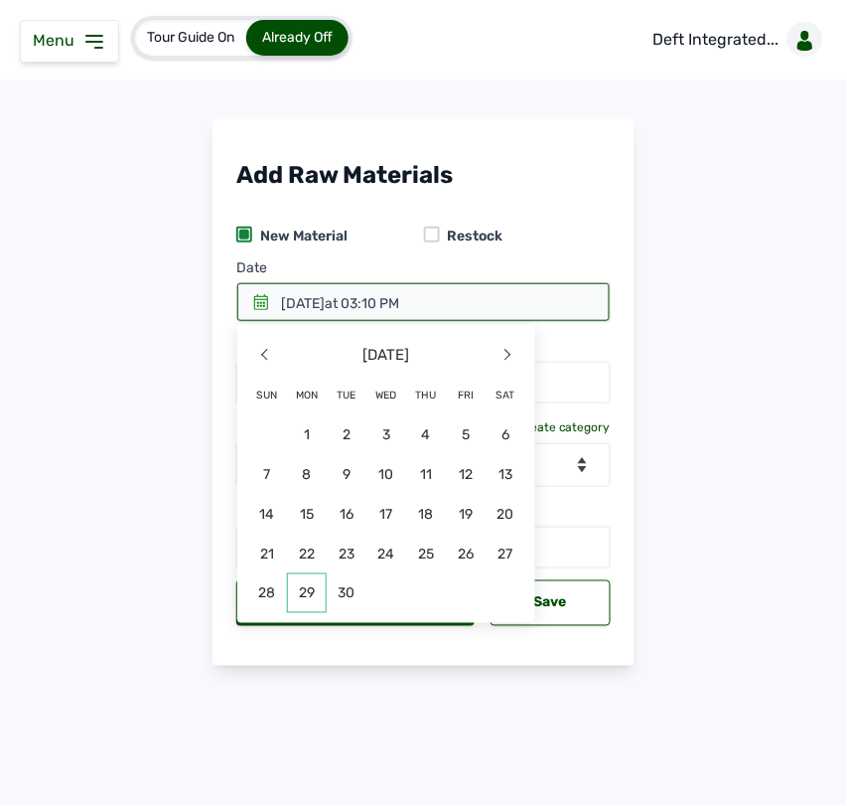
click at [311, 594] on span "29" at bounding box center [307, 593] width 40 height 40
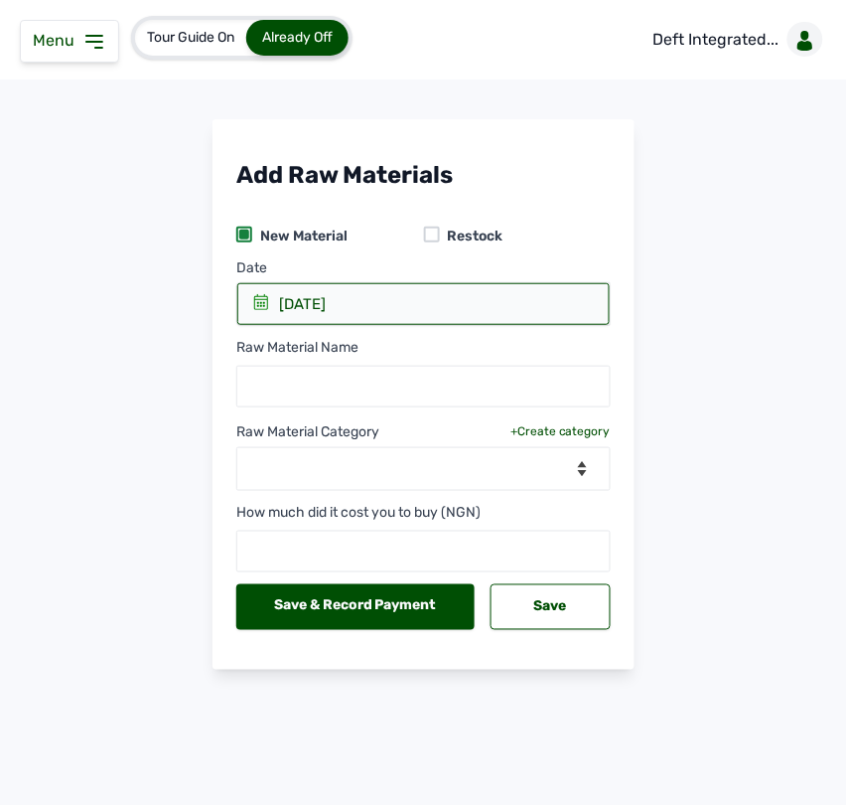
click at [260, 303] on icon at bounding box center [261, 302] width 16 height 16
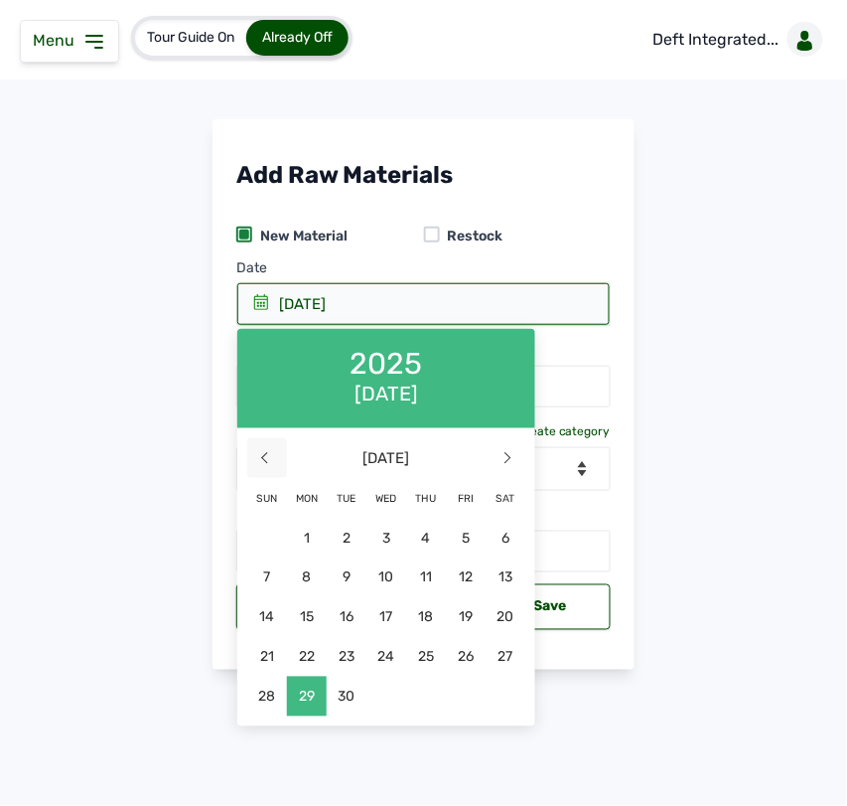
click at [255, 457] on span "<" at bounding box center [267, 458] width 40 height 40
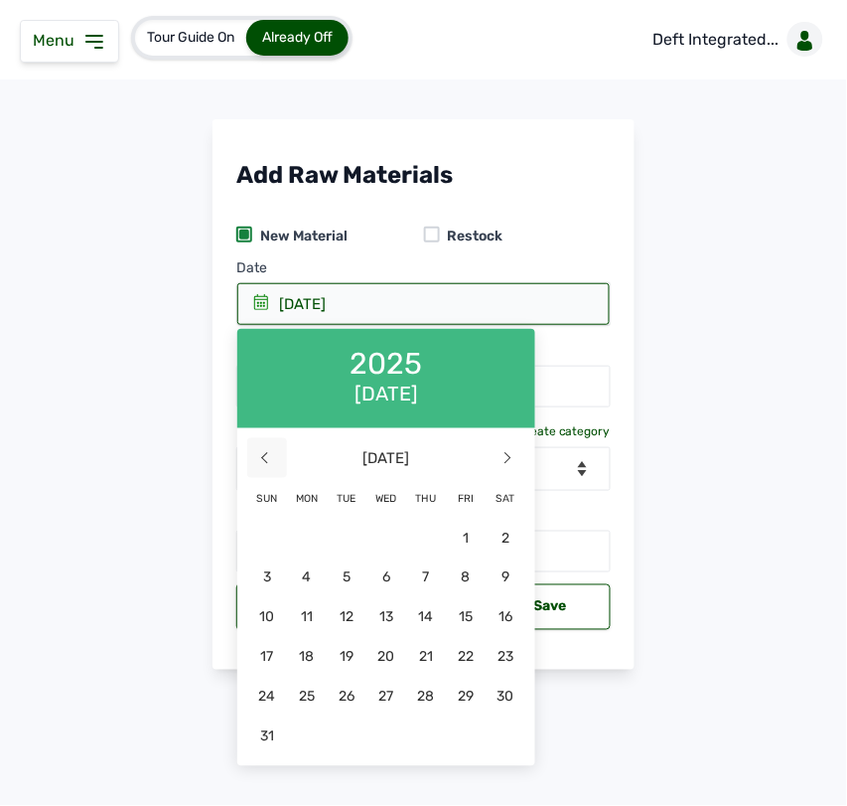
click at [255, 457] on span "<" at bounding box center [267, 458] width 40 height 40
click at [499, 462] on span ">" at bounding box center [506, 458] width 40 height 40
click at [460, 691] on span "29" at bounding box center [466, 696] width 40 height 40
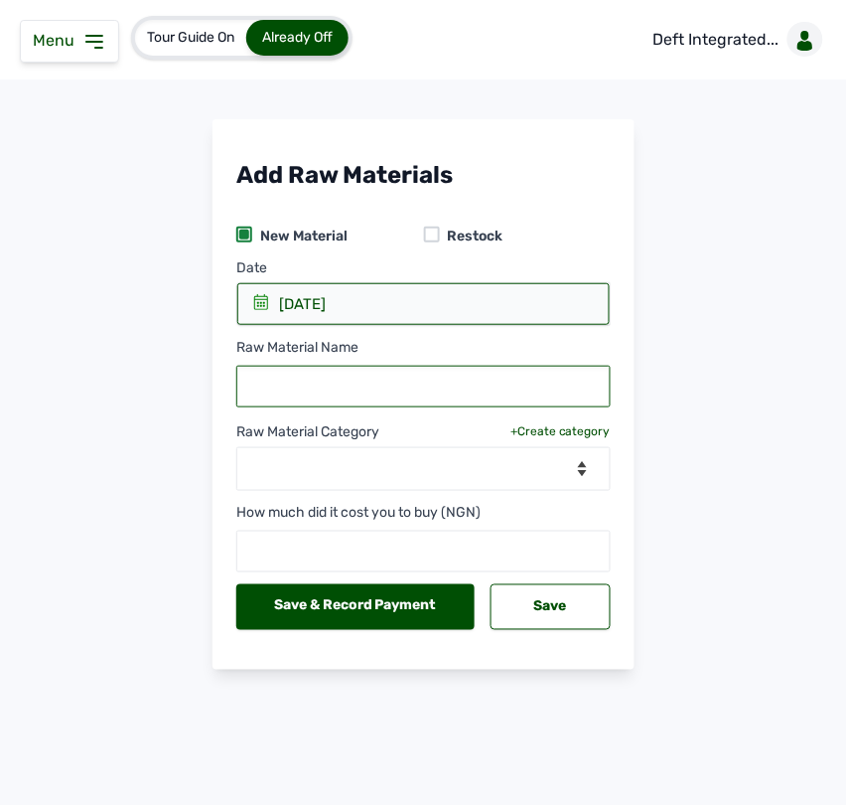
click at [447, 399] on input "text" at bounding box center [423, 387] width 374 height 42
click at [468, 392] on input "text" at bounding box center [423, 387] width 374 height 42
paste input "GLUCOSE"
type input "GLUCOSE"
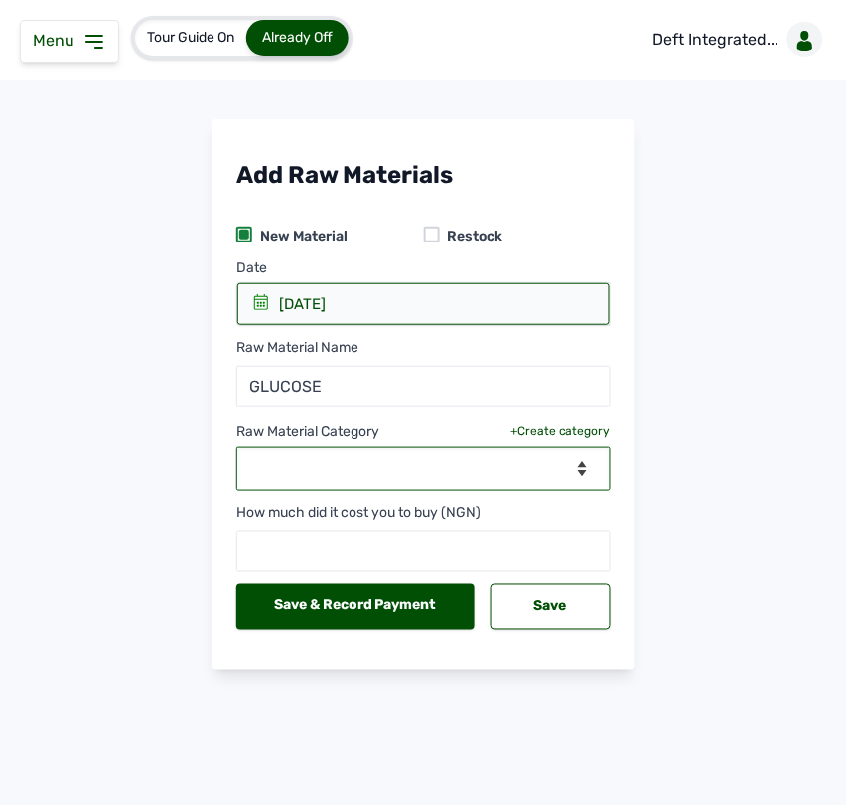
click at [375, 453] on select "--Select Category-- feeds medications vaccines" at bounding box center [423, 469] width 374 height 44
select select "medications"
click at [236, 448] on select "--Select Category-- feeds medications vaccines" at bounding box center [423, 469] width 374 height 44
select select
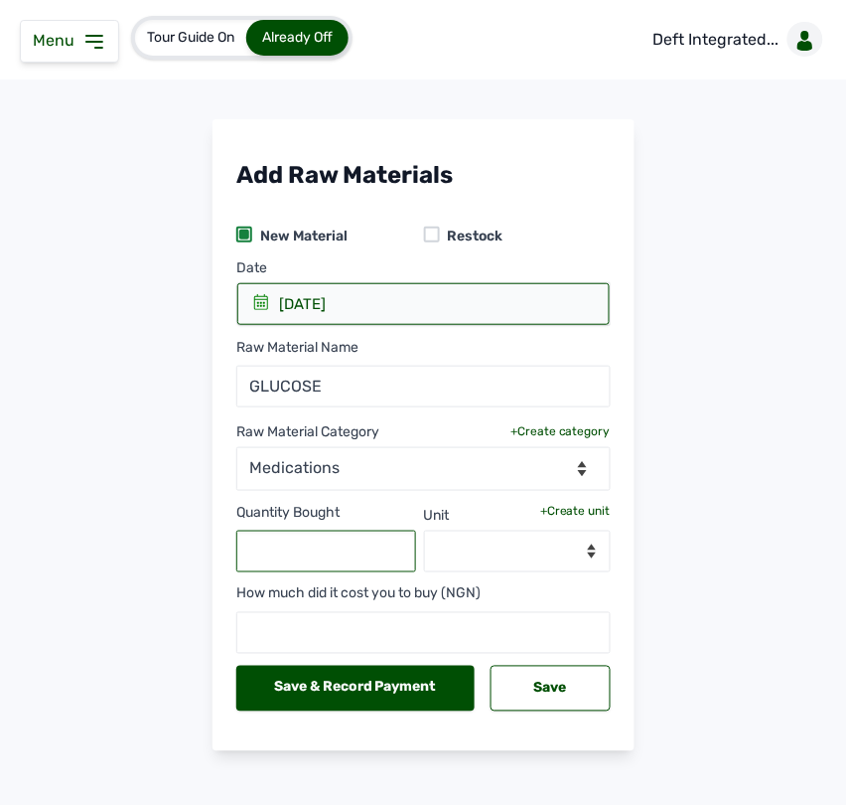
click at [319, 556] on input "text" at bounding box center [326, 551] width 180 height 42
type input "1"
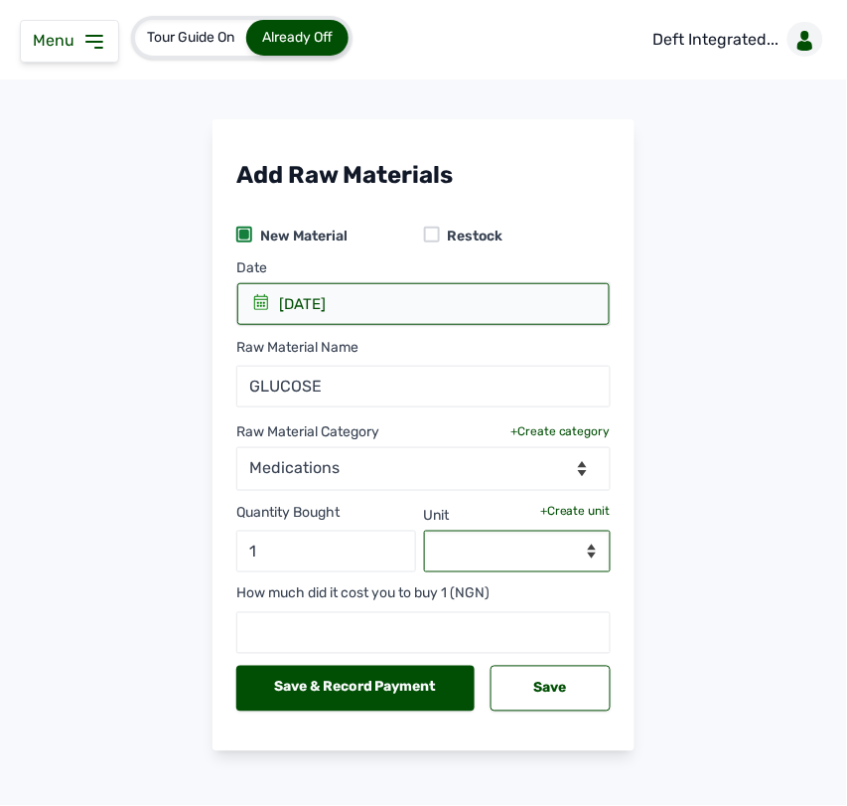
click at [475, 546] on select "--Select unit--" at bounding box center [518, 551] width 188 height 42
click at [576, 503] on div "+Create unit" at bounding box center [575, 511] width 71 height 16
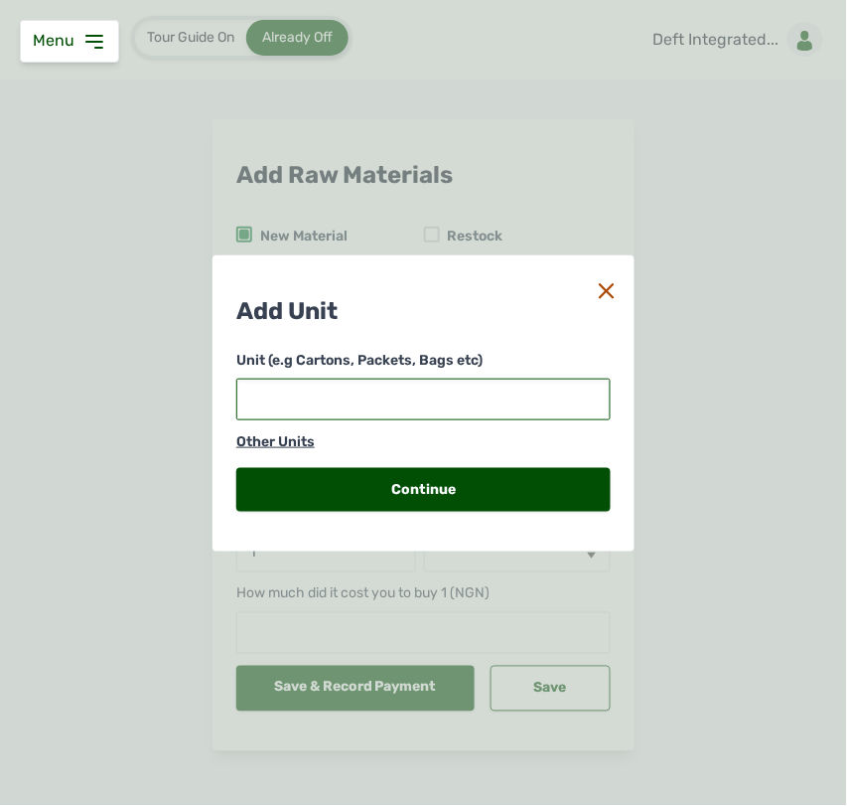
click at [428, 394] on input "text" at bounding box center [423, 399] width 374 height 42
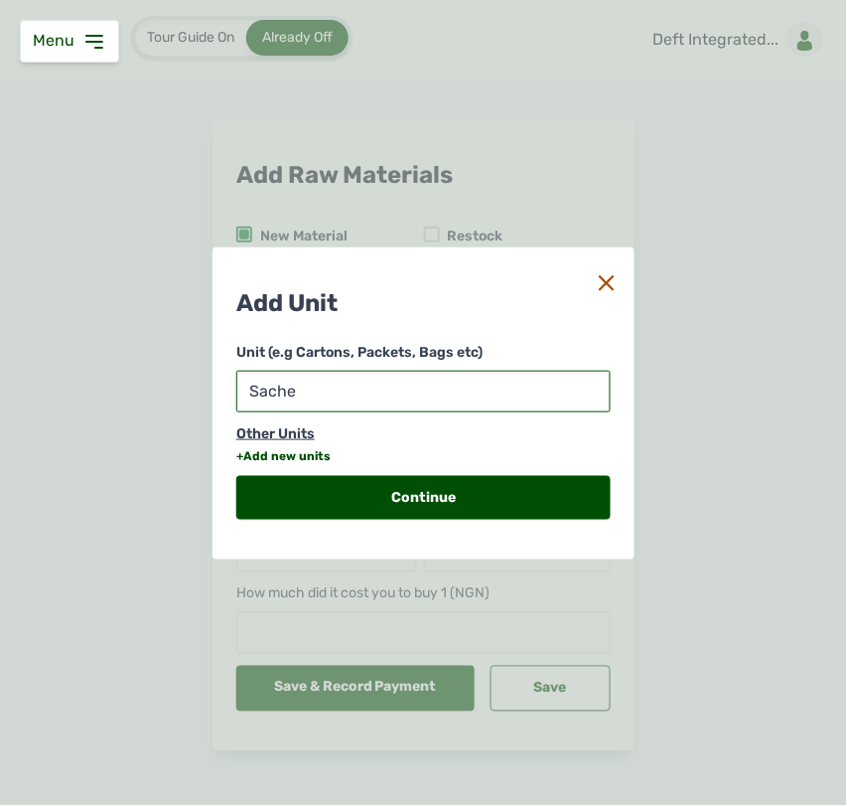
type input "Sachet"
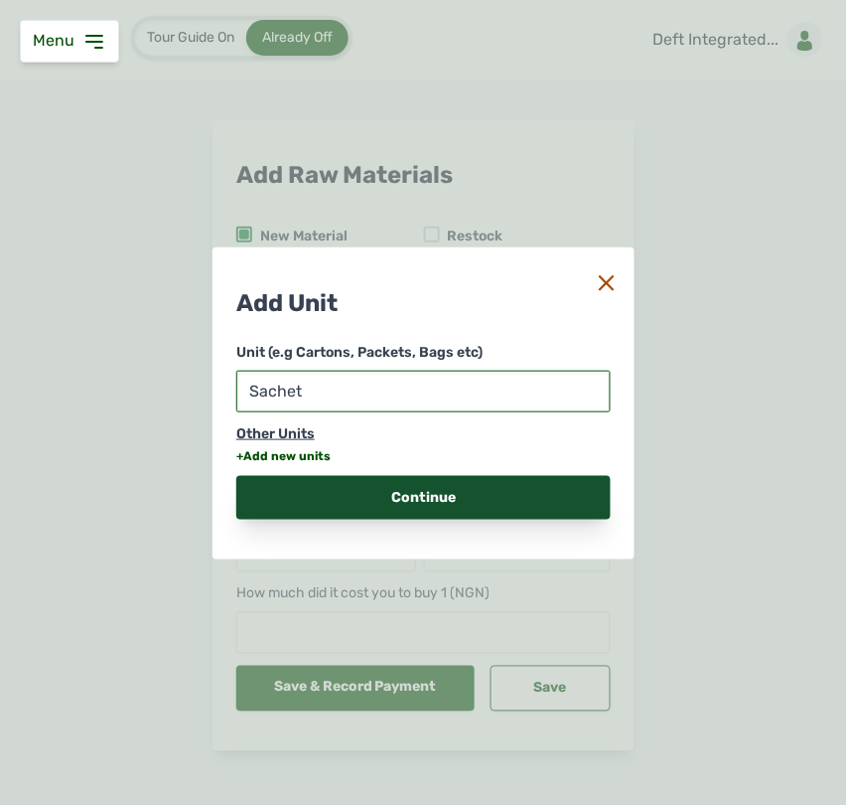
click at [336, 492] on div "Continue" at bounding box center [423, 498] width 374 height 44
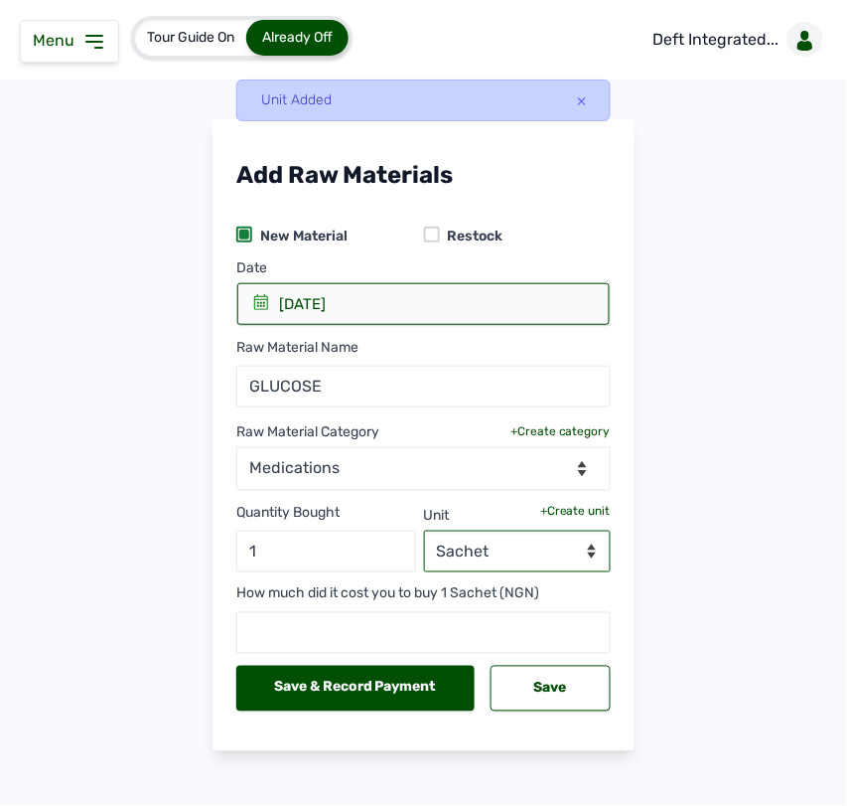
click at [542, 541] on select "--Select unit-- Sachet" at bounding box center [518, 551] width 188 height 42
click at [424, 531] on select "--Select unit-- Sachet" at bounding box center [518, 551] width 188 height 42
click at [588, 548] on select "--Select unit-- Sachet" at bounding box center [518, 551] width 188 height 42
click at [578, 504] on div "+Create unit" at bounding box center [575, 511] width 71 height 16
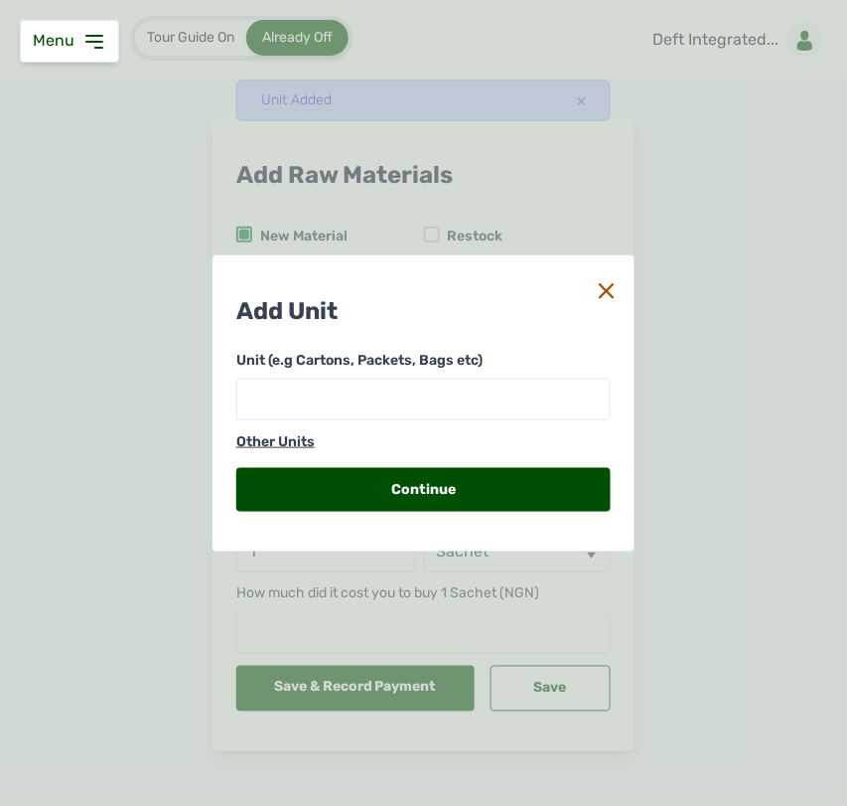
click at [599, 284] on icon at bounding box center [607, 291] width 16 height 16
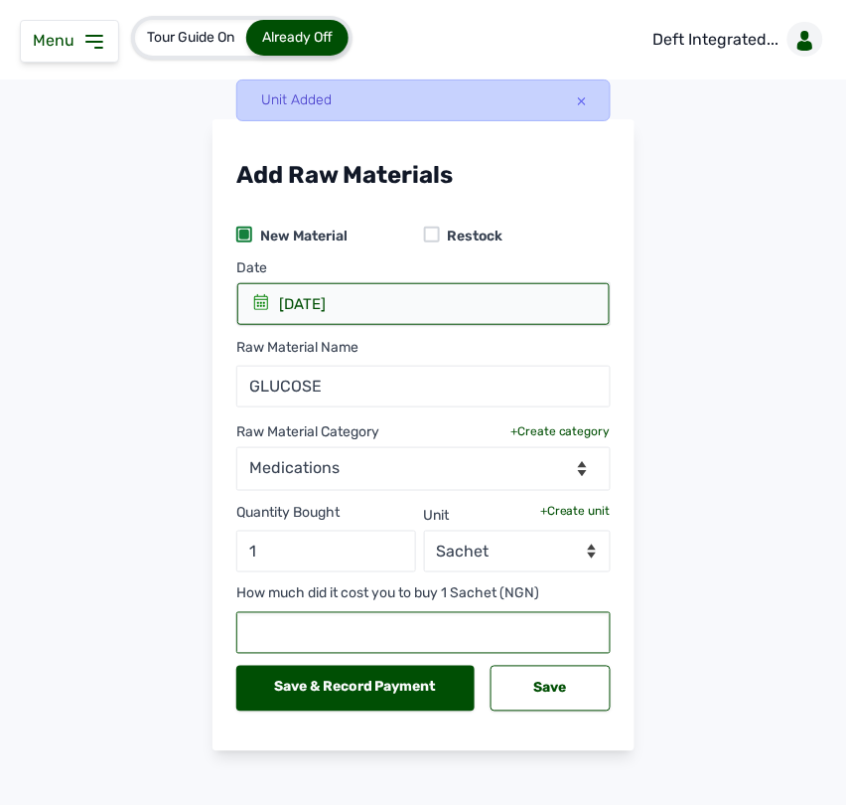
click at [365, 638] on input "text" at bounding box center [423, 633] width 374 height 42
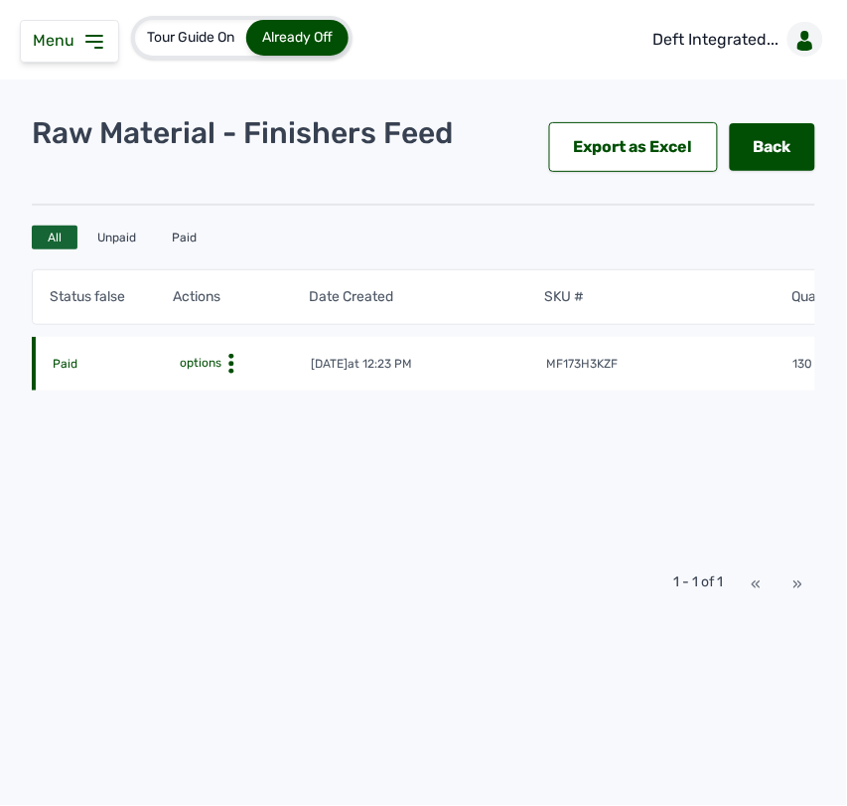
click at [231, 354] on circle at bounding box center [231, 356] width 5 height 5
click at [85, 43] on icon at bounding box center [94, 42] width 24 height 24
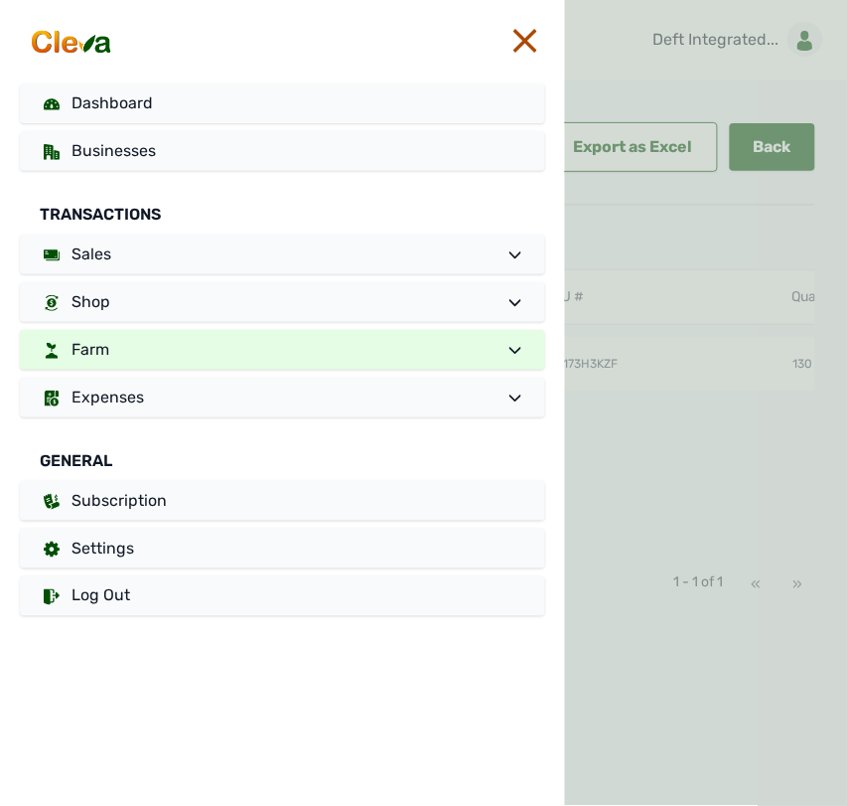
click at [206, 349] on link "Farm" at bounding box center [282, 350] width 525 height 40
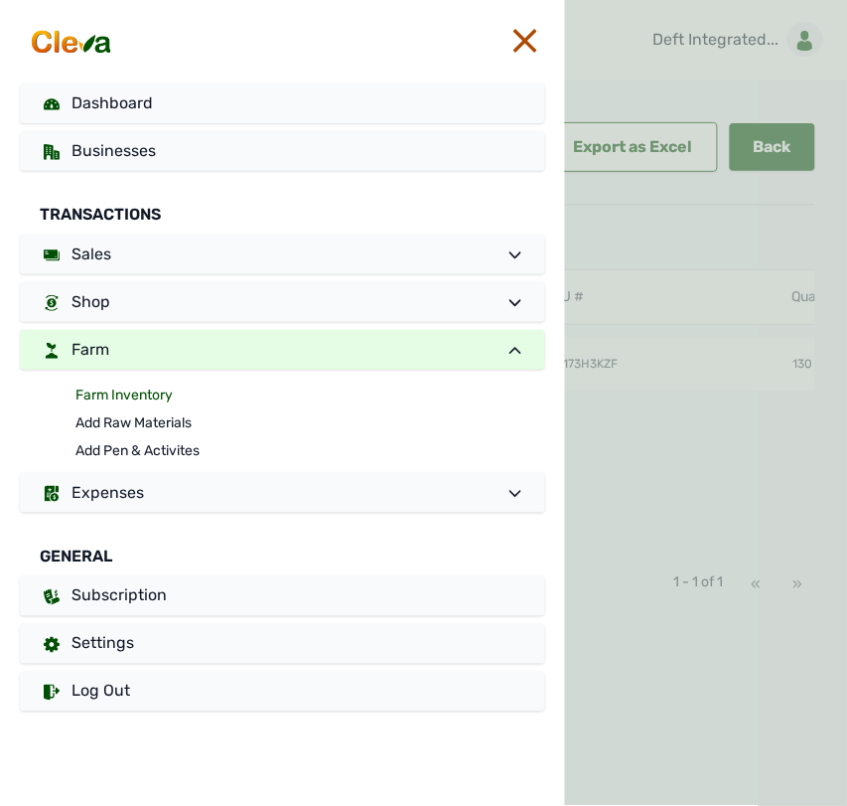
click at [142, 388] on link "Farm Inventory" at bounding box center [310, 395] width 470 height 28
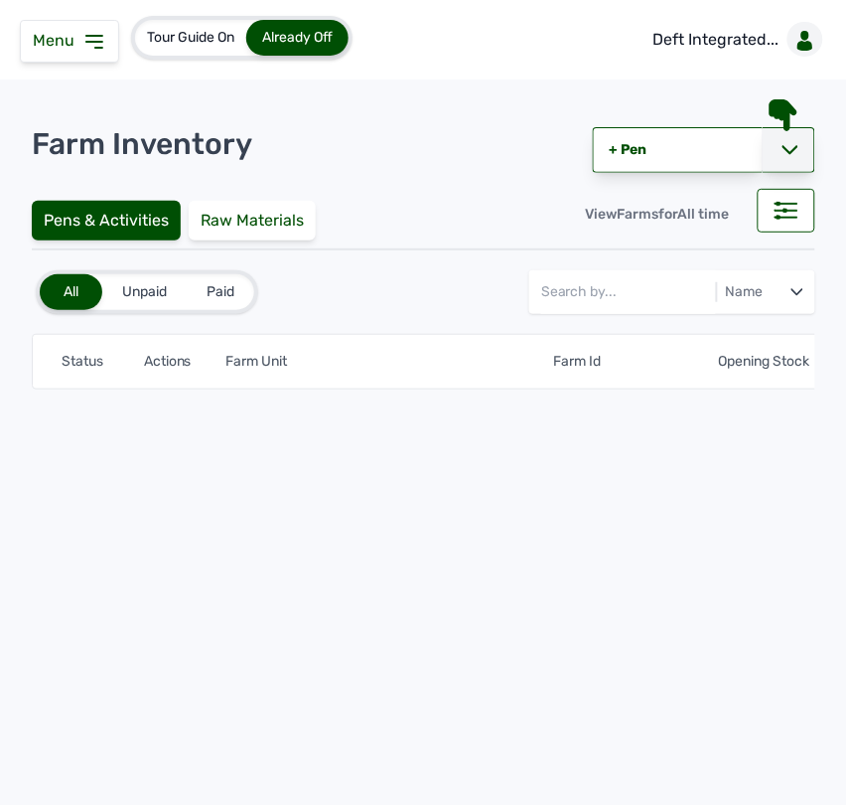
click at [800, 139] on div at bounding box center [789, 150] width 53 height 46
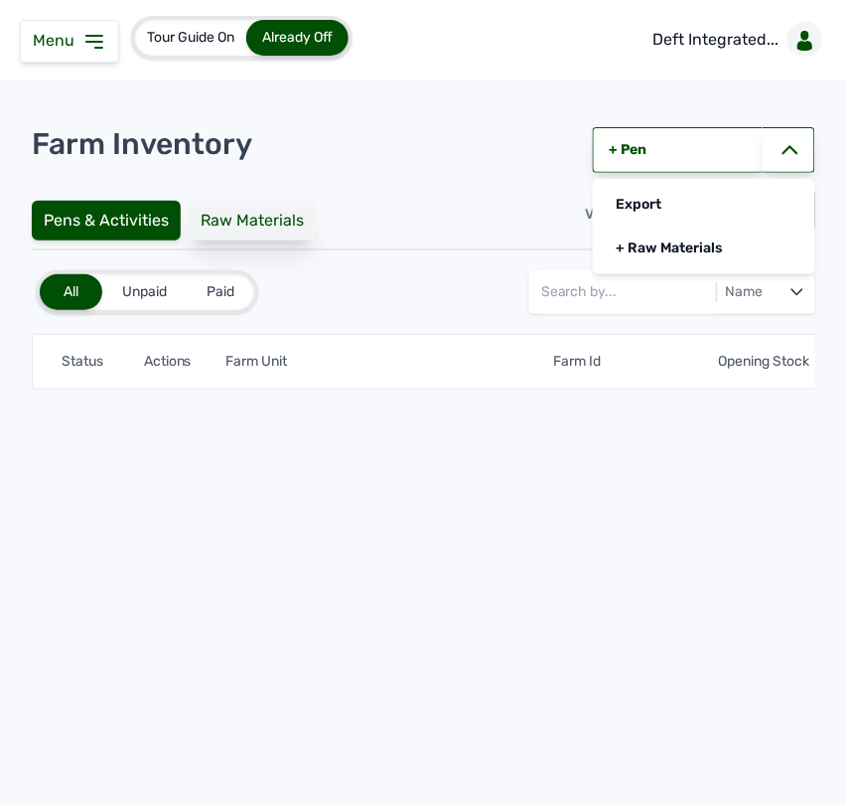
click at [258, 224] on div "Raw Materials" at bounding box center [252, 221] width 127 height 40
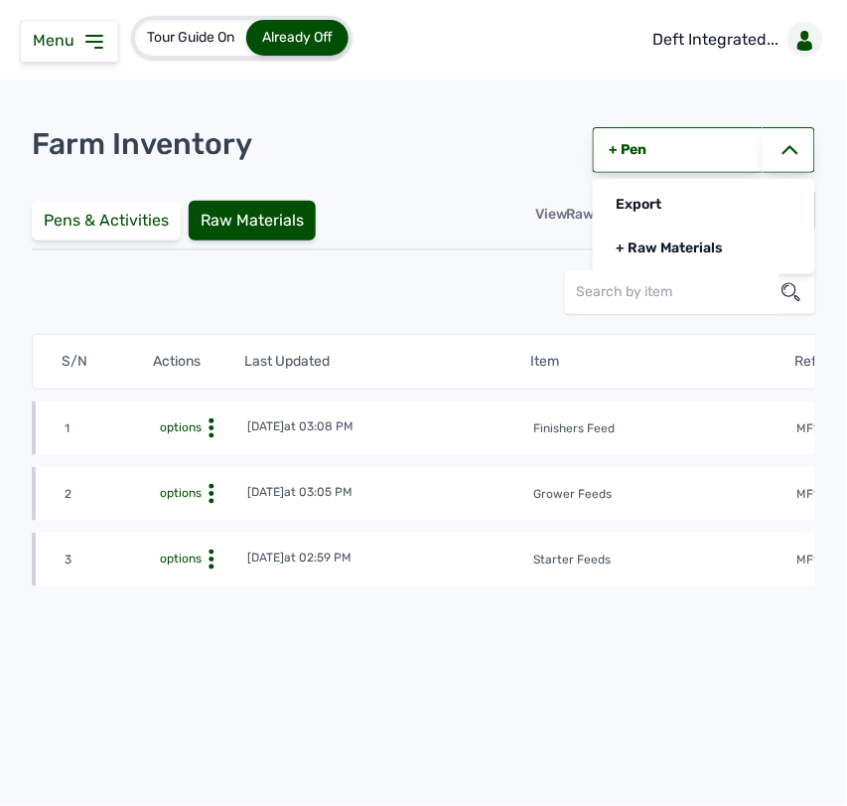
click at [82, 35] on icon at bounding box center [94, 42] width 24 height 24
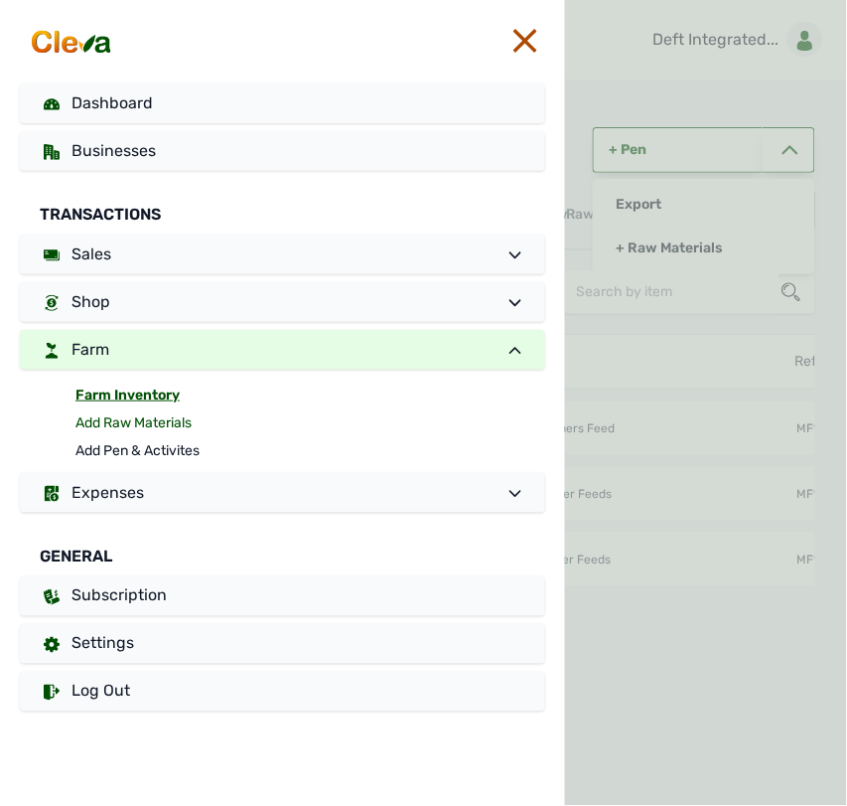
click at [131, 413] on link "Add Raw Materials" at bounding box center [310, 423] width 470 height 28
select select
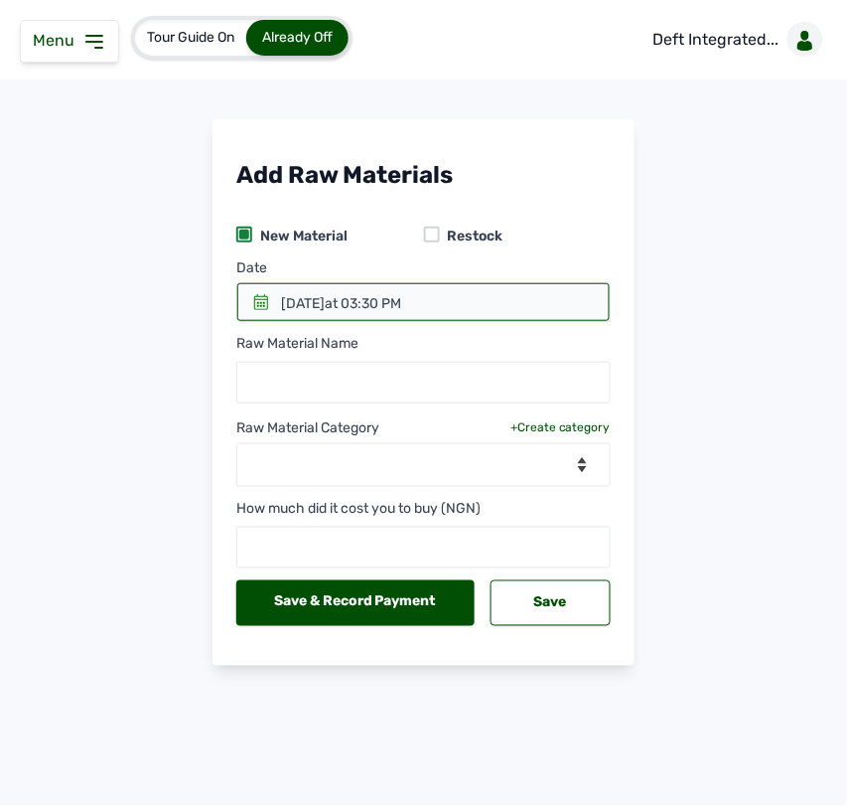
click at [263, 301] on icon at bounding box center [261, 302] width 16 height 16
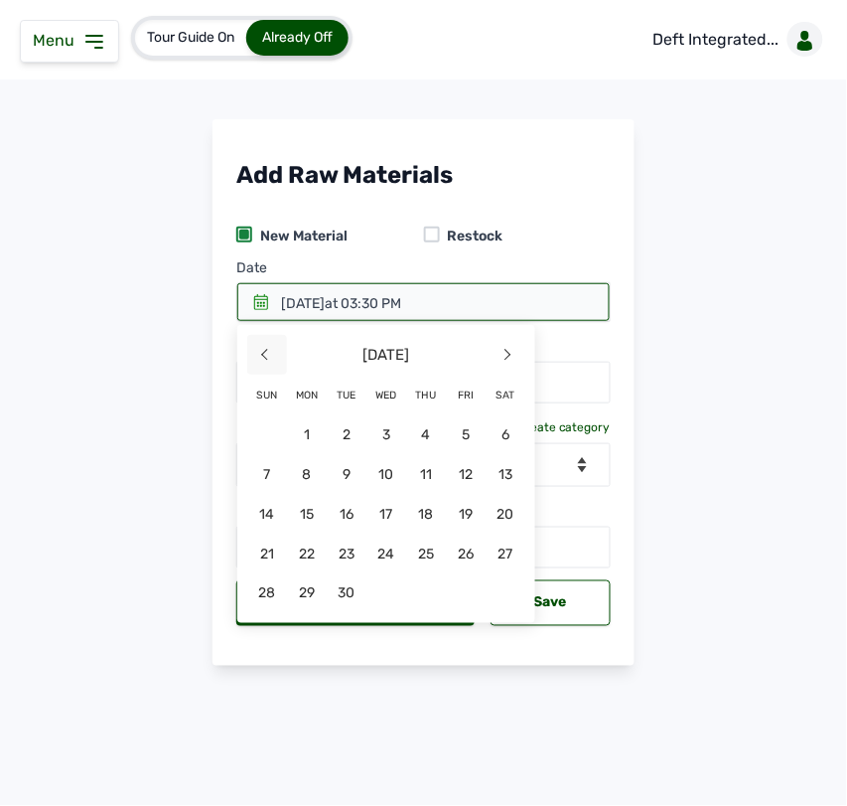
click at [249, 351] on span "<" at bounding box center [267, 355] width 40 height 40
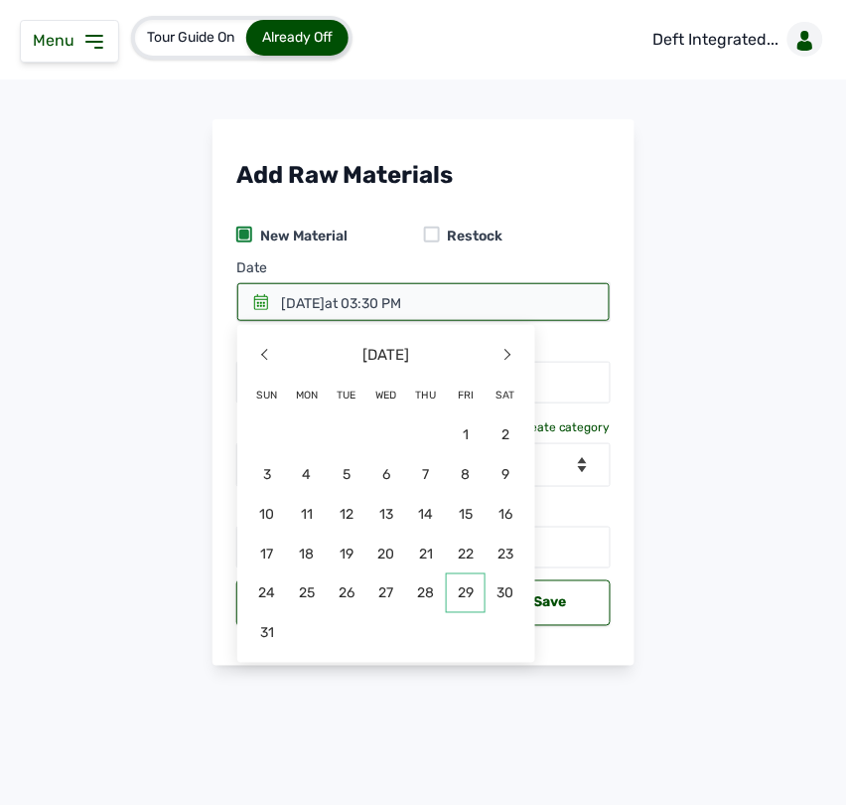
click at [474, 583] on span "29" at bounding box center [466, 593] width 40 height 40
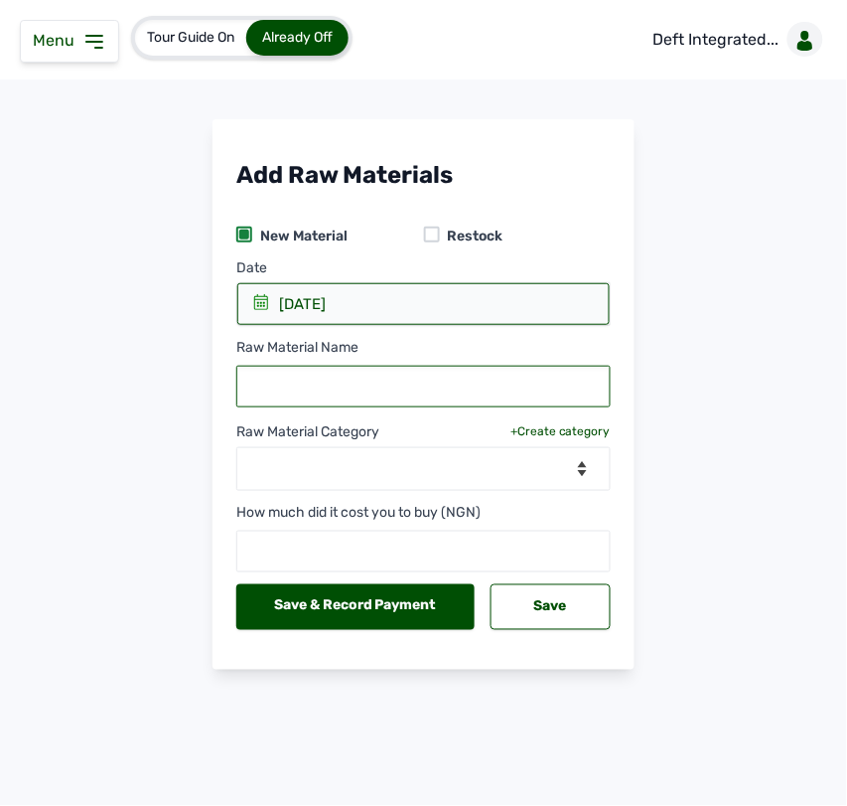
click at [351, 382] on input "text" at bounding box center [423, 387] width 374 height 42
paste input "GLUCOSE"
type input "GLUCOSE"
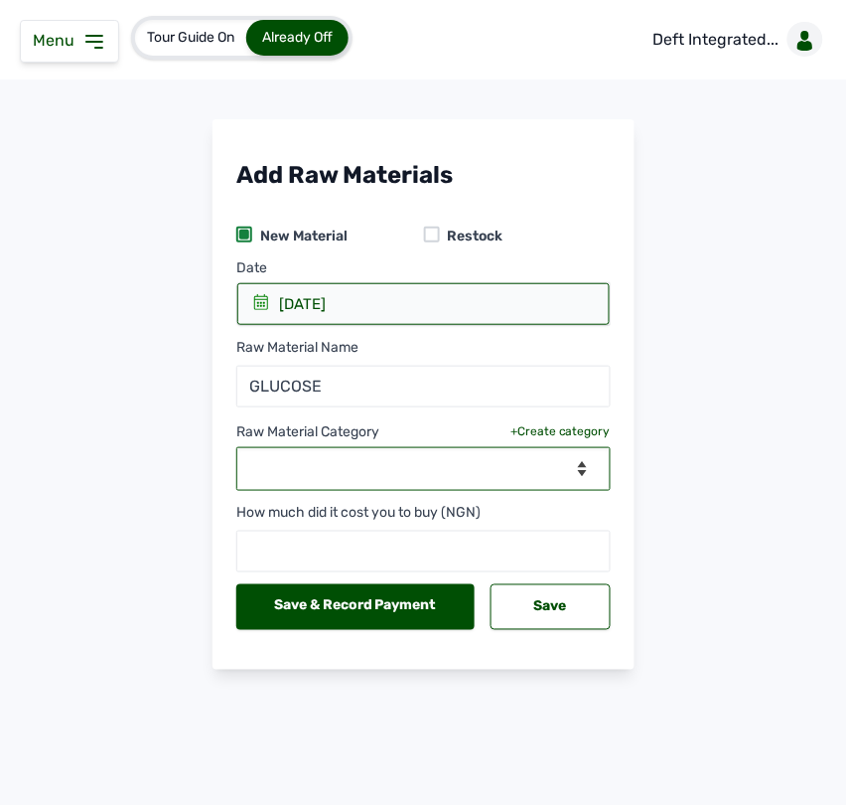
click at [422, 469] on select "--Select Category-- feeds medications vaccines" at bounding box center [423, 469] width 374 height 44
select select "medications"
click at [236, 448] on select "--Select Category-- feeds medications vaccines" at bounding box center [423, 469] width 374 height 44
select select
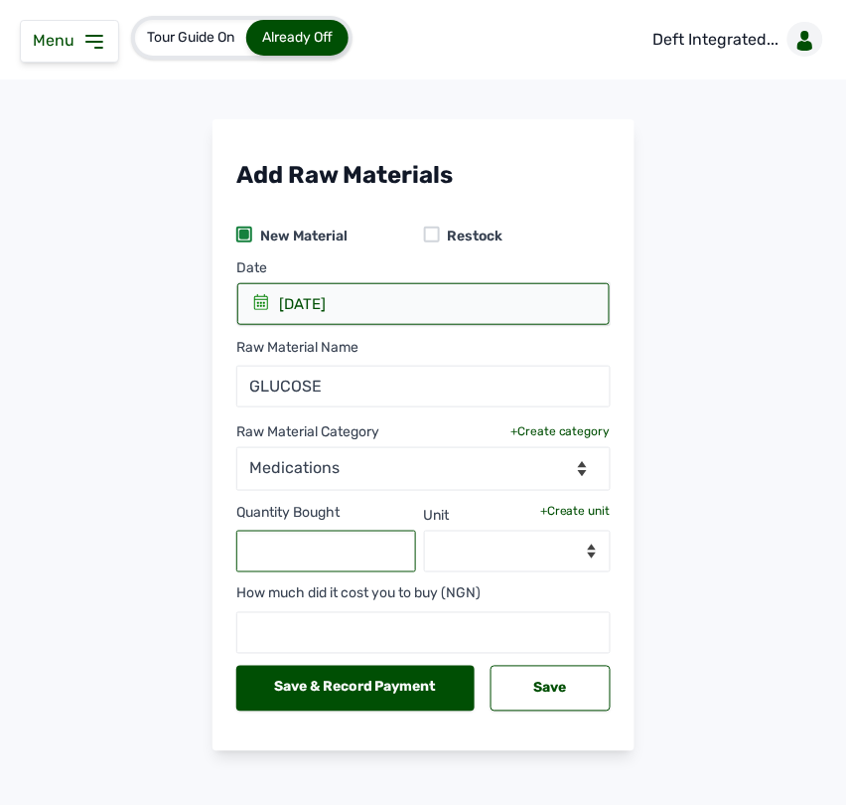
click at [330, 548] on input "text" at bounding box center [326, 551] width 180 height 42
type input "1"
click at [569, 505] on div "+Create unit" at bounding box center [575, 511] width 71 height 16
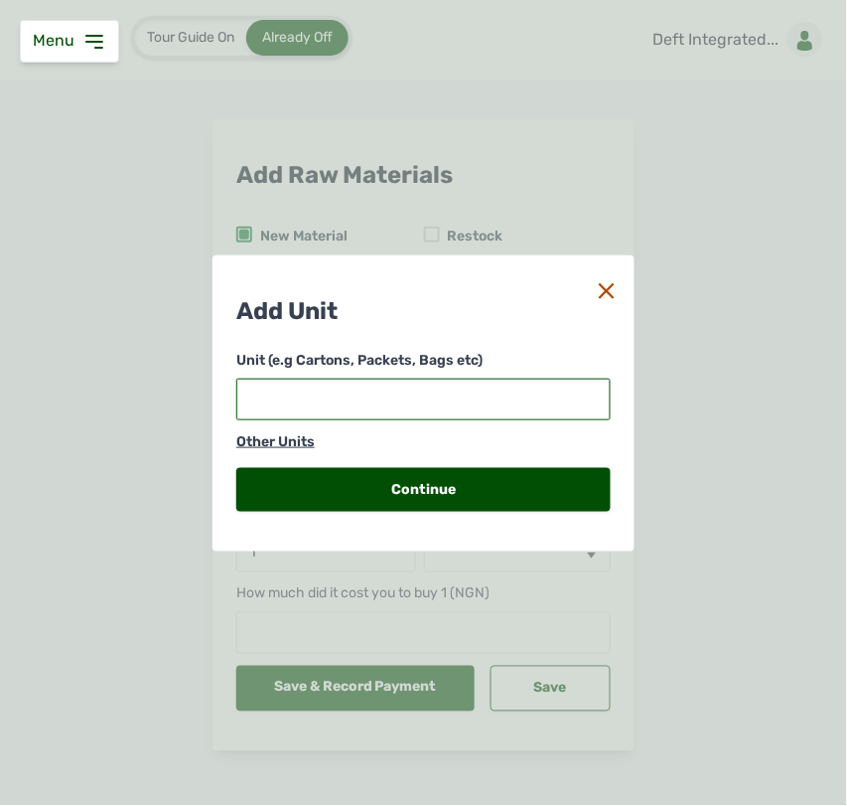
click at [432, 410] on input "text" at bounding box center [423, 399] width 374 height 42
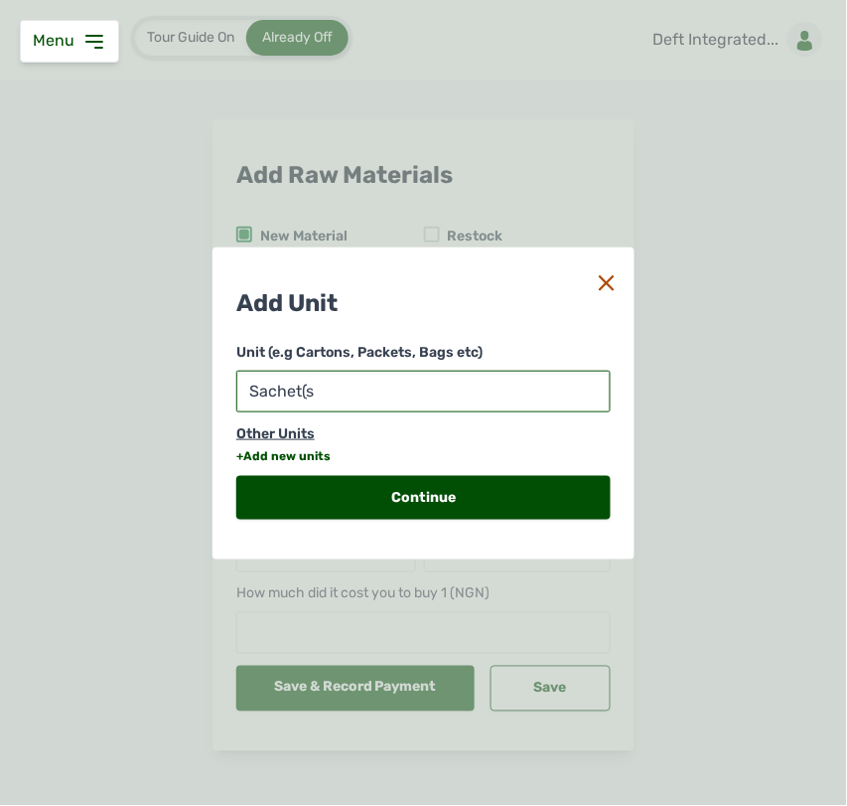
type input "Sachet(s)"
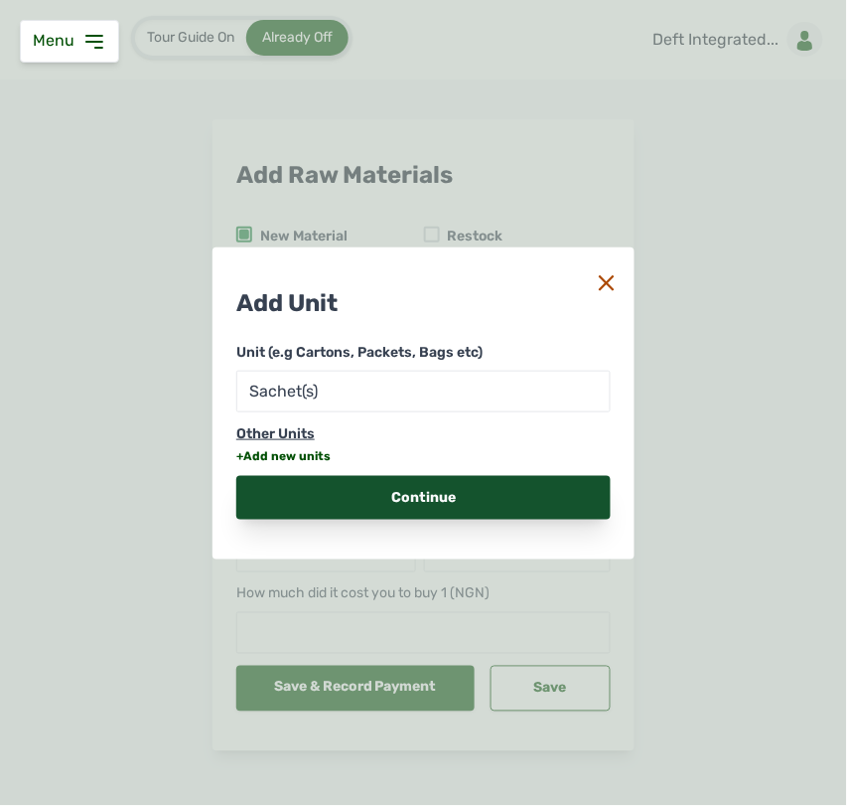
click at [404, 489] on div "Continue" at bounding box center [423, 498] width 374 height 44
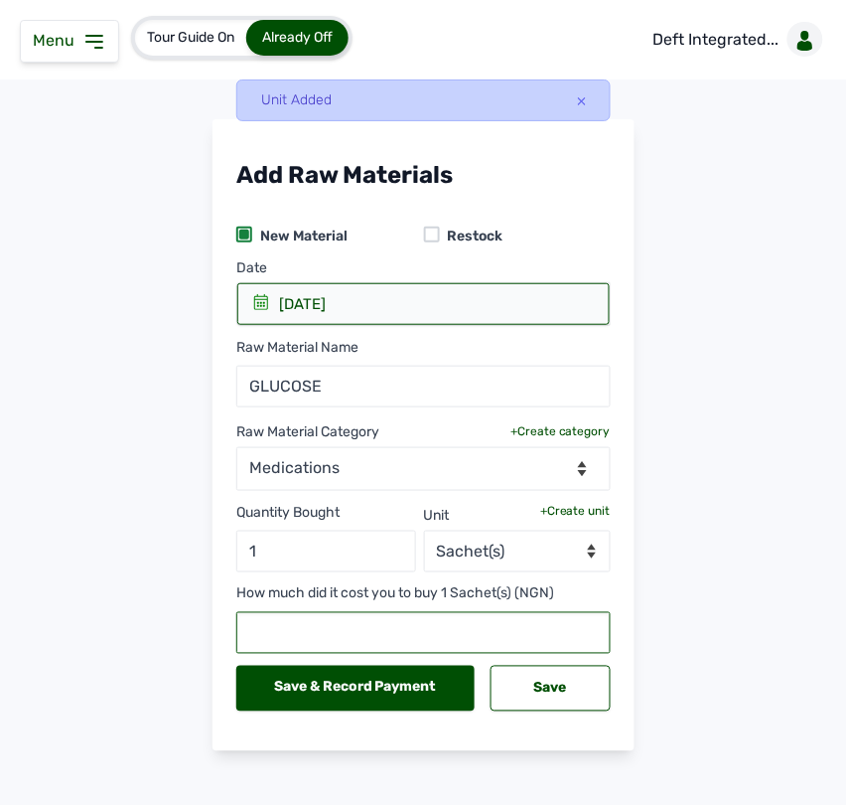
click at [328, 641] on input "text" at bounding box center [423, 633] width 374 height 42
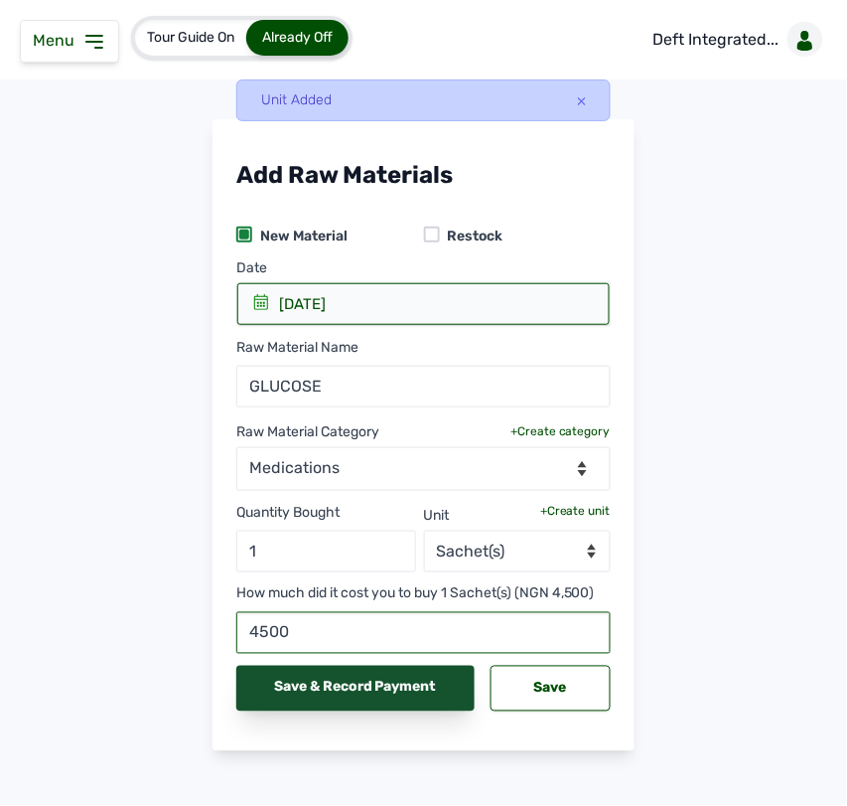
type input "4500"
click at [400, 682] on div "Save & Record Payment" at bounding box center [355, 689] width 238 height 46
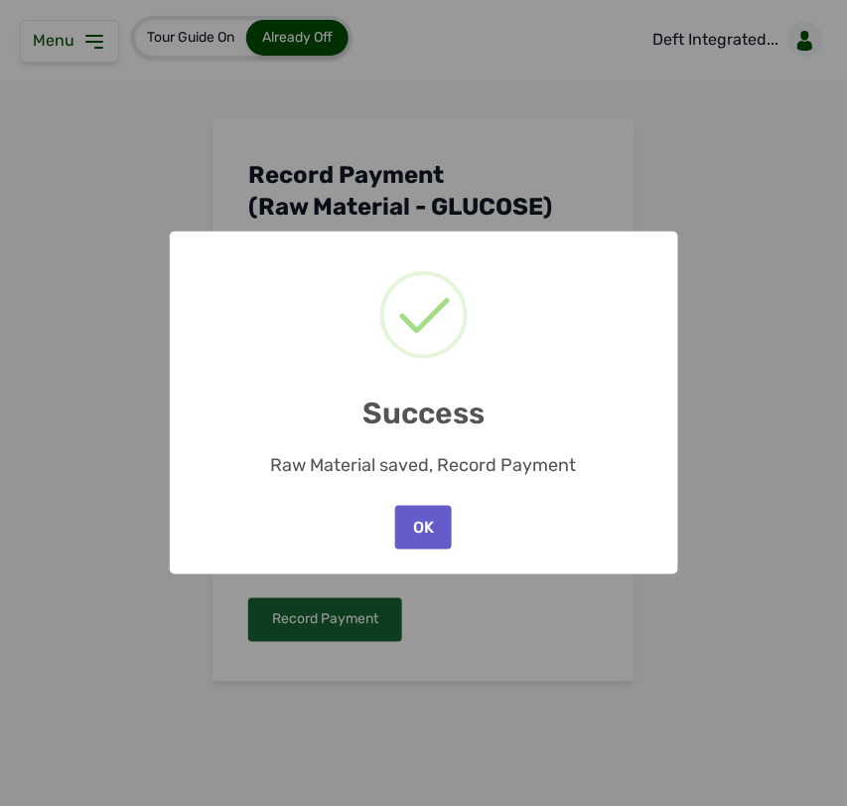
click at [427, 522] on button "OK" at bounding box center [423, 528] width 56 height 44
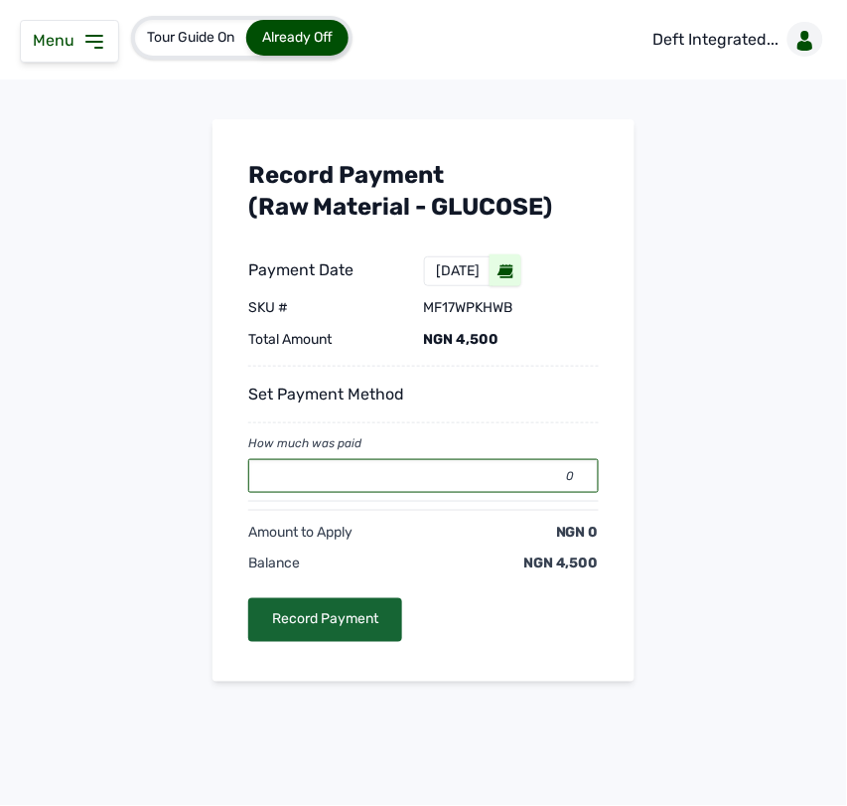
click at [435, 474] on input "0" at bounding box center [423, 476] width 351 height 34
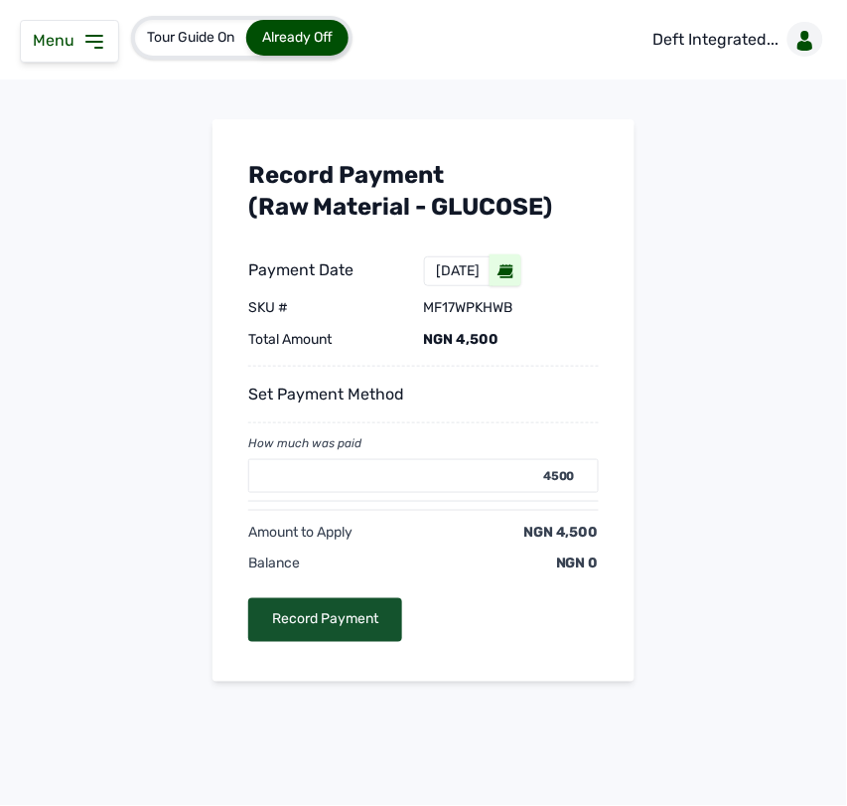
click at [351, 612] on div "Record Payment" at bounding box center [325, 620] width 154 height 44
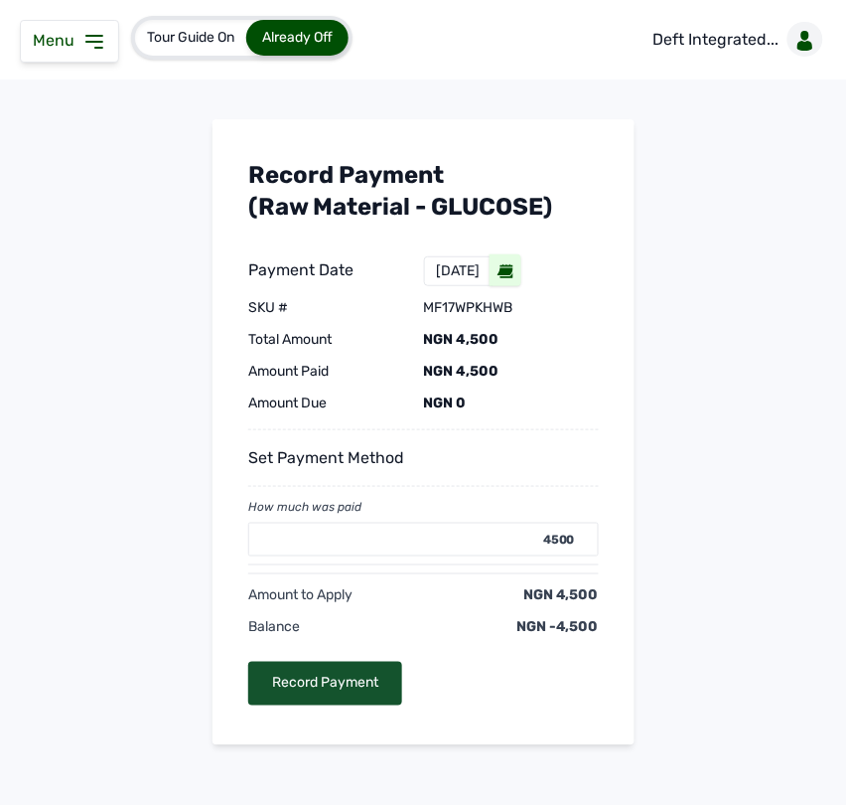
type input "0"
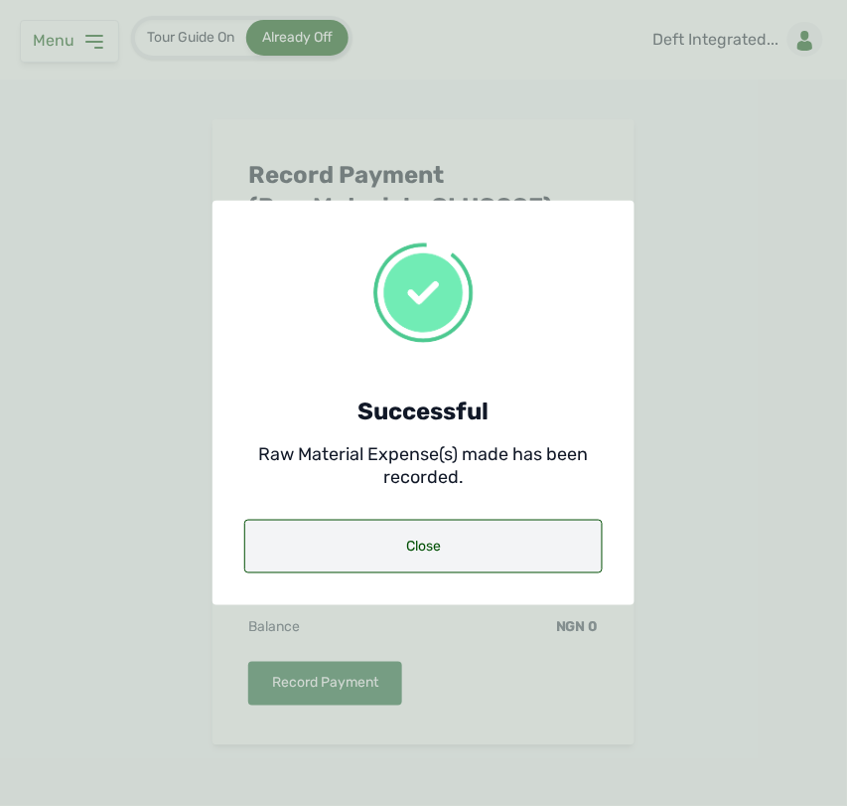
click at [382, 520] on div "Close" at bounding box center [423, 547] width 359 height 54
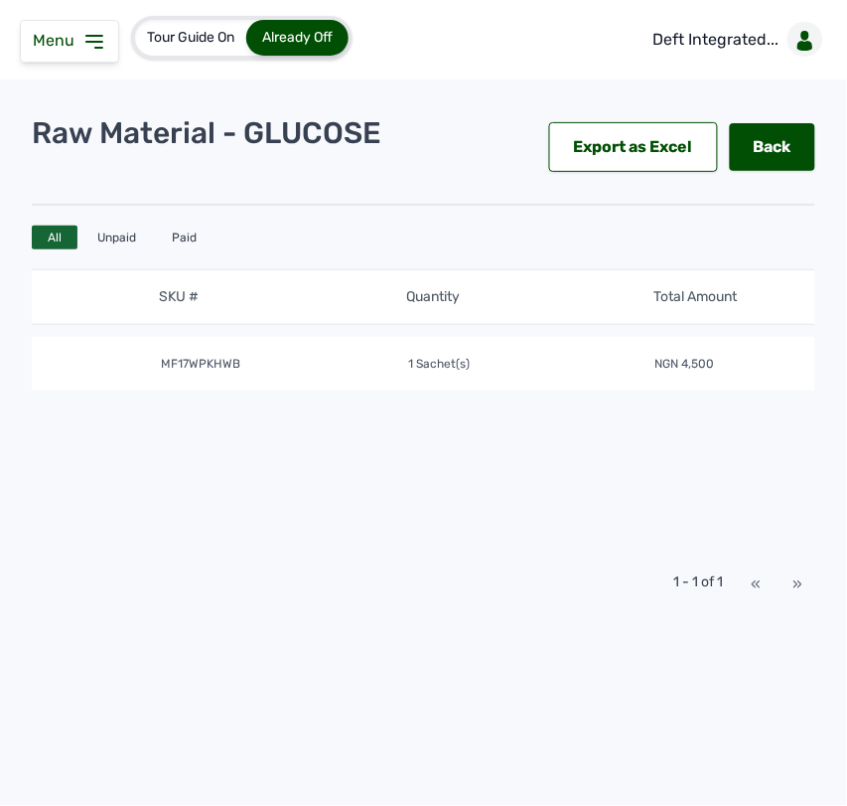
scroll to position [0, 488]
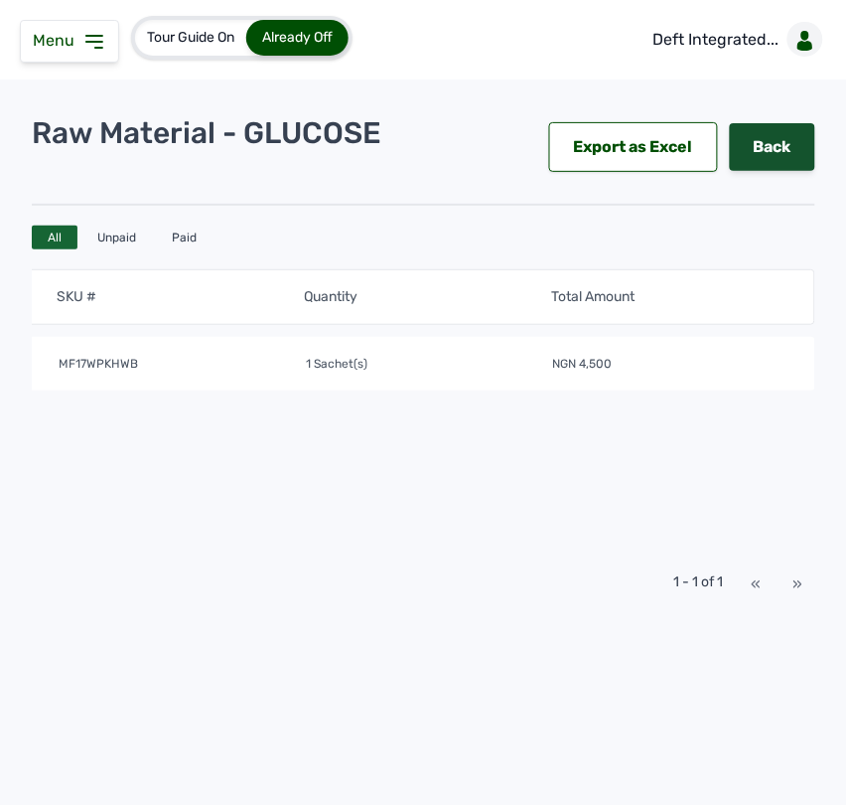
click at [780, 147] on link "Back" at bounding box center [772, 147] width 85 height 48
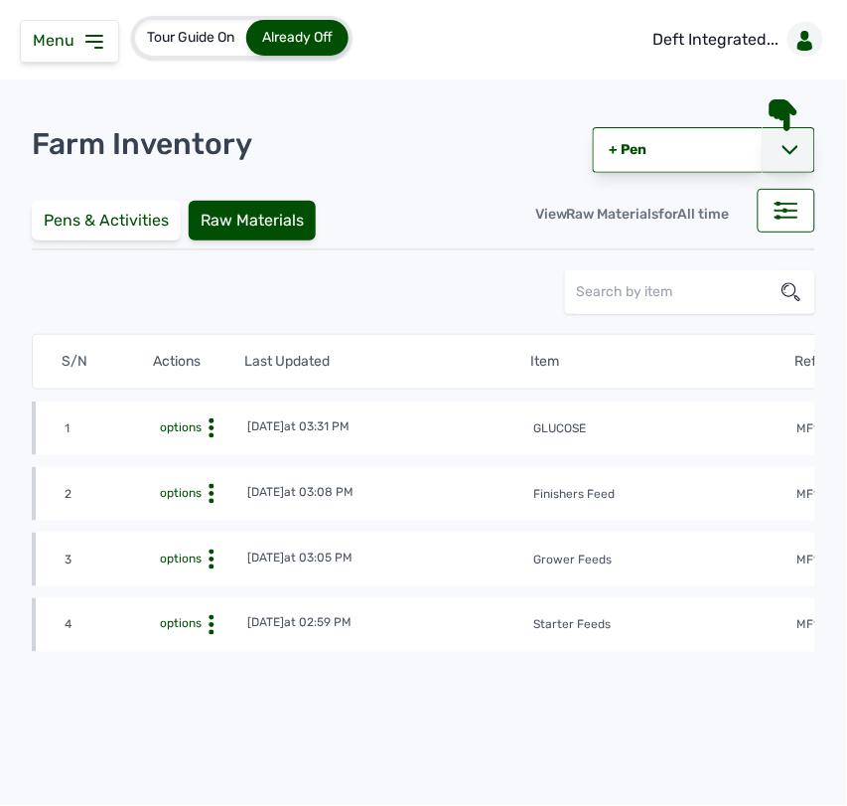
click at [783, 142] on icon at bounding box center [791, 150] width 16 height 16
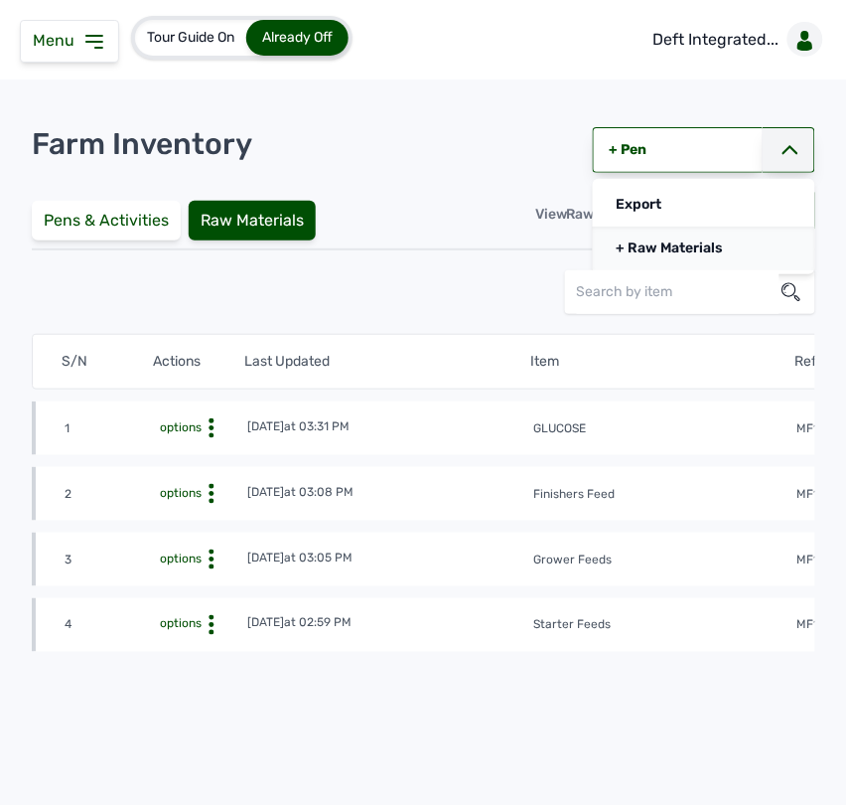
click at [648, 248] on link "+ Raw Materials" at bounding box center [704, 248] width 223 height 44
select select
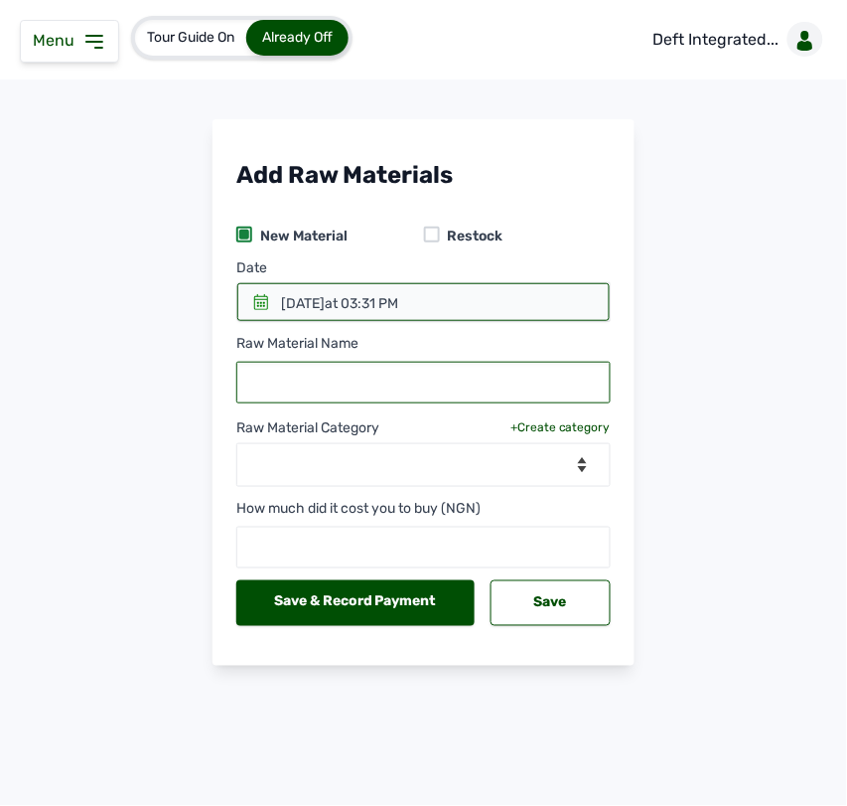
click at [419, 378] on input "text" at bounding box center [423, 383] width 374 height 42
paste input "VITRANOL FORTE"
type input "VITRANOL FORTE"
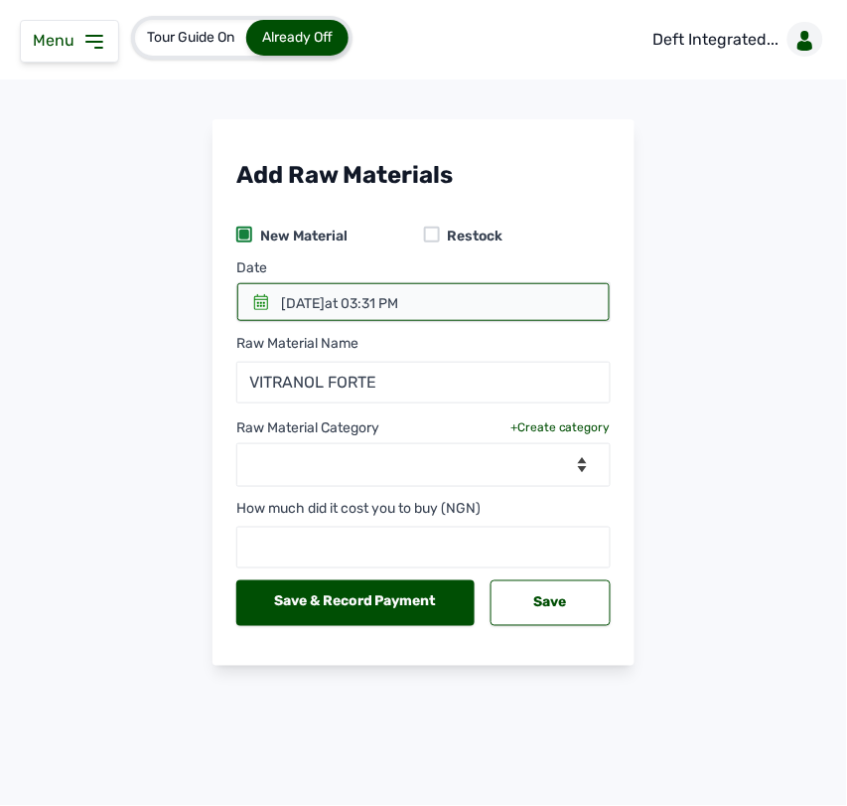
click at [303, 288] on div at bounding box center [423, 302] width 373 height 38
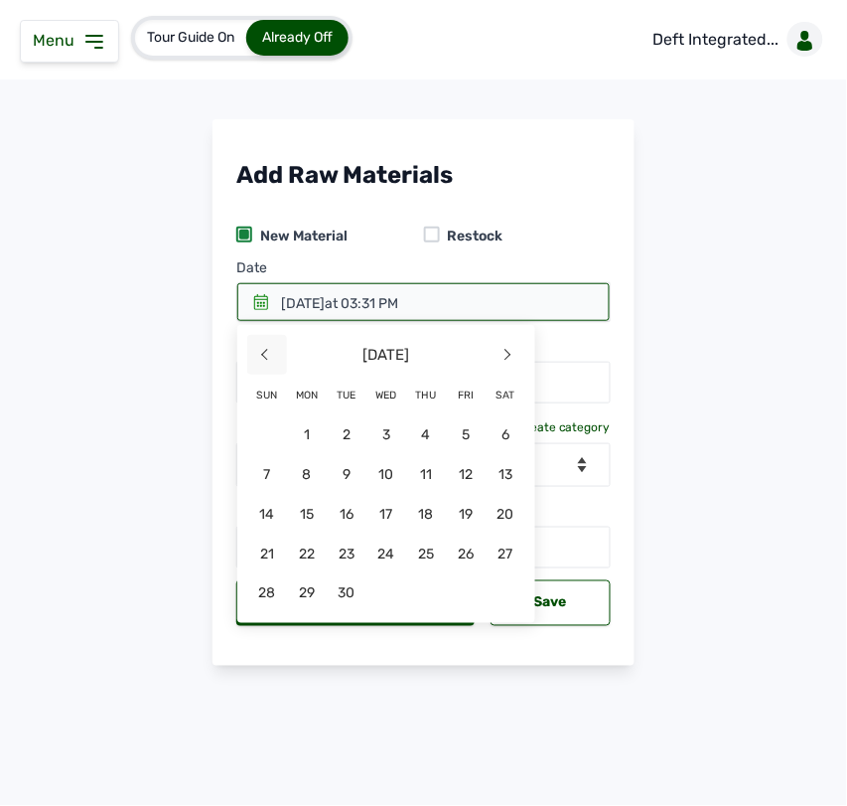
click at [276, 356] on span "<" at bounding box center [267, 355] width 40 height 40
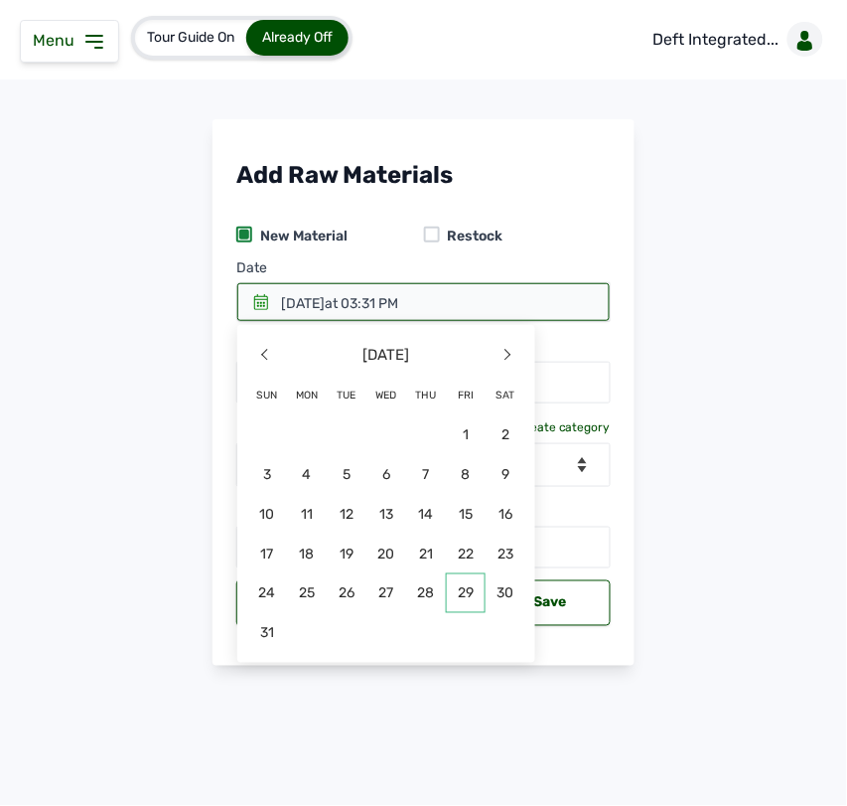
click at [459, 594] on span "29" at bounding box center [466, 593] width 40 height 40
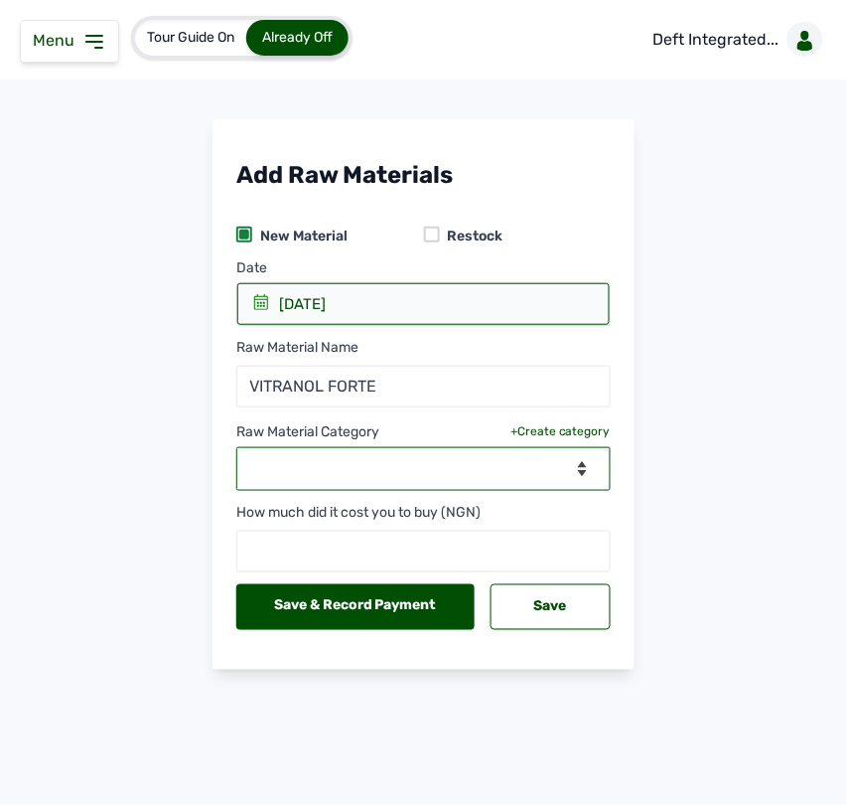
click at [378, 468] on select "--Select Category-- feeds medications vaccines" at bounding box center [423, 469] width 374 height 44
select select "medications"
click at [236, 448] on select "--Select Category-- feeds medications vaccines" at bounding box center [423, 469] width 374 height 44
select select
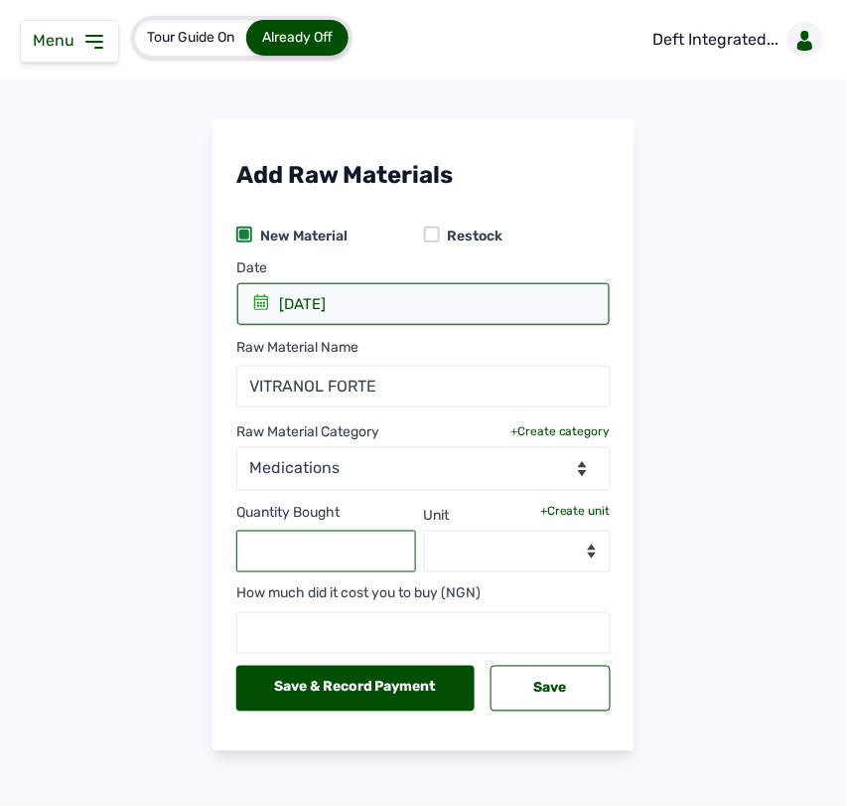
click at [340, 558] on input "text" at bounding box center [326, 551] width 180 height 42
type input "2"
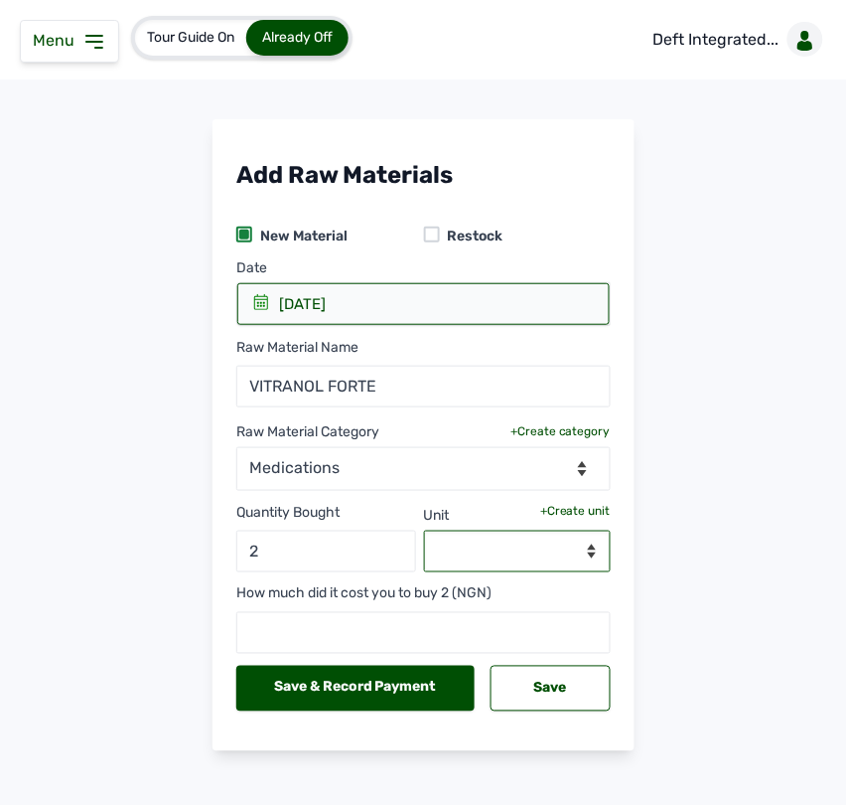
click at [524, 554] on select "--Select unit--" at bounding box center [518, 551] width 188 height 42
click at [564, 500] on div "Quantity Bought 2 Unit +Create unit --Select unit--" at bounding box center [423, 531] width 374 height 81
click at [571, 512] on div "+Create unit" at bounding box center [575, 511] width 71 height 16
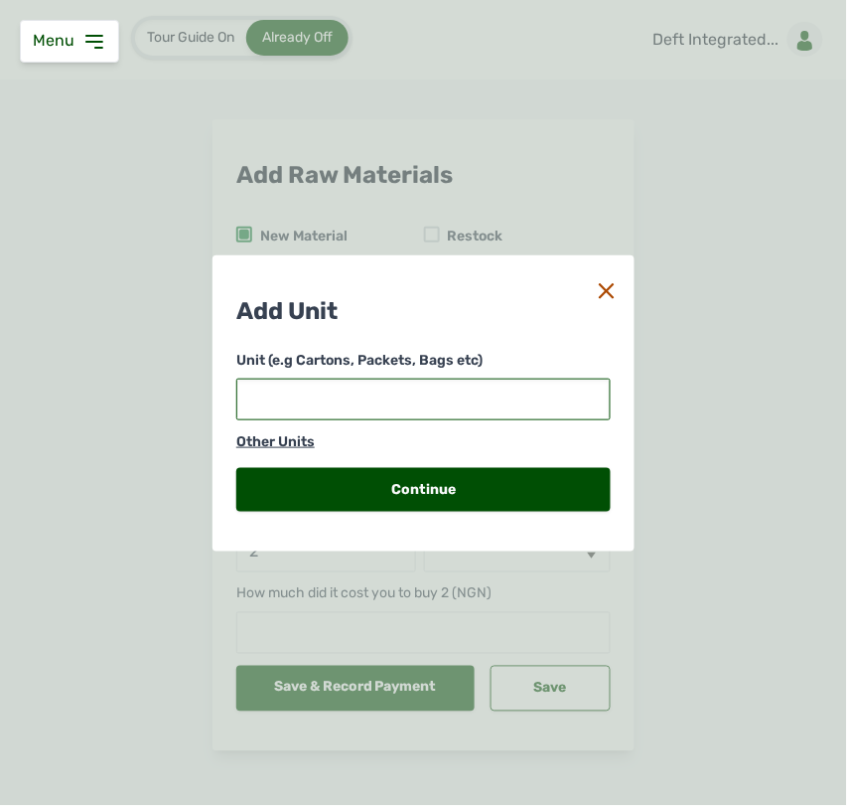
click at [374, 403] on input "text" at bounding box center [423, 399] width 374 height 42
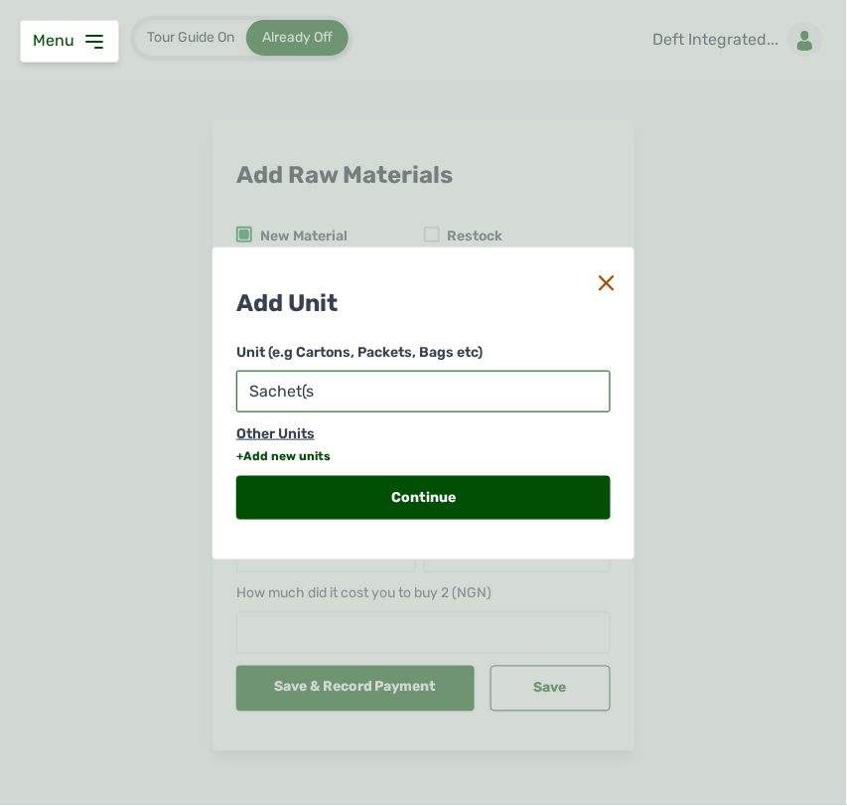
type input "Sachet(s)"
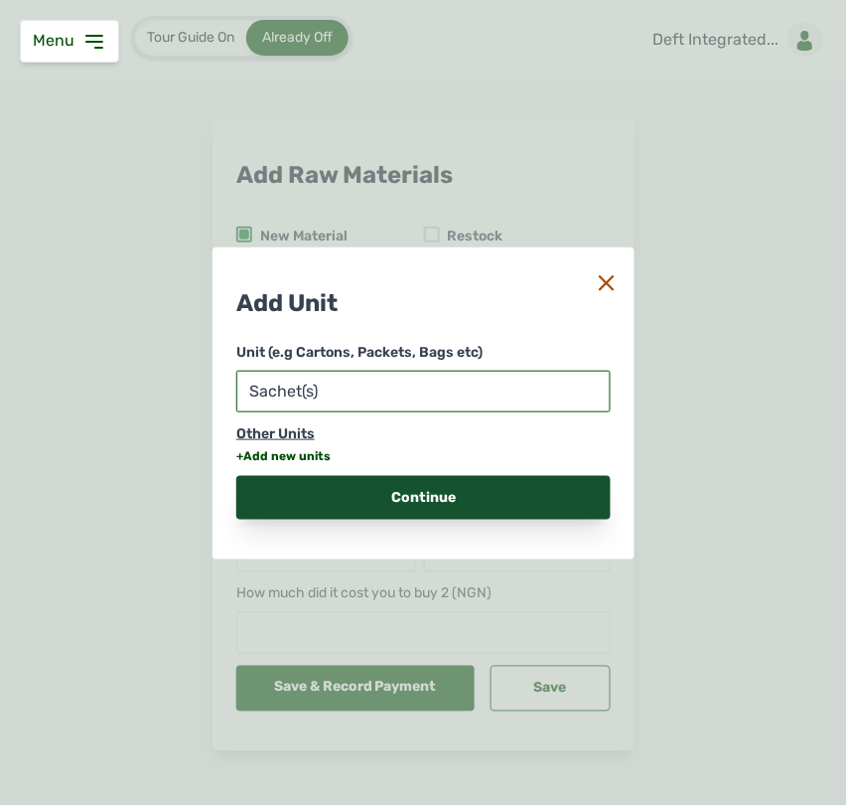
click at [313, 476] on div "Continue" at bounding box center [423, 498] width 374 height 44
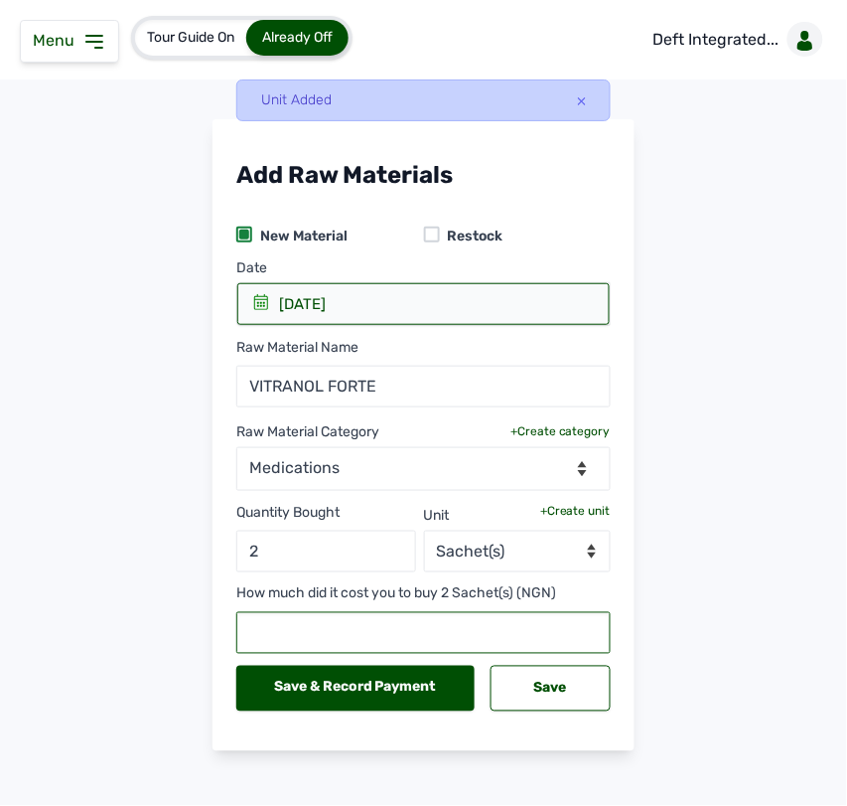
click at [402, 638] on input "text" at bounding box center [423, 633] width 374 height 42
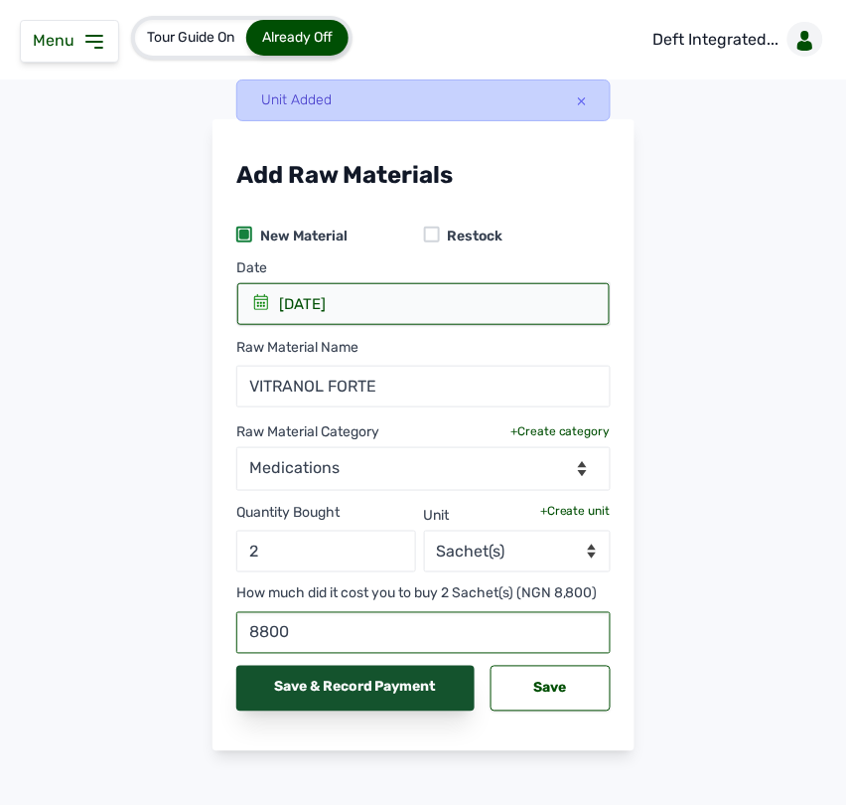
type input "8800"
click at [363, 693] on div "Save & Record Payment" at bounding box center [355, 689] width 238 height 46
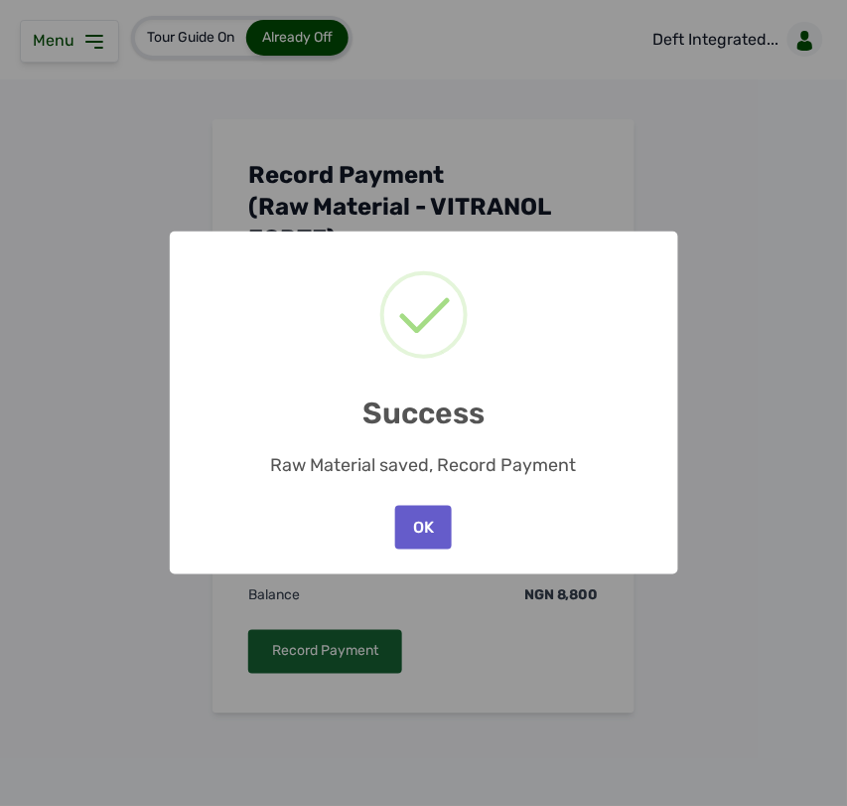
click at [425, 522] on button "OK" at bounding box center [423, 528] width 56 height 44
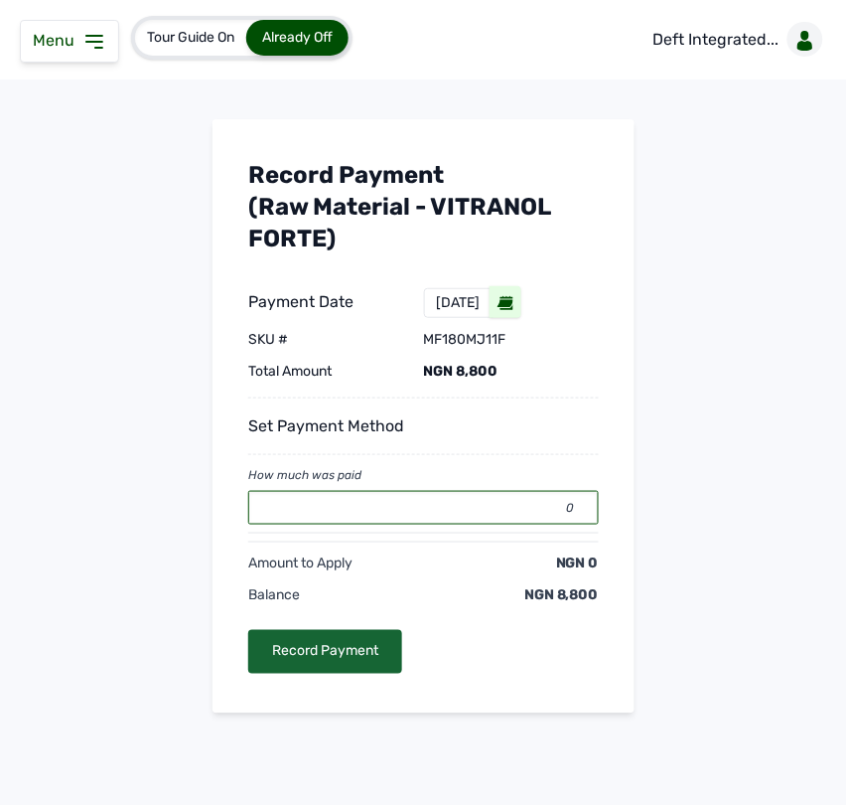
click at [433, 514] on input "0" at bounding box center [423, 508] width 351 height 34
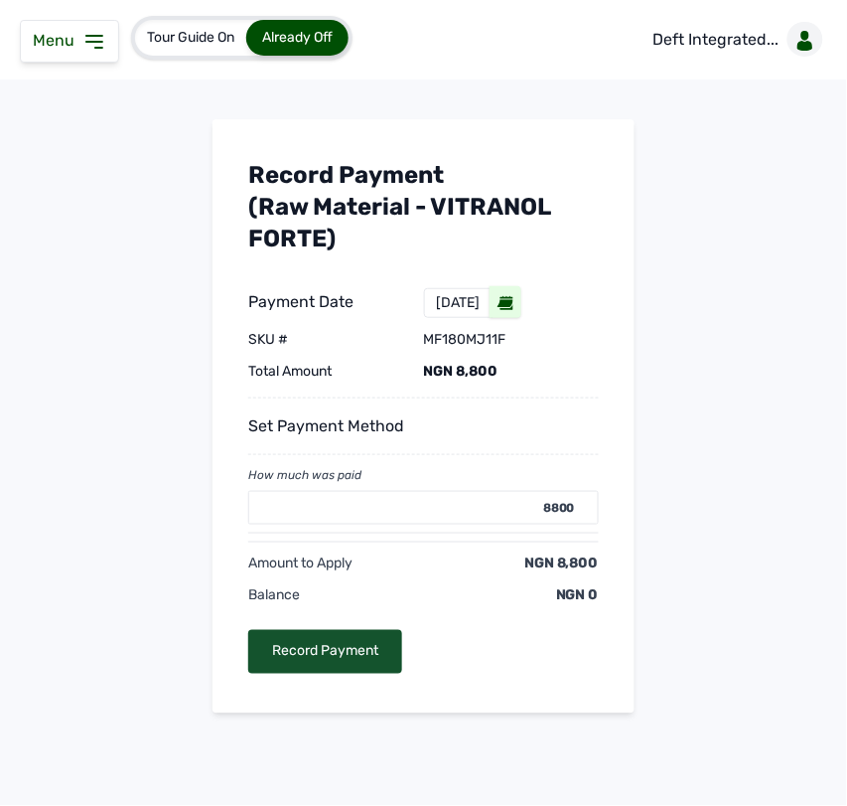
click at [326, 657] on div "Record Payment" at bounding box center [325, 652] width 154 height 44
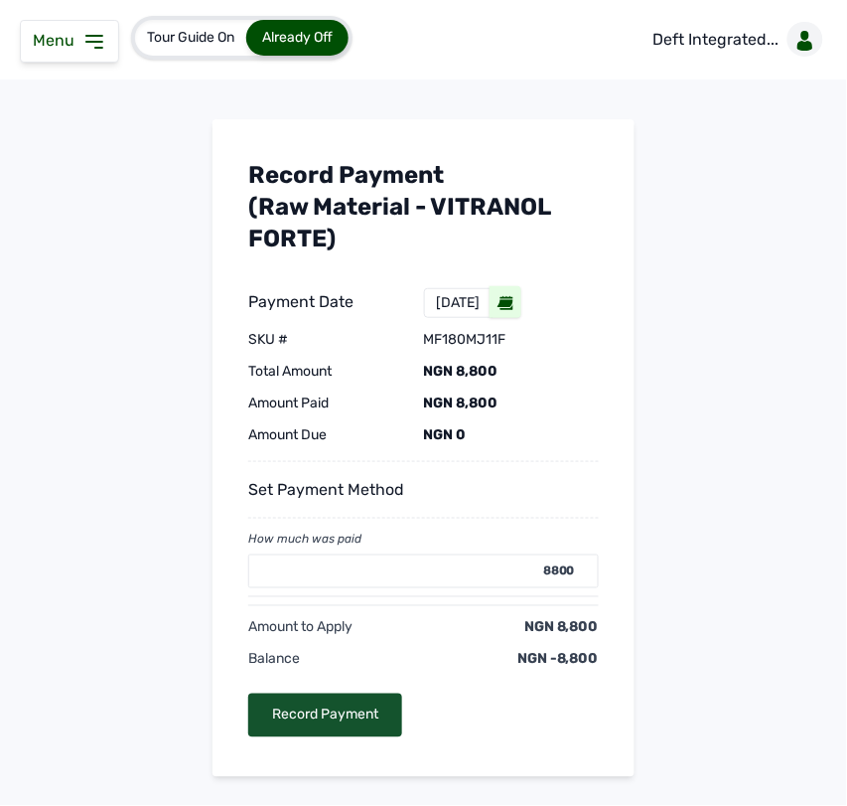
type input "0"
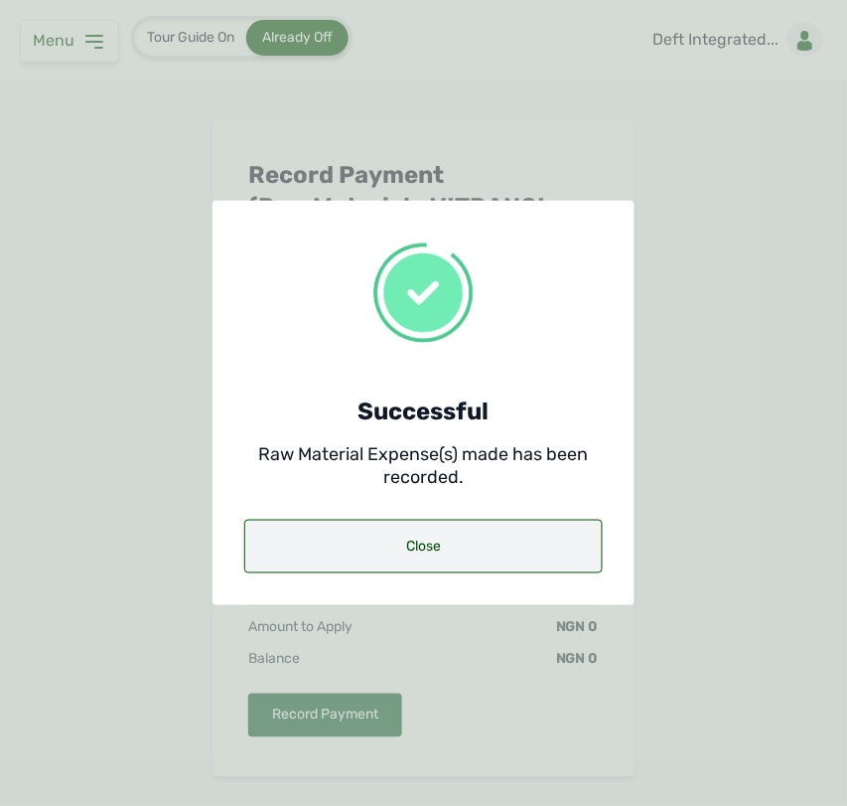
click at [399, 546] on div "Close" at bounding box center [423, 547] width 359 height 54
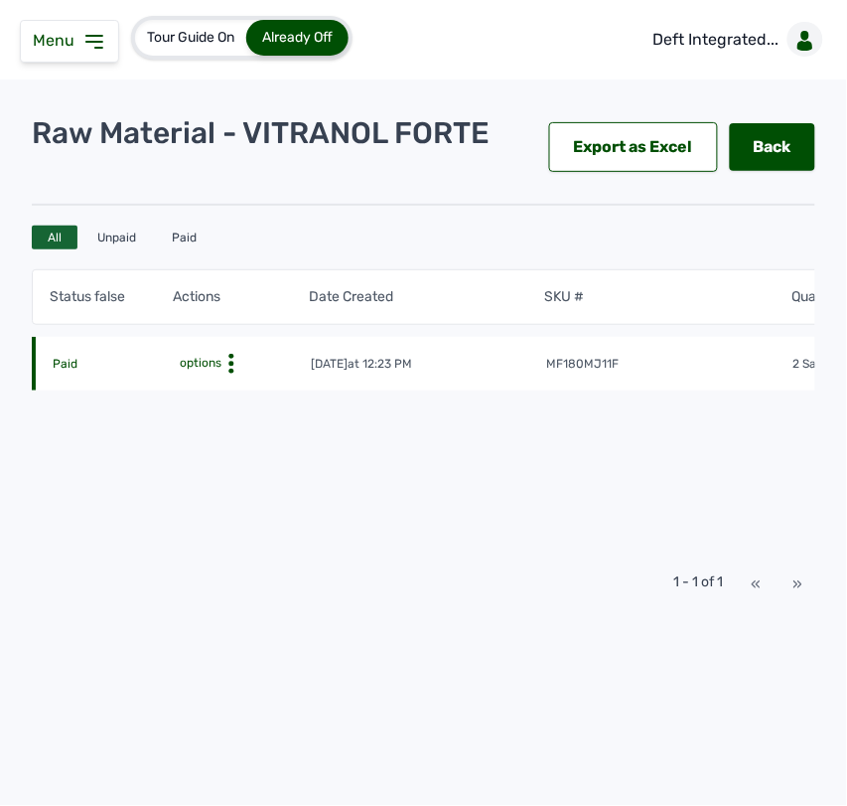
click at [99, 36] on icon at bounding box center [94, 42] width 16 height 12
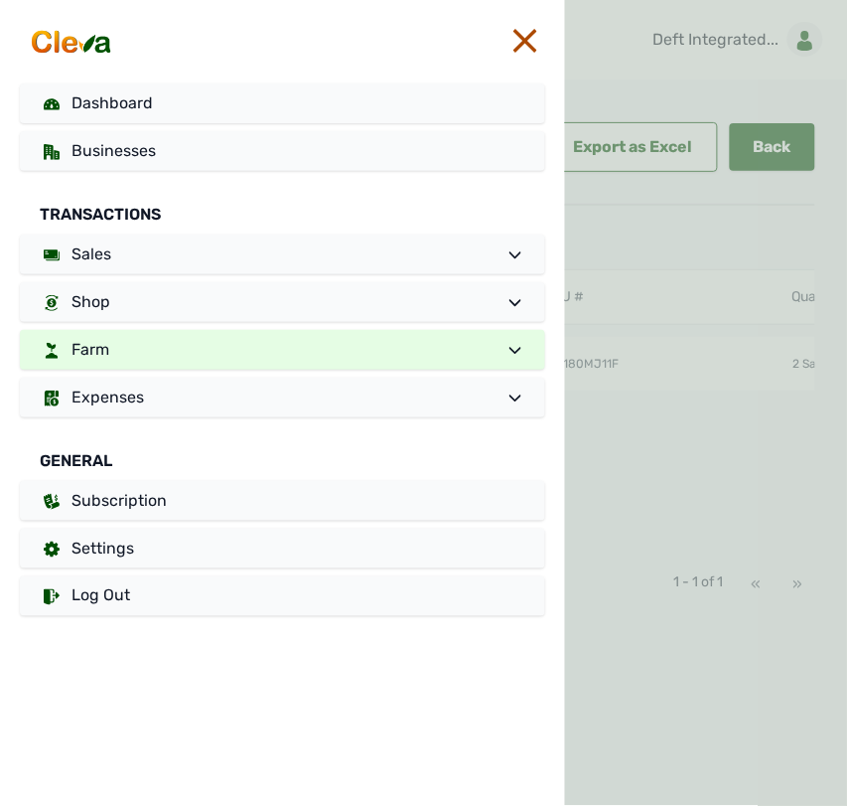
click at [637, 328] on div at bounding box center [706, 403] width 282 height 806
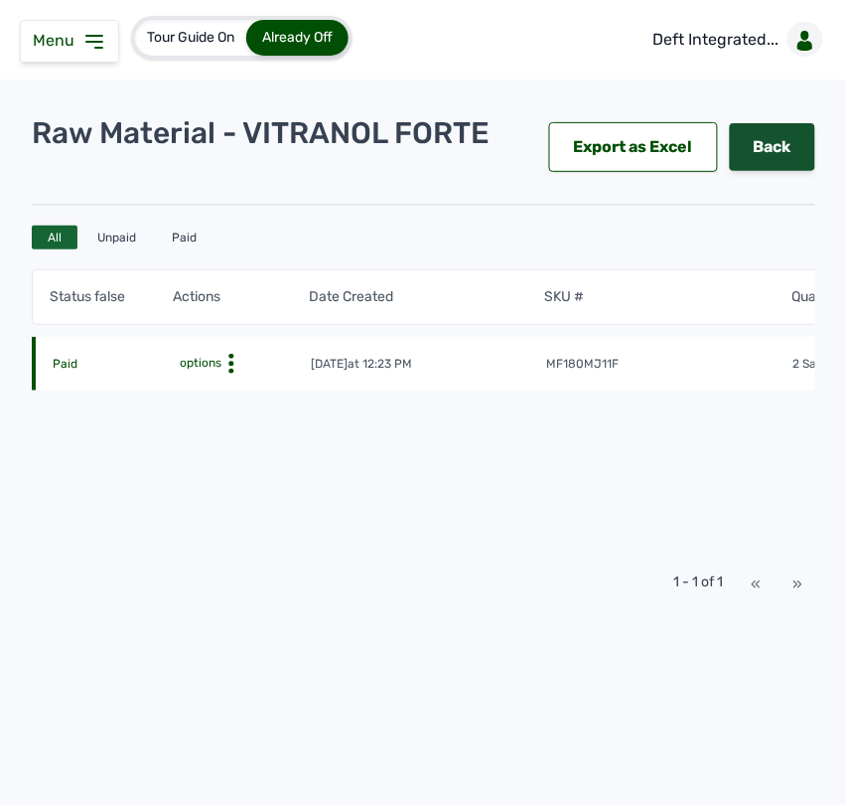
click at [792, 155] on link "Back" at bounding box center [772, 147] width 85 height 48
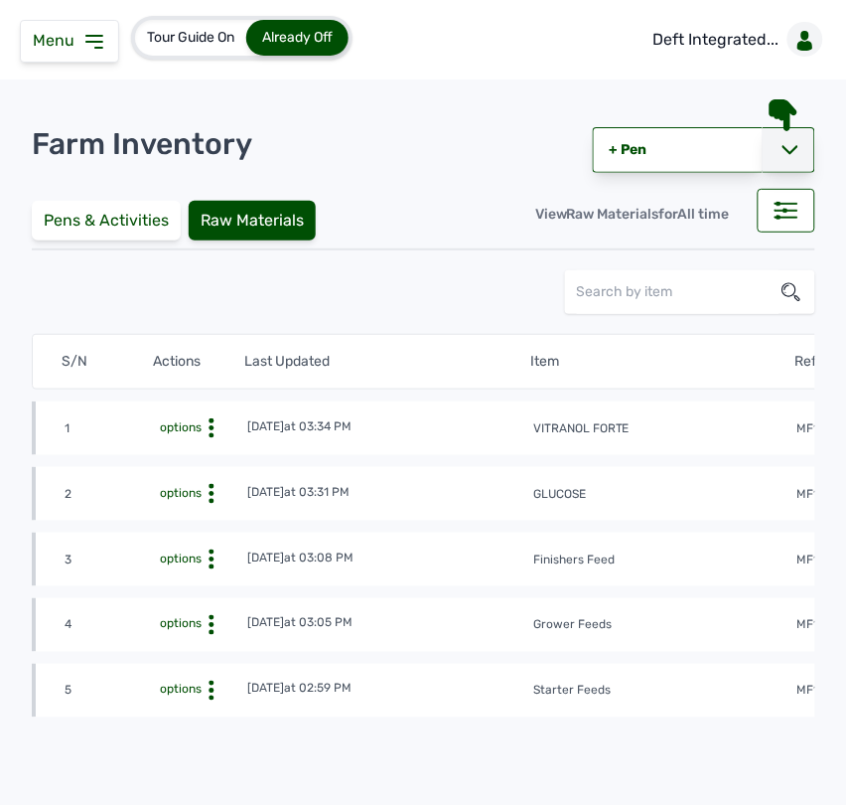
click at [783, 155] on icon at bounding box center [791, 150] width 16 height 16
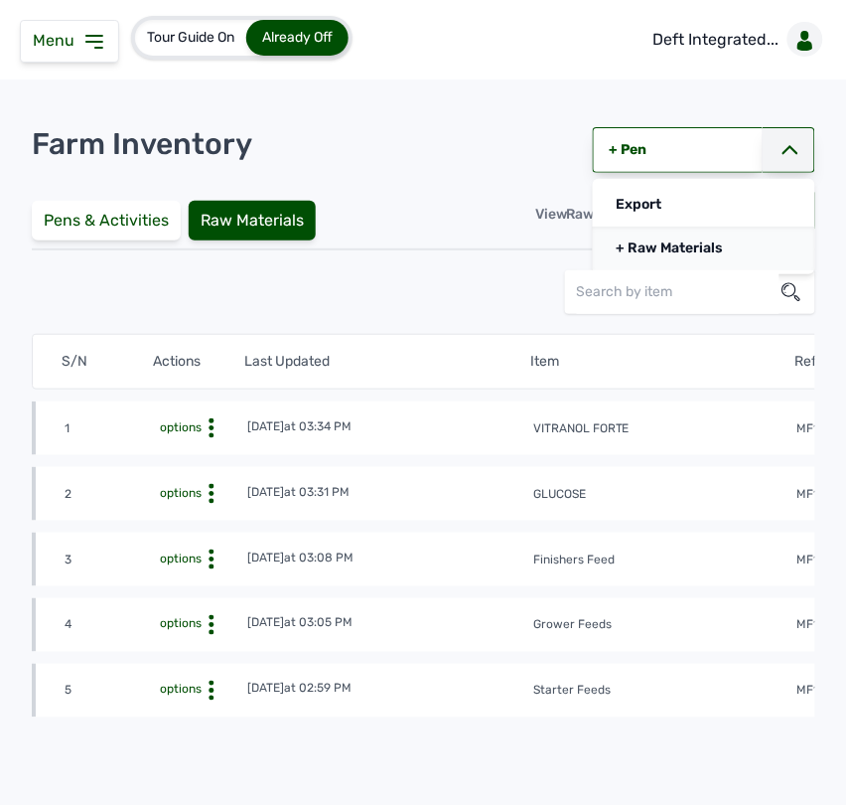
click at [662, 231] on link "+ Raw Materials" at bounding box center [704, 248] width 223 height 44
select select
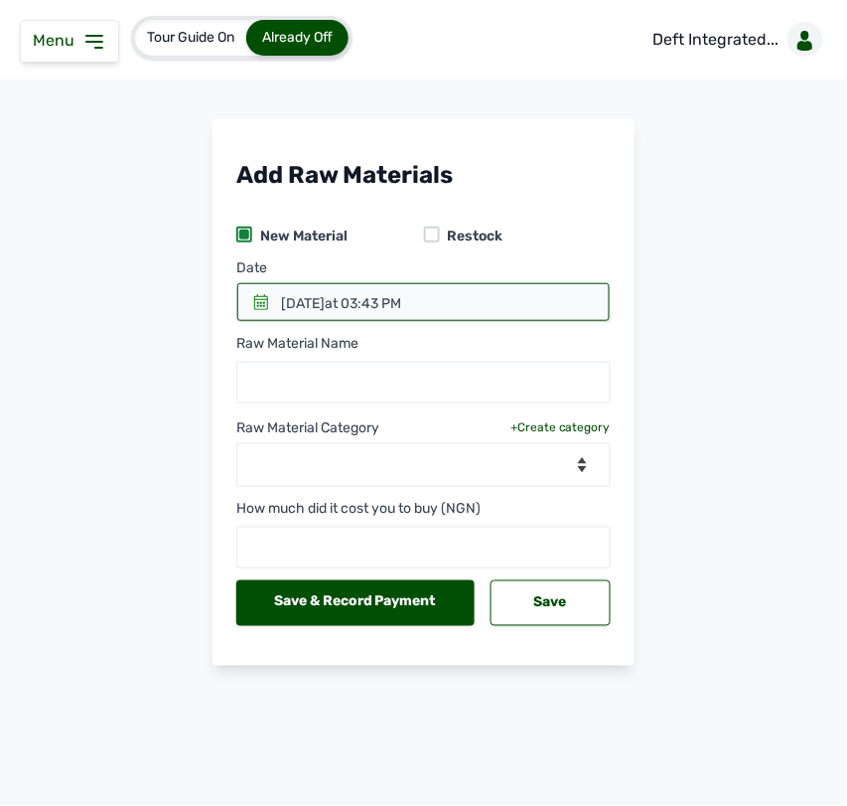
click at [253, 298] on icon at bounding box center [261, 302] width 16 height 16
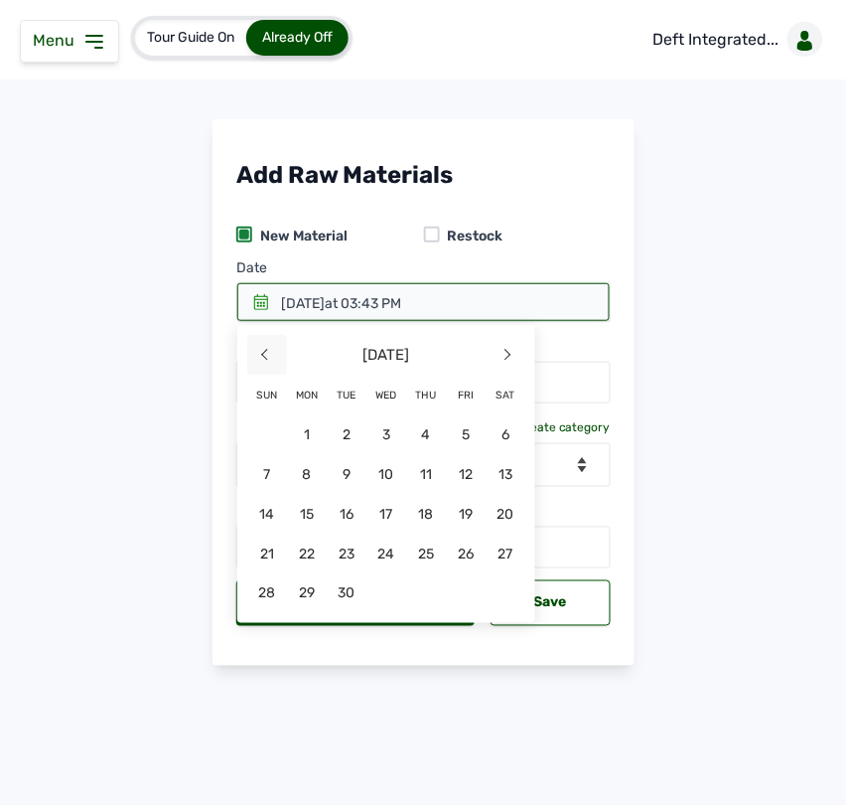
click at [274, 358] on span "<" at bounding box center [267, 355] width 40 height 40
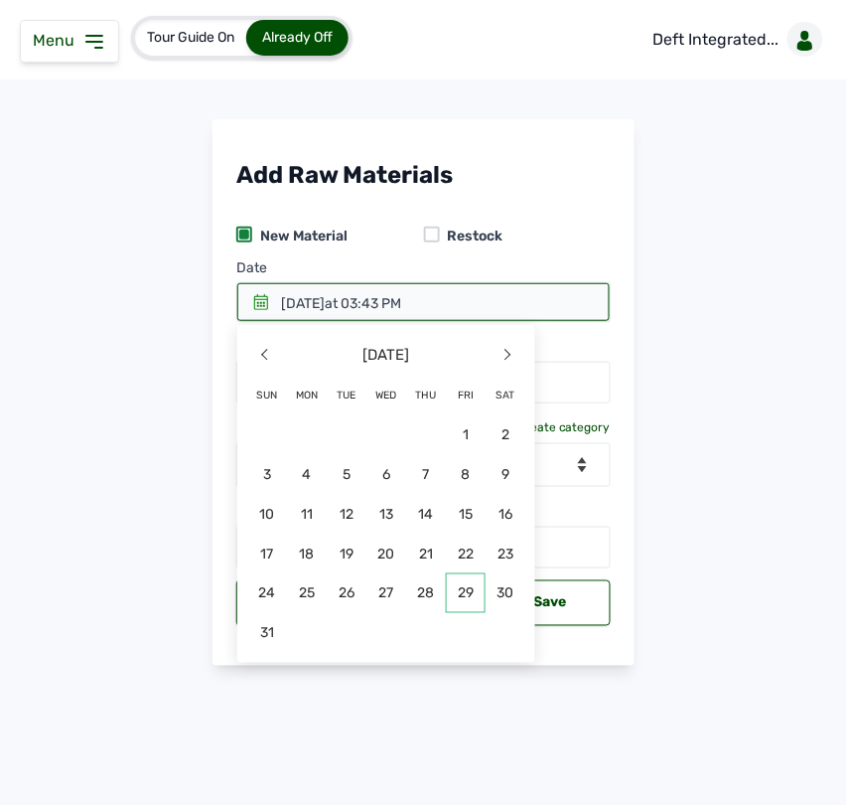
click at [452, 593] on span "29" at bounding box center [466, 593] width 40 height 40
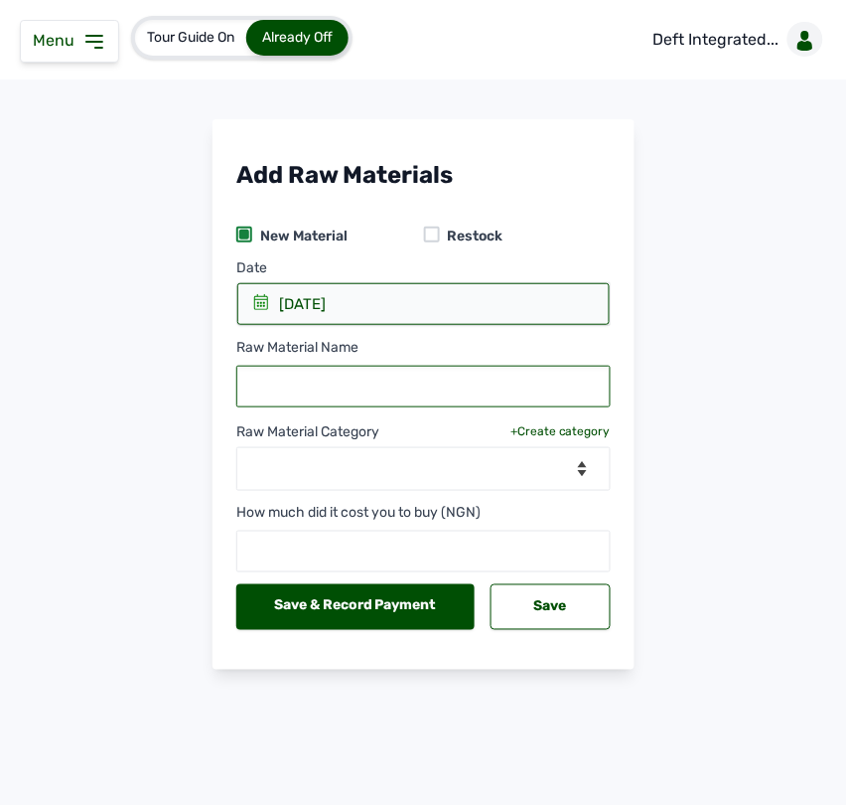
click at [380, 384] on input "text" at bounding box center [423, 387] width 374 height 42
click at [518, 388] on input "text" at bounding box center [423, 387] width 374 height 42
paste input "NEOFUSERYL"
type input "NEOFUSERYL"
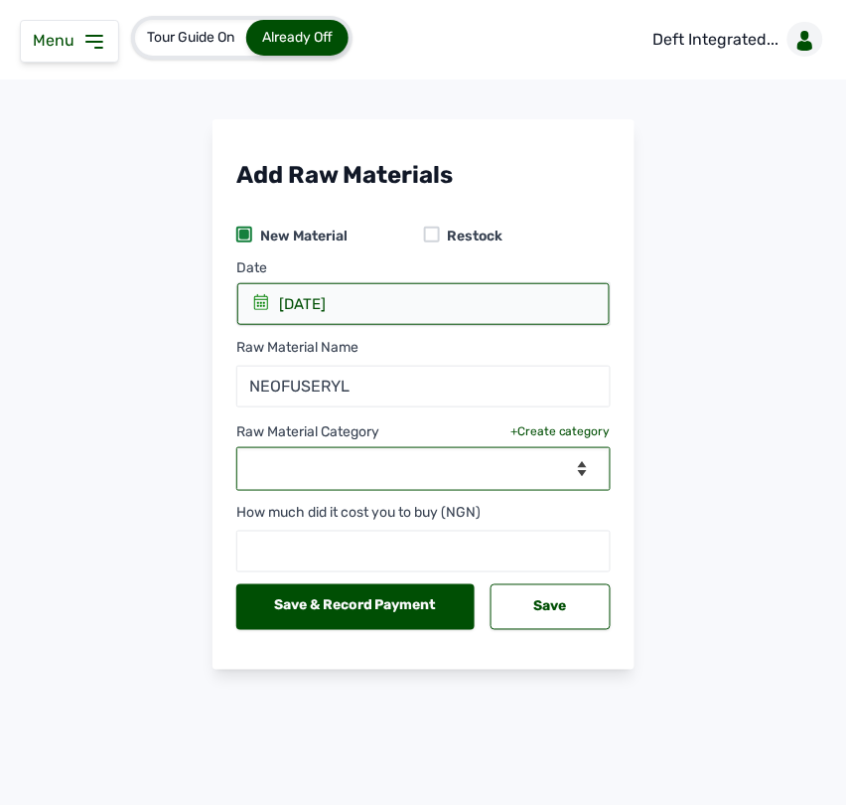
click at [428, 475] on select "--Select Category-- feeds medications vaccines" at bounding box center [423, 469] width 374 height 44
select select "medications"
click at [236, 448] on select "--Select Category-- feeds medications vaccines" at bounding box center [423, 469] width 374 height 44
select select
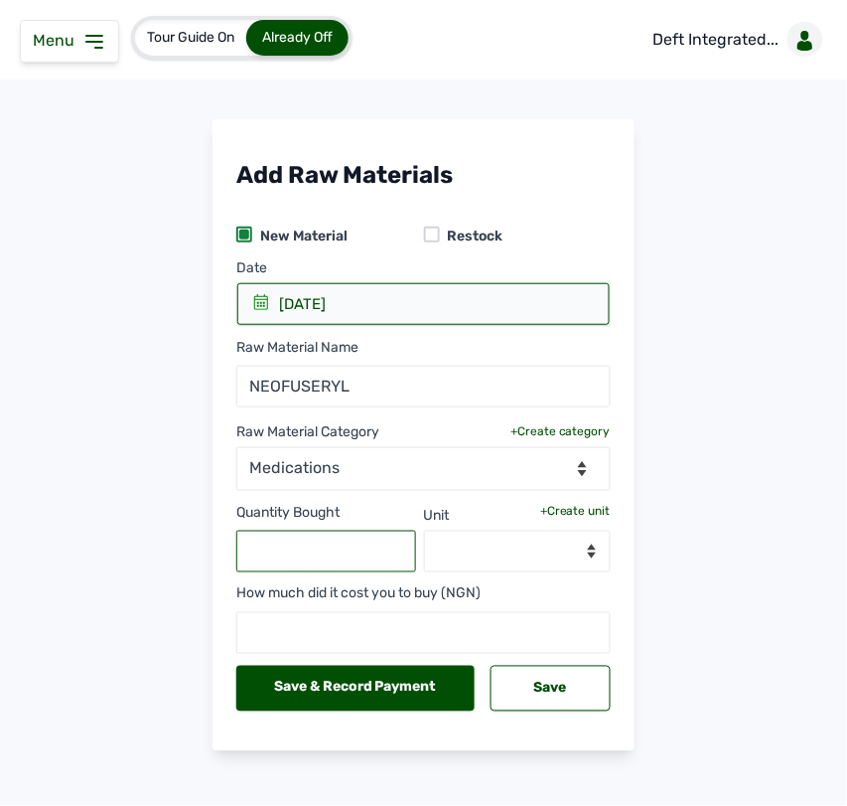
click at [311, 548] on input "text" at bounding box center [326, 551] width 180 height 42
type input "4"
click at [566, 518] on div "+Create unit" at bounding box center [575, 511] width 71 height 16
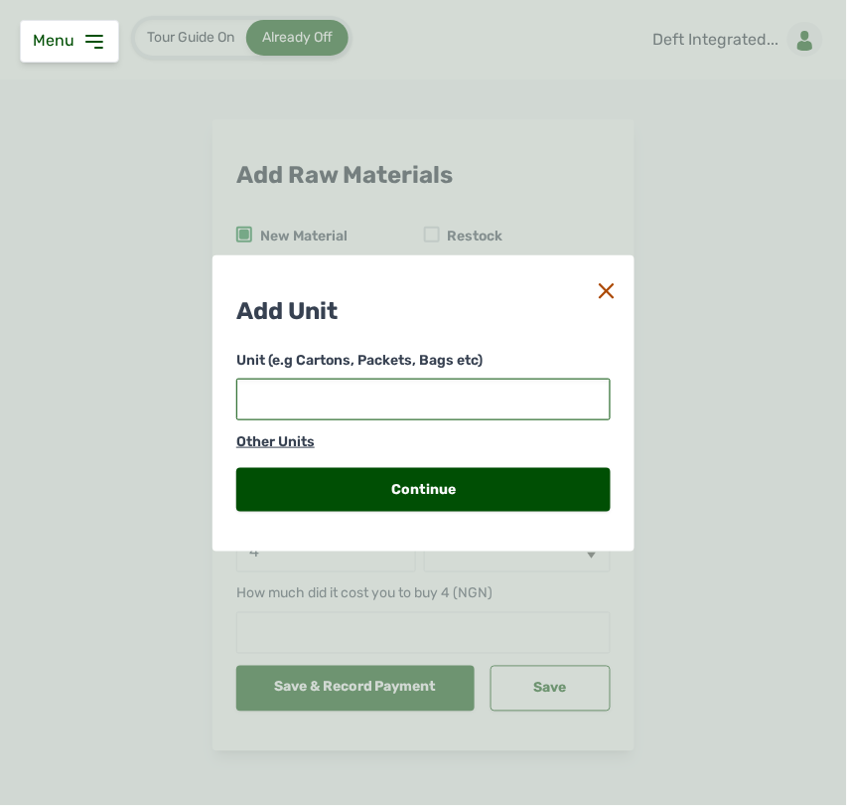
click at [500, 409] on input "text" at bounding box center [423, 399] width 374 height 42
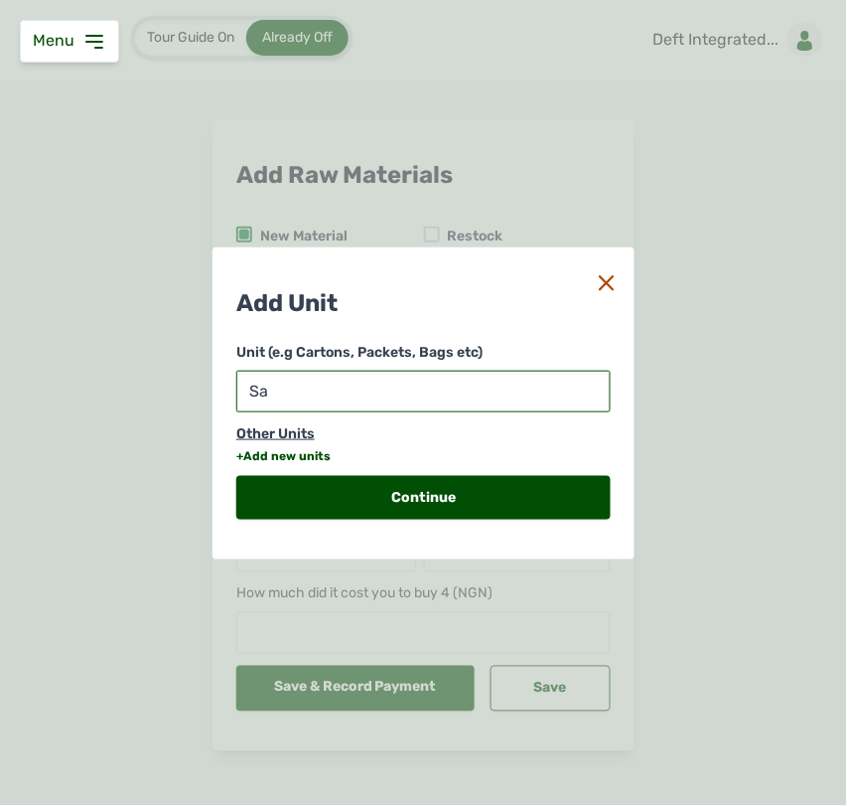
type input "S"
type input "P"
type input "Sachet(s)"
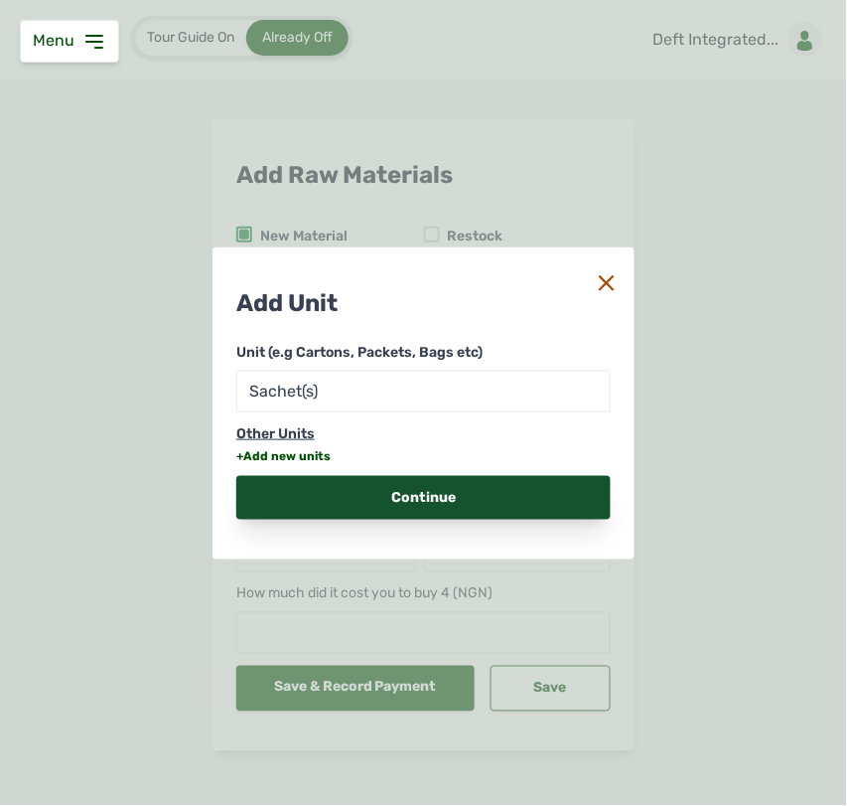
click at [464, 490] on div "Continue" at bounding box center [423, 498] width 374 height 44
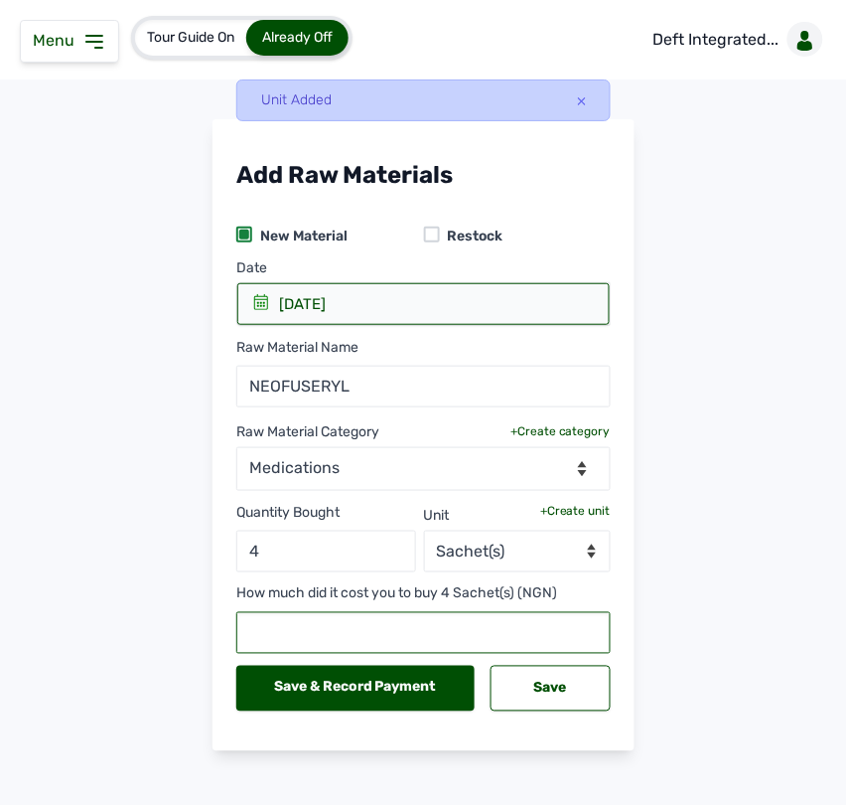
click at [377, 622] on input "text" at bounding box center [423, 633] width 374 height 42
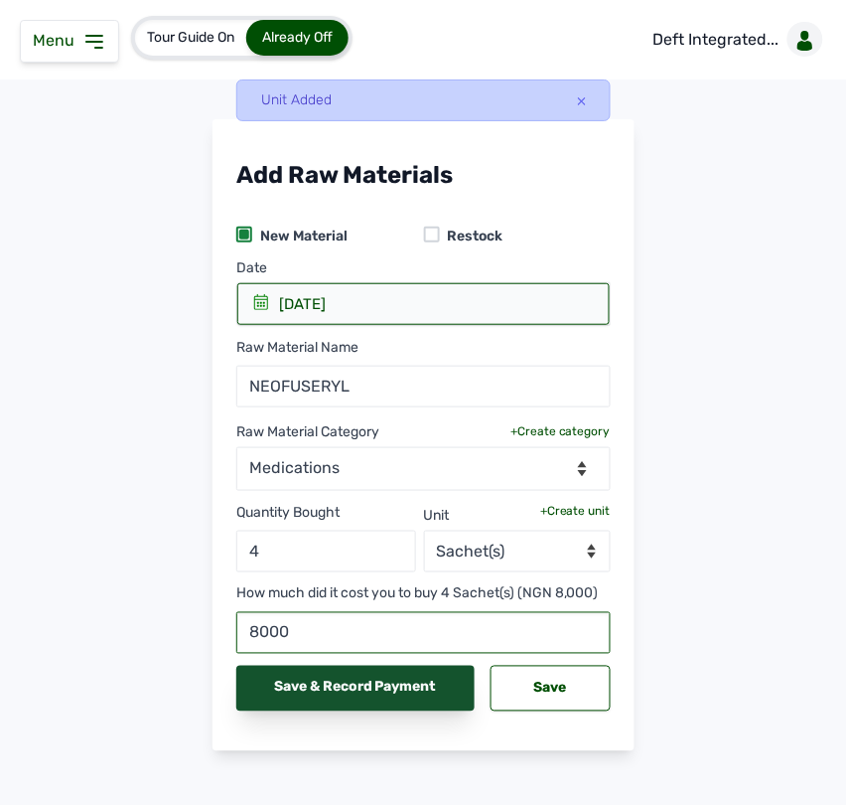
type input "8000"
click at [458, 681] on div "Save & Record Payment" at bounding box center [355, 689] width 238 height 46
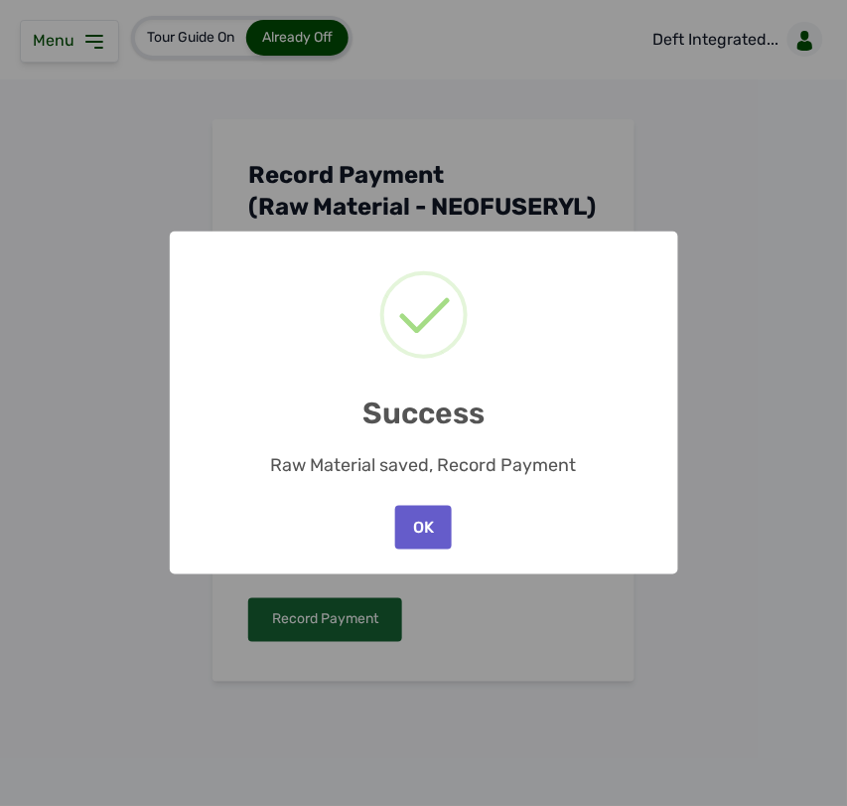
click at [434, 531] on button "OK" at bounding box center [423, 528] width 56 height 44
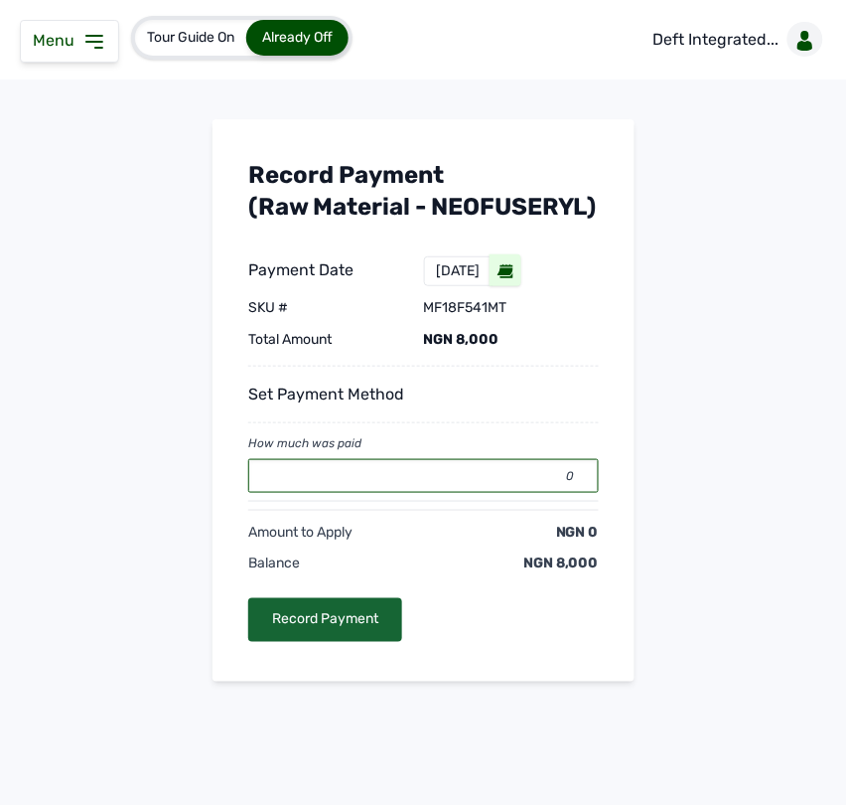
click at [353, 493] on input "0" at bounding box center [423, 476] width 351 height 34
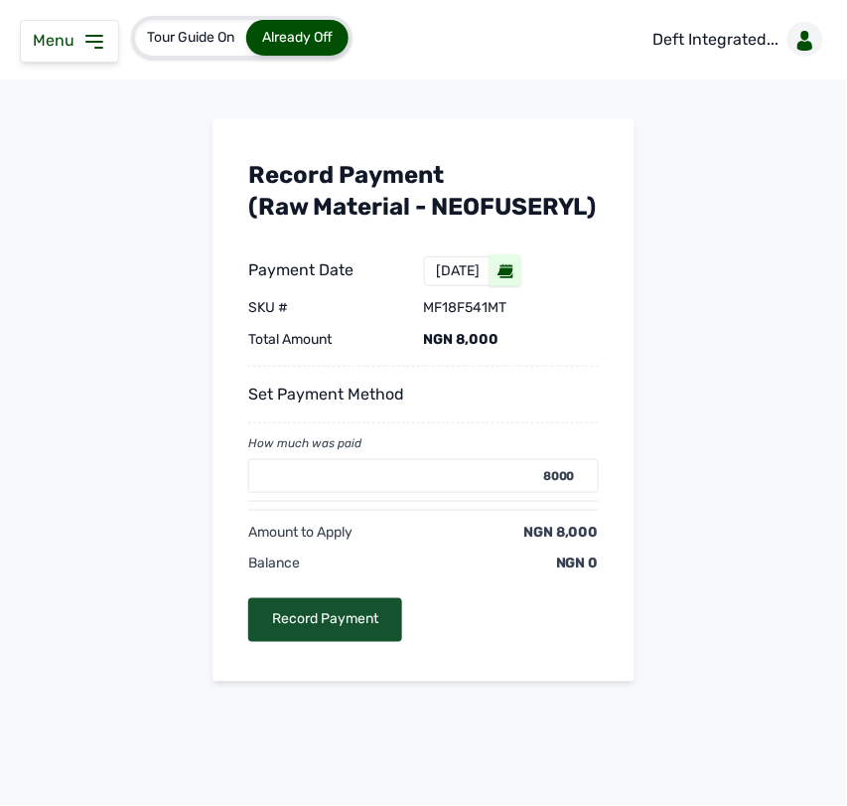
click at [326, 642] on div "Record Payment" at bounding box center [325, 620] width 154 height 44
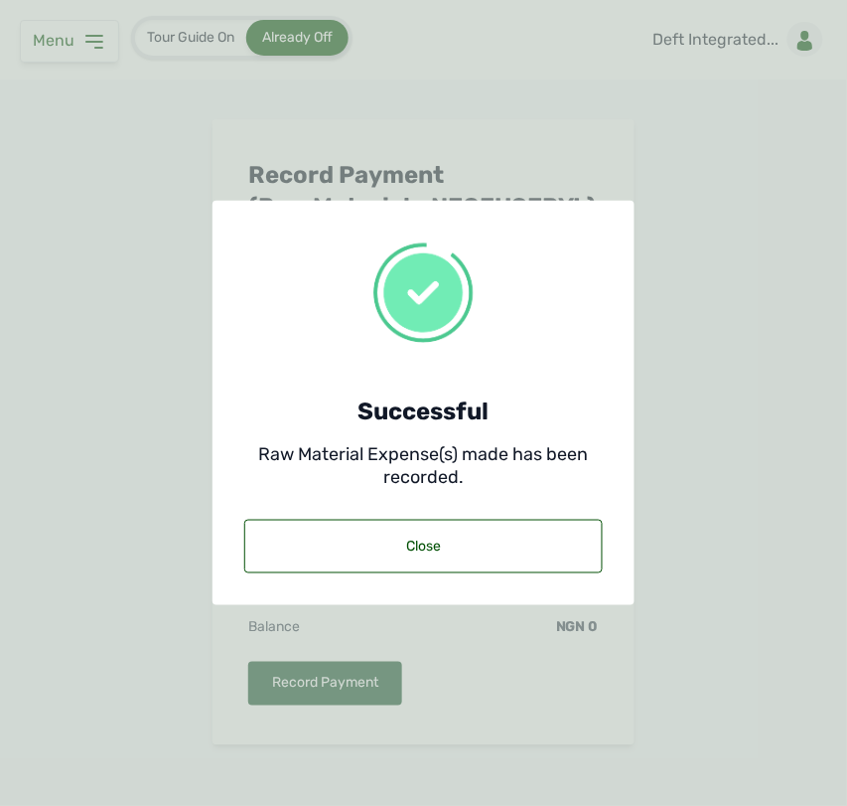
type input "0"
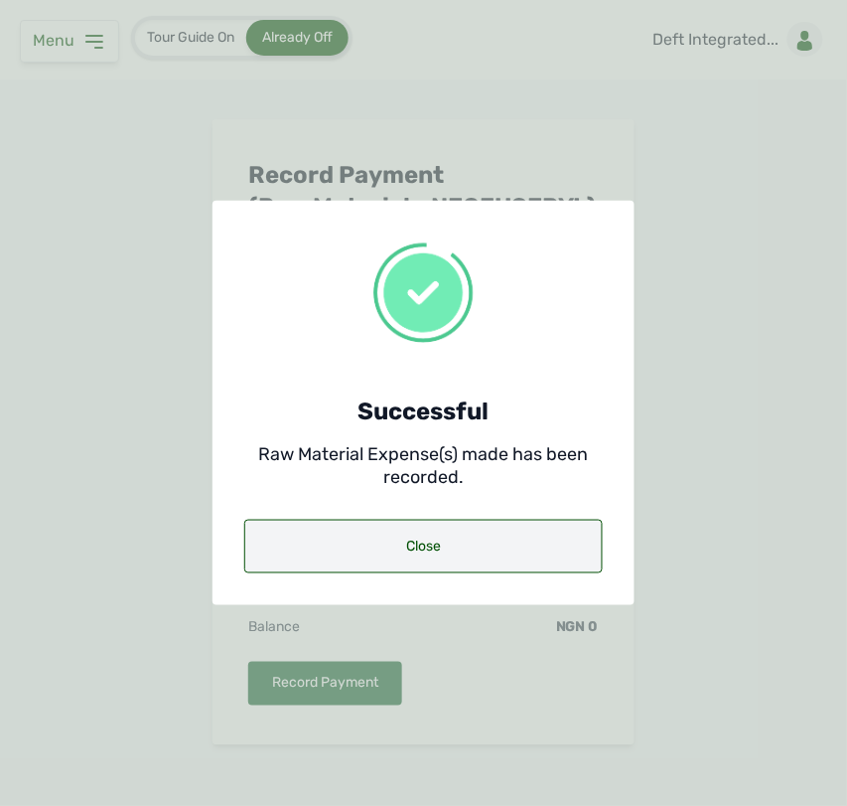
click at [513, 527] on div "Close" at bounding box center [423, 547] width 359 height 54
